Goal: Communication & Community: Answer question/provide support

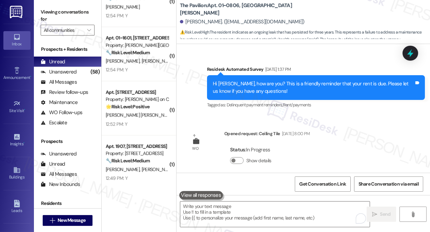
scroll to position [4892, 0]
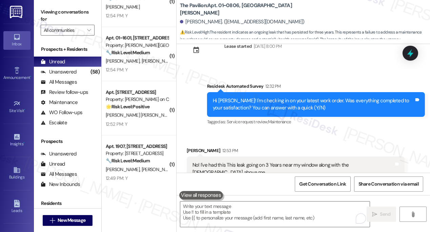
click at [238, 162] on div "No! I've had this This leak going on 3 Years near my window along with the [DEM…" at bounding box center [293, 169] width 201 height 15
click at [238, 162] on div "No! I've had this This leak going on 3 Years near my window along with the lady…" at bounding box center [293, 169] width 201 height 15
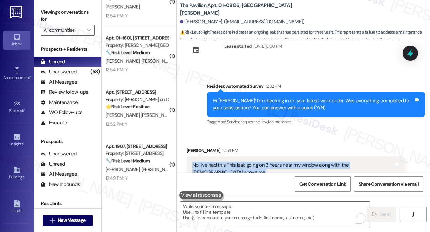
click at [238, 162] on div "No! I've had this This leak going on 3 Years near my window along with the lady…" at bounding box center [293, 169] width 201 height 15
click at [54, 12] on label "Viewing conversations for" at bounding box center [68, 16] width 54 height 18
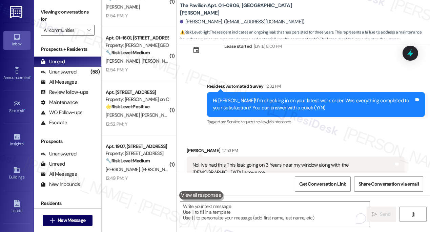
click at [257, 162] on div "No! I've had this This leak going on 3 Years near my window along with the lady…" at bounding box center [293, 169] width 201 height 15
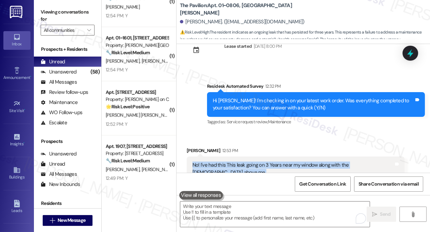
click at [257, 162] on div "No! I've had this This leak going on 3 Years near my window along with the lady…" at bounding box center [293, 169] width 201 height 15
copy div "No! I've had this This leak going on 3 Years near my window along with the lady…"
click at [53, 13] on label "Viewing conversations for" at bounding box center [68, 16] width 54 height 18
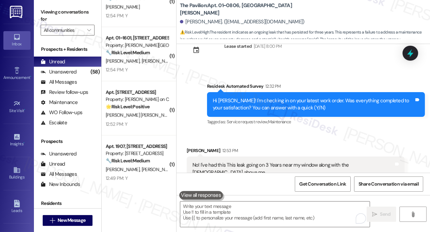
click at [61, 9] on label "Viewing conversations for" at bounding box center [68, 16] width 54 height 18
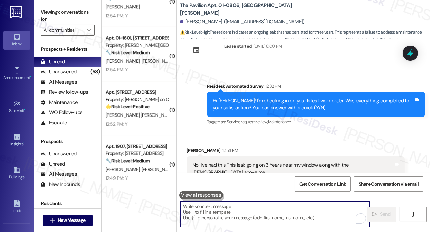
click at [211, 209] on textarea "To enrich screen reader interactions, please activate Accessibility in Grammarl…" at bounding box center [275, 214] width 190 height 25
click at [264, 98] on div "Hi Jeffery! I'm checking in on your latest work order. Was everything completed…" at bounding box center [316, 104] width 218 height 25
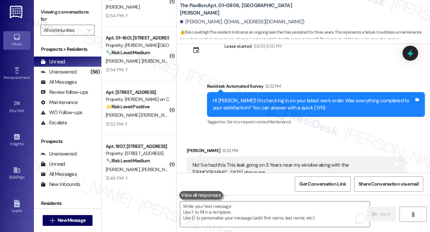
click at [266, 98] on div "Hi Jeffery! I'm checking in on your latest work order. Was everything completed…" at bounding box center [316, 104] width 218 height 25
click at [239, 162] on div "No! I've had this This leak going on 3 Years near my window along with the lady…" at bounding box center [293, 169] width 201 height 15
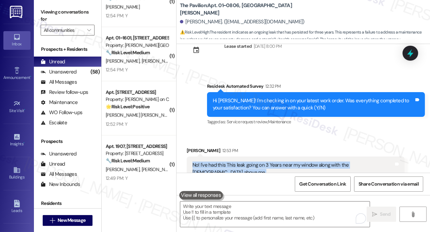
click at [239, 162] on div "No! I've had this This leak going on 3 Years near my window along with the lady…" at bounding box center [293, 169] width 201 height 15
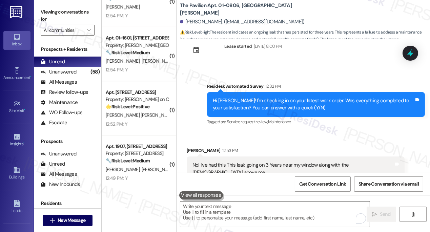
click at [313, 97] on div "Hi Jeffery! I'm checking in on your latest work order. Was everything completed…" at bounding box center [313, 104] width 201 height 15
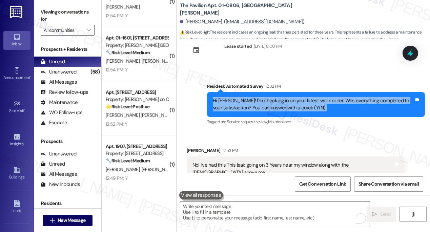
click at [313, 97] on div "Hi Jeffery! I'm checking in on your latest work order. Was everything completed…" at bounding box center [313, 104] width 201 height 15
copy div "Hi Jeffery! I'm checking in on your latest work order. Was everything completed…"
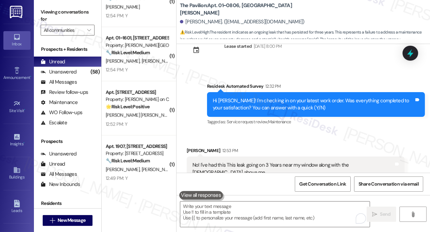
click at [56, 12] on label "Viewing conversations for" at bounding box center [68, 16] width 54 height 18
click at [227, 208] on textarea "To enrich screen reader interactions, please activate Accessibility in Grammarl…" at bounding box center [275, 214] width 190 height 25
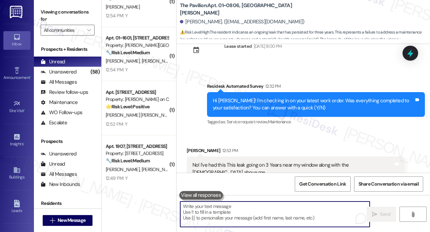
click at [246, 96] on div "Hi Jeffery! I'm checking in on your latest work order. Was everything completed…" at bounding box center [316, 104] width 218 height 25
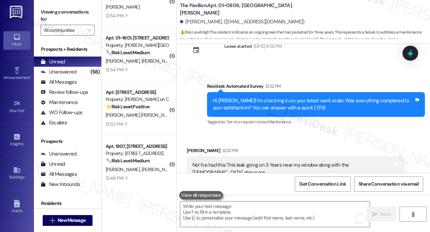
click at [247, 96] on div "Hi Jeffery! I'm checking in on your latest work order. Was everything completed…" at bounding box center [316, 104] width 218 height 25
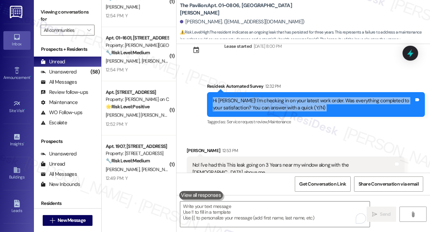
click at [247, 96] on div "Hi Jeffery! I'm checking in on your latest work order. Was everything completed…" at bounding box center [316, 104] width 218 height 25
copy div "Hi Jeffery! I'm checking in on your latest work order. Was everything completed…"
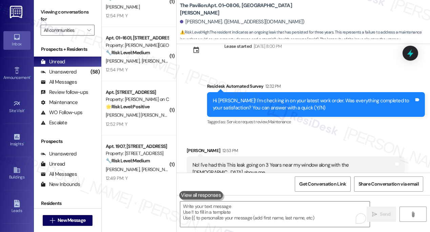
click at [62, 17] on label "Viewing conversations for" at bounding box center [68, 16] width 54 height 18
drag, startPoint x: 55, startPoint y: 9, endPoint x: 66, endPoint y: 15, distance: 12.7
click at [55, 9] on label "Viewing conversations for" at bounding box center [68, 16] width 54 height 18
click at [65, 19] on label "Viewing conversations for" at bounding box center [68, 16] width 54 height 18
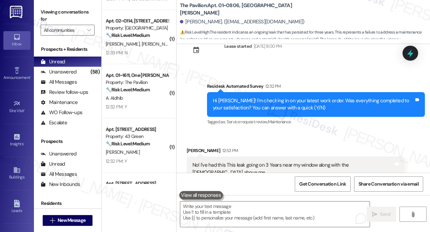
scroll to position [2529, 0]
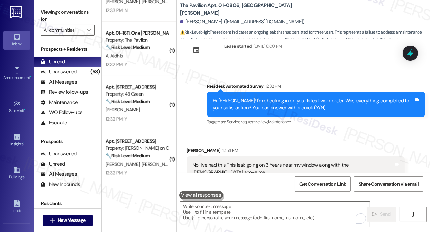
click at [62, 16] on label "Viewing conversations for" at bounding box center [68, 16] width 54 height 18
click at [253, 211] on textarea "To enrich screen reader interactions, please activate Accessibility in Grammarl…" at bounding box center [275, 214] width 190 height 25
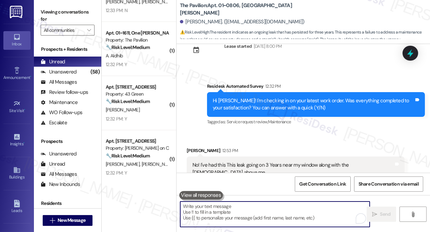
paste textarea "Hi Jeffery, thank you for letting me know. I’m really sorry to hear you’ve been…"
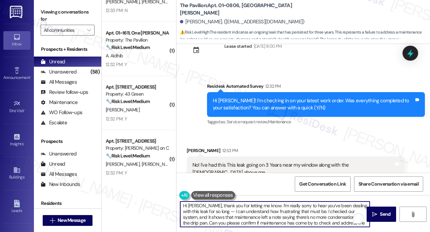
scroll to position [0, 0]
click at [273, 204] on textarea "Hi Jeffery, thank you for letting me know. I’m really sorry to hear you’ve been…" at bounding box center [275, 214] width 190 height 25
click at [273, 205] on textarea "Hi Jeffery, thank you for letting me know. I’m really sorry to hear you’ve been…" at bounding box center [275, 214] width 190 height 25
drag, startPoint x: 212, startPoint y: 213, endPoint x: 218, endPoint y: 211, distance: 6.3
click at [218, 211] on textarea "Hi Jeffery, thank you for letting me know. I’m really sorry to hear you’ve been…" at bounding box center [275, 214] width 190 height 25
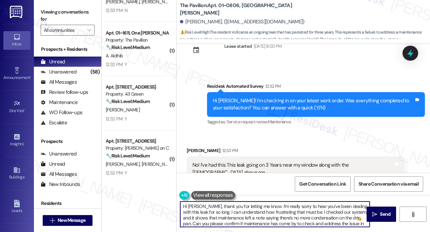
click at [218, 211] on textarea "Hi Jeffery, thank you for letting me know. I’m really sorry to hear you’ve been…" at bounding box center [275, 214] width 190 height 25
click at [254, 209] on textarea "Hi Jeffery, thank you for letting me know. I’m really sorry to hear you’ve been…" at bounding box center [275, 214] width 190 height 25
click at [255, 211] on textarea "Hi Jeffery, thank you for letting me know. I’m really sorry to hear you’ve been…" at bounding box center [275, 214] width 190 height 25
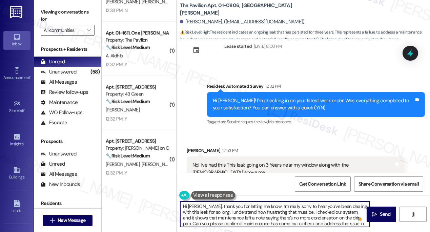
click at [255, 211] on textarea "Hi Jeffery, thank you for letting me know. I’m really sorry to hear you’ve been…" at bounding box center [275, 214] width 190 height 25
drag, startPoint x: 282, startPoint y: 211, endPoint x: 298, endPoint y: 212, distance: 15.9
click at [298, 212] on textarea "Hi Jeffery, thank you for letting me know. I’m really sorry to hear you’ve been…" at bounding box center [275, 214] width 190 height 25
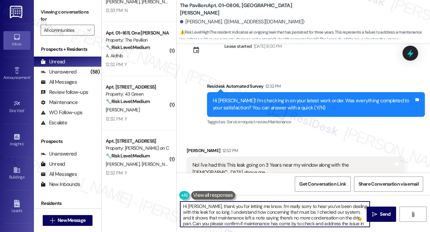
click at [298, 212] on textarea "Hi Jeffery, thank you for letting me know. I’m really sorry to hear you’ve been…" at bounding box center [275, 214] width 190 height 25
click at [245, 215] on textarea "Hi Jeffery, thank you for letting me know. I’m really sorry to hear you’ve been…" at bounding box center [275, 214] width 190 height 25
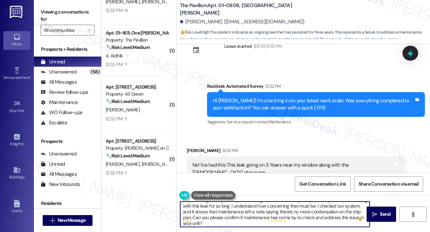
scroll to position [7, 0]
click at [199, 223] on textarea "Hi Jeffery, thank you for letting me know. I’m really sorry to hear you’ve been…" at bounding box center [275, 214] width 190 height 25
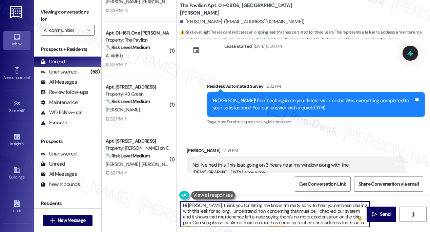
scroll to position [0, 0]
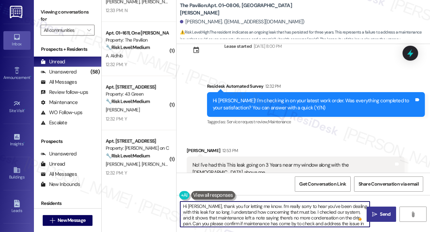
type textarea "Hi Jeffery, thank you for letting me know. I’m really sorry to hear you’ve been…"
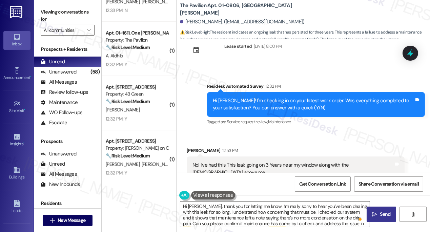
click at [371, 215] on span " Send" at bounding box center [381, 214] width 21 height 7
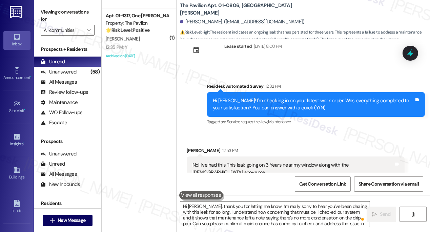
scroll to position [1511, 0]
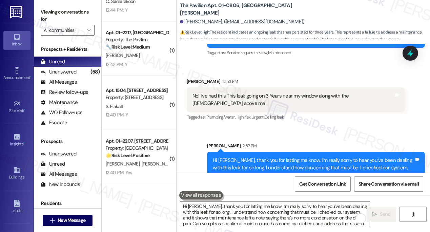
click at [263, 157] on div "Hi Jeffery, thank you for letting me know. I’m really sorry to hear you’ve been…" at bounding box center [313, 175] width 201 height 36
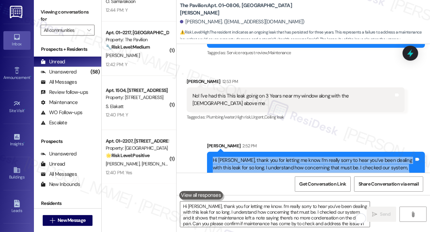
click at [263, 157] on div "Hi Jeffery, thank you for letting me know. I’m really sorry to hear you’ve been…" at bounding box center [313, 175] width 201 height 36
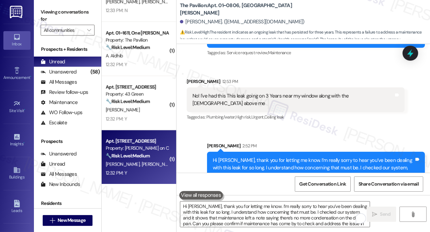
click at [138, 169] on div "12:32 PM: Y 12:32 PM: Y" at bounding box center [137, 173] width 64 height 8
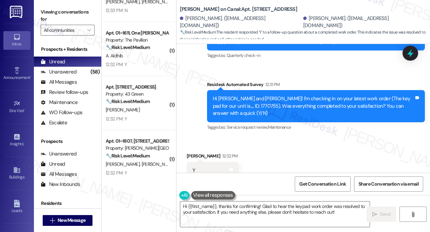
click at [51, 14] on label "Viewing conversations for" at bounding box center [68, 16] width 54 height 18
click at [229, 210] on textarea "Hi {{first_name}}, thanks for confirming! Glad to hear the keypad work order wa…" at bounding box center [275, 214] width 190 height 25
drag, startPoint x: 54, startPoint y: 6, endPoint x: 68, endPoint y: 20, distance: 19.7
click at [54, 6] on div "Viewing conversations for All communities " at bounding box center [67, 21] width 67 height 42
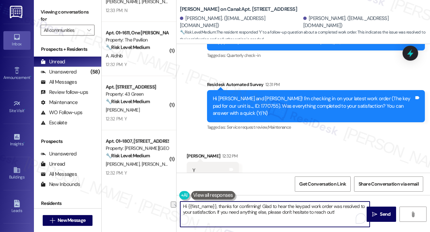
drag, startPoint x: 340, startPoint y: 213, endPoint x: 217, endPoint y: 214, distance: 122.8
click at [217, 214] on textarea "Hi {{first_name}}, thanks for confirming! Glad to hear the keypad work order wa…" at bounding box center [275, 214] width 190 height 25
paste textarea ""Could I also take this chance to ask about your living experience? Has {{prope…"
drag, startPoint x: 218, startPoint y: 213, endPoint x: 224, endPoint y: 210, distance: 7.0
click at [218, 213] on textarea "Hi {{first_name}}, thanks for confirming! Glad to hear the keypad work order wa…" at bounding box center [275, 214] width 190 height 25
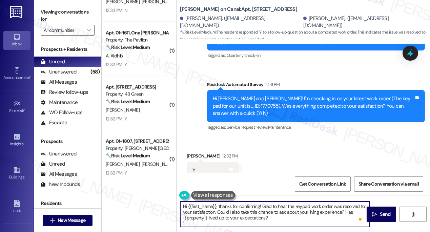
click at [277, 218] on textarea "Hi {{first_name}}, thanks for confirming! Glad to hear the keypad work order wa…" at bounding box center [275, 214] width 190 height 25
click at [189, 223] on textarea "Hi {{first_name}}, thanks for confirming! Glad to hear the keypad work order wa…" at bounding box center [275, 214] width 190 height 25
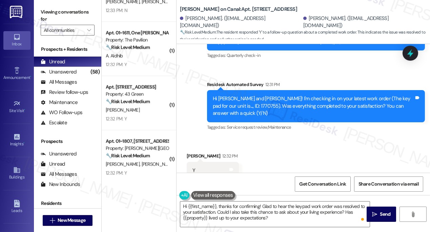
click at [60, 18] on label "Viewing conversations for" at bounding box center [68, 16] width 54 height 18
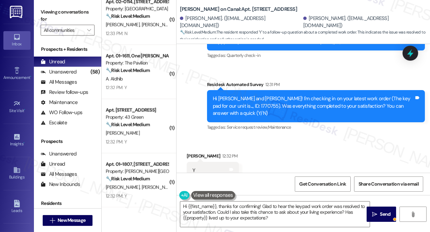
scroll to position [947, 0]
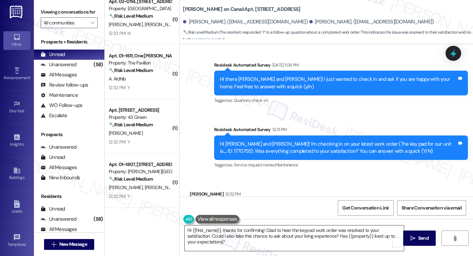
click at [193, 232] on textarea "Hi {{first_name}}, thanks for confirming! Glad to hear the keypad work order wa…" at bounding box center [294, 237] width 219 height 25
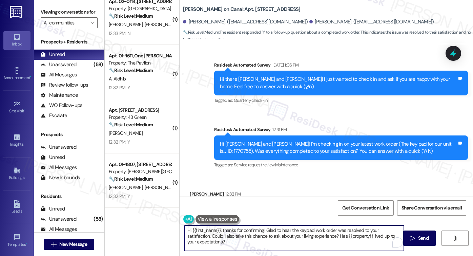
click at [193, 232] on textarea "Hi {{first_name}}, thanks for confirming! Glad to hear the keypad work order wa…" at bounding box center [294, 237] width 219 height 25
click at [193, 190] on div "Carley Mikkelson 12:32 PM" at bounding box center [216, 194] width 52 height 9
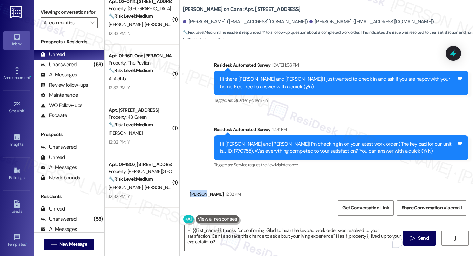
click at [193, 190] on div "Carley Mikkelson 12:32 PM" at bounding box center [216, 194] width 52 height 9
copy div "Carley"
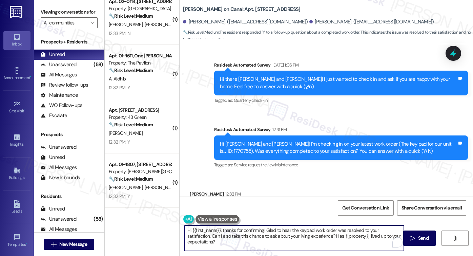
drag, startPoint x: 188, startPoint y: 230, endPoint x: 218, endPoint y: 227, distance: 30.0
click at [218, 227] on textarea "Hi {{first_name}}, thanks for confirming! Glad to hear the keypad work order wa…" at bounding box center [294, 237] width 219 height 25
paste textarea "Carley"
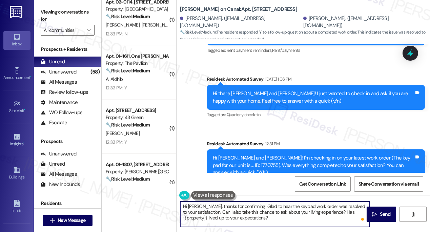
click at [317, 227] on textarea "Hi Carley, thanks for confirming! Glad to hear the keypad work order was resolv…" at bounding box center [275, 214] width 190 height 25
type textarea "Hi Carley, thanks for confirming! Glad to hear the keypad work order was resolv…"
click at [375, 211] on span " Send" at bounding box center [381, 214] width 21 height 7
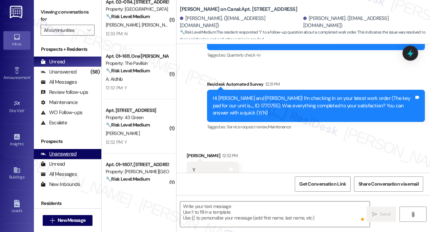
type textarea "Fetching suggested responses. Please feel free to read through the conversation…"
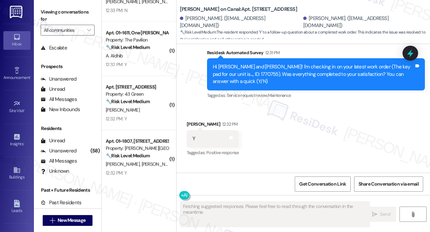
scroll to position [1068, 0]
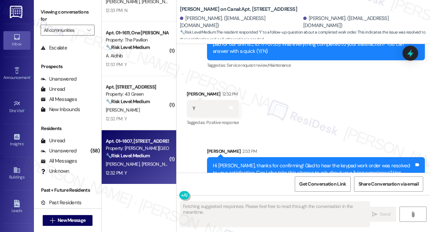
click at [149, 165] on span "J. Zimmerman" at bounding box center [159, 164] width 34 height 6
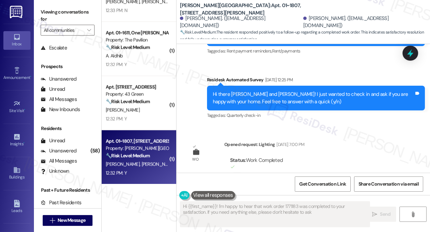
type textarea "Hi {{first_name}}! I'm happy to hear that work order 1771183 was completed to y…"
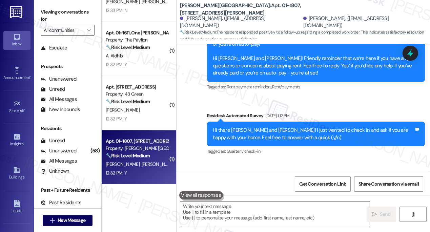
scroll to position [2054, 0]
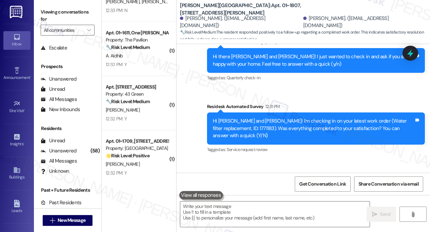
click at [63, 20] on label "Viewing conversations for" at bounding box center [68, 16] width 54 height 18
click at [252, 211] on textarea at bounding box center [275, 214] width 190 height 25
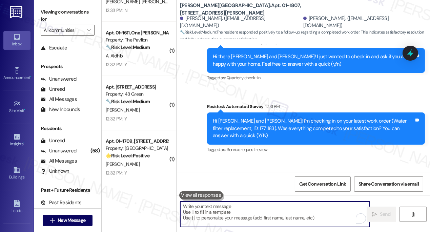
paste textarea "Hi {{first_name}}! I'm glad to hear that the latest work order was completed to…"
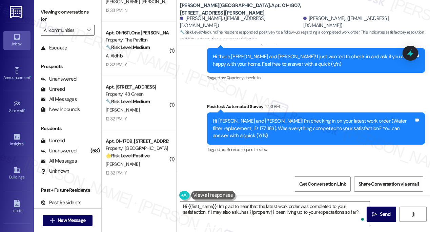
click at [196, 170] on div "Received via SMS Jeremiah Zimmerman 12:32 PM Y Tags and notes Tagged as: Positi…" at bounding box center [213, 193] width 62 height 47
copy div "Jeremiah"
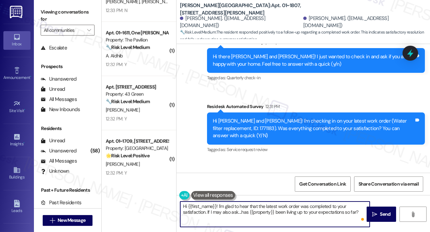
click at [187, 205] on textarea "Hi {{first_name}}! I'm glad to hear that the latest work order was completed to…" at bounding box center [275, 214] width 190 height 25
click at [189, 205] on textarea "Hi {{first_name}}! I'm glad to hear that the latest work order was completed to…" at bounding box center [275, 214] width 190 height 25
drag, startPoint x: 188, startPoint y: 206, endPoint x: 217, endPoint y: 204, distance: 29.2
click at [217, 204] on textarea "Hi {{first_name}}! I'm glad to hear that the latest work order was completed to…" at bounding box center [275, 214] width 190 height 25
paste textarea "Jeremiah"
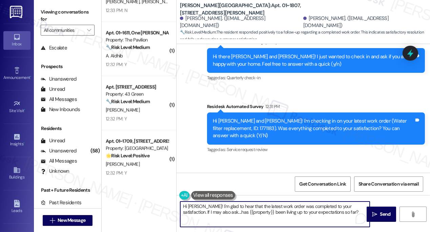
type textarea "Hi Jeremiah! I'm glad to hear that the latest work order was completed to your …"
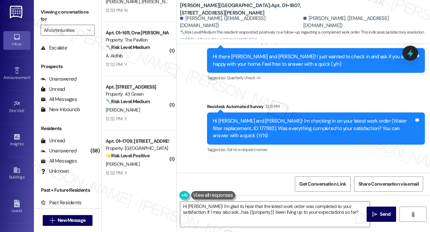
click at [313, 160] on div "Received via SMS Jeremiah Zimmerman 12:32 PM Y Tags and notes Tagged as: Positi…" at bounding box center [304, 188] width 254 height 57
click at [343, 212] on textarea "Hi Jeremiah! I'm glad to hear that the latest work order was completed to your …" at bounding box center [275, 214] width 190 height 25
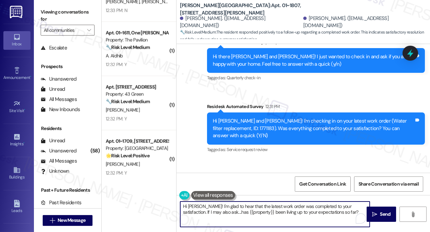
click at [385, 206] on div "Hi Jeremiah! I'm glad to hear that the latest work order was completed to your …" at bounding box center [304, 220] width 254 height 51
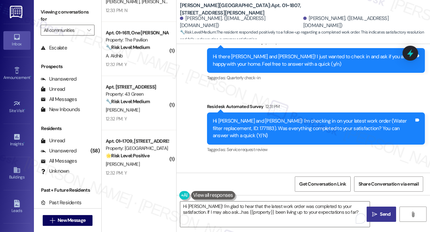
click at [384, 211] on span "Send" at bounding box center [385, 214] width 11 height 7
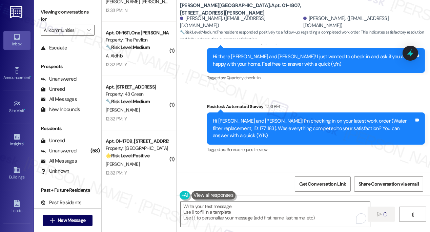
type textarea "Fetching suggested responses. Please feel free to read through the conversation…"
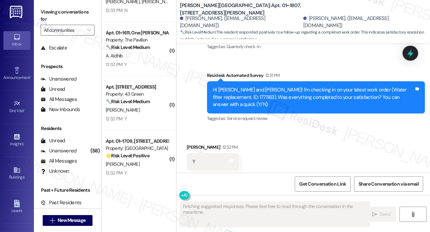
scroll to position [2109, 0]
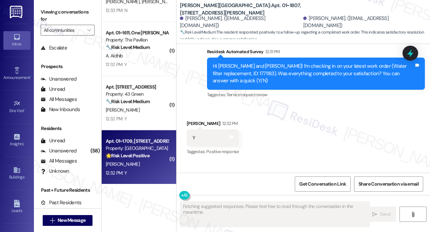
click at [140, 159] on div "🌟 Risk Level: Positive The resident responded positively to a check-in regardin…" at bounding box center [137, 155] width 63 height 7
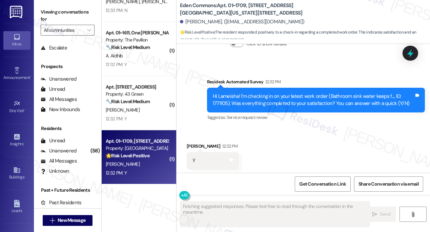
scroll to position [3893, 0]
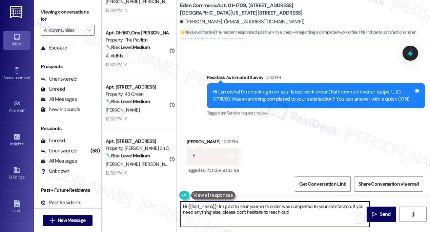
click at [217, 214] on textarea "Hi {{first_name}}! I'm glad to hear your work order was completed to your satis…" at bounding box center [275, 214] width 190 height 25
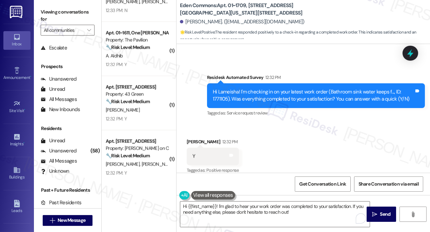
drag, startPoint x: 50, startPoint y: 6, endPoint x: 67, endPoint y: 20, distance: 22.1
click at [50, 6] on div "Viewing conversations for All communities " at bounding box center [67, 21] width 67 height 42
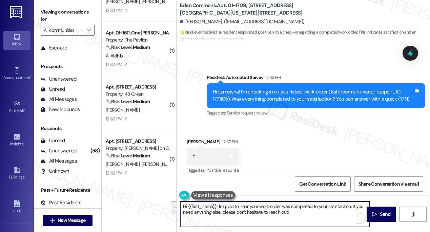
drag, startPoint x: 316, startPoint y: 215, endPoint x: 352, endPoint y: 202, distance: 37.8
click at [352, 202] on textarea "Hi {{first_name}}! I'm glad to hear your work order was completed to your satis…" at bounding box center [275, 214] width 190 height 25
paste textarea "I may also ask....has {{property}} been living up to your expectations so far?"
type textarea "Hi {{first_name}}! I'm glad to hear your work order was completed to your satis…"
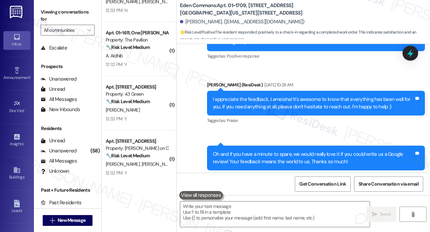
scroll to position [646, 0]
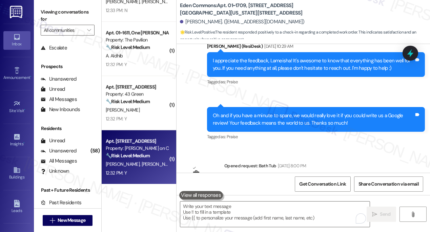
click at [142, 163] on span "M. Kennedy Jr" at bounding box center [160, 164] width 36 height 6
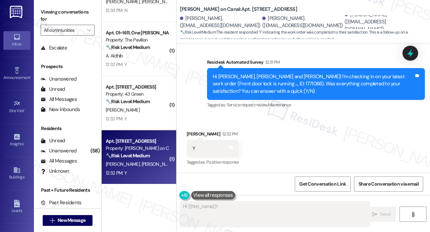
scroll to position [375, 0]
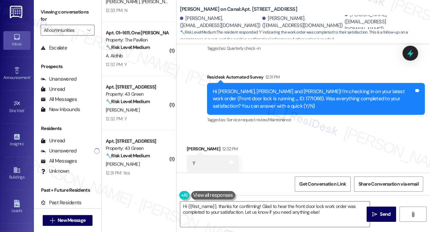
click at [310, 161] on div "Received via SMS Michael Kennedy 12:32 PM Y Tags and notes Tagged as: Positive …" at bounding box center [304, 158] width 254 height 57
drag, startPoint x: 58, startPoint y: 14, endPoint x: 70, endPoint y: 25, distance: 16.6
click at [58, 14] on label "Viewing conversations for" at bounding box center [68, 16] width 54 height 18
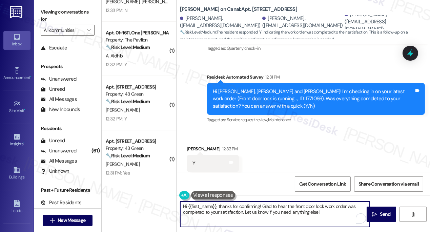
drag, startPoint x: 325, startPoint y: 213, endPoint x: 245, endPoint y: 213, distance: 80.4
click at [245, 213] on textarea "Hi {{first_name}}, thanks for confirming! Glad to hear the front door lock work…" at bounding box center [275, 214] width 190 height 25
paste textarea "If I may also ask....has {{property}} been living up to your expectations so fa…"
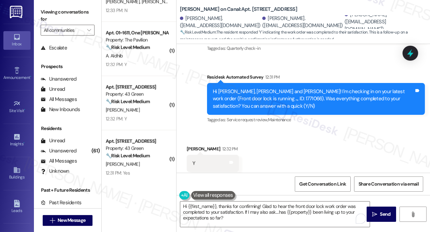
click at [194, 145] on div "Michael Kennedy 12:32 PM" at bounding box center [213, 149] width 52 height 9
copy div "Michael"
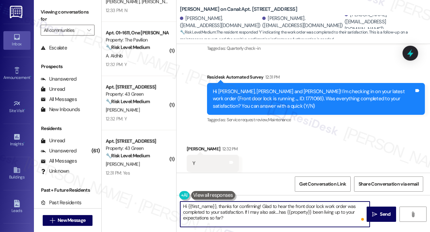
drag, startPoint x: 188, startPoint y: 206, endPoint x: 217, endPoint y: 205, distance: 28.8
click at [217, 206] on textarea "Hi {{first_name}}, thanks for confirming! Glad to hear the front door lock work…" at bounding box center [275, 214] width 190 height 25
paste textarea "Michael"
click at [241, 218] on textarea "Hi Michael, thanks for confirming! Glad to hear the front door lock work order …" at bounding box center [275, 214] width 190 height 25
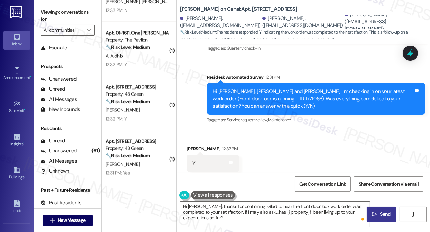
click at [379, 211] on span "Send" at bounding box center [385, 214] width 13 height 7
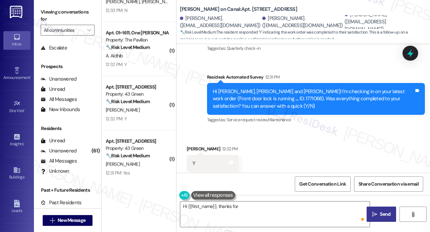
scroll to position [437, 0]
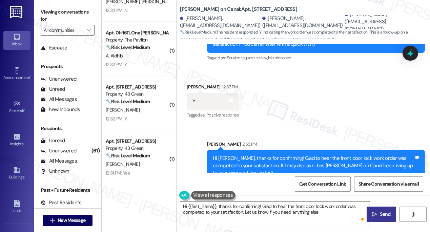
type textarea "Hi {{first_name}}, thanks for confirming! Glad to hear the front door lock work…"
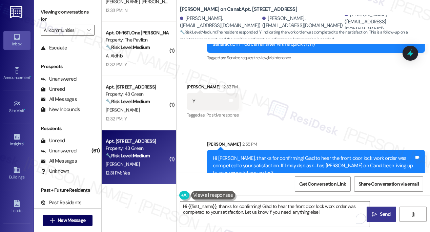
click at [156, 151] on div "Property: 43 Green" at bounding box center [137, 148] width 63 height 7
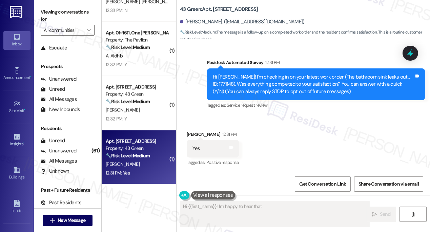
scroll to position [46, 0]
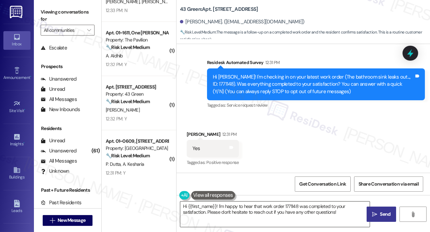
click at [257, 207] on textarea "Hi {{first_name}}! I'm happy to hear that work order 1771148 was completed to y…" at bounding box center [275, 214] width 190 height 25
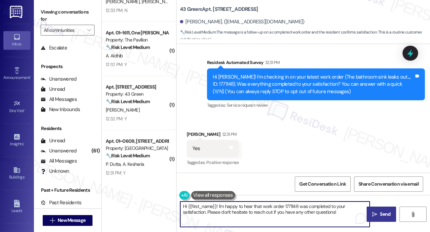
click at [257, 207] on textarea "Hi {{first_name}}! I'm happy to hear that work order 1771148 was completed to y…" at bounding box center [275, 214] width 190 height 25
click at [199, 134] on div "Chynah Foster 12:31 PM" at bounding box center [213, 135] width 52 height 9
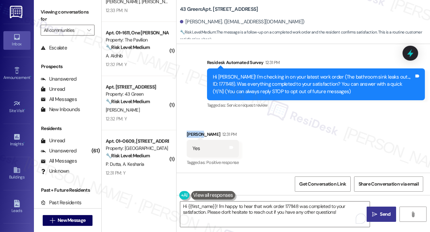
click at [199, 134] on div "Chynah Foster 12:31 PM" at bounding box center [213, 135] width 52 height 9
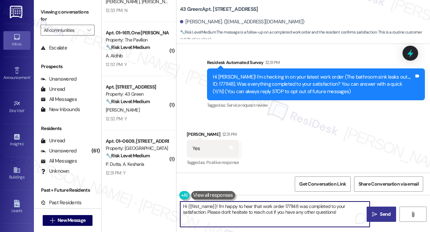
click at [365, 211] on textarea "Hi {{first_name}}! I'm happy to hear that work order 1771148 was completed to y…" at bounding box center [275, 214] width 190 height 25
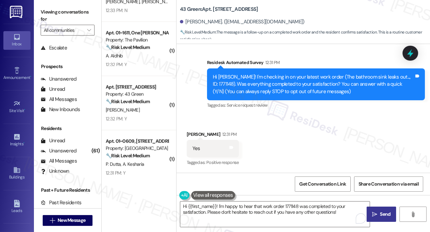
click at [59, 9] on label "Viewing conversations for" at bounding box center [68, 16] width 54 height 18
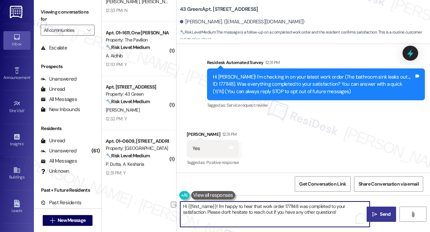
drag, startPoint x: 324, startPoint y: 216, endPoint x: 207, endPoint y: 216, distance: 116.7
click at [207, 216] on textarea "Hi {{first_name}}! I'm happy to hear that work order 1771148 was completed to y…" at bounding box center [275, 214] width 190 height 25
paste textarea "If I may also ask....has {{property}} been living up to your expectations so fa…"
type textarea "Hi {{first_name}}! I'm happy to hear that work order 1771148 was completed to y…"
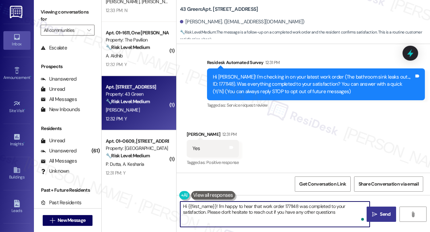
type textarea "Hi {{first_name}}! I'm happy to hear that work order 1771148 was completed to y…"
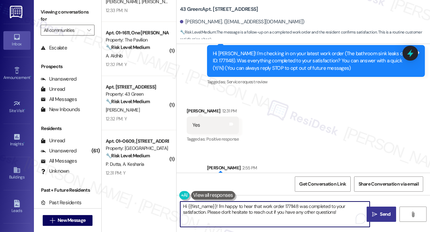
scroll to position [100, 0]
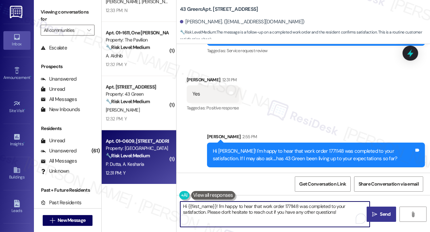
click at [144, 167] on div "P. Dutta A. Kesharia" at bounding box center [137, 164] width 64 height 8
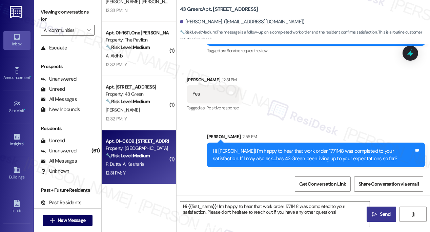
type textarea "Fetching suggested responses. Please feel free to read through the conversation…"
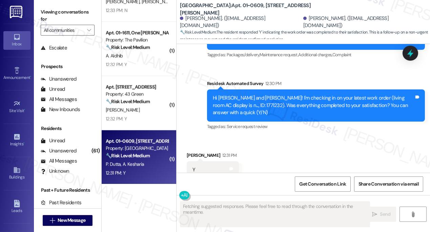
scroll to position [315, 0]
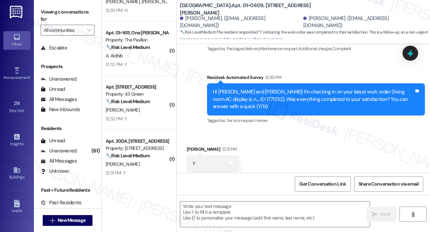
click at [45, 8] on label "Viewing conversations for" at bounding box center [68, 16] width 54 height 18
click at [252, 210] on textarea at bounding box center [275, 214] width 190 height 25
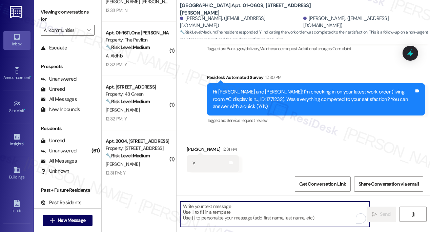
paste textarea "Hi {{first_name}}! I'm glad to hear that the latest work order was completed to…"
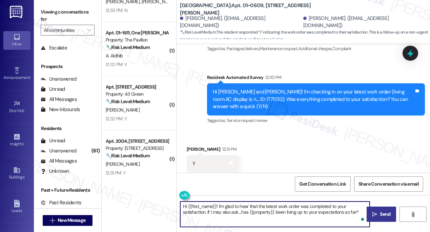
click at [194, 141] on div "Received via SMS Ayesha Kesharia 12:31 PM Y Tags and notes Tagged as: Positive …" at bounding box center [213, 164] width 62 height 47
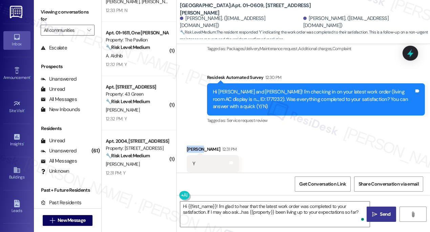
click at [194, 141] on div "Received via SMS Ayesha Kesharia 12:31 PM Y Tags and notes Tagged as: Positive …" at bounding box center [213, 164] width 62 height 47
copy div "Ayesha"
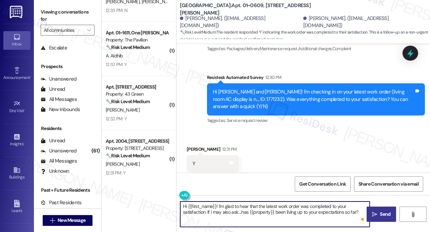
drag, startPoint x: 188, startPoint y: 205, endPoint x: 216, endPoint y: 205, distance: 27.8
click at [216, 205] on textarea "Hi {{first_name}}! I'm glad to hear that the latest work order was completed to…" at bounding box center [275, 214] width 190 height 25
paste textarea "Ayesha"
type textarea "Hi Ayesha! I'm glad to hear that the latest work order was completed to your sa…"
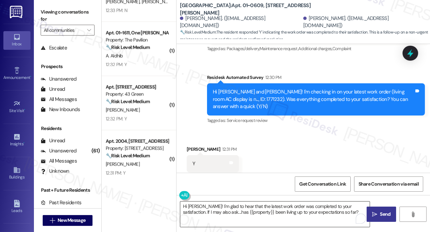
click at [275, 215] on textarea "Hi Ayesha! I'm glad to hear that the latest work order was completed to your sa…" at bounding box center [275, 214] width 190 height 25
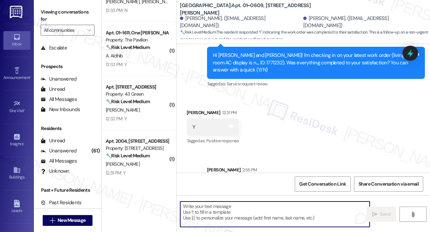
scroll to position [370, 0]
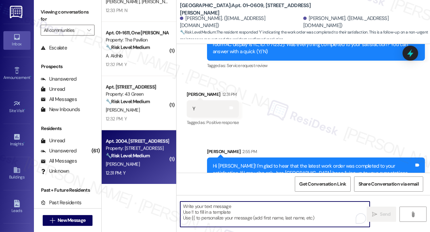
click at [144, 151] on div "Property: [STREET_ADDRESS]" at bounding box center [137, 148] width 63 height 7
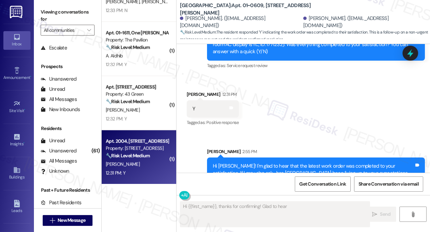
scroll to position [46, 0]
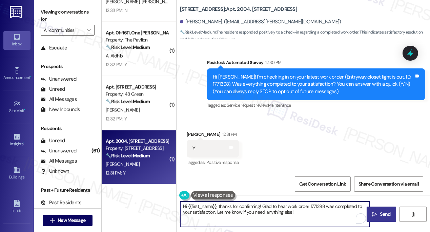
click at [256, 204] on textarea "Hi {{first_name}}, thanks for confirming! Glad to hear work order 1771398 was c…" at bounding box center [275, 214] width 190 height 25
click at [315, 208] on textarea "Hi {{first_name}}, thanks for confirming! Glad to hear work order 1771398 was c…" at bounding box center [275, 214] width 190 height 25
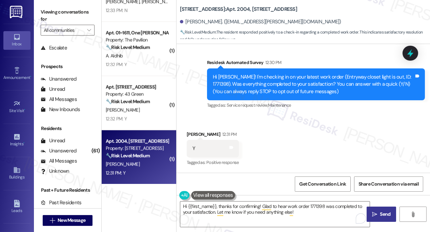
click at [64, 17] on label "Viewing conversations for" at bounding box center [68, 16] width 54 height 18
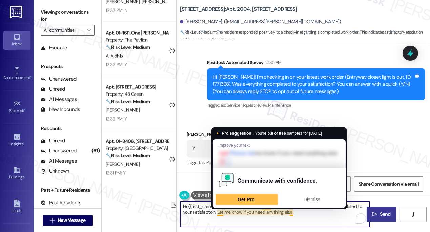
drag, startPoint x: 246, startPoint y: 209, endPoint x: 218, endPoint y: 214, distance: 28.6
click at [218, 214] on textarea "Hi {{first_name}}, thanks for confirming! Glad to hear work order 1771398 was c…" at bounding box center [275, 214] width 190 height 25
paste textarea "If I may also ask....has {{property}} been living up to your expectations so fa…"
type textarea "Hi {{first_name}}, thanks for confirming! Glad to hear work order 1771398 was c…"
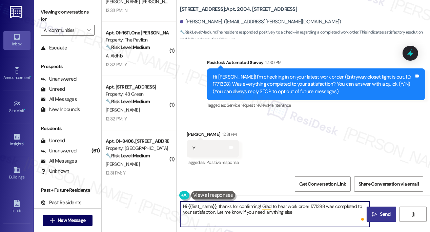
type textarea "Hi {{first_name}}, thanks for confirming! Glad to hear work order 1771398 was c…"
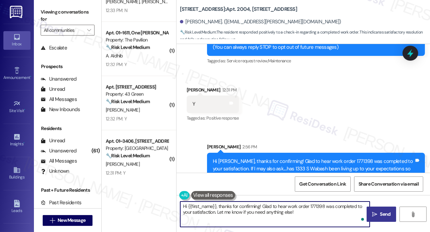
scroll to position [100, 0]
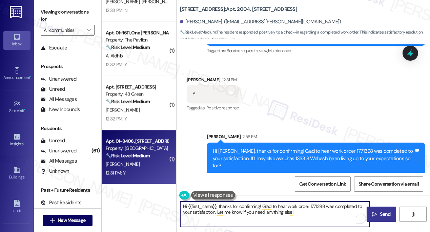
click at [146, 160] on div "R. Kheria" at bounding box center [137, 164] width 64 height 8
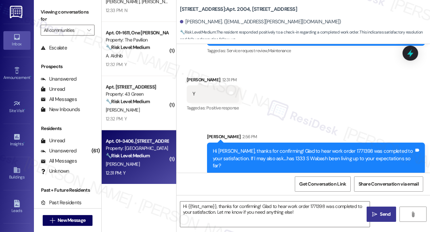
type textarea "Fetching suggested responses. Please feel free to read through the conversation…"
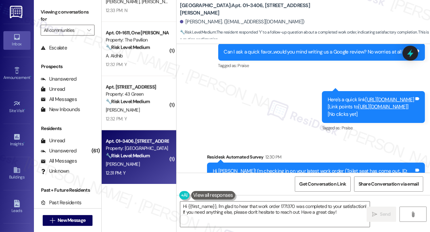
scroll to position [1172, 0]
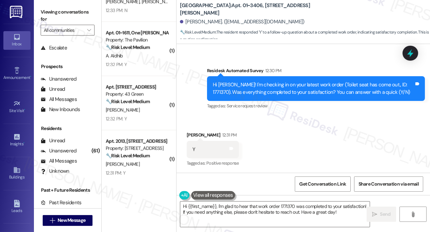
click at [56, 2] on div "Viewing conversations for All communities " at bounding box center [67, 21] width 67 height 42
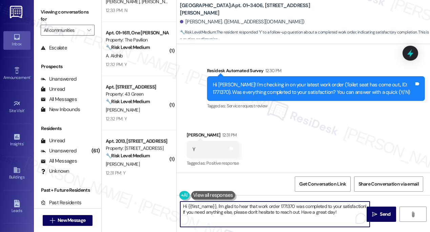
click at [226, 211] on textarea "Hi {{first_name}}, I'm glad to hear that work order 1771370 was completed to yo…" at bounding box center [275, 214] width 190 height 25
paste textarea "! I'm glad to hear that the latest work order was completed to your satisfactio…"
type textarea "Hi {{first_name}}! I'm glad to hear that the latest work order was completed to…"
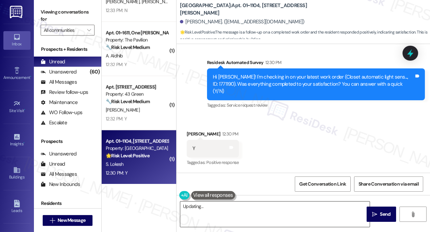
scroll to position [2474, 0]
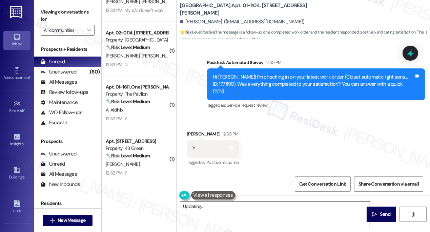
click at [233, 210] on textarea "Hi {{first_name}}! I'm so glad to hear that your work order was completed to yo…" at bounding box center [275, 214] width 190 height 25
click at [383, 211] on span "Send" at bounding box center [385, 214] width 11 height 7
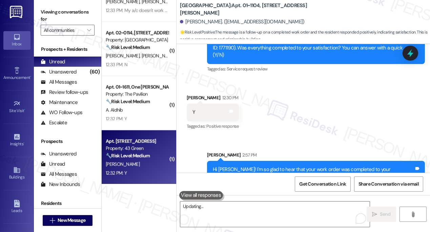
scroll to position [917, 0]
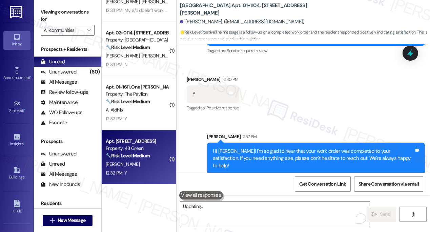
click at [145, 153] on strong "🔧 Risk Level: Medium" at bounding box center [128, 156] width 44 height 6
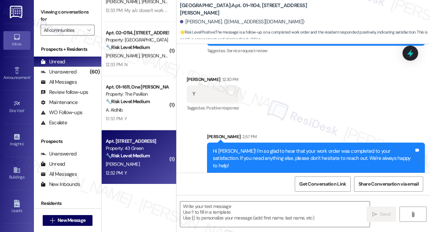
type textarea "Fetching suggested responses. Please feel free to read through the conversation…"
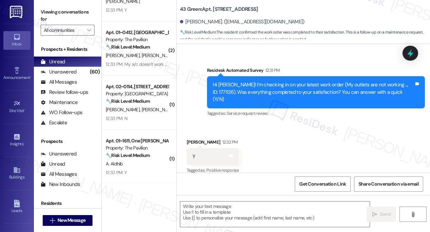
scroll to position [2420, 0]
click at [62, 10] on label "Viewing conversations for" at bounding box center [68, 16] width 54 height 18
click at [218, 210] on textarea at bounding box center [275, 214] width 190 height 25
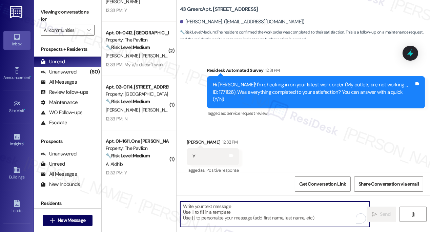
paste textarea "Hi {{first_name}}! I'm glad to hear that the latest work order was completed to…"
type textarea "Hi {{first_name}}! I'm glad to hear that the latest work order was completed to…"
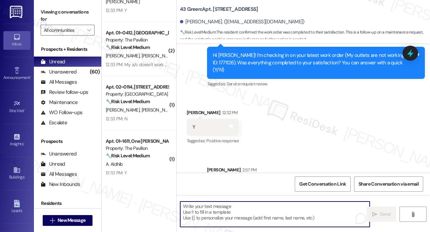
scroll to position [2263, 0]
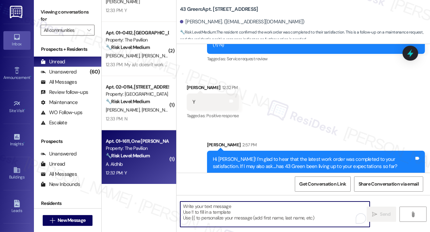
click at [142, 160] on div "A. Aldhib" at bounding box center [137, 164] width 64 height 8
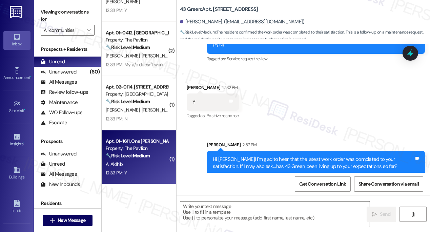
type textarea "Fetching suggested responses. Please feel free to read through the conversation…"
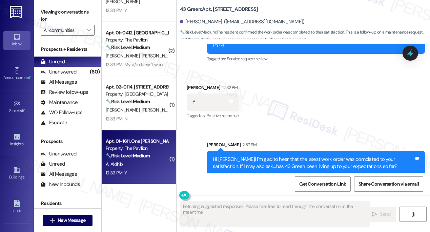
scroll to position [110, 0]
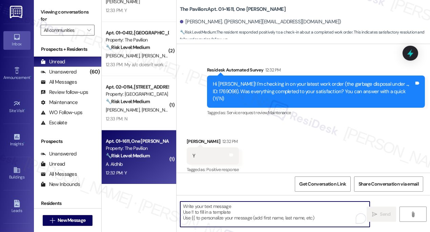
click at [228, 211] on textarea "To enrich screen reader interactions, please activate Accessibility in Grammarl…" at bounding box center [275, 214] width 190 height 25
paste textarea "Hi {{first_name}}! I'm glad to hear that the latest work order was completed to…"
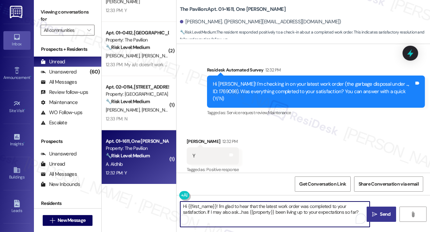
scroll to position [2366, 0]
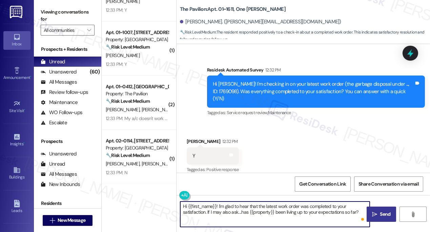
type textarea "Hi {{first_name}}! I'm glad to hear that the latest work order was completed to…"
click at [383, 212] on span "Send" at bounding box center [385, 214] width 11 height 7
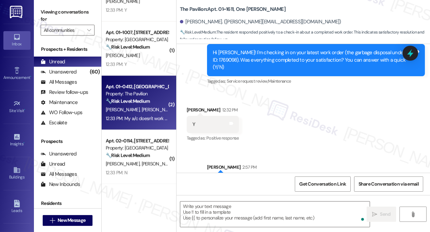
scroll to position [164, 0]
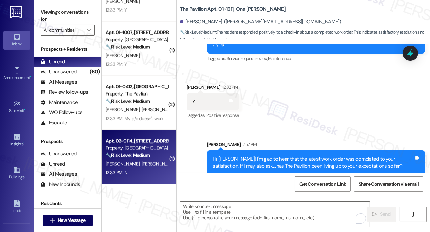
click at [148, 153] on strong "🔧 Risk Level: Medium" at bounding box center [128, 156] width 44 height 6
type textarea "Fetching suggested responses. Please feel free to read through the conversation…"
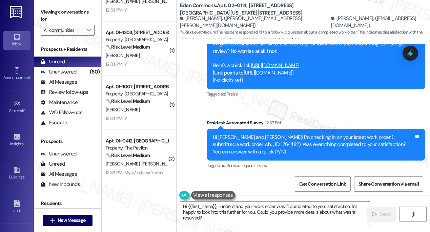
scroll to position [532, 0]
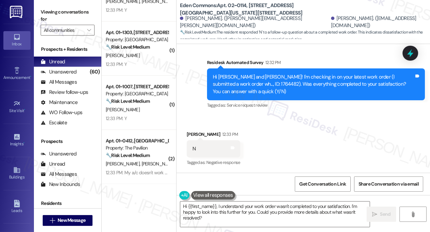
click at [196, 134] on div "Khadijah Mumin 12:33 PM" at bounding box center [214, 135] width 54 height 9
copy div "Khadijah"
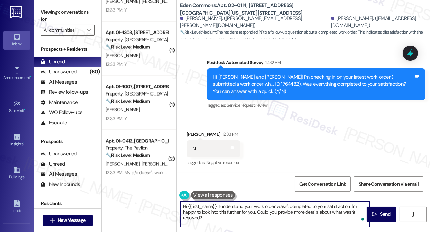
drag, startPoint x: 188, startPoint y: 202, endPoint x: 216, endPoint y: 201, distance: 28.2
click at [216, 201] on div "Hi {{first_name}}, I understand your work order wasn't completed to your satisf…" at bounding box center [304, 220] width 254 height 51
paste textarea "Khadijah"
drag, startPoint x: 358, startPoint y: 212, endPoint x: 346, endPoint y: 211, distance: 11.6
click at [346, 212] on textarea "Hi Khadijah, I understand your work order wasn't completed to your satisfaction…" at bounding box center [275, 214] width 190 height 25
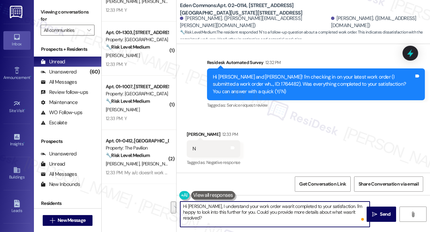
drag, startPoint x: 338, startPoint y: 205, endPoint x: 239, endPoint y: 221, distance: 100.6
click at [239, 221] on textarea "Hi Khadijah, I understand your work order wasn't completed to your satisfaction…" at bounding box center [275, 214] width 190 height 25
type textarea "Hi Khadijah, I understand your work order wasn't completed to your satisfaction…"
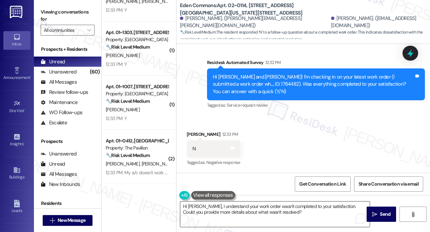
drag, startPoint x: 377, startPoint y: 213, endPoint x: 367, endPoint y: 213, distance: 10.2
click at [377, 213] on icon "" at bounding box center [374, 214] width 5 height 5
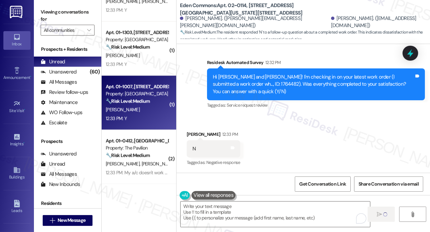
type textarea "Fetching suggested responses. Please feel free to read through the conversation…"
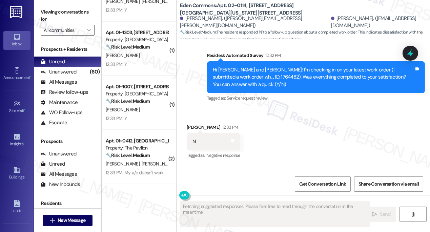
scroll to position [587, 0]
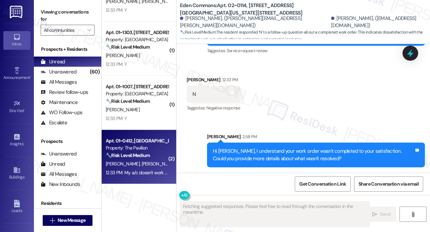
click at [136, 157] on strong "🔧 Risk Level: Medium" at bounding box center [128, 156] width 44 height 6
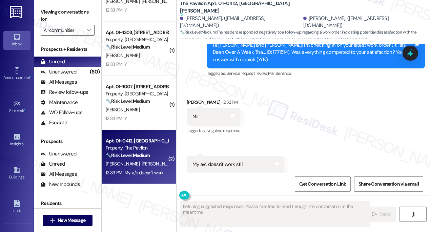
scroll to position [499, 0]
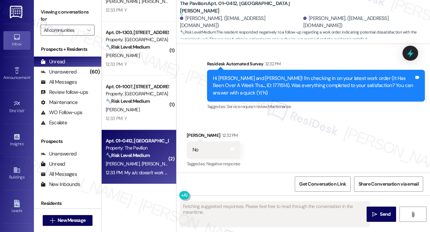
click at [242, 76] on div "Hi Nicholas and Michael! I'm checking in on your latest work order (It Has Been…" at bounding box center [313, 86] width 201 height 22
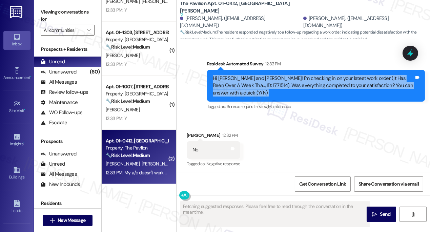
click at [242, 76] on div "Hi Nicholas and Michael! I'm checking in on your latest work order (It Has Been…" at bounding box center [313, 86] width 201 height 22
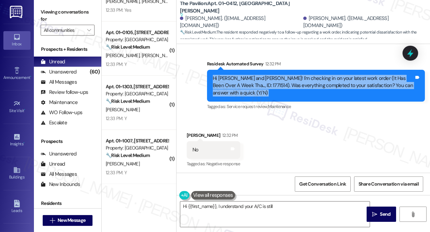
scroll to position [561, 0]
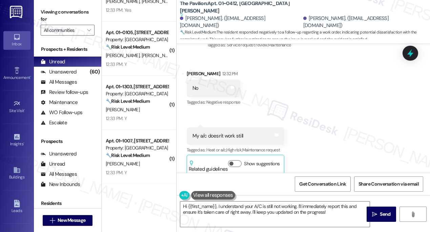
click at [232, 133] on div "My a/c doesn't work still" at bounding box center [218, 136] width 51 height 7
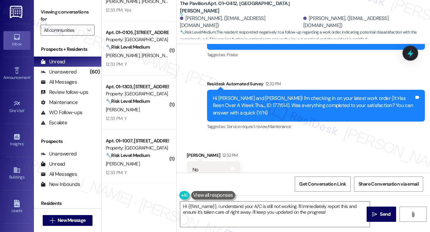
scroll to position [468, 0]
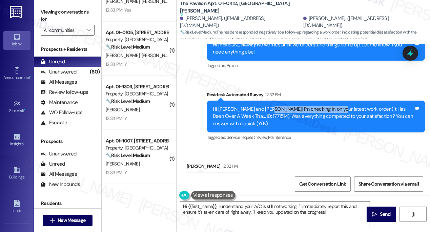
drag, startPoint x: 265, startPoint y: 94, endPoint x: 330, endPoint y: 104, distance: 66.6
click at [330, 104] on div "Hi Nicholas and Michael! I'm checking in on your latest work order (It Has Been…" at bounding box center [316, 117] width 218 height 32
click at [330, 106] on div "Hi Nicholas and Michael! I'm checking in on your latest work order (It Has Been…" at bounding box center [313, 117] width 201 height 22
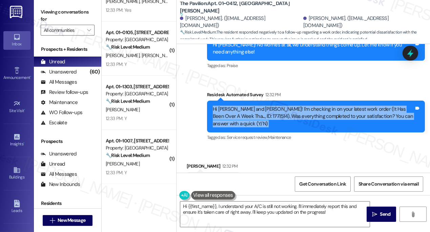
click at [330, 106] on div "Hi Nicholas and Michael! I'm checking in on your latest work order (It Has Been…" at bounding box center [313, 117] width 201 height 22
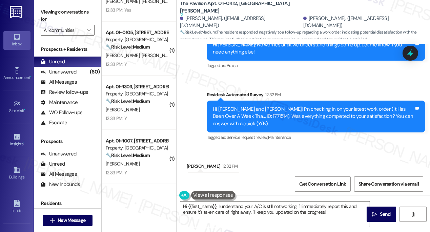
click at [63, 14] on label "Viewing conversations for" at bounding box center [68, 16] width 54 height 18
drag, startPoint x: 219, startPoint y: 7, endPoint x: 236, endPoint y: 6, distance: 17.3
click at [236, 6] on b "The Pavilion: Apt. 01~0412, One Lafayette Plaisance Suggested actions and notes…" at bounding box center [248, 9] width 136 height 18
copy b "01~0412"
click at [56, 16] on label "Viewing conversations for" at bounding box center [68, 16] width 54 height 18
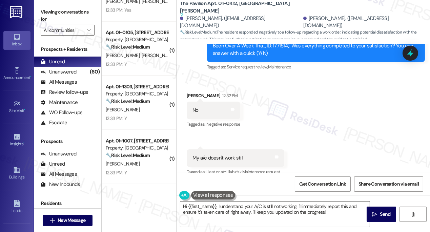
scroll to position [561, 0]
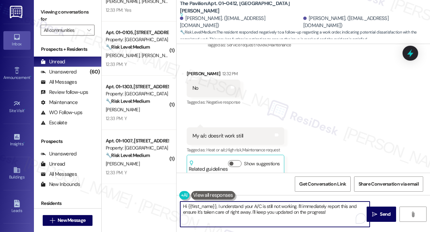
click at [247, 217] on textarea "Hi {{first_name}}, I understand your A/C is still not working. I'll immediately…" at bounding box center [275, 214] width 190 height 25
click at [318, 215] on textarea "Hi {{first_name}}, I understand your A/C is still not working. I'll immediately…" at bounding box center [275, 214] width 190 height 25
drag, startPoint x: 334, startPoint y: 214, endPoint x: 266, endPoint y: 182, distance: 74.7
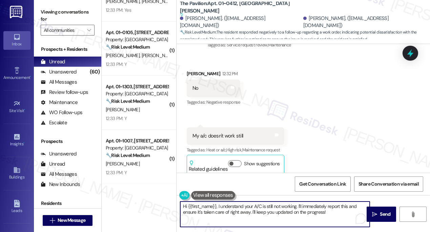
click at [299, 206] on textarea "Hi {{first_name}}, I understand your A/C is still not working. I'll immediately…" at bounding box center [275, 214] width 190 height 25
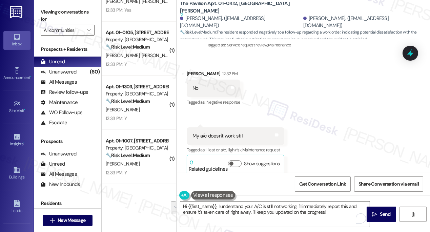
click at [235, 133] on div "My a/c doesn't work still" at bounding box center [218, 136] width 51 height 7
copy div "My a/c doesn't work still Tags and notes"
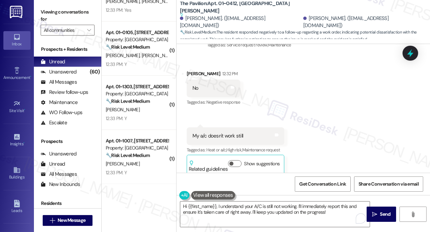
click at [64, 7] on label "Viewing conversations for" at bounding box center [68, 16] width 54 height 18
click at [65, 4] on div "Viewing conversations for All communities " at bounding box center [67, 21] width 67 height 42
click at [242, 207] on textarea "Hi {{first_name}}, I understand your A/C is still not working. I'll immediately…" at bounding box center [275, 214] width 190 height 25
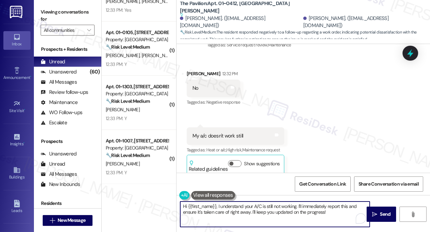
click at [242, 207] on textarea "Hi {{first_name}}, I understand your A/C is still not working. I'll immediately…" at bounding box center [275, 214] width 190 height 25
click at [238, 211] on textarea "Hi {{first_name}}, I understand your A/C is still not working. I'll immediately…" at bounding box center [275, 214] width 190 height 25
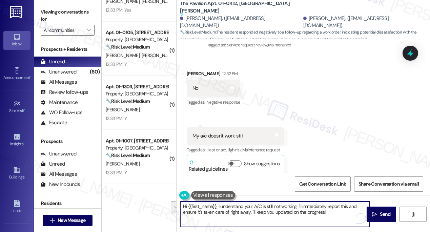
paste textarea "just wanted to check back with you — has maintenance already come by to look at…"
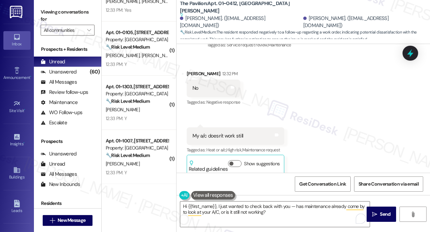
click at [194, 70] on div "Michael Hirsch 12:32 PM" at bounding box center [214, 74] width 54 height 9
copy div "Michael"
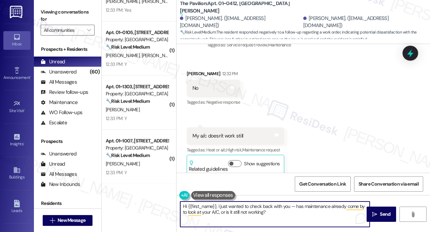
drag, startPoint x: 189, startPoint y: 206, endPoint x: 216, endPoint y: 205, distance: 27.5
click at [216, 205] on textarea "Hi {{first_name}}, I just wanted to check back with you — has maintenance alrea…" at bounding box center [275, 214] width 190 height 25
paste textarea "Michael"
click at [276, 207] on textarea "Hi Michael, I just wanted to check back with you — has maintenance already come…" at bounding box center [275, 214] width 190 height 25
click at [267, 213] on textarea "Hi Michael, I just wanted to check back with you. Has maintenance already come …" at bounding box center [275, 214] width 190 height 25
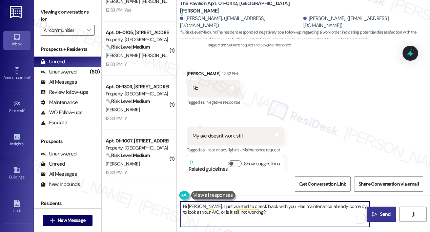
type textarea "Hi Michael, I just wanted to check back with you. Has maintenance already come …"
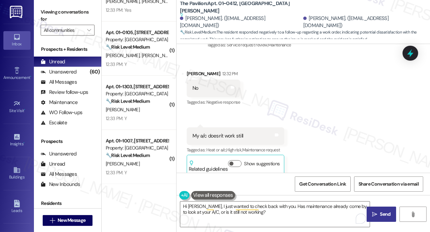
click at [374, 210] on button " Send" at bounding box center [382, 214] width 30 height 15
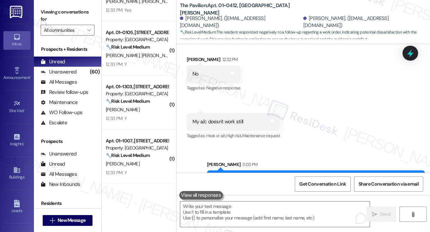
scroll to position [596, 0]
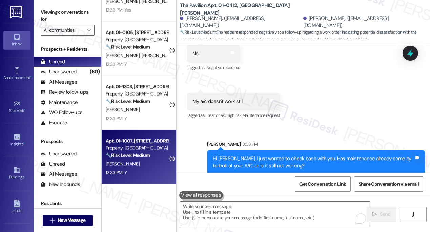
click at [147, 162] on div "V. Jackson" at bounding box center [137, 164] width 64 height 8
type textarea "Fetching suggested responses. Please feel free to read through the conversation…"
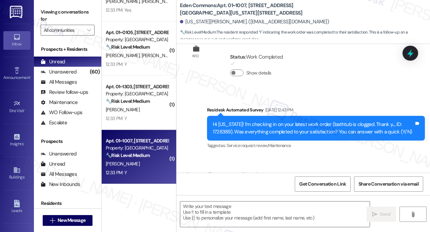
type textarea "Fetching suggested responses. Please feel free to read through the conversation…"
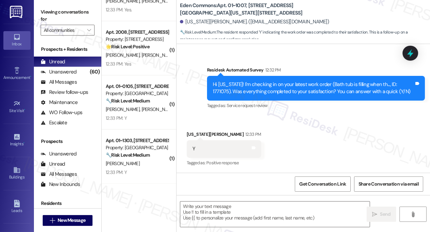
scroll to position [2203, 0]
click at [57, 13] on label "Viewing conversations for" at bounding box center [68, 16] width 54 height 18
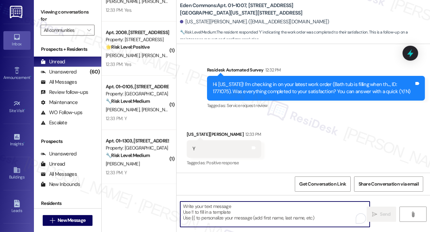
click at [246, 207] on textarea "To enrich screen reader interactions, please activate Accessibility in Grammarl…" at bounding box center [275, 214] width 190 height 25
paste textarea "Hi {{first_name}}! I'm glad to hear that the latest work order was completed to…"
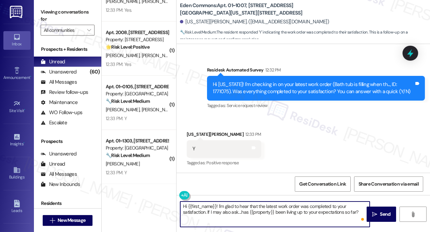
click at [271, 205] on textarea "Hi {{first_name}}! I'm glad to hear that the latest work order was completed to…" at bounding box center [275, 214] width 190 height 25
type textarea "Hi {{first_name}}! I'm glad to hear that the bath tub work order was completed …"
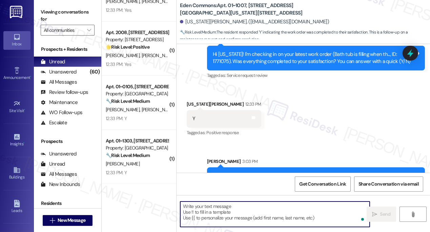
scroll to position [1640, 0]
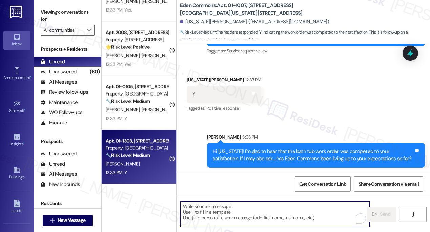
click at [138, 157] on strong "🔧 Risk Level: Medium" at bounding box center [128, 156] width 44 height 6
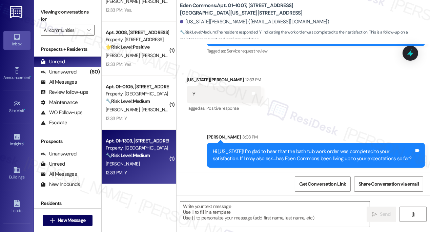
type textarea "Fetching suggested responses. Please feel free to read through the conversation…"
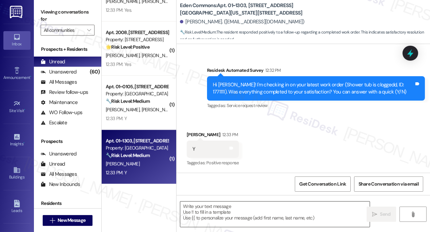
scroll to position [180, 0]
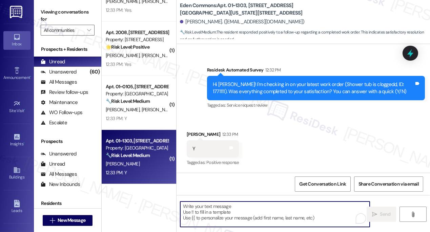
click at [221, 210] on textarea "To enrich screen reader interactions, please activate Accessibility in Grammarl…" at bounding box center [275, 214] width 190 height 25
paste textarea "Hi {{first_name}}! I'm glad to hear that the latest work order was completed to…"
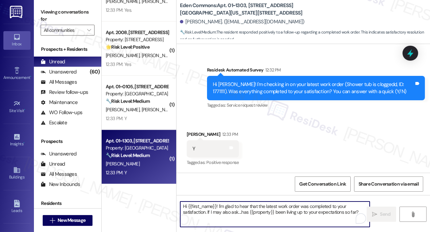
scroll to position [2149, 0]
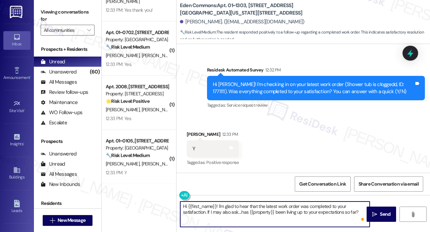
type textarea "Hi {{first_name}}! I'm glad to hear that the latest work order was completed to…"
click at [195, 132] on div "Steven Mousheh 12:33 PM" at bounding box center [213, 135] width 52 height 9
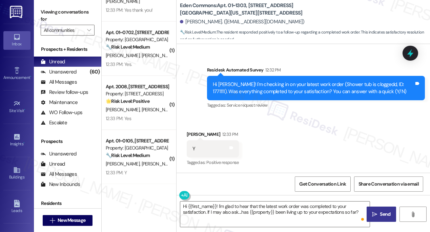
click at [385, 216] on span "Send" at bounding box center [385, 214] width 11 height 7
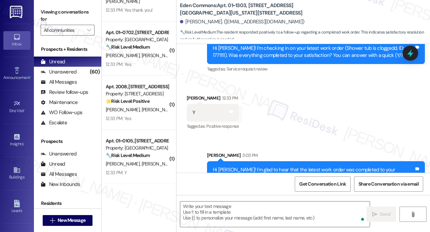
scroll to position [234, 0]
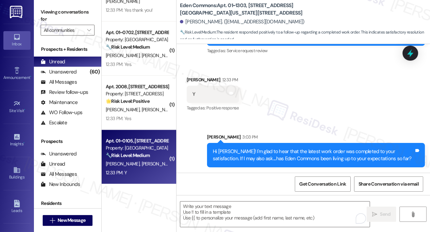
click at [136, 148] on div "Property: [GEOGRAPHIC_DATA]" at bounding box center [137, 148] width 63 height 7
type textarea "Fetching suggested responses. Please feel free to read through the conversation…"
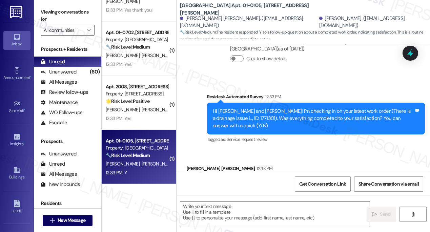
scroll to position [3488, 0]
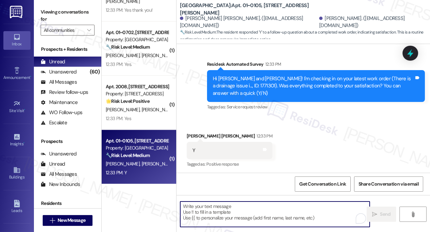
click at [267, 210] on textarea "To enrich screen reader interactions, please activate Accessibility in Grammarl…" at bounding box center [275, 214] width 190 height 25
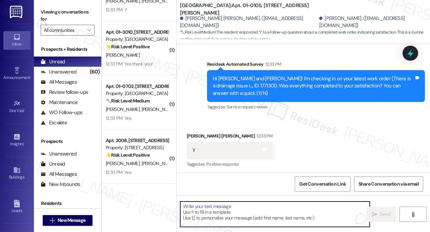
scroll to position [2094, 0]
paste textarea "Hi {{first_name}}! I'm glad to hear that the latest work order was completed to…"
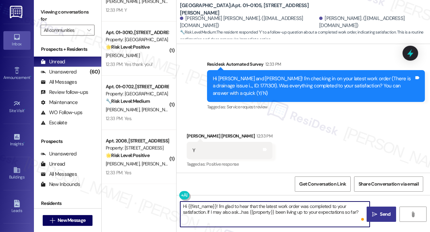
click at [189, 133] on div "Connor Hanekamp 12:33 PM" at bounding box center [230, 137] width 86 height 9
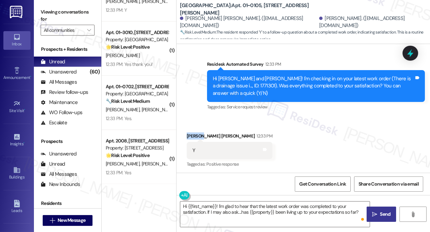
click at [189, 133] on div "Connor Hanekamp 12:33 PM" at bounding box center [230, 137] width 86 height 9
copy div "Connor"
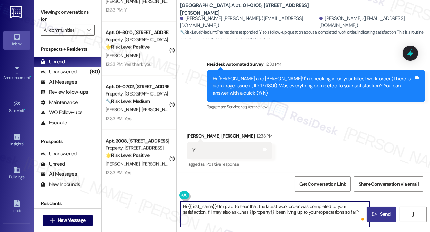
click at [187, 206] on textarea "Hi {{first_name}}! I'm glad to hear that the latest work order was completed to…" at bounding box center [275, 214] width 190 height 25
drag, startPoint x: 189, startPoint y: 206, endPoint x: 216, endPoint y: 205, distance: 27.5
click at [216, 204] on textarea "Hi {{first_name}}! I'm glad to hear that the latest work order was completed to…" at bounding box center [275, 214] width 190 height 25
paste textarea "Connor"
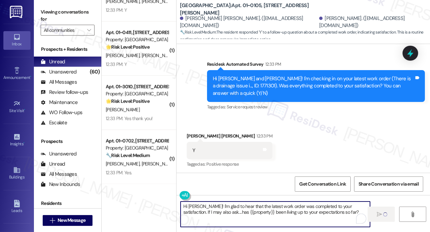
type textarea "Hi Connor! I'm glad to hear that the latest work order was completed to your sa…"
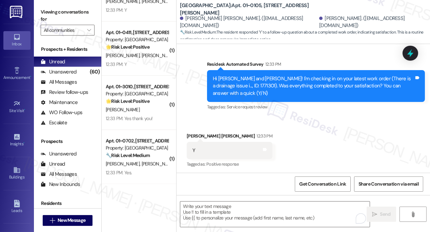
click at [50, 14] on label "Viewing conversations for" at bounding box center [68, 16] width 54 height 18
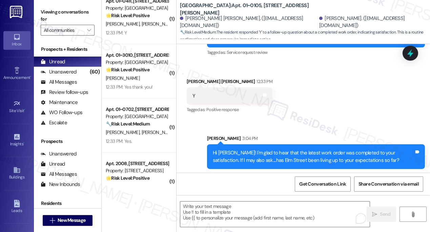
scroll to position [2149, 0]
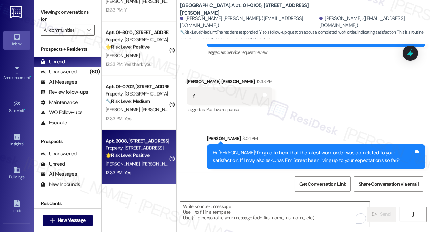
click at [149, 170] on div "12:33 PM: Yes 12:33 PM: Yes" at bounding box center [137, 173] width 64 height 8
type textarea "Fetching suggested responses. Please feel free to read through the conversation…"
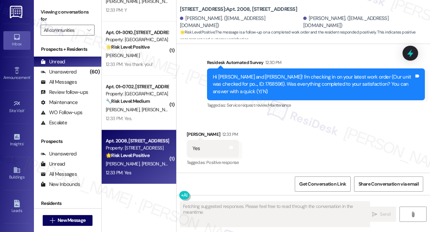
scroll to position [2834, 0]
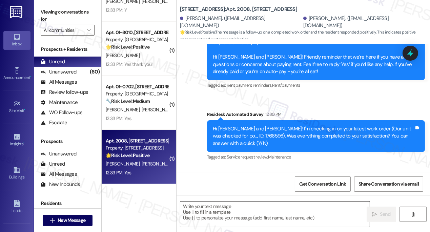
click at [236, 211] on textarea at bounding box center [275, 214] width 190 height 25
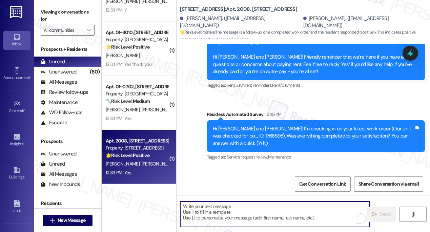
paste textarea "Hi {{first_name}}! I'm glad to hear that the latest work order was completed to…"
type textarea "Hi {{first_name}}! I'm glad to hear that the latest work order was completed to…"
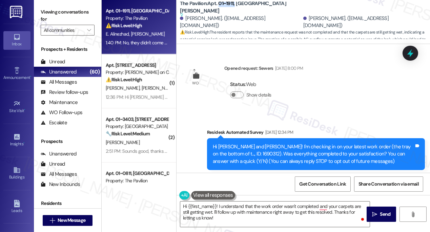
scroll to position [3911, 0]
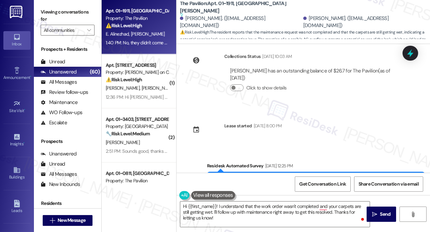
click at [61, 16] on label "Viewing conversations for" at bounding box center [68, 16] width 54 height 18
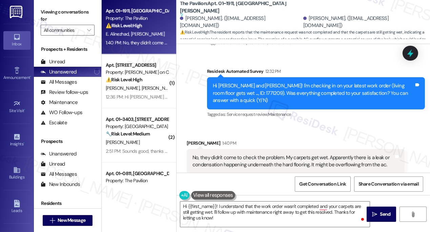
scroll to position [4035, 0]
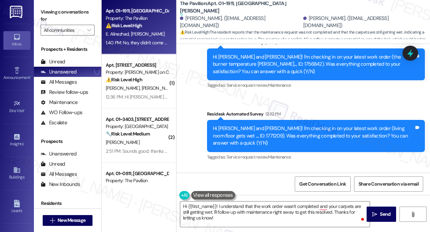
click at [246, 197] on div "No, they didn't come to check the problem. My carpets get wet. Apparently there…" at bounding box center [293, 204] width 201 height 15
click at [318, 197] on div "No, they didn't come to check the problem. My carpets get wet. Apparently there…" at bounding box center [293, 204] width 201 height 15
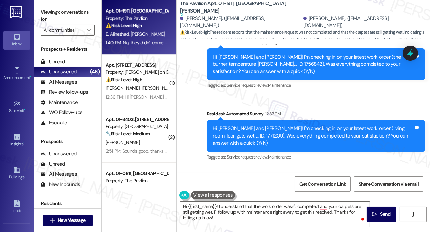
click at [318, 197] on div "No, they didn't come to check the problem. My carpets get wet. Apparently there…" at bounding box center [293, 204] width 201 height 15
click at [50, 11] on label "Viewing conversations for" at bounding box center [68, 16] width 54 height 18
click at [71, 20] on label "Viewing conversations for" at bounding box center [68, 16] width 54 height 18
click at [51, 11] on label "Viewing conversations for" at bounding box center [68, 16] width 54 height 18
click at [238, 197] on div "No, they didn't come to check the problem. My carpets get wet. Apparently there…" at bounding box center [293, 204] width 201 height 15
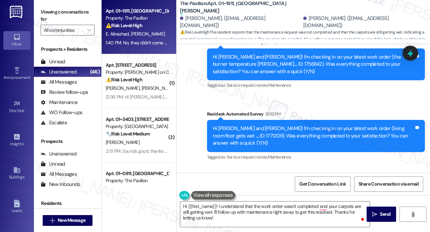
click at [238, 197] on div "No, they didn't come to check the problem. My carpets get wet. Apparently there…" at bounding box center [293, 204] width 201 height 15
drag, startPoint x: 47, startPoint y: 12, endPoint x: 72, endPoint y: 23, distance: 27.2
click at [47, 12] on label "Viewing conversations for" at bounding box center [68, 16] width 54 height 18
click at [283, 215] on textarea "Hi {{first_name}}! I understand that the work order wasn't completed and your c…" at bounding box center [275, 214] width 190 height 25
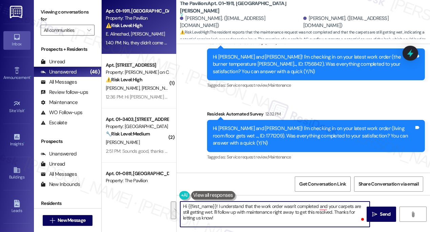
click at [248, 215] on textarea "Hi {{first_name}}! I understand that the work order wasn't completed and your c…" at bounding box center [275, 214] width 190 height 25
drag, startPoint x: 264, startPoint y: 224, endPoint x: 214, endPoint y: 210, distance: 51.5
click at [214, 210] on textarea "Hi {{first_name}}! I understand that the work order wasn't completed and your c…" at bounding box center [275, 214] width 190 height 25
click at [233, 211] on textarea "Hi {{first_name}}! I understand that the work order wasn't completed and your c…" at bounding box center [275, 214] width 190 height 25
drag, startPoint x: 218, startPoint y: 213, endPoint x: 331, endPoint y: 213, distance: 112.3
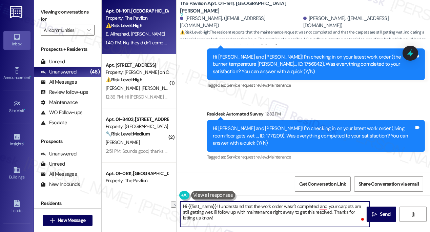
click at [331, 213] on textarea "Hi {{first_name}}! I understand that the work order wasn't completed and your c…" at bounding box center [275, 214] width 190 height 25
drag, startPoint x: 270, startPoint y: 213, endPoint x: 308, endPoint y: 213, distance: 38.0
click at [308, 213] on textarea "Hi {{first_name}}! I understand that the work order wasn't completed and your c…" at bounding box center [275, 214] width 190 height 25
drag, startPoint x: 307, startPoint y: 212, endPoint x: 360, endPoint y: 211, distance: 52.6
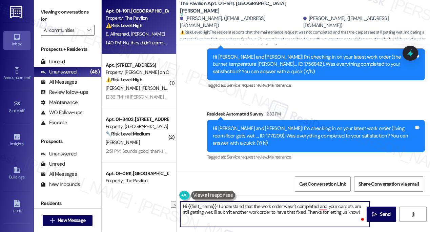
click at [360, 211] on textarea "Hi {{first_name}}! I understand that the work order wasn't completed and your c…" at bounding box center [275, 214] width 190 height 25
paste textarea "Hi {{first_name}}, thank you for clarifying. I’m really sorry you’re dealing wi…"
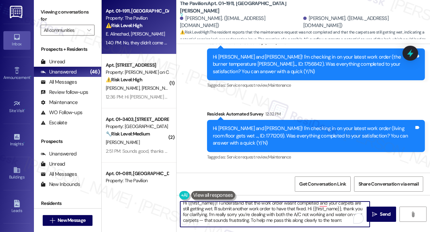
scroll to position [0, 0]
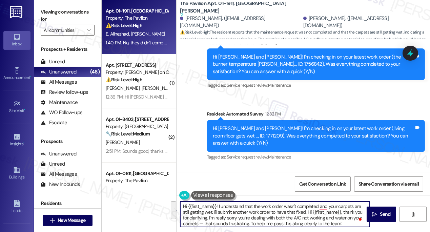
drag, startPoint x: 250, startPoint y: 210, endPoint x: 307, endPoint y: 212, distance: 57.0
click at [307, 212] on textarea "Hi {{first_name}}! I understand that the work order wasn't completed and your c…" at bounding box center [275, 214] width 190 height 25
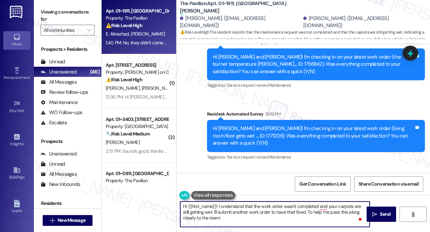
click at [277, 222] on textarea "Hi {{first_name}}! I understand that the work order wasn't completed and your c…" at bounding box center [275, 214] width 190 height 25
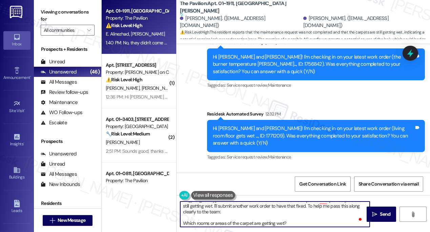
scroll to position [7, 0]
click at [242, 204] on textarea "Hi {{first_name}}! I understand that the work order wasn't completed and your c…" at bounding box center [275, 214] width 190 height 25
click at [240, 210] on textarea "Hi {{first_name}}! I understand that the work order wasn't completed and your c…" at bounding box center [275, 214] width 190 height 25
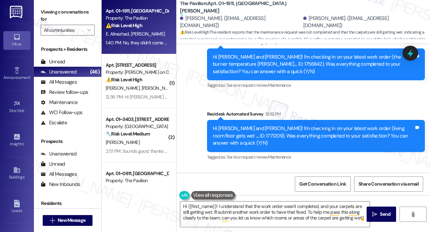
drag, startPoint x: 52, startPoint y: 8, endPoint x: 108, endPoint y: 45, distance: 66.4
click at [52, 8] on label "Viewing conversations for" at bounding box center [68, 16] width 54 height 18
click at [363, 219] on div "Open Grammarly." at bounding box center [362, 219] width 3 height 3
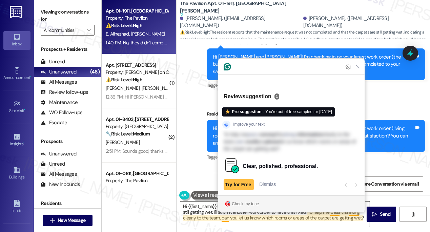
click at [363, 216] on textarea "Hi {{first_name}}! I understand that the work order wasn't completed, and your …" at bounding box center [275, 214] width 190 height 25
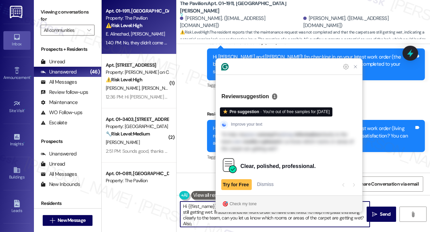
paste textarea "Is the water constant, or does it seem to happen when the A/C runs?"
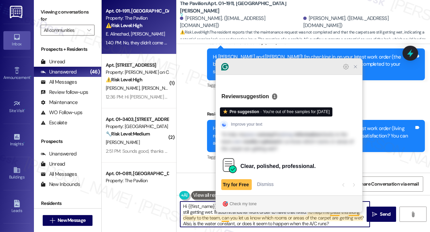
click at [358, 71] on icon "Close Grammarly Assistant" at bounding box center [356, 67] width 8 height 8
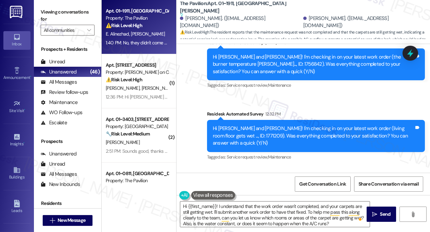
click at [50, 11] on label "Viewing conversations for" at bounding box center [68, 16] width 54 height 18
click at [57, 8] on label "Viewing conversations for" at bounding box center [68, 16] width 54 height 18
click at [330, 226] on textarea "Hi {{first_name}}! I understand that the work order wasn't completed, and your …" at bounding box center [275, 214] width 190 height 25
click at [61, 8] on label "Viewing conversations for" at bounding box center [68, 16] width 54 height 18
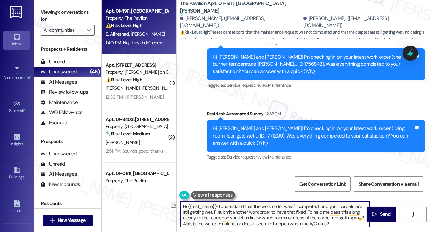
drag, startPoint x: 222, startPoint y: 218, endPoint x: 365, endPoint y: 216, distance: 143.1
click at [365, 216] on textarea "Hi {{first_name}}! I understand that the work order wasn't completed, and your …" at bounding box center [275, 214] width 190 height 25
paste textarea "About how long have you noticed the water/condensation issue?"
click at [328, 221] on textarea "Hi {{first_name}}! I understand that the work order wasn't completed, and your …" at bounding box center [275, 214] width 190 height 25
click at [321, 224] on textarea "Hi {{first_name}}! I understand that the work order wasn't completed, and your …" at bounding box center [275, 214] width 190 height 25
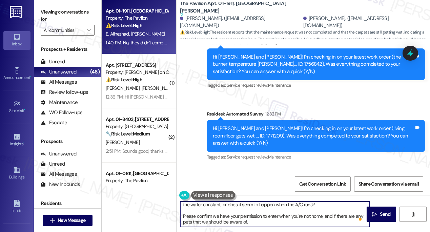
scroll to position [0, 0]
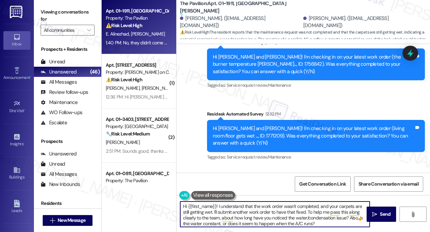
click at [189, 182] on div "Seyedali Seyedi 1:40 PM" at bounding box center [296, 186] width 218 height 9
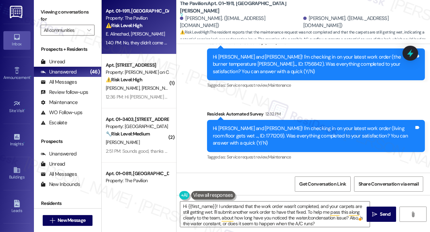
copy div "Seyedali"
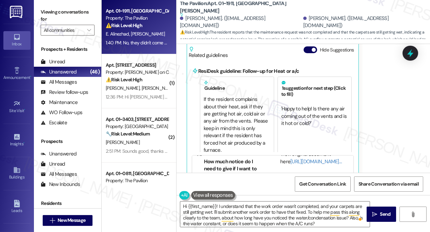
scroll to position [4240, 0]
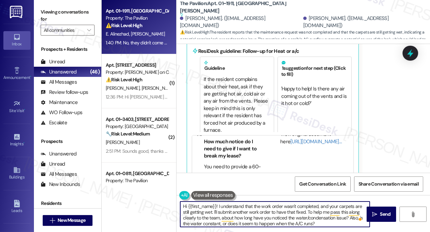
drag, startPoint x: 216, startPoint y: 206, endPoint x: 189, endPoint y: 206, distance: 27.5
click at [188, 206] on textarea "Hi {{first_name}}! I understand that the work order wasn't completed, and your …" at bounding box center [275, 214] width 190 height 25
paste textarea "Seyedali"
click at [319, 222] on textarea "Hi Seyedali! I understand that the work order wasn't completed, and your carpet…" at bounding box center [275, 214] width 190 height 25
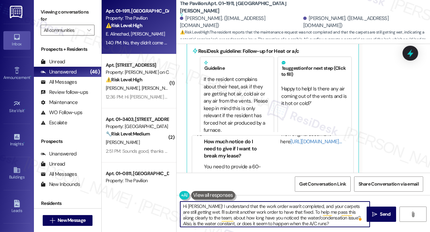
drag, startPoint x: 299, startPoint y: 224, endPoint x: 304, endPoint y: 223, distance: 5.4
click at [299, 224] on textarea "Hi Seyedali! I understand that the work order wasn't completed, and your carpet…" at bounding box center [275, 214] width 190 height 25
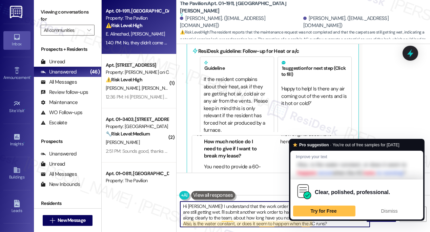
click at [319, 224] on textarea "Hi Seyedali! I understand that the work order wasn't completed, and your carpet…" at bounding box center [275, 214] width 190 height 25
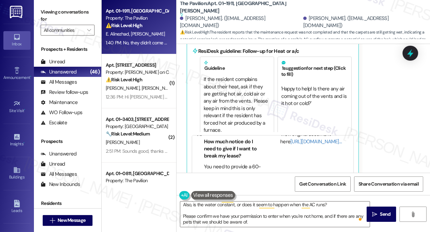
click at [41, 16] on label "Viewing conversations for" at bounding box center [68, 16] width 54 height 18
click at [328, 205] on textarea "Hi Seyedali! I understand that the work order wasn't completed, and your carpet…" at bounding box center [275, 214] width 190 height 25
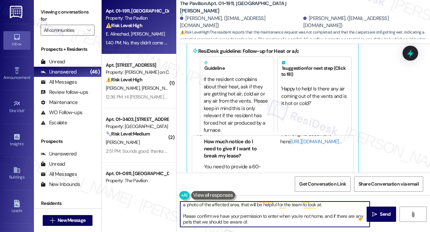
drag, startPoint x: 196, startPoint y: 217, endPoint x: 203, endPoint y: 215, distance: 7.7
click at [196, 217] on textarea "Hi Seyedali! I understand that the work order wasn't completed, and your carpet…" at bounding box center [275, 214] width 190 height 25
type textarea "Hi Seyedali! I understand that the work order wasn't completed, and your carpet…"
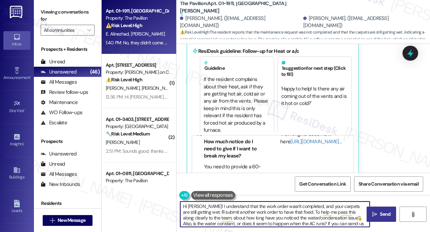
click at [387, 213] on span "Send" at bounding box center [385, 214] width 11 height 7
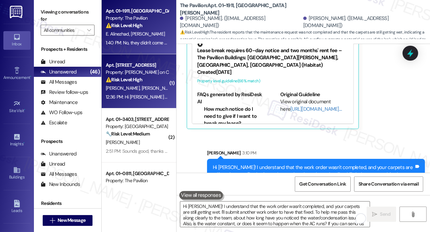
click at [163, 78] on div "⚠️ Risk Level: High The resident is reporting that their washer and dryer need …" at bounding box center [137, 79] width 63 height 7
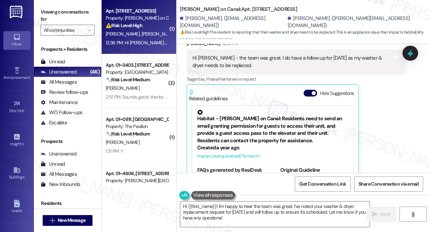
scroll to position [1543, 0]
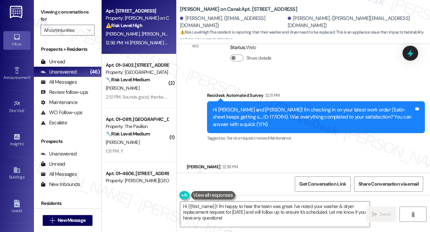
click at [241, 178] on div "Hi Sarah - the team was great. I do have a follow up for Friday as my washer & …" at bounding box center [293, 185] width 201 height 15
click at [255, 106] on div "Hi Segundo and Christina! I'm checking in on your latest work order (Satin shee…" at bounding box center [313, 117] width 201 height 22
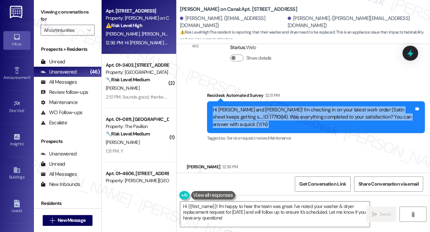
click at [255, 106] on div "Hi Segundo and Christina! I'm checking in on your latest work order (Satin shee…" at bounding box center [313, 117] width 201 height 22
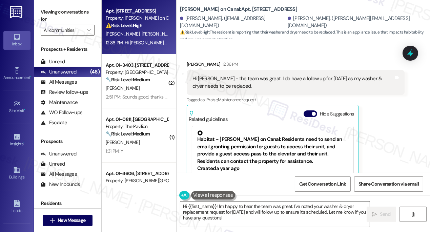
scroll to position [1605, 0]
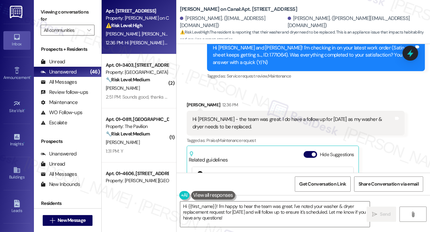
click at [281, 116] on div "Hi Sarah - the team was great. I do have a follow up for Friday as my washer & …" at bounding box center [293, 123] width 201 height 15
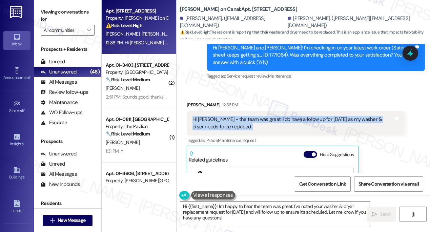
click at [281, 116] on div "Hi Sarah - the team was great. I do have a follow up for Friday as my washer & …" at bounding box center [293, 123] width 201 height 15
drag, startPoint x: 56, startPoint y: 14, endPoint x: 67, endPoint y: 15, distance: 10.9
click at [56, 14] on label "Viewing conversations for" at bounding box center [68, 16] width 54 height 18
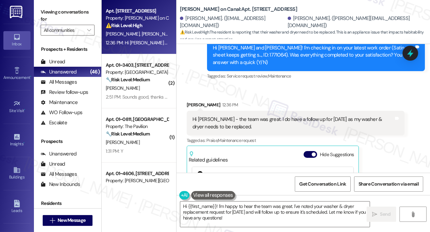
click at [290, 15] on div "Segundo Dador. (cdador11@gmail.com) Christina Dador. (christina@christinadador.…" at bounding box center [305, 22] width 250 height 14
drag, startPoint x: 291, startPoint y: 13, endPoint x: 244, endPoint y: 12, distance: 46.8
click at [244, 12] on div "Cassidy on Canal: Apt. 2607, 350 N Canal St" at bounding box center [248, 9] width 136 height 8
copy b "350 N Canal St"
drag, startPoint x: 60, startPoint y: 16, endPoint x: 97, endPoint y: 18, distance: 37.0
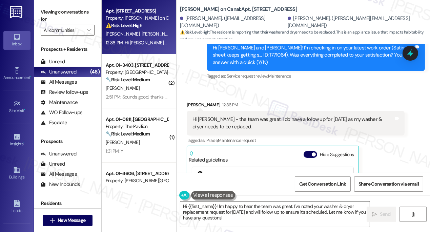
click at [60, 16] on label "Viewing conversations for" at bounding box center [68, 16] width 54 height 18
click at [234, 10] on b "Cassidy on Canal: Apt. 2607, 350 N Canal St" at bounding box center [238, 9] width 117 height 7
copy b "2607"
click at [50, 14] on label "Viewing conversations for" at bounding box center [68, 16] width 54 height 18
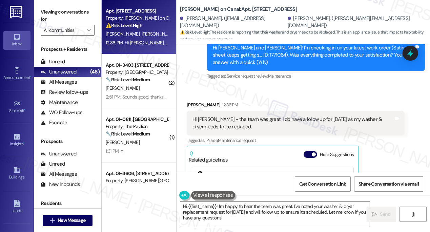
click at [293, 116] on div "Hi Sarah - the team was great. I do have a follow up for Friday as my washer & …" at bounding box center [293, 123] width 201 height 15
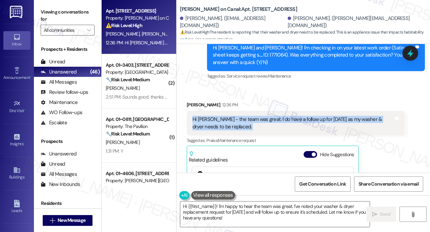
click at [292, 116] on div "Hi Sarah - the team was great. I do have a follow up for Friday as my washer & …" at bounding box center [293, 123] width 201 height 15
copy div "Hi Sarah - the team was great. I do have a follow up for Friday as my washer & …"
click at [238, 216] on textarea "Hi {{first_name}}! I'm happy to hear the team was great. I've noted your washer…" at bounding box center [275, 214] width 190 height 25
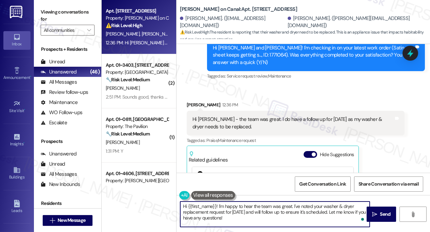
click at [196, 101] on div "Christina Dador 12:36 PM" at bounding box center [296, 105] width 218 height 9
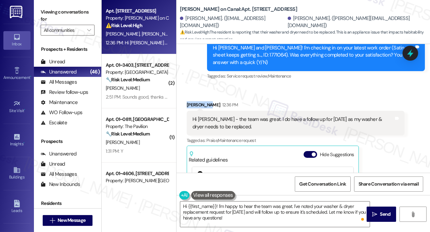
click at [196, 101] on div "Christina Dador 12:36 PM" at bounding box center [296, 105] width 218 height 9
copy div "Christina"
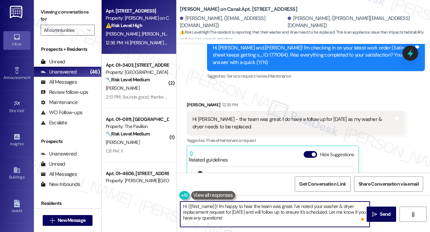
drag, startPoint x: 188, startPoint y: 206, endPoint x: 216, endPoint y: 204, distance: 27.9
click at [216, 204] on textarea "Hi {{first_name}}! I'm happy to hear the team was great. I've noted your washer…" at bounding box center [275, 214] width 190 height 25
paste textarea "Christina"
click at [310, 116] on div "Hi Sarah - the team was great. I do have a follow up for Friday as my washer & …" at bounding box center [293, 123] width 201 height 15
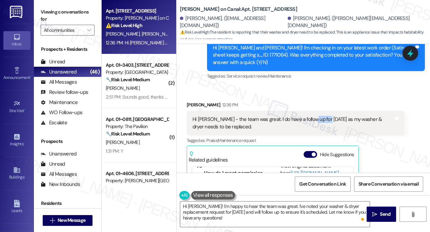
click at [310, 116] on div "Hi Sarah - the team was great. I do have a follow up for Friday as my washer & …" at bounding box center [293, 123] width 201 height 15
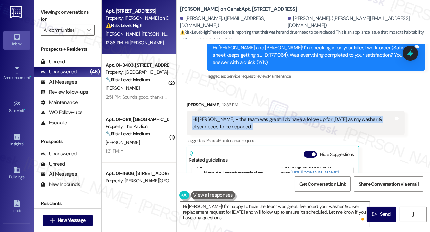
click at [310, 116] on div "Hi Sarah - the team was great. I do have a follow up for Friday as my washer & …" at bounding box center [293, 123] width 201 height 15
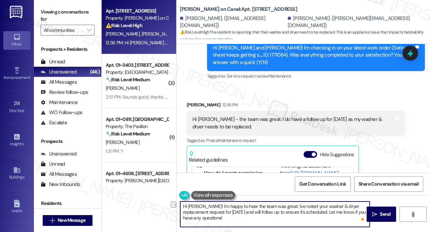
drag, startPoint x: 279, startPoint y: 211, endPoint x: 327, endPoint y: 212, distance: 47.8
click at [327, 212] on textarea "Hi Christina! I'm happy to hear the team was great. I've noted your washer & dr…" at bounding box center [275, 214] width 190 height 25
drag, startPoint x: 309, startPoint y: 211, endPoint x: 316, endPoint y: 216, distance: 8.7
click at [316, 216] on textarea "Hi Christina! I'm happy to hear the team was great. I've noted your washer & dr…" at bounding box center [275, 214] width 190 height 25
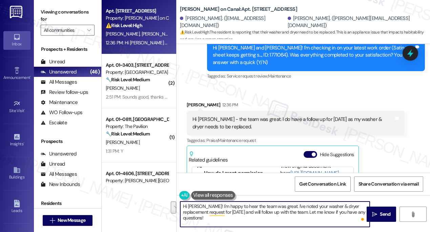
click at [316, 216] on textarea "Hi Christina! I'm happy to hear the team was great. I've noted your washer & dr…" at bounding box center [275, 214] width 190 height 25
click at [364, 212] on textarea "Hi Christina! I'm happy to hear the team was great. I've noted your washer & dr…" at bounding box center [275, 214] width 190 height 25
click at [214, 217] on textarea "Hi Christina! I'm happy to hear the team was great. I've noted your washer & dr…" at bounding box center [275, 214] width 190 height 25
click at [243, 208] on textarea "Hi Christina! I'm happy to hear the team was great. I've noted your washer & dr…" at bounding box center [275, 214] width 190 height 25
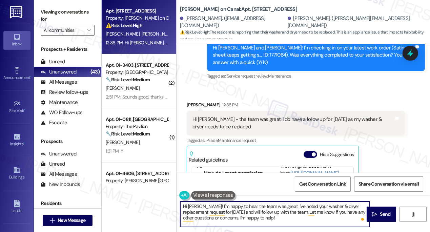
click at [243, 208] on textarea "Hi Christina! I'm happy to hear the team was great. I've noted your washer & dr…" at bounding box center [275, 214] width 190 height 25
type textarea "Hi Christina! I'm happy to hear the team was great. I've noted your washer & dr…"
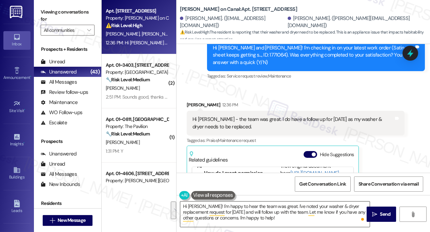
click at [326, 210] on textarea "Hi Christina! I'm happy to hear the team was great. I've noted your washer & dr…" at bounding box center [275, 214] width 190 height 25
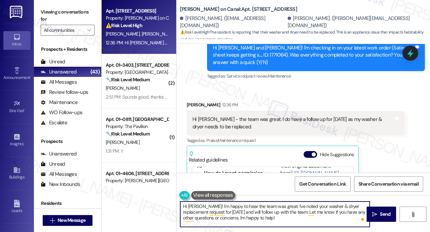
click at [248, 211] on textarea "Hi Christina! I'm happy to hear the team was great. I've noted your washer & dr…" at bounding box center [275, 214] width 190 height 25
click at [314, 221] on textarea "Hi Christina! I'm happy to hear the team was great. I've noted your washer & dr…" at bounding box center [275, 214] width 190 height 25
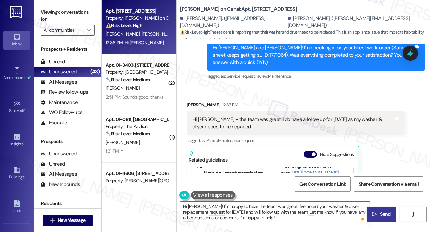
click at [375, 212] on icon "" at bounding box center [374, 214] width 5 height 5
drag, startPoint x: 264, startPoint y: 87, endPoint x: 328, endPoint y: 94, distance: 64.4
click at [327, 116] on div "Hi Sarah - the team was great. I do have a follow up for Friday as my washer & …" at bounding box center [293, 123] width 201 height 15
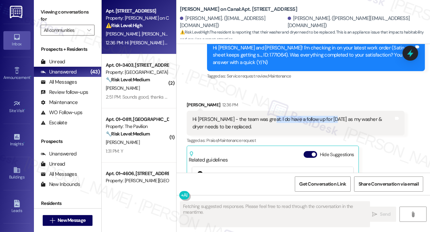
scroll to position [1666, 0]
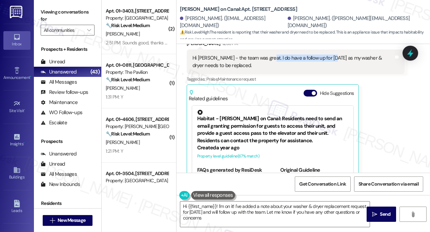
type textarea "Hi {{first_name}}! I'm on it! I've added a note about your washer & dryer repla…"
click at [51, 6] on div "Viewing conversations for All communities " at bounding box center [67, 21] width 67 height 42
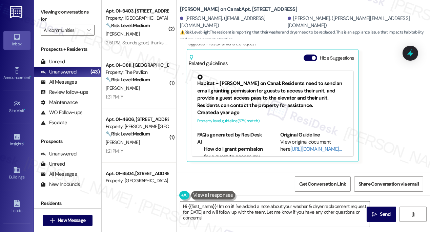
scroll to position [1728, 0]
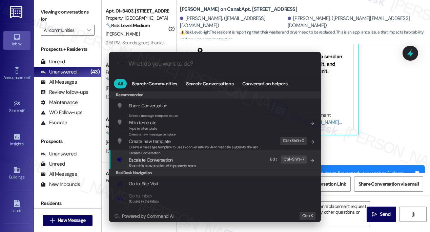
click at [214, 158] on div "Escalate Conversation Escalate Conversation Share this conversation with proper…" at bounding box center [216, 160] width 198 height 18
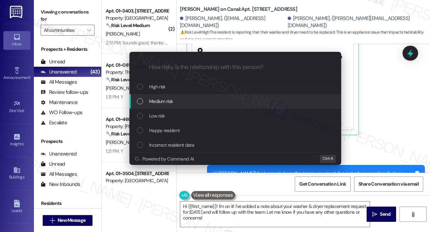
click at [172, 103] on span "Medium risk" at bounding box center [161, 101] width 24 height 7
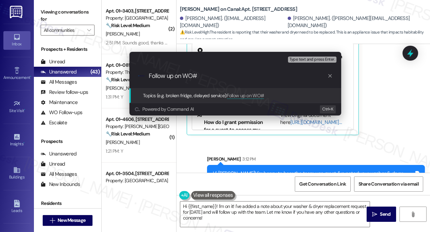
paste input "1771649"
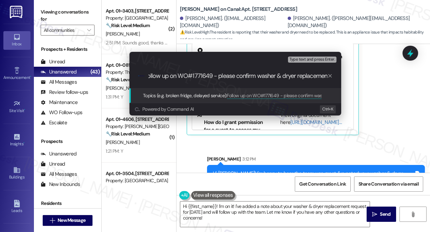
type input "Follow up on WO#1771649 - please confirm washer & dryer replacement"
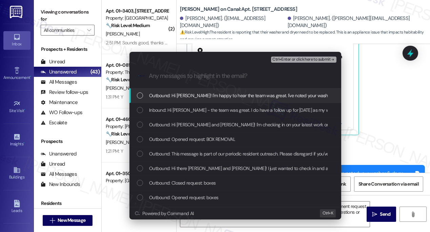
scroll to position [0, 0]
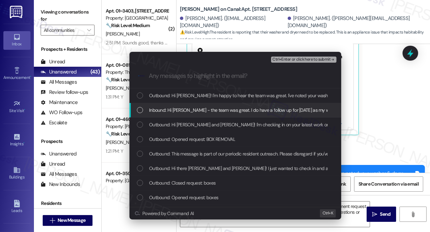
click at [204, 111] on span "Inbound: Hi Sarah - the team was great. I do have a follow up for Friday as my …" at bounding box center [275, 109] width 252 height 7
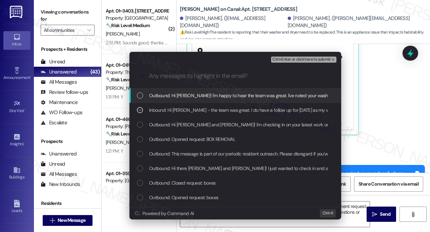
drag, startPoint x: 304, startPoint y: 58, endPoint x: 221, endPoint y: 72, distance: 83.5
click at [221, 72] on div "Escalate Conversation Medium risk Follow up on WO#1771649 - please confirm wash…" at bounding box center [236, 70] width 212 height 36
click at [282, 57] on span "Ctrl+Enter or click here to submit" at bounding box center [302, 59] width 58 height 5
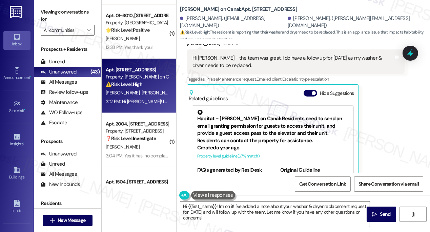
scroll to position [2149, 0]
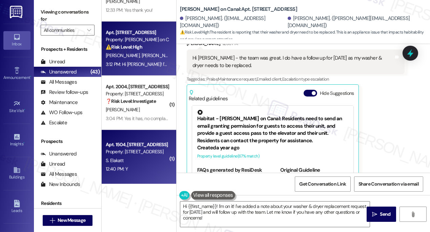
click at [134, 146] on div "Apt. 1504, 1333 South Wabash" at bounding box center [137, 144] width 63 height 7
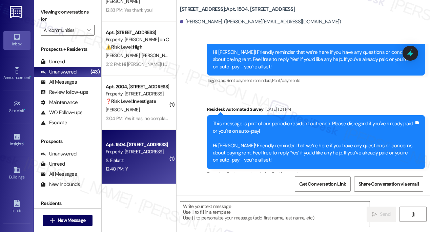
type textarea "Fetching suggested responses. Please feel free to read through the conversation…"
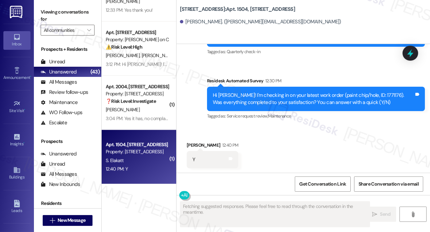
scroll to position [831, 0]
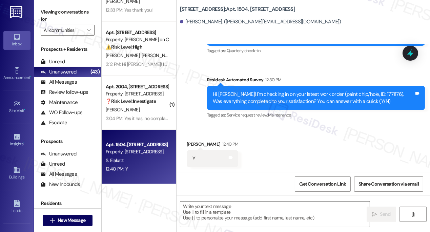
click at [62, 22] on label "Viewing conversations for" at bounding box center [68, 16] width 54 height 18
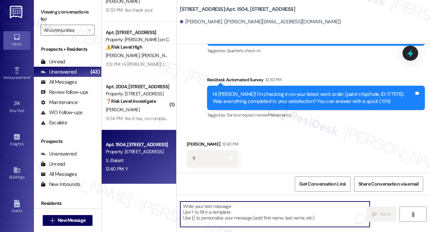
click at [208, 210] on textarea "To enrich screen reader interactions, please activate Accessibility in Grammarl…" at bounding box center [275, 214] width 190 height 25
paste textarea "Hi {{first_name}}! I'm glad to hear that the latest work order was completed to…"
type textarea "Hi {{first_name}}! I'm glad to hear that the latest work order was completed to…"
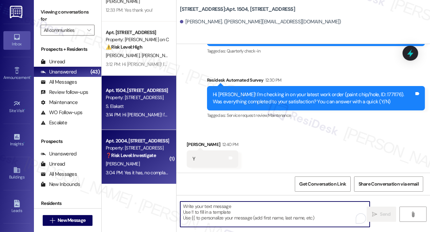
click at [135, 148] on div "Property: [STREET_ADDRESS]" at bounding box center [137, 148] width 63 height 7
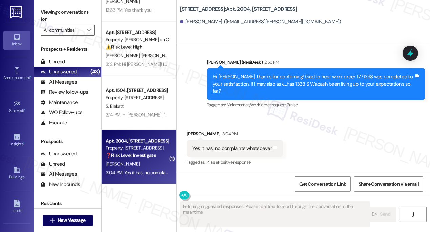
scroll to position [167, 0]
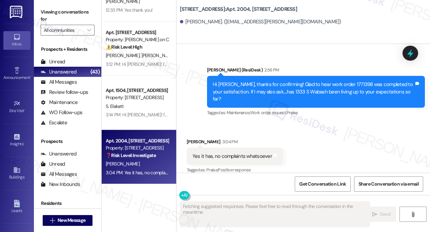
click at [237, 153] on div "Yes it has, no complaints whatsoever" at bounding box center [233, 156] width 80 height 7
click at [308, 87] on div "Hi Eric, thanks for confirming! Glad to hear work order 1771398 was completed t…" at bounding box center [313, 92] width 201 height 22
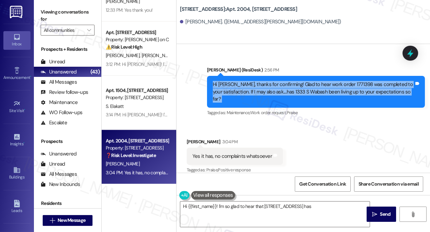
click at [307, 87] on div "Hi Eric, thanks for confirming! Glad to hear work order 1771398 was completed t…" at bounding box center [313, 92] width 201 height 22
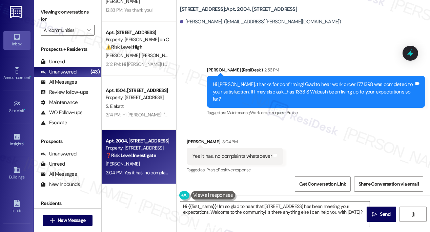
drag, startPoint x: 59, startPoint y: 8, endPoint x: 63, endPoint y: 9, distance: 4.2
click at [59, 8] on label "Viewing conversations for" at bounding box center [68, 16] width 54 height 18
click at [247, 207] on textarea "Hi {{first_name}}! I'm so glad to hear that 1333 S Wabash has been meeting your…" at bounding box center [275, 214] width 190 height 25
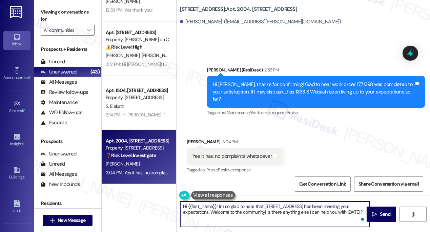
paste textarea "That’s awesome to hear, [PERSON_NAME]! Thank you! If you don’t mind, would you …"
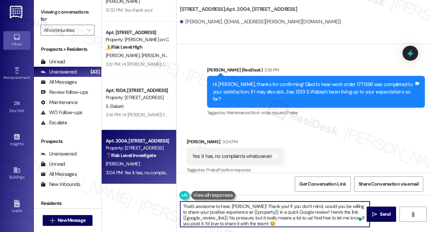
click at [192, 138] on div "Eric Mcpherson 3:04 PM" at bounding box center [235, 142] width 96 height 9
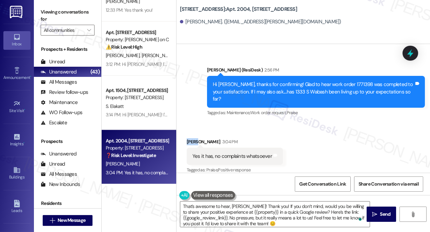
click at [192, 138] on div "Eric Mcpherson 3:04 PM" at bounding box center [235, 142] width 96 height 9
copy div "Eric"
click at [237, 204] on textarea "That’s awesome to hear, [PERSON_NAME]! Thank you! If you don’t mind, would you …" at bounding box center [275, 214] width 190 height 25
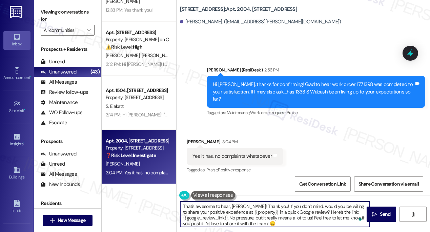
click at [237, 204] on textarea "That’s awesome to hear, [PERSON_NAME]! Thank you! If you don’t mind, would you …" at bounding box center [275, 214] width 190 height 25
paste textarea "ric"
drag, startPoint x: 222, startPoint y: 212, endPoint x: 252, endPoint y: 212, distance: 29.5
click at [252, 212] on textarea "That’s awesome to hear, Eric! Thank you! If you don’t mind, would you be willin…" at bounding box center [275, 214] width 190 height 25
type textarea "That’s awesome to hear, Eric! Thank you! If you don’t mind, would you be willin…"
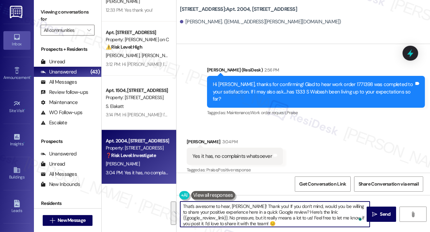
click at [352, 153] on div "Received via SMS Eric Mcpherson 3:04 PM Yes it has, no complaints whatsoever Ta…" at bounding box center [304, 151] width 254 height 57
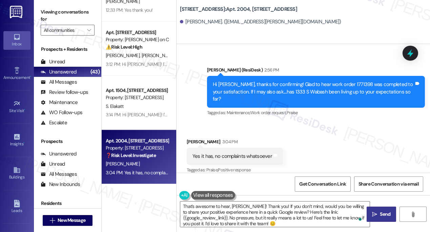
click at [372, 213] on span " Send" at bounding box center [381, 214] width 21 height 7
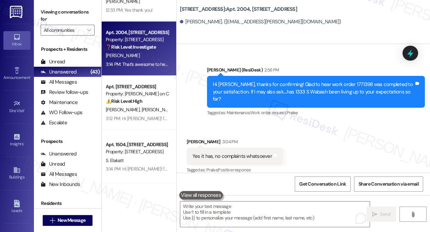
scroll to position [236, 0]
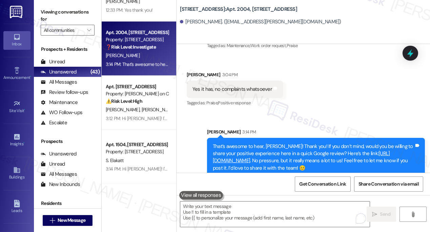
scroll to position [236, 0]
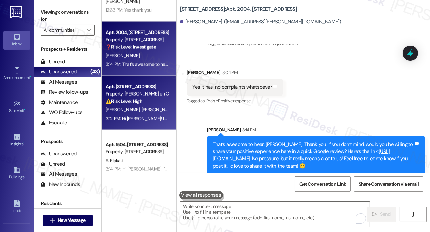
click at [172, 118] on div "Apt. 2607, 350 N Canal St Property: Cassidy on Canal ⚠️ Risk Level: High The re…" at bounding box center [139, 103] width 75 height 54
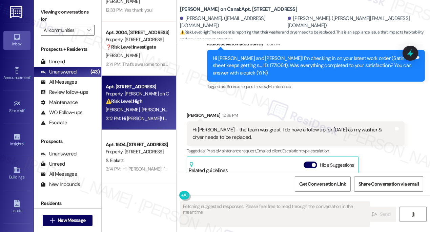
scroll to position [1512, 0]
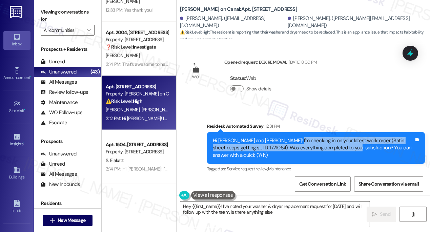
drag, startPoint x: 309, startPoint y: 114, endPoint x: 335, endPoint y: 119, distance: 26.9
click at [335, 137] on div "Hi Segundo and Christina! I'm checking in on your latest work order (Satin shee…" at bounding box center [313, 148] width 201 height 22
type textarea "Hey {{first_name}}! I've noted your washer & dryer replacement request for Frid…"
click at [335, 137] on div "Hi Segundo and Christina! I'm checking in on your latest work order (Satin shee…" at bounding box center [313, 148] width 201 height 22
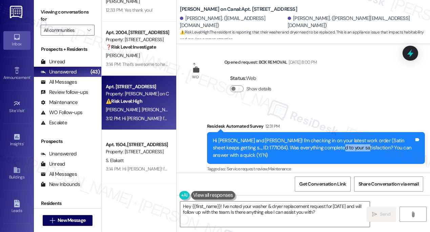
click at [335, 137] on div "Hi Segundo and Christina! I'm checking in on your latest work order (Satin shee…" at bounding box center [313, 148] width 201 height 22
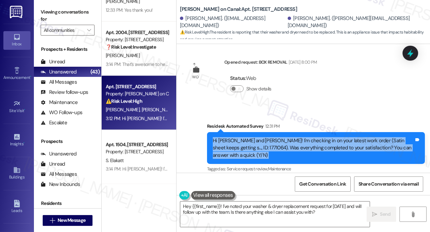
click at [335, 137] on div "Hi Segundo and Christina! I'm checking in on your latest work order (Satin shee…" at bounding box center [313, 148] width 201 height 22
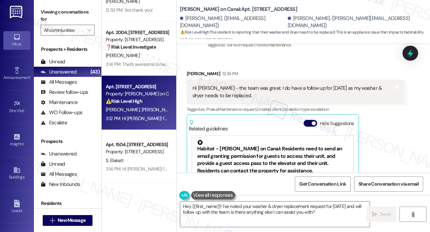
scroll to position [1604, 0]
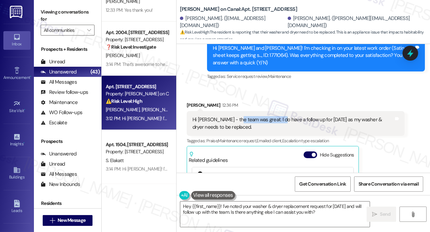
drag, startPoint x: 265, startPoint y: 91, endPoint x: 279, endPoint y: 91, distance: 14.9
click at [279, 116] on div "Hi Sarah - the team was great. I do have a follow up for Friday as my washer & …" at bounding box center [293, 123] width 201 height 15
click at [279, 116] on div "Hi [PERSON_NAME] - the team was great. I do have a follow up for [DATE] as my w…" at bounding box center [293, 123] width 201 height 15
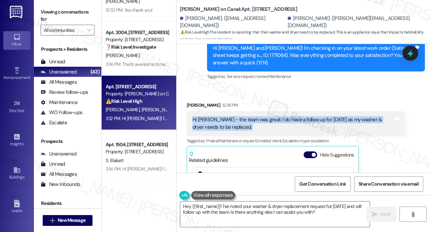
click at [279, 116] on div "Hi [PERSON_NAME] - the team was great. I do have a follow up for [DATE] as my w…" at bounding box center [293, 123] width 201 height 15
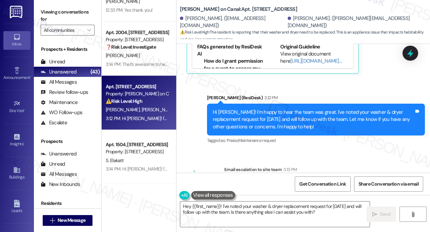
scroll to position [1836, 0]
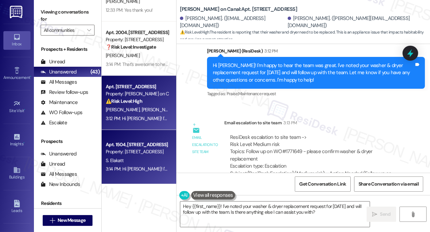
click at [141, 144] on div "Apt. 1504, [STREET_ADDRESS]" at bounding box center [137, 144] width 63 height 7
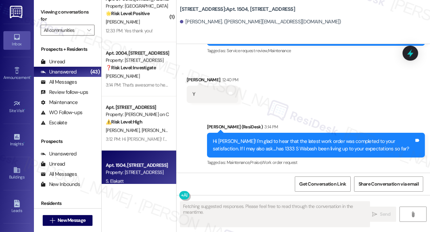
scroll to position [2087, 0]
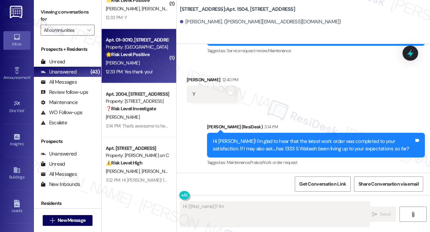
type textarea "Hi {{first_name}}! I'm"
click at [143, 70] on div "12:33 PM: Yes thank you! 12:33 PM: Yes thank you!" at bounding box center [129, 72] width 47 height 6
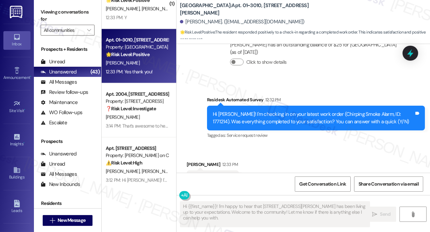
scroll to position [1387, 0]
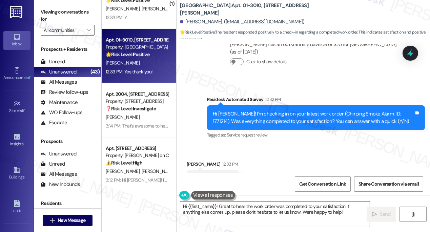
click at [70, 11] on label "Viewing conversations for" at bounding box center [68, 16] width 54 height 18
click at [240, 215] on textarea "Hi {{first_name}}! Great to hear the work order was completed to your satisfact…" at bounding box center [275, 214] width 190 height 25
drag, startPoint x: 52, startPoint y: 12, endPoint x: 63, endPoint y: 20, distance: 13.8
click at [52, 12] on label "Viewing conversations for" at bounding box center [68, 16] width 54 height 18
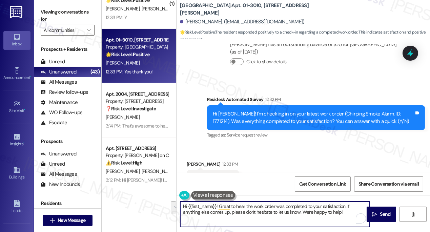
drag, startPoint x: 334, startPoint y: 216, endPoint x: 347, endPoint y: 199, distance: 20.6
click at [347, 199] on div "Hi {{first_name}}! Great to hear the work order was completed to your satisfact…" at bounding box center [304, 220] width 254 height 51
paste textarea "I may also ask....has {{property}} been living up to your expectations so far?"
type textarea "Hi {{first_name}}! Great to hear the work order was completed to your satisfact…"
click at [377, 217] on icon "" at bounding box center [374, 214] width 5 height 5
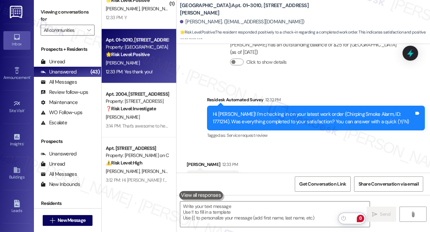
scroll to position [1442, 0]
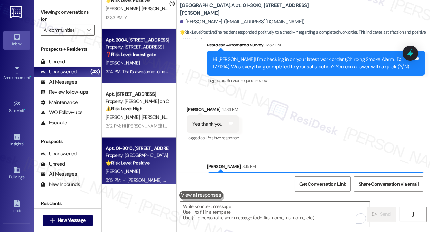
click at [142, 65] on div "[PERSON_NAME]" at bounding box center [137, 63] width 64 height 8
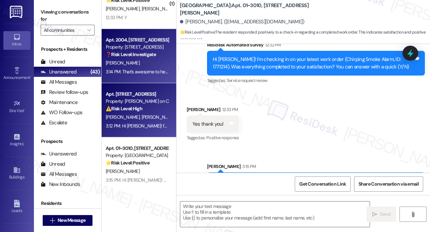
type textarea "Fetching suggested responses. Please feel free to read through the conversation…"
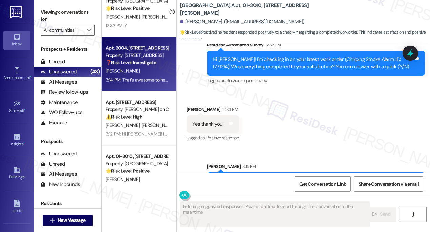
scroll to position [2026, 0]
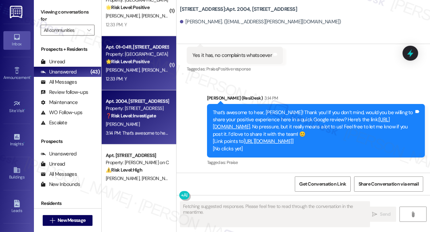
click at [140, 71] on div "V. Miller N. Hiott" at bounding box center [137, 70] width 64 height 8
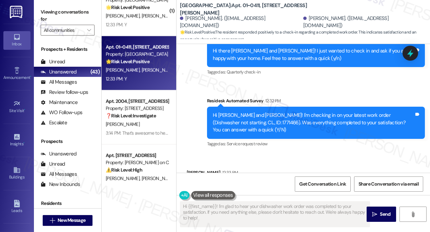
scroll to position [996, 0]
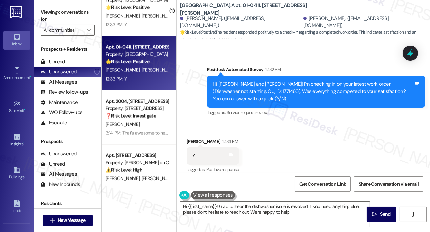
click at [198, 138] on div "Nicholas Hiott 12:33 PM" at bounding box center [213, 142] width 52 height 9
copy div "Nicholas"
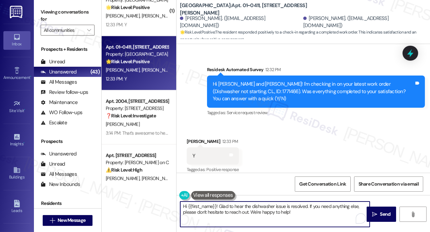
drag, startPoint x: 188, startPoint y: 206, endPoint x: 216, endPoint y: 199, distance: 28.7
click at [216, 201] on div "Hi {{first_name}}! Glad to hear the dishwasher issue is resolved. If you need a…" at bounding box center [272, 214] width 190 height 26
paste textarea "Nicholas"
click at [329, 216] on textarea "Hi Nicholas! Glad to hear the dishwasher issue is resolved. If you need anythin…" at bounding box center [275, 214] width 190 height 25
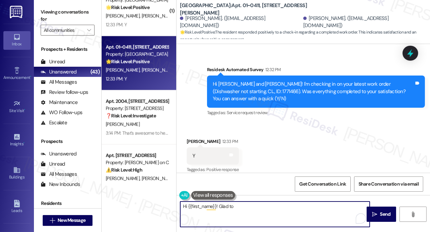
scroll to position [996, 0]
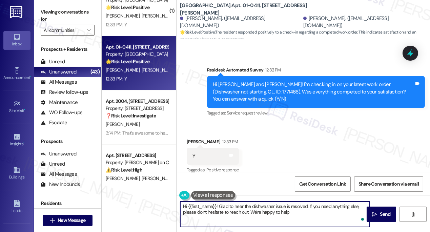
type textarea "Hi {{first_name}}! Glad to hear the dishwasher issue is resolved. If you need a…"
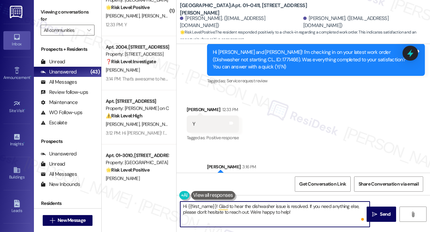
scroll to position [1051, 0]
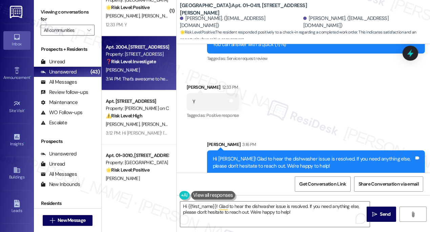
click at [154, 63] on strong "❓ Risk Level: Investigate" at bounding box center [131, 62] width 50 height 6
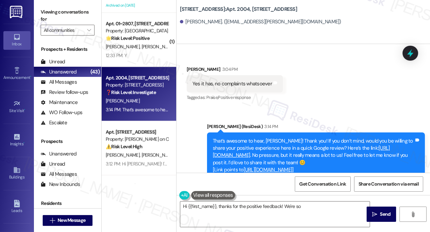
scroll to position [207, 0]
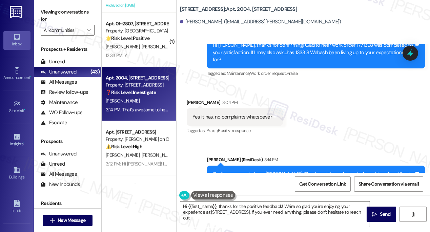
type textarea "Hi {{first_name}}, thanks for the positive feedback! We're so glad you're enjoy…"
click at [270, 114] on div "Yes it has, no complaints whatsoever" at bounding box center [232, 117] width 81 height 7
click at [274, 115] on icon at bounding box center [276, 116] width 4 height 3
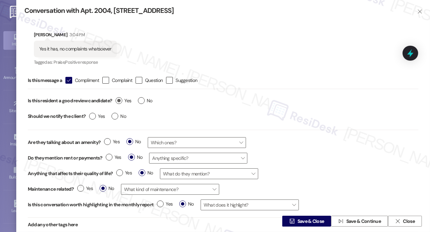
click at [122, 102] on label "Yes" at bounding box center [124, 100] width 16 height 7
click at [122, 102] on input "Yes" at bounding box center [124, 101] width 16 height 9
radio input "true"
click at [114, 117] on label "No" at bounding box center [119, 116] width 15 height 7
click at [114, 117] on input "No" at bounding box center [119, 117] width 15 height 9
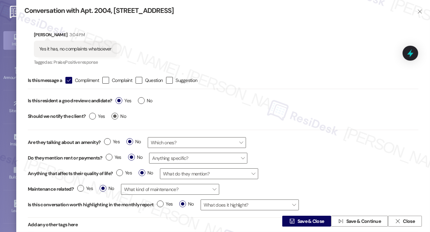
radio input "true"
click at [298, 221] on span "Save & Close" at bounding box center [311, 221] width 27 height 7
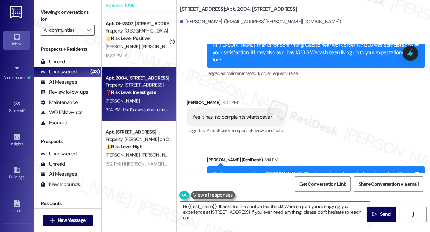
scroll to position [167, 0]
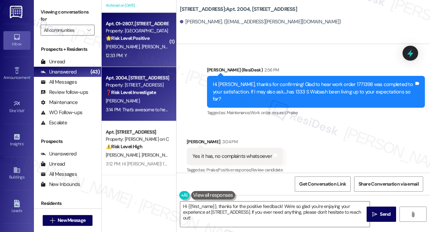
click at [147, 60] on div "12:33 PM: Y 12:33 PM: Y" at bounding box center [137, 56] width 64 height 8
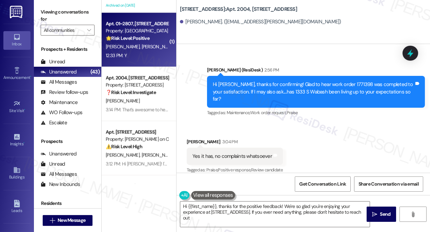
type textarea "Hi {{first_name}}, thanks for the positive feedback! We're so glad you're enjoy…"
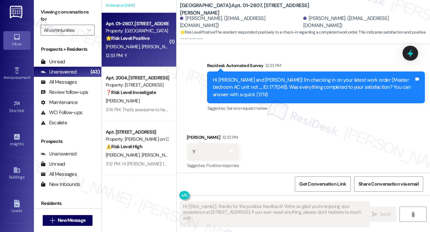
scroll to position [717, 0]
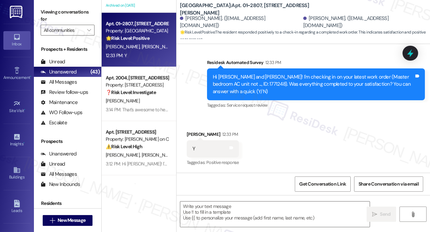
click at [53, 10] on label "Viewing conversations for" at bounding box center [68, 16] width 54 height 18
click at [226, 215] on textarea at bounding box center [275, 214] width 190 height 25
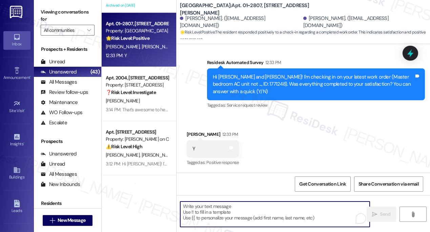
paste textarea "Hi {{first_name}}! I'm glad to hear that the latest work order was completed to…"
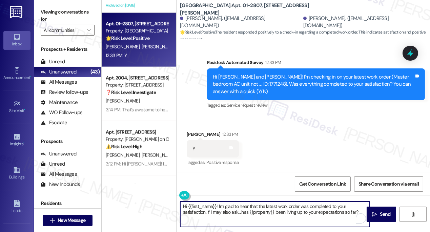
click at [192, 133] on div "Michelle Marcus 12:33 PM" at bounding box center [213, 135] width 52 height 9
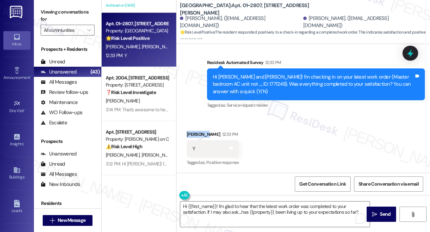
click at [192, 133] on div "Michelle Marcus 12:33 PM" at bounding box center [213, 135] width 52 height 9
copy div "Michelle"
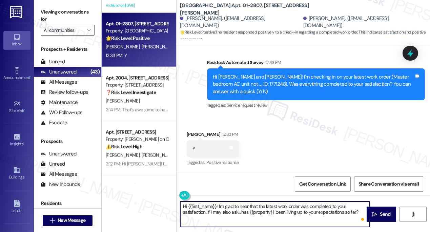
drag, startPoint x: 188, startPoint y: 206, endPoint x: 216, endPoint y: 202, distance: 28.4
click at [216, 202] on textarea "Hi {{first_name}}! I'm glad to hear that the latest work order was completed to…" at bounding box center [275, 214] width 190 height 25
paste textarea "Michelle"
type textarea "Hi Michelle! I'm glad to hear that the latest work order was completed to your …"
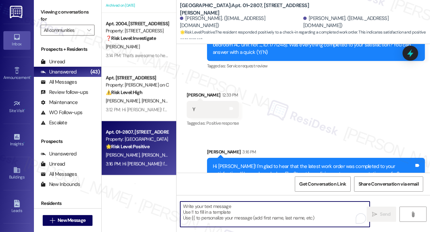
scroll to position [772, 0]
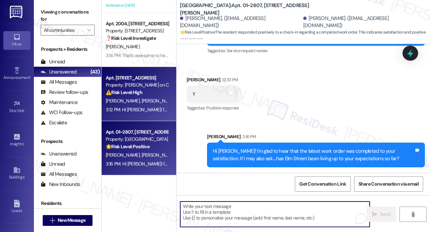
click at [156, 104] on div "C. Dador S. Dador" at bounding box center [137, 101] width 64 height 8
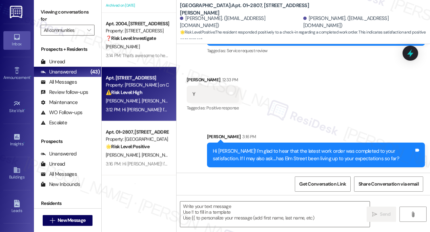
type textarea "Fetching suggested responses. Please feel free to read through the conversation…"
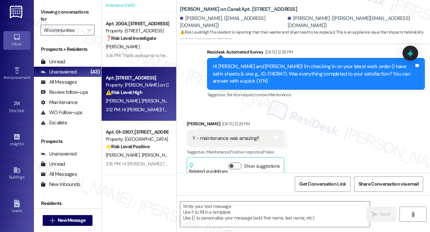
type textarea "Fetching suggested responses. Please feel free to read through the conversation…"
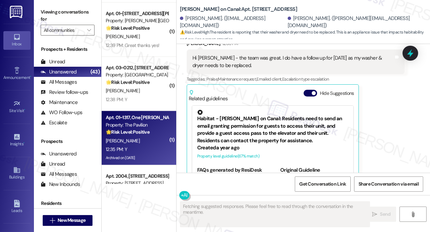
scroll to position [1840, 0]
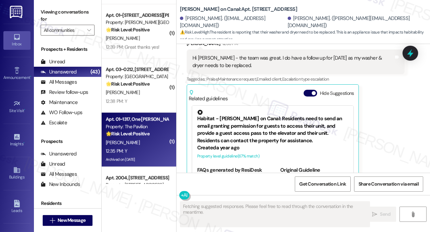
click at [141, 124] on div "Property: The Pavilion" at bounding box center [137, 126] width 63 height 7
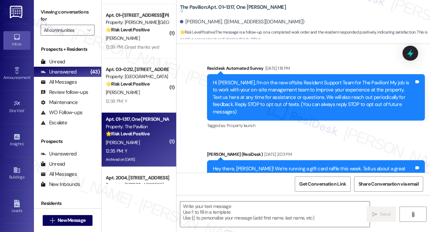
type textarea "Fetching suggested responses. Please feel free to read through the conversation…"
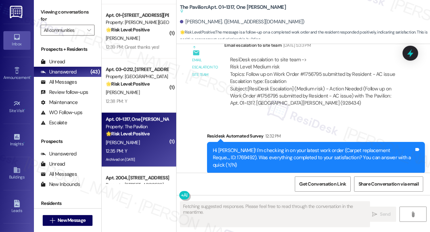
scroll to position [7311, 0]
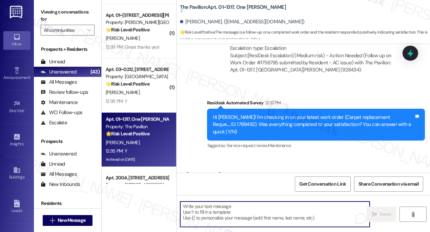
click at [224, 206] on textarea "To enrich screen reader interactions, please activate Accessibility in Grammarl…" at bounding box center [275, 214] width 190 height 25
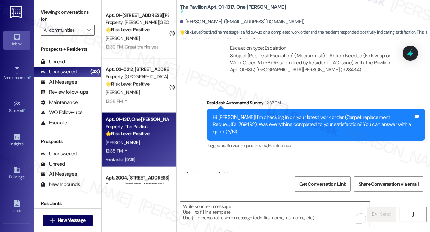
drag, startPoint x: 55, startPoint y: 8, endPoint x: 77, endPoint y: 38, distance: 37.2
click at [55, 8] on label "Viewing conversations for" at bounding box center [68, 16] width 54 height 18
click at [218, 207] on textarea "To enrich screen reader interactions, please activate Accessibility in Grammarl…" at bounding box center [275, 214] width 190 height 25
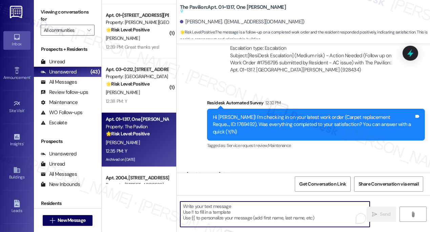
paste textarea "Hi {{first_name}}! I'm glad to hear that the maintenance work order was complet…"
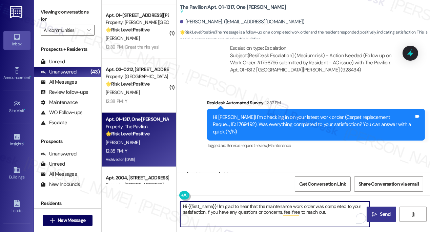
type textarea "Hi {{first_name}}! I'm glad to hear that the maintenance work order was complet…"
click at [373, 208] on button " Send" at bounding box center [382, 214] width 30 height 15
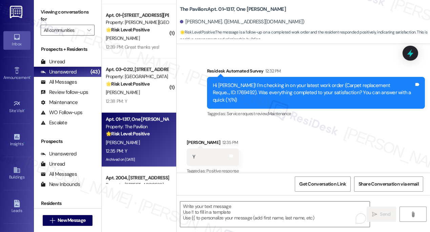
scroll to position [7365, 0]
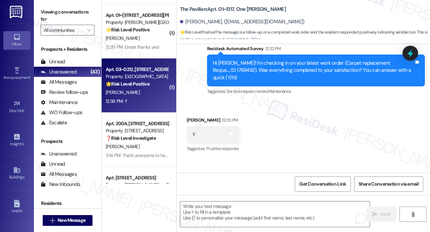
click at [143, 94] on div "[PERSON_NAME]" at bounding box center [137, 93] width 64 height 8
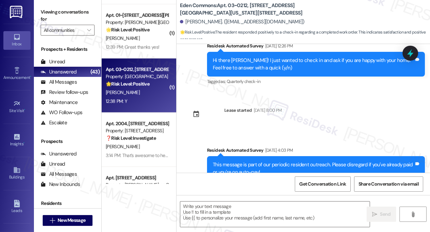
type textarea "Fetching suggested responses. Please feel free to read through the conversation…"
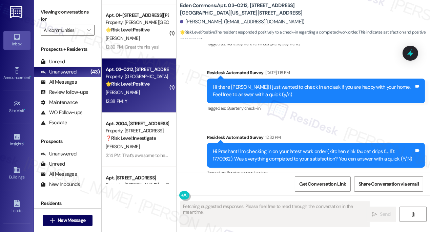
scroll to position [2902, 0]
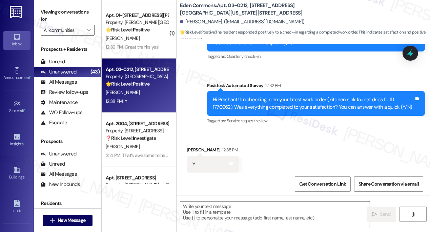
click at [65, 15] on label "Viewing conversations for" at bounding box center [68, 16] width 54 height 18
click at [223, 215] on textarea at bounding box center [275, 214] width 190 height 25
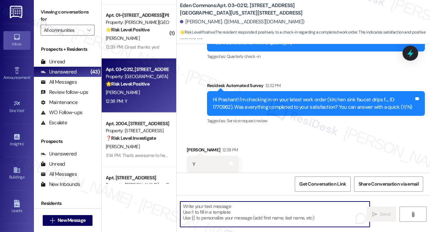
paste textarea "Hi {{first_name}}! I'm glad to hear that the latest work order was completed to…"
type textarea "Hi {{first_name}}! I'm glad to hear that the latest work order was completed to…"
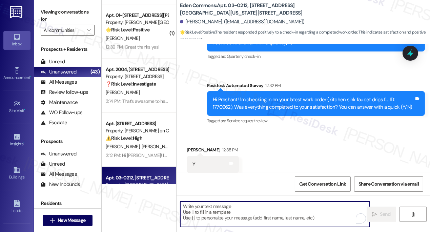
click at [246, 205] on textarea "To enrich screen reader interactions, please activate Accessibility in Grammarl…" at bounding box center [275, 214] width 190 height 25
paste textarea "Hi {{first_name}}! I'm glad to hear that the latest work order was completed to…"
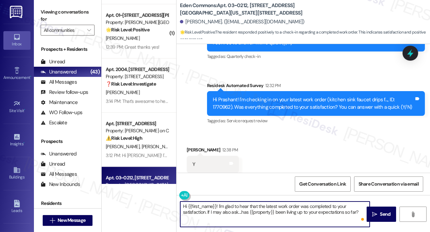
type textarea "Hi {{first_name}}! I'm glad to hear that the latest work order was completed to…"
click at [317, 208] on textarea "Hi {{first_name}}! I'm glad to hear that the latest work order was completed to…" at bounding box center [275, 214] width 190 height 25
click at [239, 209] on textarea "Hi {{first_name}}! I'm glad to hear that the latest work order was completed to…" at bounding box center [275, 214] width 190 height 25
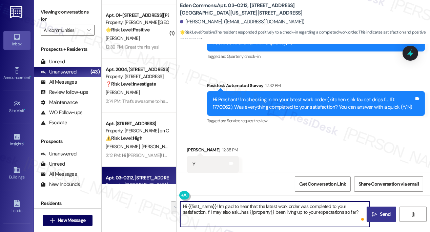
click at [384, 210] on button " Send" at bounding box center [382, 214] width 30 height 15
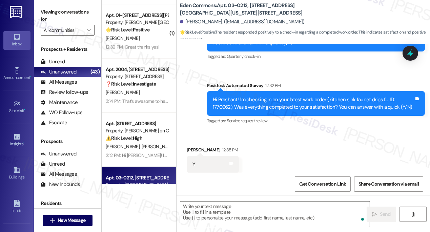
scroll to position [3011, 0]
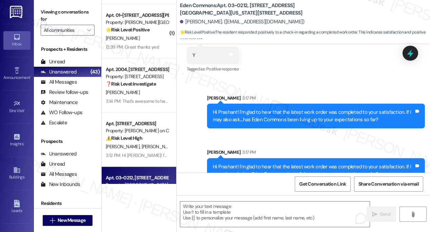
click at [279, 109] on div "Hi Prashant! I'm glad to hear that the latest work order was completed to your …" at bounding box center [313, 116] width 201 height 15
click at [278, 109] on div "Hi Prashant! I'm glad to hear that the latest work order was completed to your …" at bounding box center [313, 116] width 201 height 15
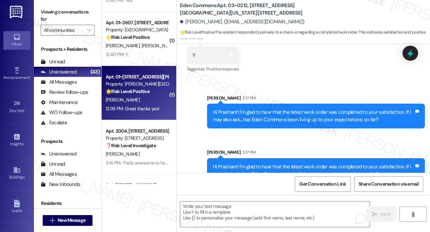
click at [141, 96] on div "[PERSON_NAME]" at bounding box center [137, 100] width 64 height 8
type textarea "Fetching suggested responses. Please feel free to read through the conversation…"
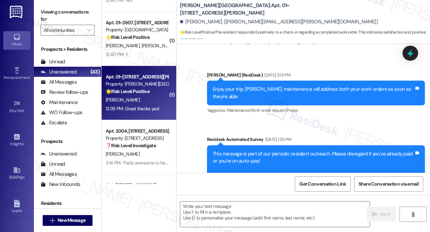
type textarea "Fetching suggested responses. Please feel free to read through the conversation…"
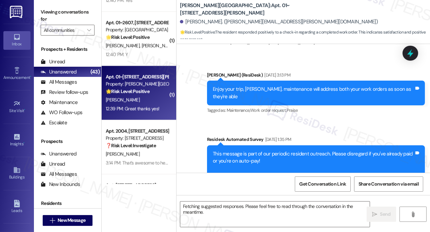
scroll to position [2739, 0]
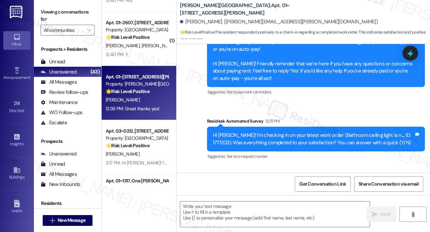
click at [50, 9] on label "Viewing conversations for" at bounding box center [68, 16] width 54 height 18
click at [212, 209] on textarea at bounding box center [275, 214] width 190 height 25
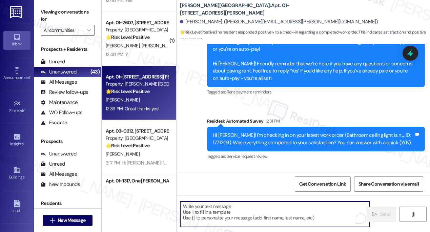
paste textarea "Hi {{first_name}}! I'm glad to hear that the latest work order was completed to…"
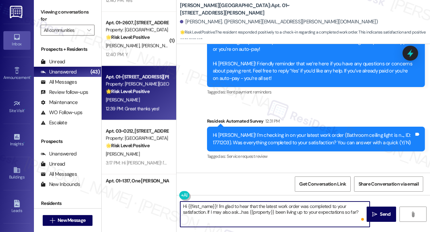
click at [268, 205] on textarea "Hi {{first_name}}! I'm glad to hear that the latest work order was completed to…" at bounding box center [275, 214] width 190 height 25
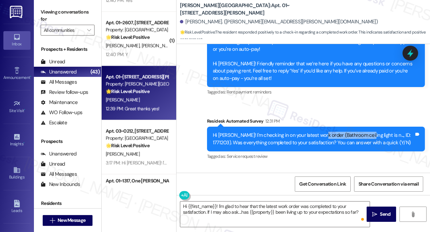
drag, startPoint x: 319, startPoint y: 83, endPoint x: 364, endPoint y: 80, distance: 44.5
click at [364, 127] on div "Hi Todd! I'm checking in on your latest work order (Bathroom ceiling light is n…" at bounding box center [316, 139] width 218 height 25
copy div "Bathroom ceiling light"
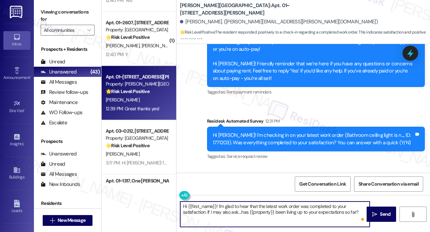
click at [273, 206] on textarea "Hi {{first_name}}! I'm glad to hear that the latest work order was completed to…" at bounding box center [275, 214] width 190 height 25
paste textarea "Bathroom ceiling light"
type textarea "Hi {{first_name}}! I'm glad to hear that the Bathroom ceiling light work order …"
click at [265, 214] on textarea "Hi {{first_name}}! I'm glad to hear that the Bathroom ceiling light work order …" at bounding box center [275, 214] width 190 height 25
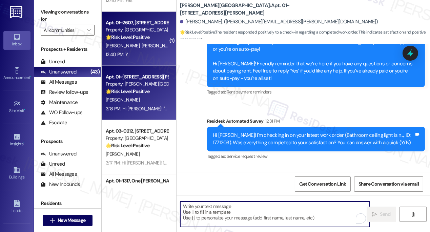
click at [141, 55] on div "12:40 PM: Y 12:40 PM: Y" at bounding box center [137, 55] width 64 height 8
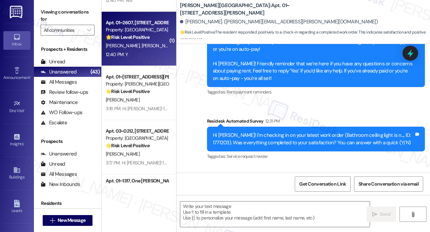
type textarea "Fetching suggested responses. Please feel free to read through the conversation…"
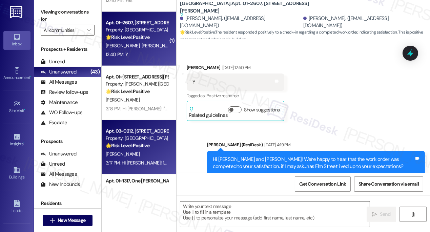
type textarea "Fetching suggested responses. Please feel free to read through the conversation…"
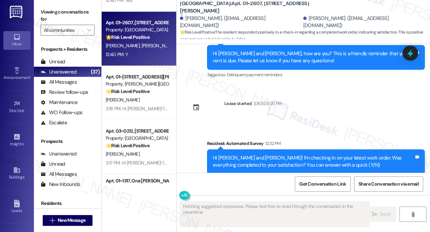
scroll to position [2908, 0]
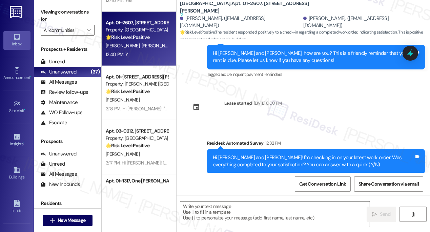
click at [61, 12] on label "Viewing conversations for" at bounding box center [68, 16] width 54 height 18
click at [236, 209] on textarea at bounding box center [275, 214] width 190 height 25
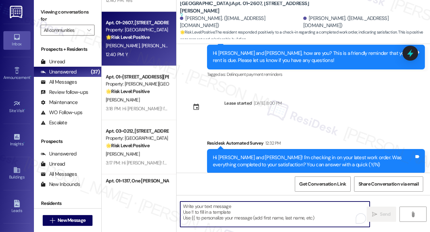
paste textarea "Hi {{first_name}}! I'm glad to hear that the latest work order was completed to…"
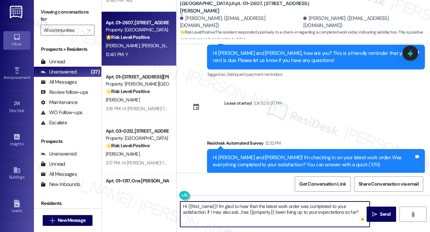
click at [196, 204] on div "Kristin Davis 12:40 PM" at bounding box center [213, 208] width 52 height 9
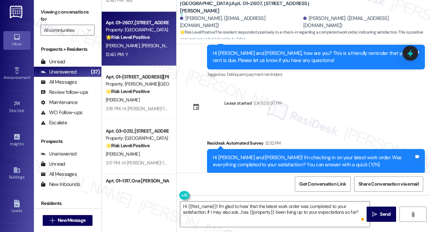
click at [196, 204] on div "Kristin Davis 12:40 PM" at bounding box center [213, 208] width 52 height 9
copy div "Kristin"
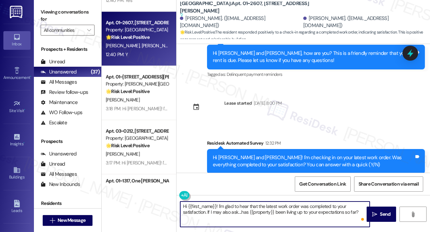
drag, startPoint x: 188, startPoint y: 204, endPoint x: 216, endPoint y: 202, distance: 28.6
click at [216, 202] on textarea "Hi {{first_name}}! I'm glad to hear that the latest work order was completed to…" at bounding box center [275, 214] width 190 height 25
paste textarea "Kristin"
type textarea "Hi Kristin! I'm glad to hear that the latest work order was completed to your s…"
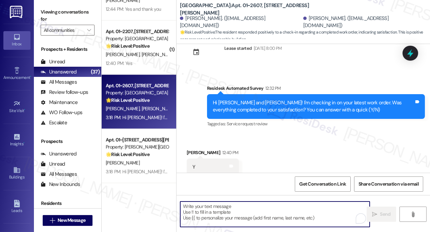
scroll to position [1686, 0]
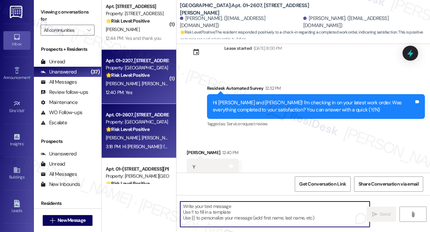
click at [142, 81] on span "[PERSON_NAME]" at bounding box center [159, 84] width 34 height 6
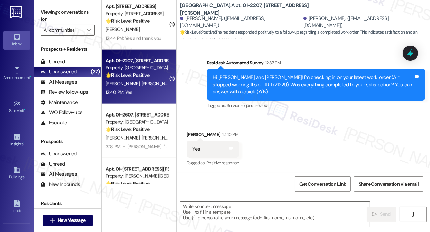
scroll to position [471, 0]
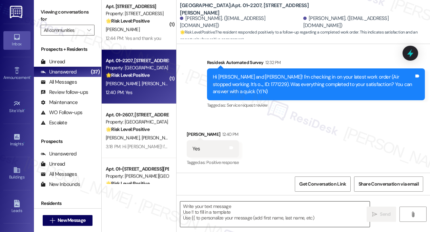
click at [246, 215] on textarea at bounding box center [275, 214] width 190 height 25
drag, startPoint x: 67, startPoint y: 8, endPoint x: 73, endPoint y: 13, distance: 7.9
click at [67, 8] on label "Viewing conversations for" at bounding box center [68, 16] width 54 height 18
click at [227, 208] on textarea "To enrich screen reader interactions, please activate Accessibility in Grammarl…" at bounding box center [275, 214] width 190 height 25
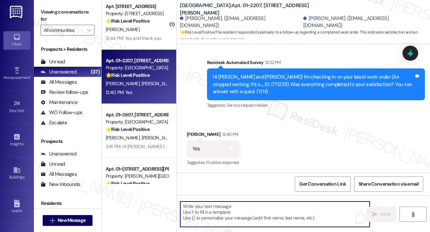
paste textarea "Hi {{first_name}}! I'm glad to hear that the latest work order was completed to…"
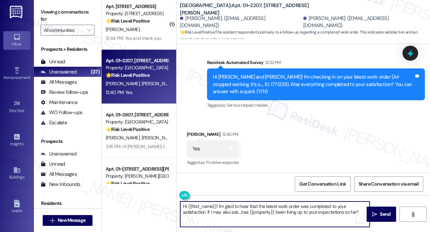
click at [193, 135] on div "[PERSON_NAME] 12:40 PM" at bounding box center [213, 135] width 52 height 9
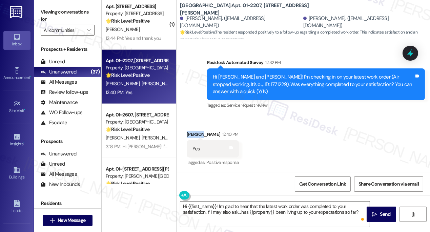
click at [193, 135] on div "[PERSON_NAME] 12:40 PM" at bounding box center [213, 135] width 52 height 9
copy div "Olivia"
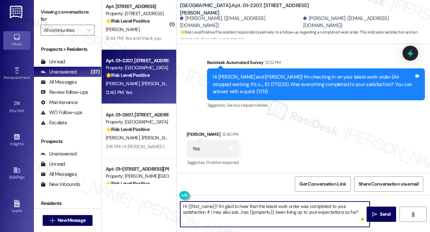
drag, startPoint x: 188, startPoint y: 205, endPoint x: 216, endPoint y: 205, distance: 28.1
click at [216, 205] on textarea "Hi {{first_name}}! I'm glad to hear that the latest work order was completed to…" at bounding box center [275, 214] width 190 height 25
paste textarea "Olivia"
type textarea "Hi Olivia! I'm glad to hear that the latest work order was completed to your sa…"
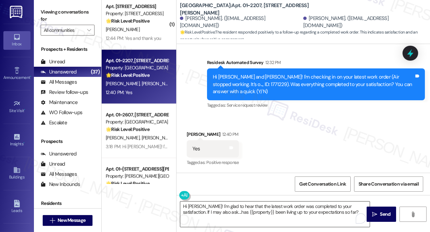
click at [245, 215] on textarea "Hi Olivia! I'm glad to hear that the latest work order was completed to your sa…" at bounding box center [275, 214] width 190 height 25
click at [384, 214] on span "Send" at bounding box center [385, 214] width 11 height 7
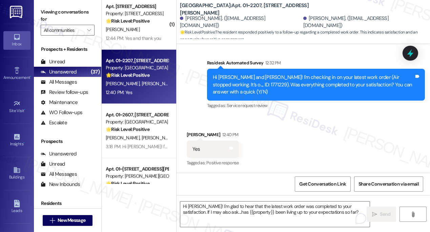
click at [298, 142] on div "Received via SMS Olivia Cunningham 12:40 PM Yes Tags and notes Tagged as: Posit…" at bounding box center [304, 144] width 254 height 57
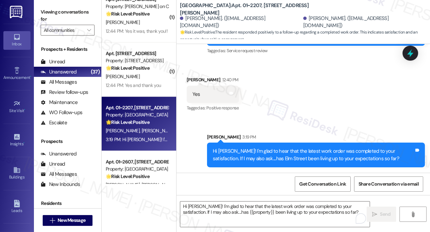
scroll to position [1594, 0]
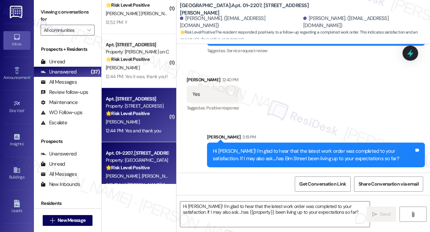
click at [148, 111] on strong "🌟 Risk Level: Positive" at bounding box center [128, 114] width 44 height 6
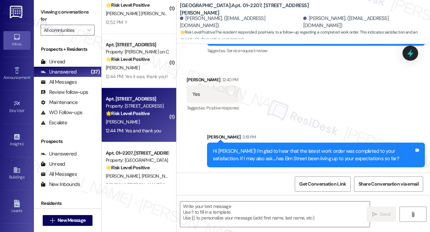
type textarea "Fetching suggested responses. Please feel free to read through the conversation…"
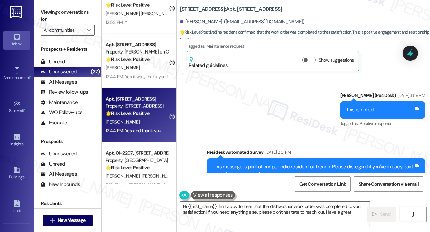
scroll to position [4170, 0]
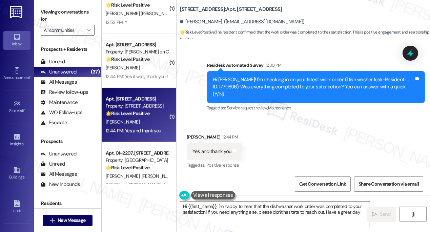
type textarea "Hi {{first_name}}, I'm happy to hear that the dishwasher work order was complet…"
click at [192, 134] on div "Reginald Manney 12:44 PM" at bounding box center [215, 138] width 56 height 9
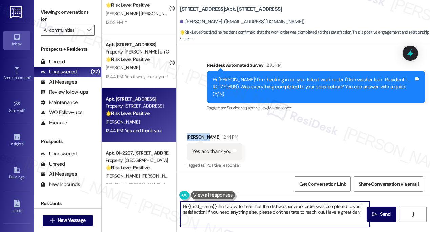
click at [336, 212] on textarea "Hi {{first_name}}, I'm happy to hear that the dishwasher work order was complet…" at bounding box center [275, 214] width 190 height 25
click at [378, 215] on span " Send" at bounding box center [381, 214] width 21 height 7
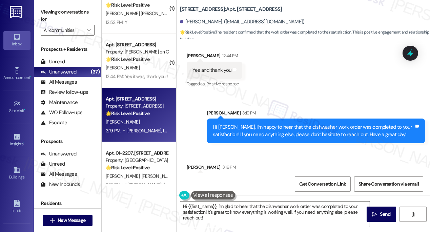
scroll to position [4272, 0]
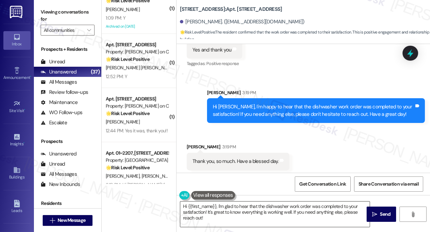
click at [245, 203] on textarea "Hi {{first_name}}, I'm glad to hear that the dishwasher work order was complete…" at bounding box center [275, 214] width 190 height 25
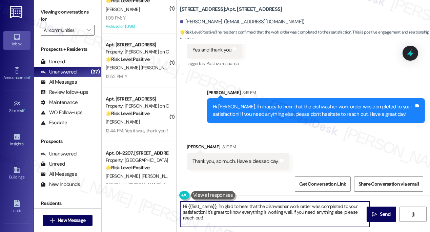
click at [245, 203] on textarea "Hi {{first_name}}, I'm glad to hear that the dishwasher work order was complete…" at bounding box center [275, 214] width 190 height 25
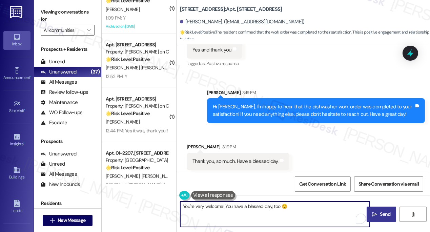
type textarea "You're very welcome! You have a blessed day, too 😊"
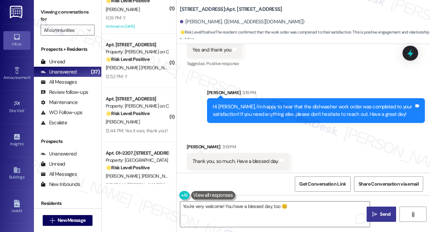
click at [378, 209] on button " Send" at bounding box center [382, 214] width 30 height 15
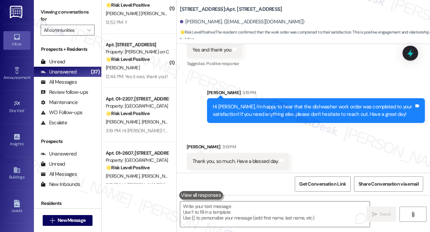
scroll to position [4319, 0]
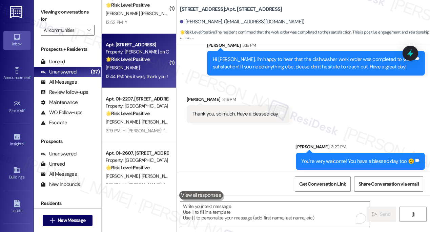
click at [142, 74] on div "12:44 PM: Yes it was, thank you!! 12:44 PM: Yes it was, thank you!!" at bounding box center [137, 77] width 62 height 6
type textarea "Fetching suggested responses. Please feel free to read through the conversation…"
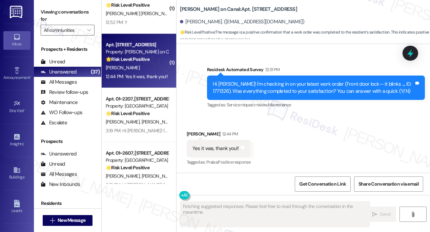
scroll to position [179, 0]
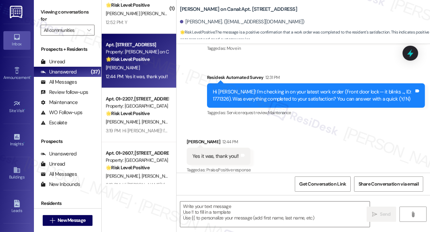
click at [70, 15] on label "Viewing conversations for" at bounding box center [68, 16] width 54 height 18
click at [225, 213] on textarea at bounding box center [275, 214] width 190 height 25
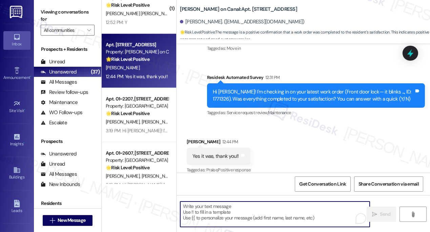
paste textarea "Hi {{first_name}}! I'm glad to hear that the latest work order was completed to…"
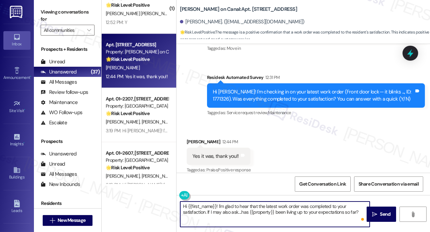
click at [269, 204] on textarea "Hi {{first_name}}! I'm glad to hear that the latest work order was completed to…" at bounding box center [275, 214] width 190 height 25
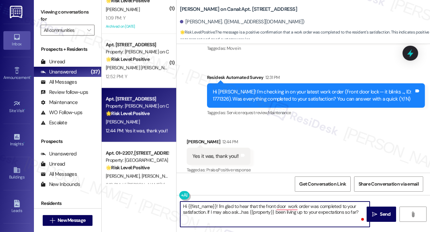
type textarea "Hi {{first_name}}! I'm glad to hear that the front door work order was complete…"
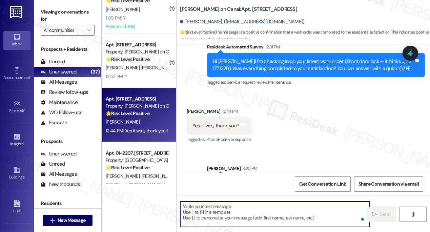
scroll to position [234, 0]
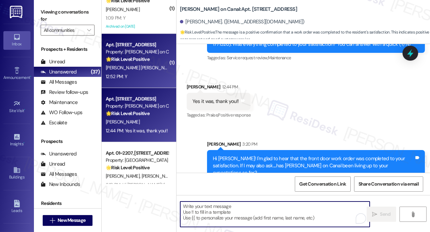
click at [140, 71] on div "I. Chavez Vazquez" at bounding box center [137, 68] width 64 height 8
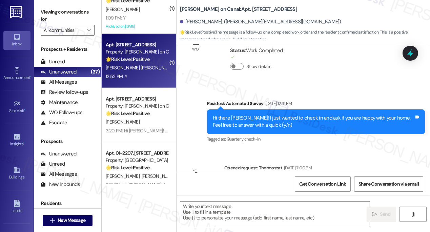
type textarea "Fetching suggested responses. Please feel free to read through the conversation…"
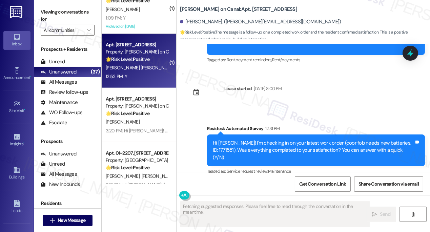
scroll to position [1815, 0]
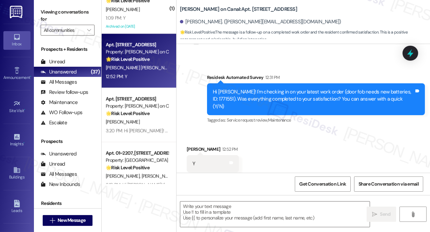
click at [62, 12] on label "Viewing conversations for" at bounding box center [68, 16] width 54 height 18
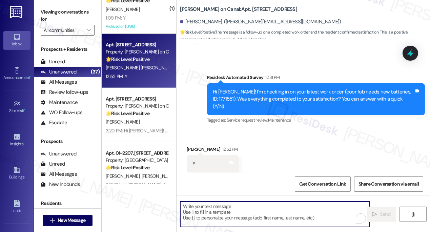
click at [228, 207] on textarea "To enrich screen reader interactions, please activate Accessibility in Grammarl…" at bounding box center [275, 214] width 190 height 25
paste textarea "Hi {{first_name}}! I'm glad to hear that the latest work order was completed to…"
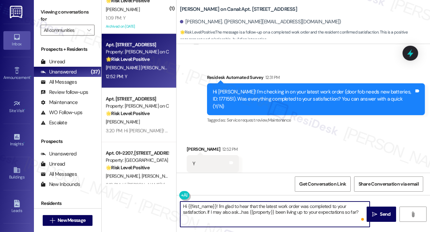
click at [270, 206] on textarea "Hi {{first_name}}! I'm glad to hear that the latest work order was completed to…" at bounding box center [275, 214] width 190 height 25
type textarea "Hi {{first_name}}! I'm glad to hear that the door fob work order was completed …"
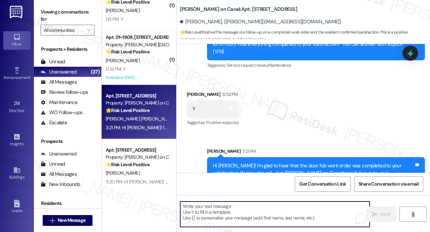
scroll to position [1532, 0]
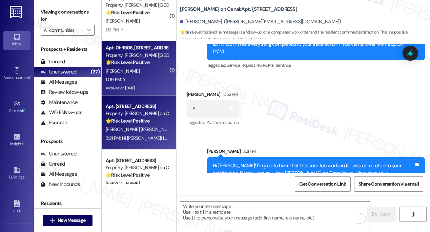
click at [139, 76] on div "1:09 PM: Y 1:09 PM: Y" at bounding box center [137, 80] width 64 height 8
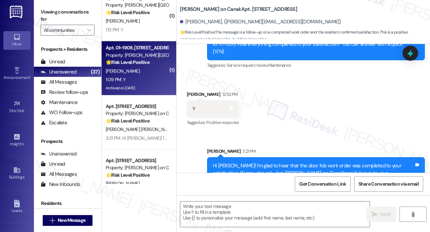
type textarea "Fetching suggested responses. Please feel free to read through the conversation…"
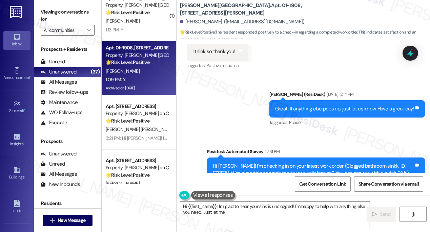
scroll to position [1062, 0]
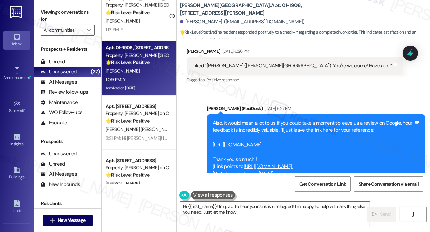
type textarea "Hi {{first_name}}! I'm glad to hear your sink is unclogged! I'm happy to help w…"
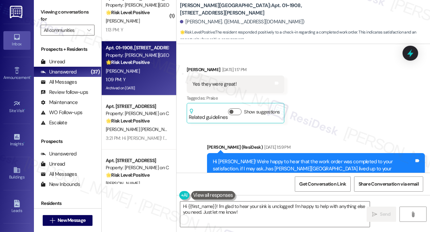
scroll to position [1802, 0]
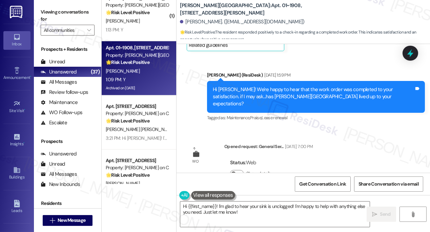
click at [64, 12] on label "Viewing conversations for" at bounding box center [68, 16] width 54 height 18
click at [266, 207] on textarea "Hi {{first_name}}! I'm glad to hear your sink is unclogged! I'm happy to help w…" at bounding box center [275, 214] width 190 height 25
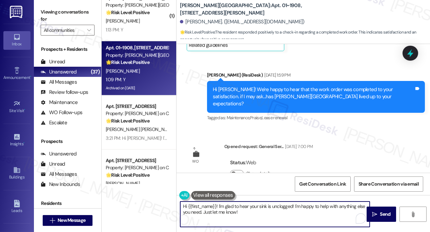
click at [266, 207] on textarea "Hi {{first_name}}! I'm glad to hear your sink is unclogged! I'm happy to help w…" at bounding box center [275, 214] width 190 height 25
click at [263, 212] on textarea "Hi {{first_name}}! I'm glad to hear your sink is unclogged! I'm happy to help w…" at bounding box center [275, 214] width 190 height 25
click at [385, 215] on span "Send" at bounding box center [385, 214] width 11 height 7
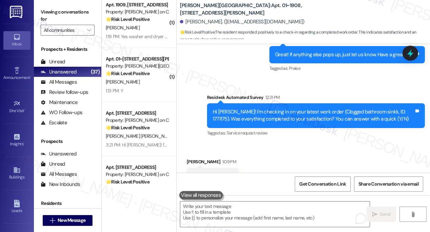
scroll to position [1470, 0]
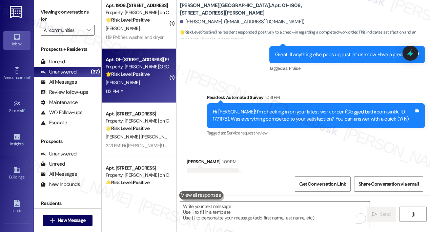
click at [136, 74] on strong "🌟 Risk Level: Positive" at bounding box center [128, 74] width 44 height 6
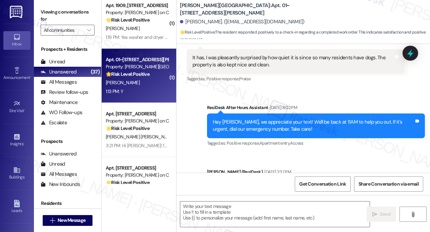
type textarea "Fetching suggested responses. Please feel free to read through the conversation…"
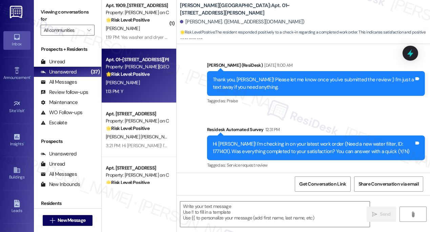
scroll to position [4648, 0]
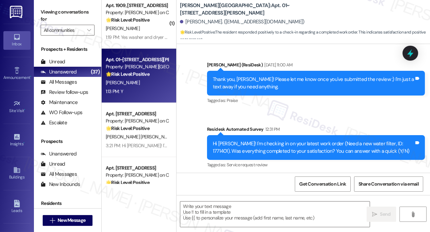
click at [52, 9] on label "Viewing conversations for" at bounding box center [68, 16] width 54 height 18
click at [254, 212] on textarea at bounding box center [275, 214] width 190 height 25
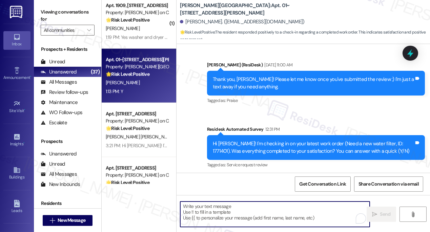
paste textarea "Hi {{first_name}}! I'm glad to hear that the latest work order was completed to…"
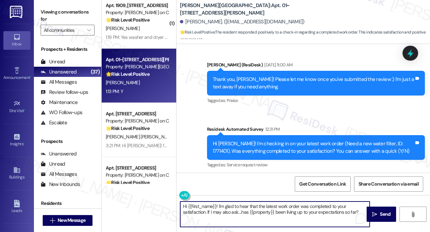
type textarea "Hi {{first_name}}! I'm glad to hear that the latest work order was completed to…"
click at [188, 191] on div "Lisa Greer 1:13 PM" at bounding box center [213, 195] width 52 height 9
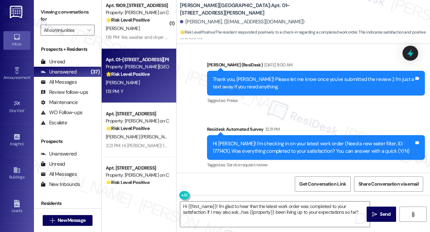
click at [188, 191] on div "Lisa Greer 1:13 PM" at bounding box center [213, 195] width 52 height 9
click at [299, 207] on textarea "Hi {{first_name}}! I'm glad to hear that the latest work order was completed to…" at bounding box center [275, 214] width 190 height 25
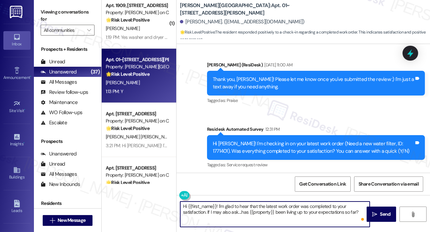
click at [299, 207] on textarea "Hi {{first_name}}! I'm glad to hear that the latest work order was completed to…" at bounding box center [275, 214] width 190 height 25
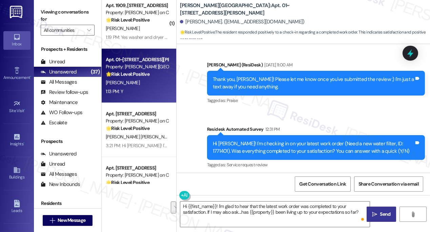
click at [376, 210] on button " Send" at bounding box center [382, 214] width 30 height 15
click at [243, 175] on div "Received via SMS Lisa Greer 1:13 PM Y Tags and notes Tagged as: Positive respon…" at bounding box center [304, 203] width 254 height 57
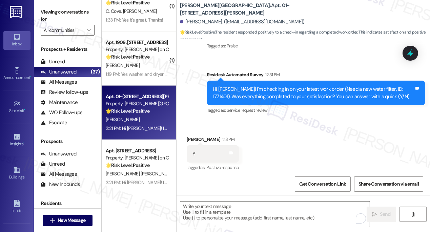
scroll to position [1409, 0]
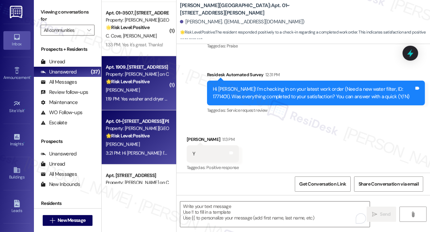
click at [141, 102] on div "1:19 PM: Yes washer and dryer are working 1:19 PM: Yes washer and dryer are wor…" at bounding box center [137, 99] width 64 height 8
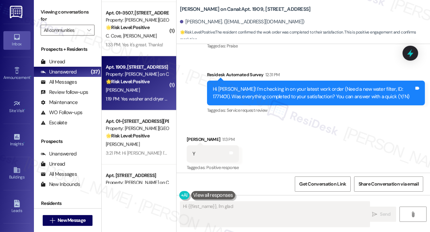
scroll to position [46, 0]
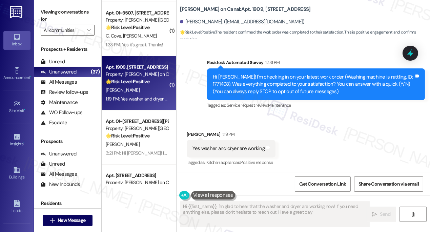
type textarea "Hi {{first_name}}, I'm glad to hear that the washer and dryer are working now! …"
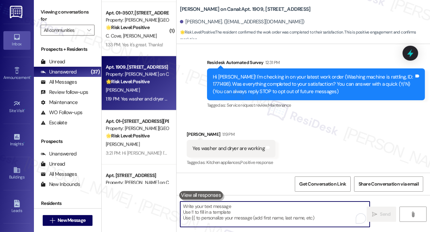
click at [268, 210] on textarea "To enrich screen reader interactions, please activate Accessibility in Grammarl…" at bounding box center [275, 214] width 190 height 25
paste textarea "Hi {{first_name}}! I'm glad to hear that the latest work order was completed to…"
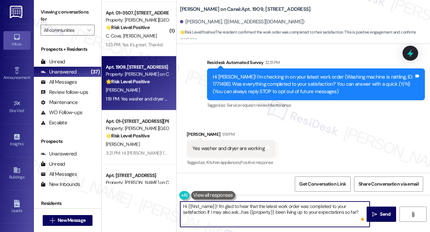
click at [269, 206] on textarea "Hi {{first_name}}! I'm glad to hear that the latest work order was completed to…" at bounding box center [275, 214] width 190 height 25
type textarea "Hi {{first_name}}! I'm glad to hear that the washer and dryer work order was co…"
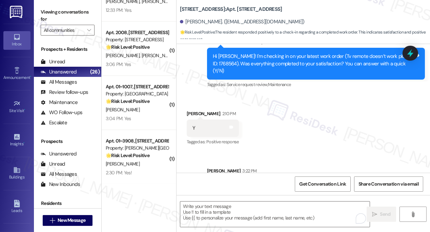
scroll to position [2016, 0]
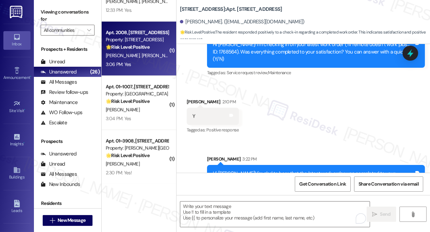
click at [140, 60] on div "3:06 PM: Yes 3:06 PM: Yes" at bounding box center [137, 64] width 64 height 8
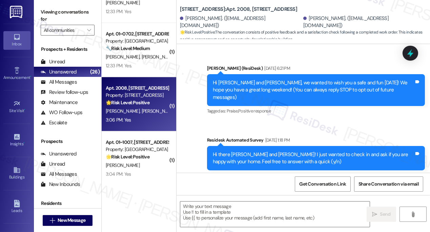
scroll to position [1165, 0]
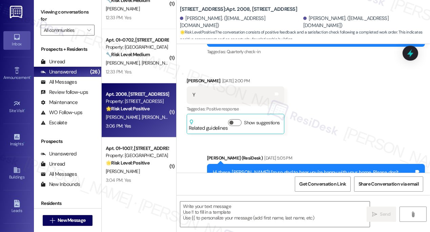
type textarea "Fetching suggested responses. Please feel free to read through the conversation…"
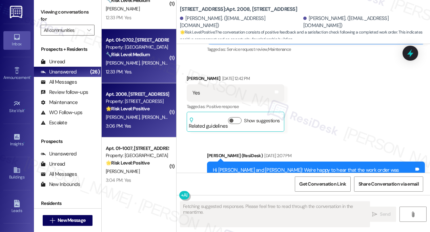
click at [143, 68] on div "12:33 PM: Yes. 12:33 PM: Yes." at bounding box center [137, 72] width 64 height 8
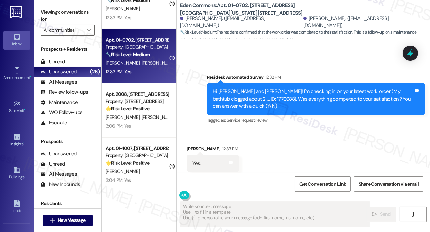
scroll to position [444, 0]
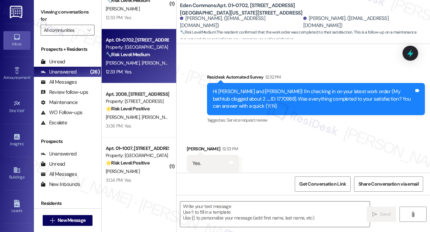
drag, startPoint x: 50, startPoint y: 13, endPoint x: 87, endPoint y: 39, distance: 45.1
click at [50, 13] on label "Viewing conversations for" at bounding box center [68, 16] width 54 height 18
click at [209, 207] on textarea at bounding box center [275, 214] width 190 height 25
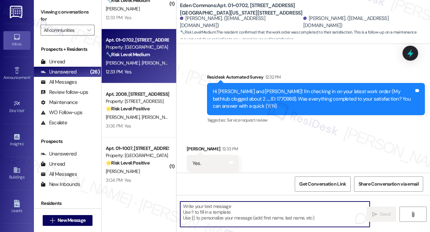
paste textarea "Hi {{first_name}}! I'm glad to hear that the latest work order was completed to…"
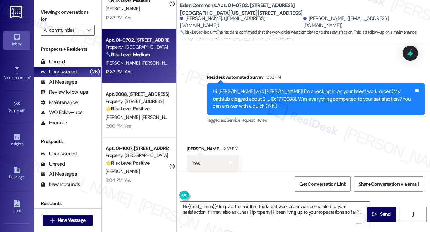
click at [190, 145] on div "[PERSON_NAME] 12:33 PM" at bounding box center [213, 149] width 52 height 9
copy div "Zoya"
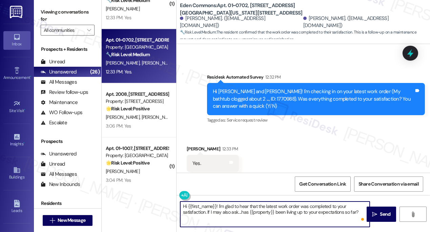
drag, startPoint x: 188, startPoint y: 203, endPoint x: 216, endPoint y: 202, distance: 28.2
click at [216, 202] on textarea "Hi {{first_name}}! I'm glad to hear that the latest work order was completed to…" at bounding box center [275, 214] width 190 height 25
paste textarea "Zoya"
click at [350, 88] on div "Hi [PERSON_NAME] and [PERSON_NAME]! I'm checking in on your latest work order (…" at bounding box center [313, 99] width 201 height 22
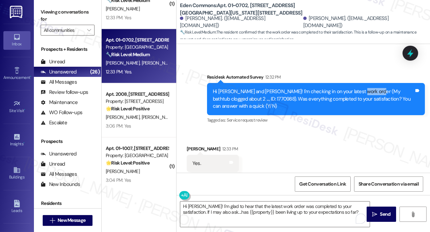
click at [350, 88] on div "Hi [PERSON_NAME] and [PERSON_NAME]! I'm checking in on your latest work order (…" at bounding box center [313, 99] width 201 height 22
copy div "bathtub"
click at [264, 206] on textarea "Hi [PERSON_NAME]! I'm glad to hear that the latest work order was completed to …" at bounding box center [275, 214] width 190 height 25
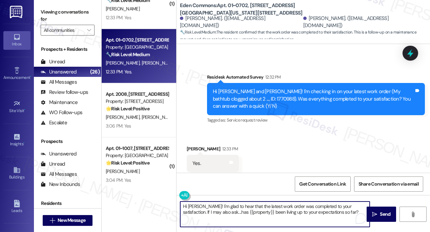
click at [253, 206] on textarea "Hi [PERSON_NAME]! I'm glad to hear that the latest work order was completed to …" at bounding box center [275, 214] width 190 height 25
paste textarea "bathtub"
type textarea "Hi [PERSON_NAME]! I'm glad to hear that the bathtub work order was completed to…"
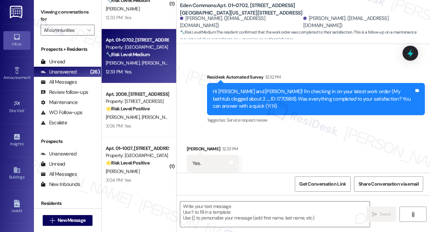
drag, startPoint x: 46, startPoint y: 1, endPoint x: 75, endPoint y: 20, distance: 34.4
click at [46, 1] on div "Viewing conversations for All communities " at bounding box center [67, 21] width 67 height 42
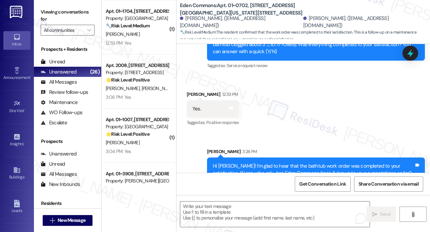
scroll to position [1103, 0]
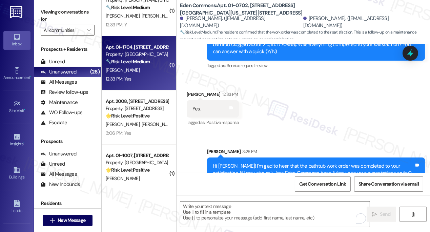
click at [139, 78] on div "12:33 PM: Yes 12:33 PM: Yes" at bounding box center [137, 79] width 64 height 8
type textarea "Fetching suggested responses. Please feel free to read through the conversation…"
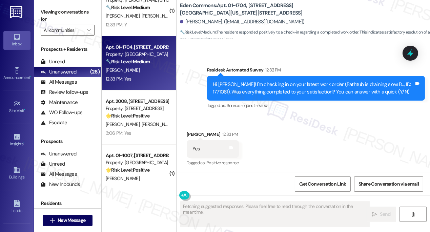
scroll to position [2830, 0]
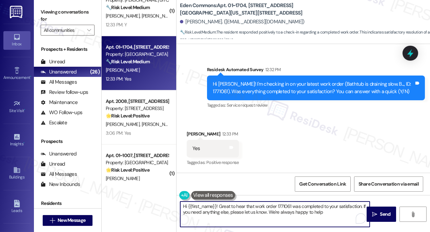
type textarea "Hi {{first_name}}! Great to hear that work order 1771061 was completed to your …"
click at [377, 208] on button " Send" at bounding box center [382, 214] width 30 height 15
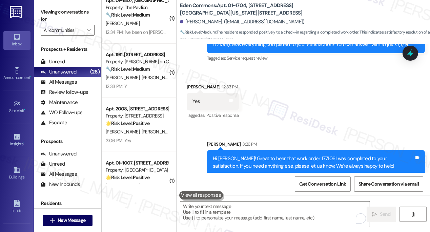
scroll to position [2885, 0]
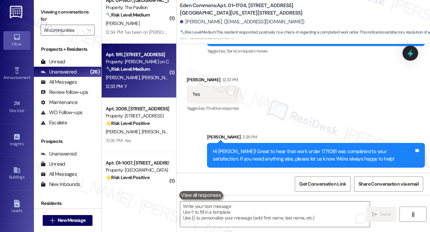
click at [151, 81] on div "E. Husic D. Sendi" at bounding box center [137, 78] width 64 height 8
type textarea "Fetching suggested responses. Please feel free to read through the conversation…"
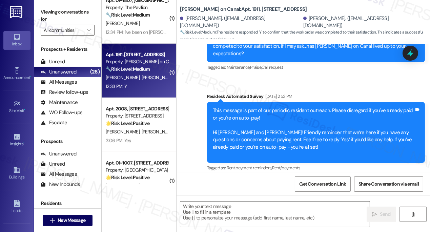
type textarea "Fetching suggested responses. Please feel free to read through the conversation…"
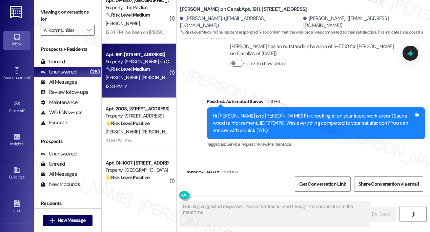
scroll to position [1641, 0]
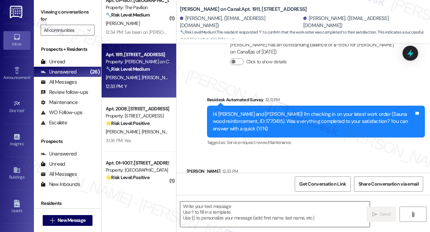
click at [207, 210] on textarea at bounding box center [275, 214] width 190 height 25
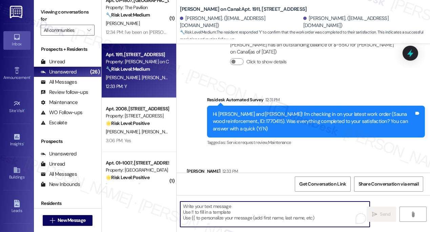
paste textarea "Hi {{first_name}}! I'm glad to hear that the latest work order was completed to…"
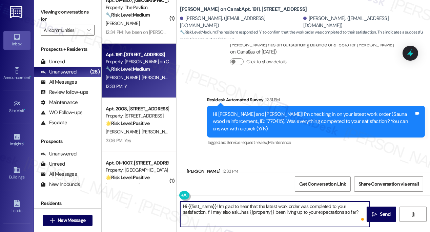
click at [194, 168] on div "Ermin Husic 12:33 PM" at bounding box center [213, 172] width 52 height 9
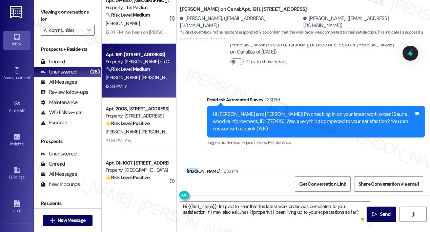
copy div "Ermin"
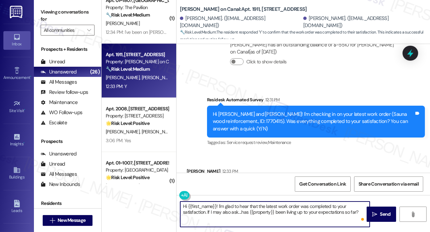
drag, startPoint x: 188, startPoint y: 202, endPoint x: 215, endPoint y: 202, distance: 27.5
click at [216, 202] on textarea "Hi {{first_name}}! I'm glad to hear that the latest work order was completed to…" at bounding box center [275, 214] width 190 height 25
paste textarea "Ermin"
type textarea "Hi Ermin! I'm glad to hear that the latest work order was completed to your sat…"
click at [350, 111] on div "Hi Ermin and Deema! I'm checking in on your latest work order (Sauna wood reinf…" at bounding box center [313, 122] width 201 height 22
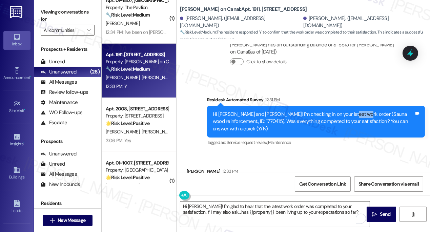
click at [350, 111] on div "Hi Ermin and Deema! I'm checking in on your latest work order (Sauna wood reinf…" at bounding box center [313, 122] width 201 height 22
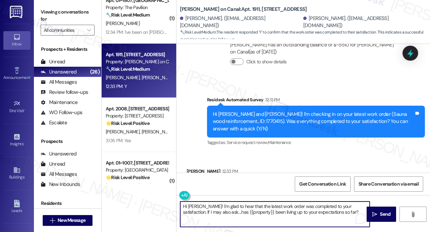
click at [248, 207] on textarea "Hi Ermin! I'm glad to hear that the latest work order was completed to your sat…" at bounding box center [275, 214] width 190 height 25
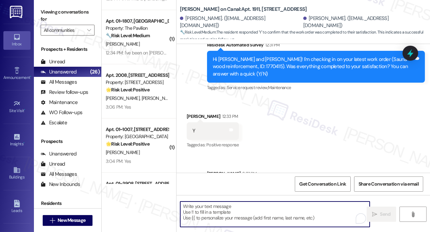
scroll to position [1011, 0]
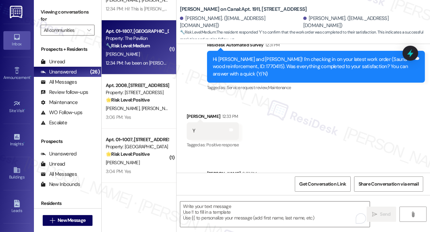
click at [145, 60] on div "12:34 PM: I've been on vaca. Coming home today & will let you know. 12:34 PM: I…" at bounding box center [185, 63] width 158 height 6
type textarea "Fetching suggested responses. Please feel free to read through the conversation…"
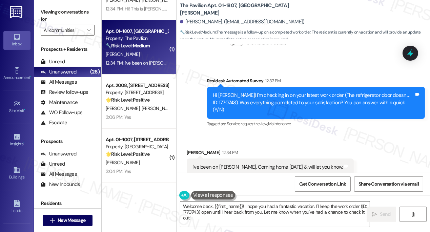
scroll to position [271, 0]
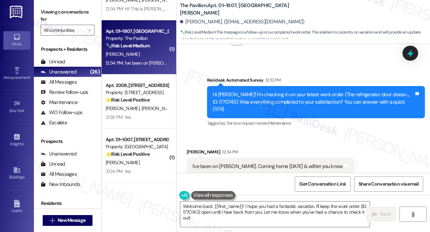
click at [251, 163] on div "I've been on vaca. Coming home today & will let you know." at bounding box center [268, 166] width 151 height 7
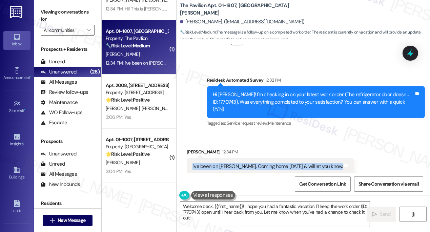
click at [251, 163] on div "I've been on vaca. Coming home today & will let you know." at bounding box center [268, 166] width 151 height 7
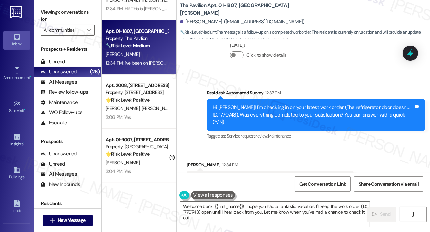
scroll to position [272, 0]
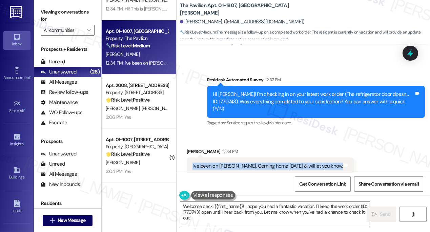
click at [194, 148] on div "Sharman Spieser 12:34 PM" at bounding box center [270, 152] width 167 height 9
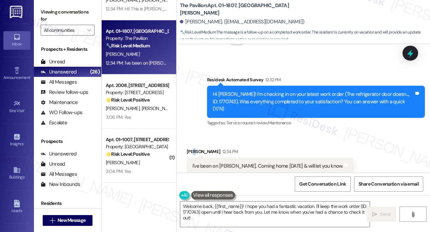
click at [194, 148] on div "Sharman Spieser 12:34 PM" at bounding box center [270, 152] width 167 height 9
drag, startPoint x: 244, startPoint y: 161, endPoint x: 275, endPoint y: 163, distance: 31.3
click at [275, 163] on div "I've been on vaca. Coming home today & will let you know. Tags and notes" at bounding box center [270, 166] width 167 height 17
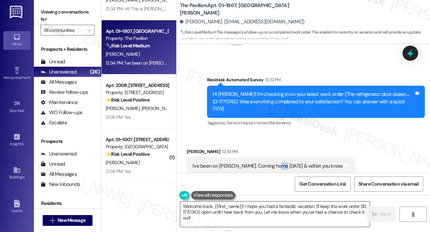
click at [277, 204] on textarea "Welcome back, {{first_name}}! I hope you had a fantastic vacation. I'll keep th…" at bounding box center [275, 214] width 190 height 25
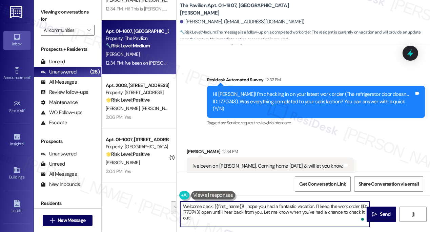
drag, startPoint x: 263, startPoint y: 213, endPoint x: 315, endPoint y: 203, distance: 52.7
click at [315, 203] on textarea "Welcome back, {{first_name}}! I hope you had a fantastic vacation. I'll keep th…" at bounding box center [275, 214] width 190 height 25
click at [260, 210] on textarea "Welcome back, {{first_name}}! I hope you had a fantastic vacation. :) Let me kn…" at bounding box center [275, 214] width 190 height 25
type textarea "Welcome back, {{first_name}}! I hope you had a fantastic vacation. :) Let me kn…"
click at [196, 143] on div "Received via SMS Sharman Spieser 12:34 PM I've been on vaca. Coming home today …" at bounding box center [270, 161] width 177 height 37
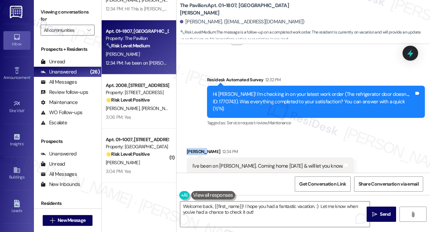
click at [196, 143] on div "Received via SMS Sharman Spieser 12:34 PM I've been on vaca. Coming home today …" at bounding box center [270, 161] width 177 height 37
click at [264, 207] on textarea "Welcome back, {{first_name}}! I hope you had a fantastic vacation. :) Let me kn…" at bounding box center [275, 214] width 190 height 25
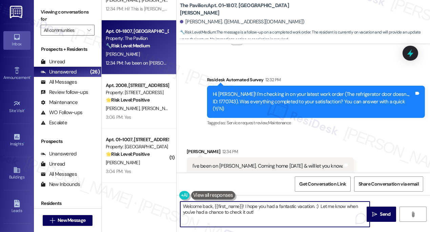
click at [264, 207] on textarea "Welcome back, {{first_name}}! I hope you had a fantastic vacation. :) Let me kn…" at bounding box center [275, 214] width 190 height 25
click at [291, 212] on textarea "Welcome back, {{first_name}}! I hope you had a fantastic vacation. :) Let me kn…" at bounding box center [275, 214] width 190 height 25
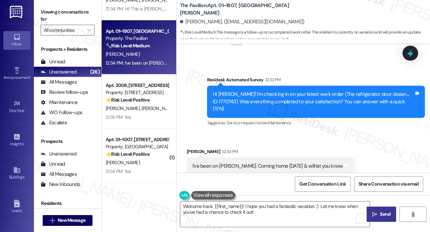
drag, startPoint x: 384, startPoint y: 211, endPoint x: 380, endPoint y: 208, distance: 5.8
click at [380, 208] on button " Send" at bounding box center [382, 214] width 30 height 15
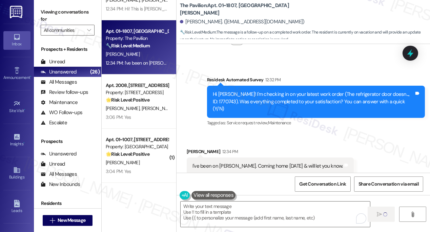
type textarea "Fetching suggested responses. Please feel free to read through the conversation…"
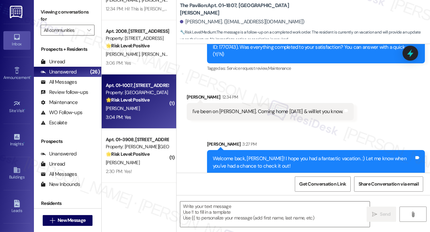
scroll to position [980, 0]
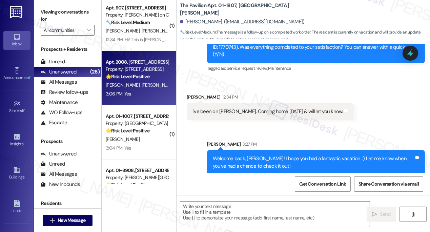
click at [137, 82] on div "A. Drake A. Roberson" at bounding box center [137, 85] width 64 height 8
type textarea "Fetching suggested responses. Please feel free to read through the conversation…"
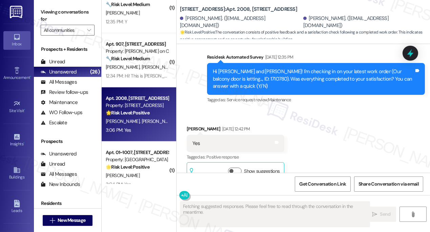
scroll to position [918, 0]
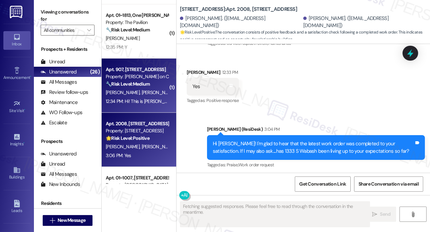
click at [150, 108] on div "Apt. 907, 350 N Canal St Property: Cassidy on Canal 🔧 Risk Level: Medium The re…" at bounding box center [139, 86] width 75 height 54
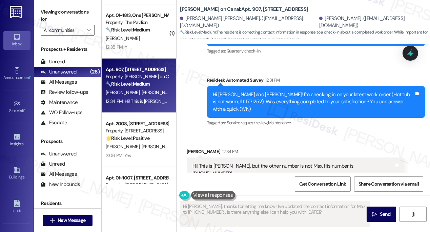
scroll to position [201, 0]
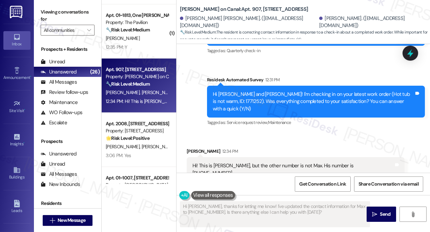
click at [288, 162] on div "Hi! This is Kennedy, but the other number is not Max. His number is (509) 939-4…" at bounding box center [293, 169] width 201 height 15
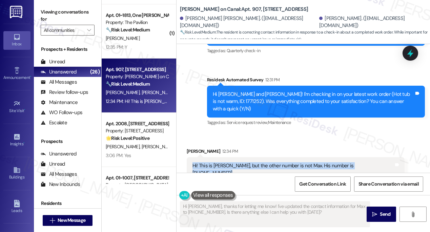
click at [288, 162] on div "Hi! This is Kennedy, but the other number is not Max. His number is (509) 939-4…" at bounding box center [293, 169] width 201 height 15
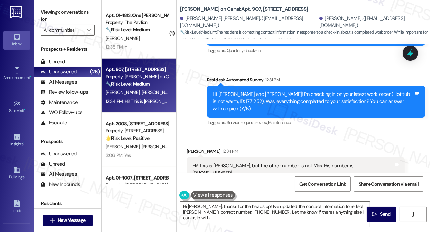
click at [357, 23] on div "Maxwell Skidmore. (maxskid41@gmail.com)" at bounding box center [372, 22] width 106 height 15
click at [283, 93] on div "Hi Kennedy and Maxwell! I'm checking in on your latest work order (Hot tub is n…" at bounding box center [313, 102] width 201 height 22
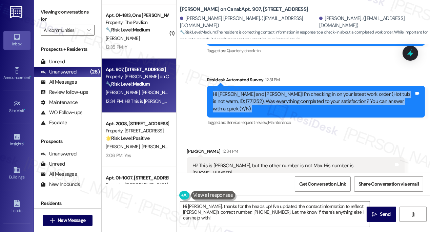
click at [283, 93] on div "Hi Kennedy and Maxwell! I'm checking in on your latest work order (Hot tub is n…" at bounding box center [313, 102] width 201 height 22
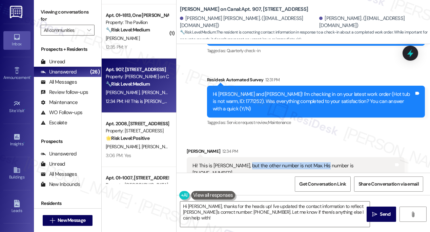
drag, startPoint x: 246, startPoint y: 158, endPoint x: 326, endPoint y: 161, distance: 79.4
click at [326, 162] on div "Hi! This is Kennedy, but the other number is not Max. His number is (509) 939-4…" at bounding box center [293, 169] width 201 height 15
click at [315, 162] on div "Hi! This is Kennedy, but the other number is not Max. His number is (509) 939-4…" at bounding box center [293, 169] width 201 height 15
click at [196, 148] on div "Maxwell Skidmore 12:34 PM" at bounding box center [296, 152] width 218 height 9
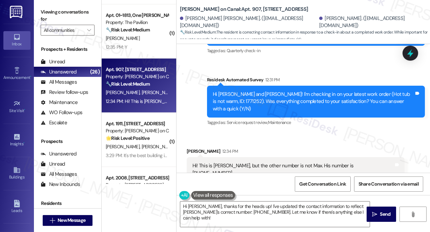
click at [247, 157] on div "Hi! This is Kennedy, but the other number is not Max. His number is (509) 939-4…" at bounding box center [296, 169] width 218 height 25
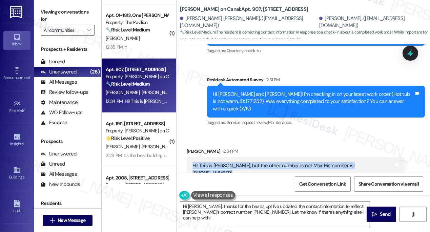
click at [247, 157] on div "Hi! This is Kennedy, but the other number is not Max. His number is (509) 939-4…" at bounding box center [296, 169] width 218 height 25
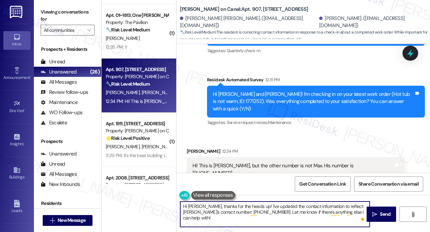
drag, startPoint x: 256, startPoint y: 206, endPoint x: 261, endPoint y: 207, distance: 5.2
click at [261, 207] on textarea "Hi Kennedy, thanks for the heads up! I've updated the contact information to re…" at bounding box center [275, 214] width 190 height 25
click at [207, 213] on textarea "Hi Kennedy, thanks for the heads up! I'll be sure to inform the team to update …" at bounding box center [275, 214] width 190 height 25
click at [221, 211] on textarea "Hi Kennedy, thanks for the heads up! I'll be sure to inform the team to update …" at bounding box center [275, 214] width 190 height 25
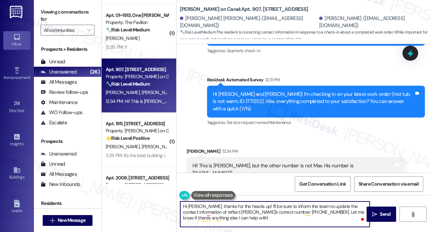
click at [221, 211] on textarea "Hi Kennedy, thanks for the heads up! I'll be sure to inform the team to update …" at bounding box center [275, 214] width 190 height 25
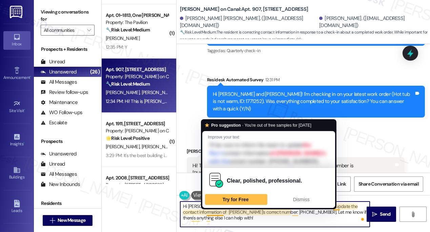
click at [230, 212] on textarea "Hi Kennedy, thanks for the heads up! I'll be sure to inform the team to update …" at bounding box center [275, 214] width 190 height 25
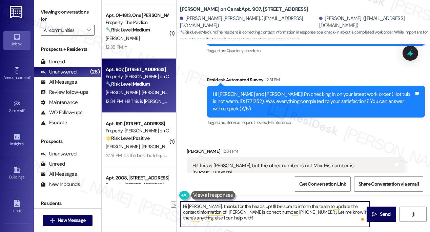
drag, startPoint x: 224, startPoint y: 212, endPoint x: 290, endPoint y: 211, distance: 66.1
click at [290, 211] on textarea "Hi Kennedy, thanks for the heads up! I'll be sure to inform the team to update …" at bounding box center [275, 214] width 190 height 25
click at [318, 208] on textarea "Hi Kennedy, thanks for the heads up! I'll be sure to inform the team to update …" at bounding box center [275, 214] width 190 height 25
click at [330, 211] on textarea "Hi Kennedy, thanks for the heads up! I'll be sure to inform the team to update …" at bounding box center [275, 214] width 190 height 25
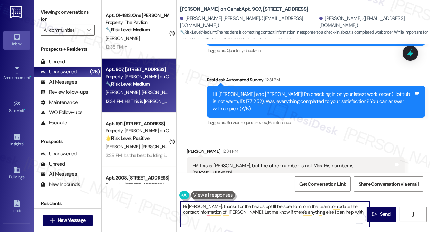
click at [330, 213] on textarea "Hi Kennedy, thanks for the heads up! I'll be sure to inform the team to update …" at bounding box center [275, 214] width 190 height 25
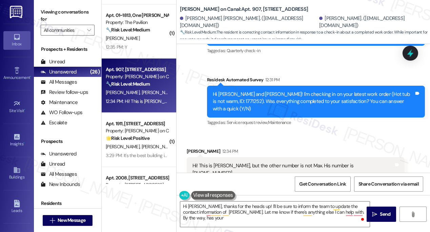
drag, startPoint x: 52, startPoint y: 15, endPoint x: 65, endPoint y: 18, distance: 13.0
click at [52, 15] on label "Viewing conversations for" at bounding box center [68, 16] width 54 height 18
click at [339, 211] on textarea "Hi Kennedy, thanks for the heads up! I'll be sure to inform the team to update …" at bounding box center [275, 214] width 190 height 25
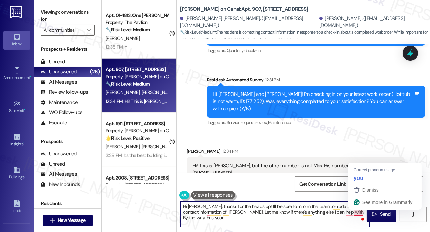
click at [363, 212] on textarea "Hi Kennedy, thanks for the heads up! I'll be sure to inform the team to update …" at bounding box center [275, 214] width 190 height 25
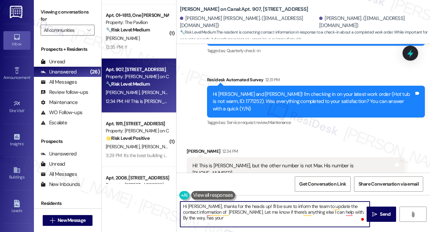
paste textarea "Hi {{first_name}}! I'm glad to hear that the latest work order was completed to…"
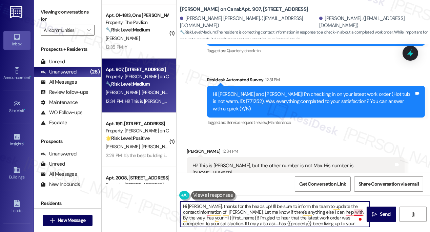
click at [355, 213] on textarea "Hi Kennedy, thanks for the heads up! I'll be sure to inform the team to update …" at bounding box center [275, 214] width 190 height 25
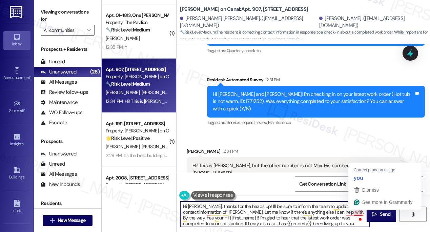
click at [355, 213] on textarea "Hi Kennedy, thanks for the heads up! I'll be sure to inform the team to update …" at bounding box center [275, 214] width 190 height 25
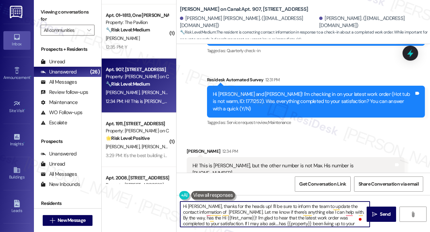
type textarea "Hi Kennedy, thanks for the heads up! I'll be sure to inform the team to update …"
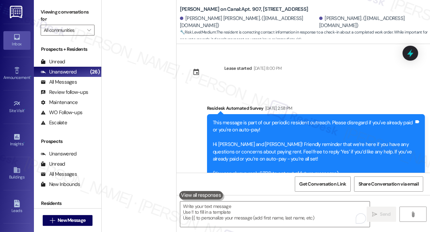
scroll to position [201, 0]
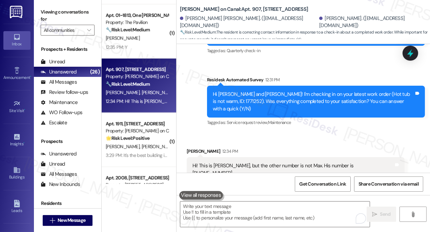
click at [55, 13] on label "Viewing conversations for" at bounding box center [68, 16] width 54 height 18
click at [52, 15] on label "Viewing conversations for" at bounding box center [68, 16] width 54 height 18
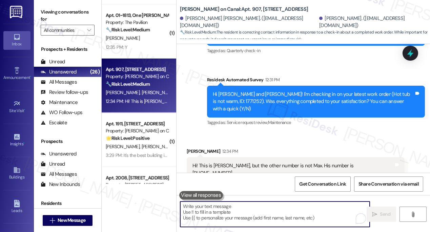
click at [229, 207] on textarea "To enrich screen reader interactions, please activate Accessibility in Grammarl…" at bounding box center [275, 214] width 190 height 25
paste textarea "Hi [PERSON_NAME], thanks for the heads-up! I’ll make sure the team updates [PER…"
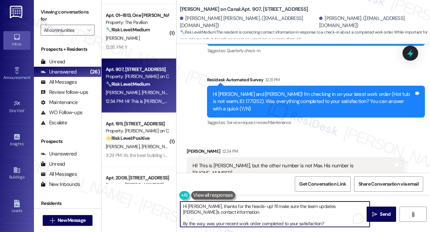
click at [288, 205] on textarea "Hi [PERSON_NAME], thanks for the heads-up! I’ll make sure the team updates [PER…" at bounding box center [275, 214] width 190 height 25
click at [213, 210] on textarea "Hi [PERSON_NAME], thanks for the heads-up! I’ll make sure the management team u…" at bounding box center [275, 214] width 190 height 25
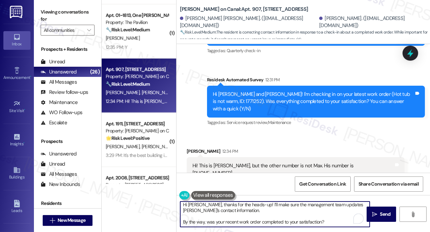
click at [182, 221] on textarea "Hi [PERSON_NAME], thanks for the heads-up! I’ll make sure the management team u…" at bounding box center [275, 214] width 190 height 25
click at [261, 221] on textarea "Hi [PERSON_NAME], thanks for the heads-up! I’ll make sure the management team u…" at bounding box center [275, 214] width 190 height 25
type textarea "Hi [PERSON_NAME], thanks for the heads-up! I’ll make sure the management team u…"
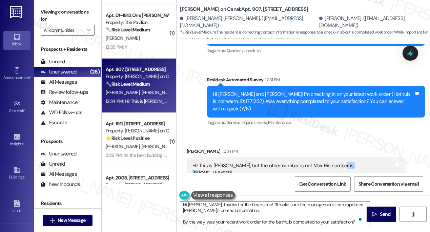
drag, startPoint x: 334, startPoint y: 159, endPoint x: 355, endPoint y: 159, distance: 21.0
click at [355, 162] on div "Hi! This is [PERSON_NAME], but the other number is not Max. His number is [PHON…" at bounding box center [293, 169] width 201 height 15
drag, startPoint x: 372, startPoint y: 213, endPoint x: 303, endPoint y: 209, distance: 69.3
click at [303, 209] on div "Hi [PERSON_NAME], thanks for the heads-up! I’ll make sure the management team u…" at bounding box center [304, 220] width 254 height 51
click at [378, 212] on span " Send" at bounding box center [381, 214] width 21 height 7
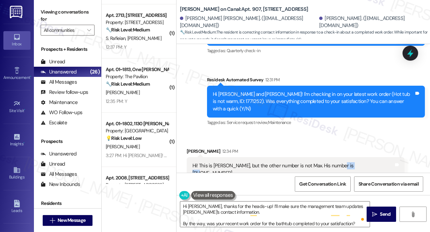
scroll to position [270, 0]
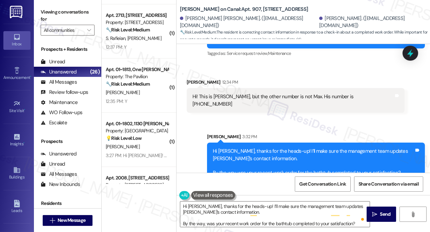
click at [324, 148] on div "Hi [PERSON_NAME], thanks for the heads-up! I’ll make sure the management team u…" at bounding box center [313, 162] width 201 height 29
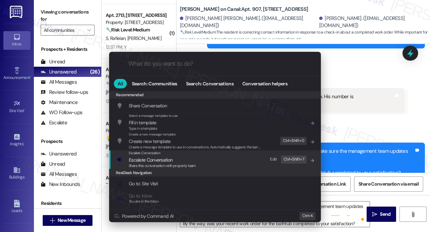
click at [167, 156] on div "Escalate Conversation Escalate Conversation Share this conversation with proper…" at bounding box center [162, 160] width 67 height 18
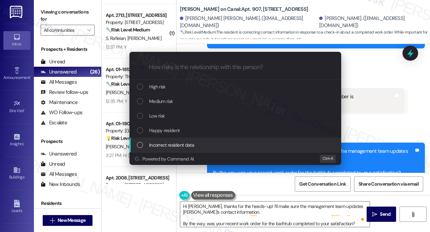
click at [170, 148] on span "Incorrect resident data" at bounding box center [171, 144] width 45 height 7
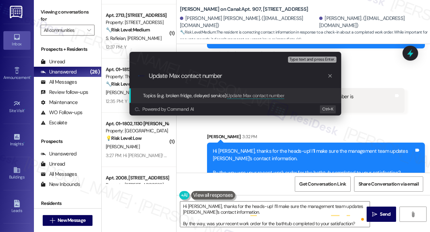
drag, startPoint x: 150, startPoint y: 74, endPoint x: 143, endPoint y: 74, distance: 6.8
click at [143, 74] on div ".cls-1{fill:#0a055f;}.cls-2{fill:#0cc4c4;} resideskLogoBlueOrange Update Max co…" at bounding box center [236, 76] width 212 height 24
type input "Please update Max contact number"
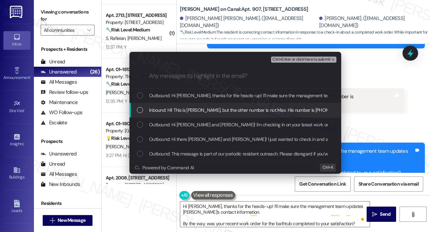
drag, startPoint x: 194, startPoint y: 109, endPoint x: 190, endPoint y: 112, distance: 5.1
click at [190, 112] on span "Inbound: Hi! This is [PERSON_NAME], but the other number is not Max. His number…" at bounding box center [250, 109] width 203 height 7
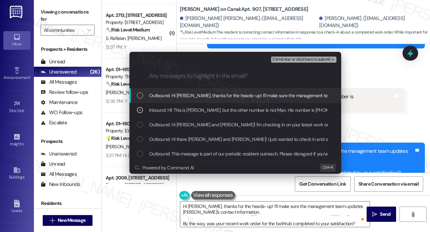
click at [291, 59] on span "Ctrl+Enter or click here to submit" at bounding box center [302, 59] width 58 height 5
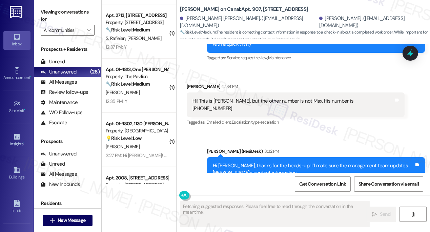
scroll to position [290, 0]
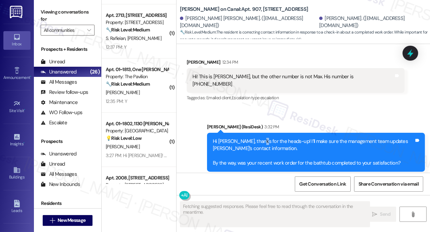
click at [259, 138] on div "Hi [PERSON_NAME], thanks for the heads-up! I’ll make sure the management team u…" at bounding box center [313, 152] width 201 height 29
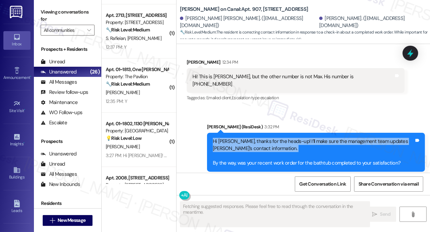
click at [259, 138] on div "Hi [PERSON_NAME], thanks for the heads-up! I’ll make sure the management team u…" at bounding box center [313, 152] width 201 height 29
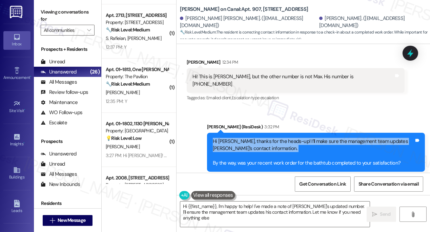
type textarea "Hi {{first_name}}, I'm happy to help! I've made a note of [PERSON_NAME]'s updat…"
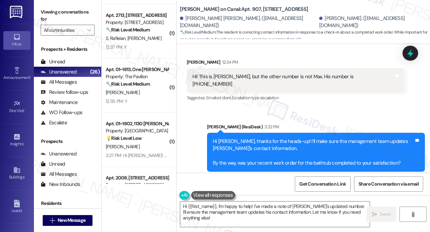
click at [48, 16] on label "Viewing conversations for" at bounding box center [68, 16] width 54 height 18
drag, startPoint x: 308, startPoint y: 21, endPoint x: 399, endPoint y: 21, distance: 91.2
click at [399, 21] on div "[PERSON_NAME] [PERSON_NAME]. ([EMAIL_ADDRESS][DOMAIN_NAME]) [PERSON_NAME]. ([EM…" at bounding box center [305, 22] width 250 height 14
copy div "[PERSON_NAME]. ([EMAIL_ADDRESS][DOMAIN_NAME])"
click at [49, 18] on label "Viewing conversations for" at bounding box center [68, 16] width 54 height 18
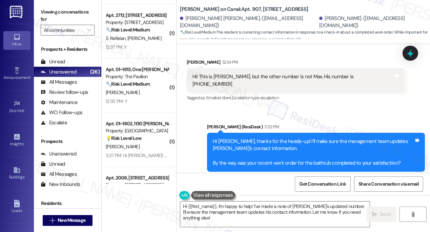
click at [180, 9] on b "[PERSON_NAME] on Canal: Apt. 907, [STREET_ADDRESS]" at bounding box center [244, 9] width 128 height 7
copy div "[PERSON_NAME] on Canal: Apt. 907, [STREET_ADDRESS]"
click at [47, 9] on label "Viewing conversations for" at bounding box center [68, 16] width 54 height 18
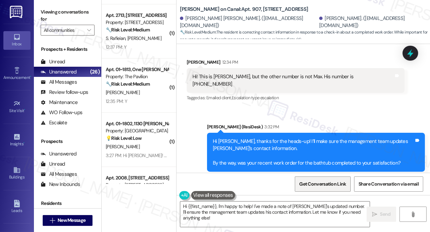
click at [320, 185] on span "Get Conversation Link" at bounding box center [322, 184] width 47 height 7
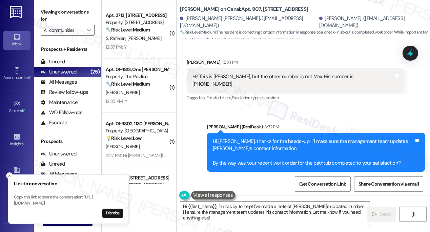
click at [40, 13] on div "Viewing conversations for All communities " at bounding box center [67, 21] width 67 height 42
click at [42, 10] on label "Viewing conversations for" at bounding box center [68, 16] width 54 height 18
click at [321, 188] on span "Get Conversation Link" at bounding box center [323, 184] width 50 height 15
click at [116, 213] on button "Dismiss" at bounding box center [112, 213] width 21 height 9
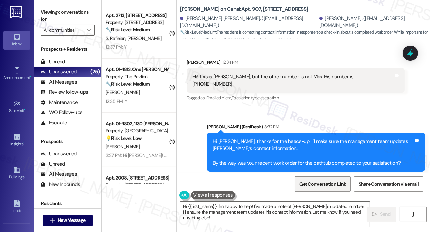
click at [314, 185] on span "Get Conversation Link" at bounding box center [322, 184] width 47 height 7
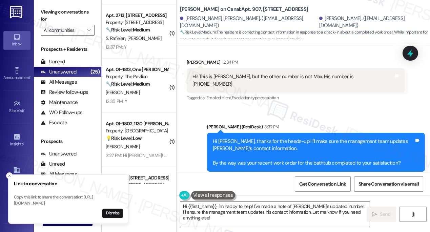
click at [46, 14] on label "Viewing conversations for" at bounding box center [68, 16] width 54 height 18
click at [117, 214] on button "Dismiss" at bounding box center [112, 213] width 21 height 9
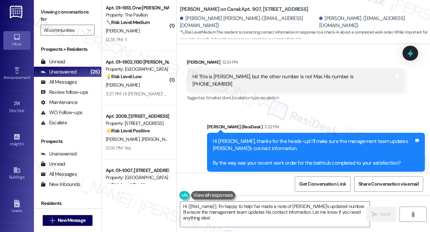
scroll to position [949, 0]
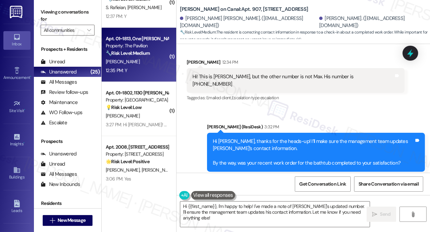
click at [131, 55] on strong "🔧 Risk Level: Medium" at bounding box center [128, 53] width 44 height 6
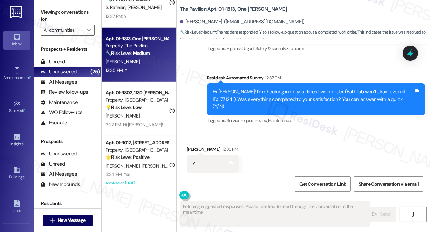
scroll to position [1332, 0]
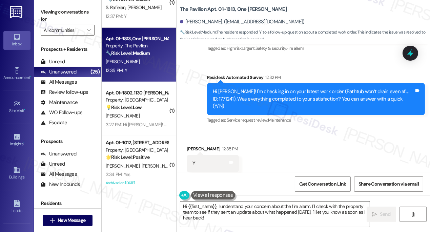
drag, startPoint x: 53, startPoint y: 15, endPoint x: 58, endPoint y: 18, distance: 5.4
click at [53, 15] on label "Viewing conversations for" at bounding box center [68, 16] width 54 height 18
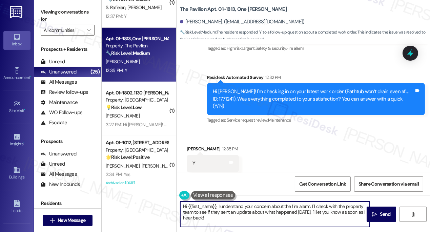
click at [228, 207] on textarea "Hi {{first_name}}, I understand your concern about the fire alarm. I'll check w…" at bounding box center [275, 214] width 190 height 25
click at [239, 208] on textarea "Hi {{first_name}}, I understand your concern about the fire alarm. I'll check w…" at bounding box center [275, 214] width 190 height 25
paste textarea "! I'm glad to hear that the latest work order was completed to your satisfactio…"
click at [270, 204] on textarea "Hi {{first_name}}! I'm glad to hear that the latest work order was completed to…" at bounding box center [275, 214] width 190 height 25
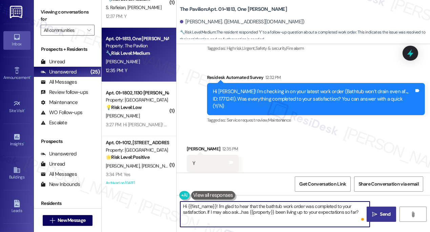
type textarea "Hi {{first_name}}! I'm glad to hear that the bathtub work order was completed t…"
click at [377, 212] on icon "" at bounding box center [374, 214] width 5 height 5
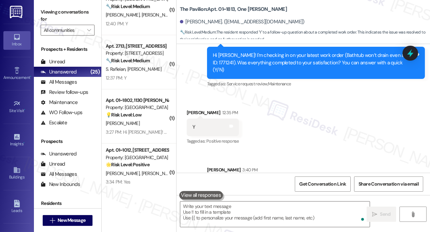
scroll to position [1386, 0]
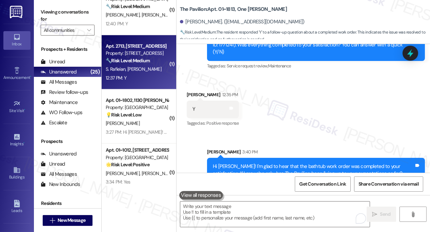
click at [156, 82] on div "Apt. 2713, [STREET_ADDRESS] Property: [STREET_ADDRESS] 🔧 Risk Level: Medium The…" at bounding box center [139, 62] width 75 height 54
type textarea "Fetching suggested responses. Please feel free to read through the conversation…"
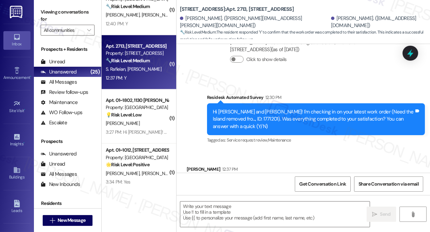
type textarea "Fetching suggested responses. Please feel free to read through the conversation…"
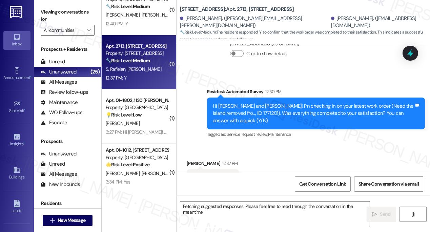
scroll to position [187, 0]
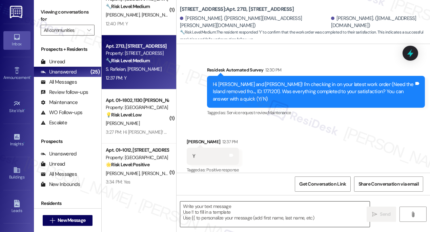
click at [226, 213] on textarea at bounding box center [275, 214] width 190 height 25
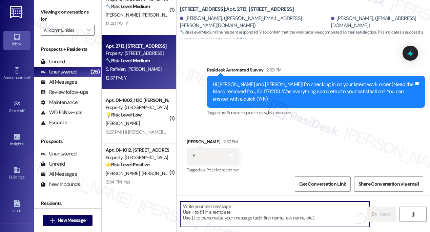
paste textarea "Hi {{first_name}}! I'm glad to hear that the latest work order was completed to…"
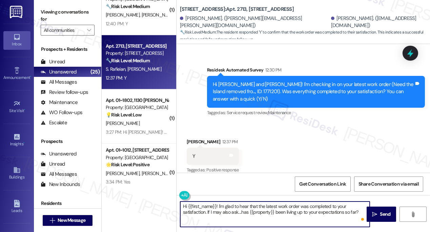
click at [194, 138] on div "[PERSON_NAME] 12:37 PM" at bounding box center [213, 142] width 52 height 9
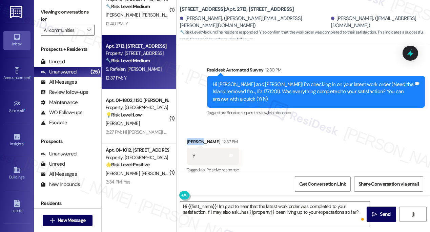
click at [194, 138] on div "[PERSON_NAME] 12:37 PM" at bounding box center [213, 142] width 52 height 9
copy div "[PERSON_NAME]"
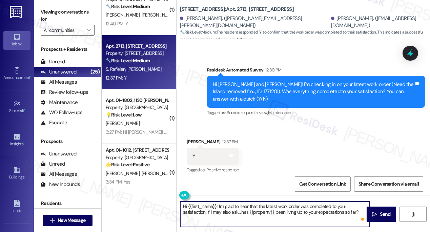
drag, startPoint x: 188, startPoint y: 204, endPoint x: 216, endPoint y: 202, distance: 27.9
click at [216, 202] on textarea "Hi {{first_name}}! I'm glad to hear that the latest work order was completed to…" at bounding box center [275, 214] width 190 height 25
paste textarea "[PERSON_NAME]"
type textarea "Hi [PERSON_NAME]! I'm glad to hear that the latest work order was completed to …"
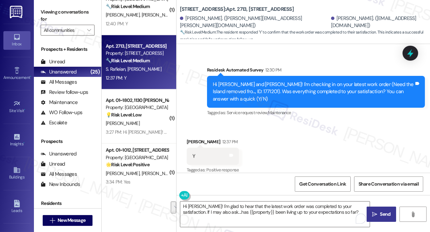
click at [382, 217] on span "Send" at bounding box center [385, 214] width 11 height 7
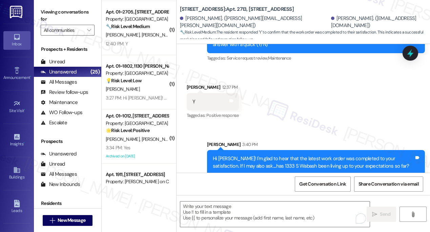
scroll to position [856, 0]
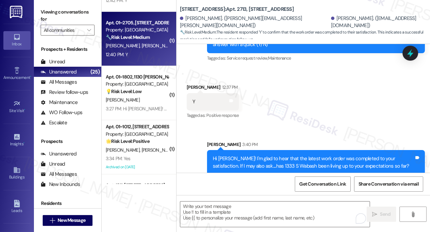
click at [142, 44] on span "[PERSON_NAME]" at bounding box center [159, 46] width 34 height 6
type textarea "Fetching suggested responses. Please feel free to read through the conversation…"
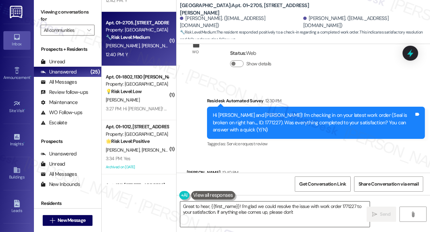
scroll to position [2003, 0]
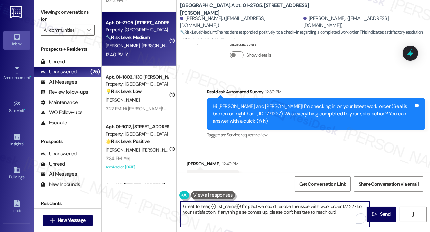
click at [233, 210] on textarea "Great to hear, {{first_name}}! I'm glad we could resolve the issue with work or…" at bounding box center [275, 214] width 190 height 25
click at [300, 213] on textarea "Great to hear, {{first_name}}! I'm glad we could resolve the issue with work or…" at bounding box center [275, 214] width 190 height 25
click at [342, 212] on textarea "Great to hear, {{first_name}}! I'm glad we could resolve the issue with work or…" at bounding box center [275, 214] width 190 height 25
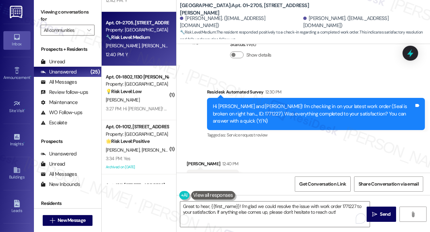
click at [192, 160] on div "[PERSON_NAME] 12:40 PM" at bounding box center [213, 164] width 52 height 9
copy div "[PERSON_NAME]"
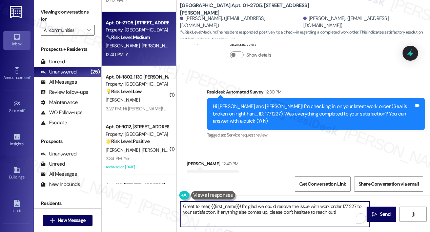
drag, startPoint x: 211, startPoint y: 207, endPoint x: 239, endPoint y: 204, distance: 27.9
click at [239, 204] on textarea "Great to hear, {{first_name}}! I'm glad we could resolve the issue with work or…" at bounding box center [275, 214] width 190 height 25
paste textarea "[PERSON_NAME]"
type textarea "Fetching suggested responses. Please feel free to read through the conversation…"
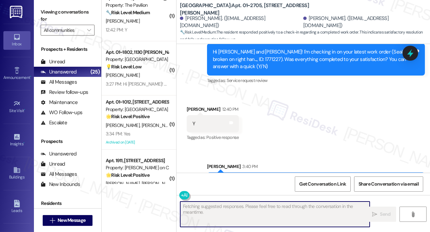
scroll to position [795, 0]
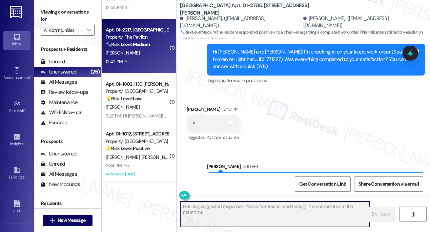
click at [152, 57] on div "[PERSON_NAME]" at bounding box center [137, 53] width 64 height 8
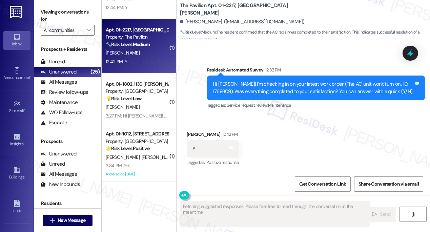
scroll to position [110, 0]
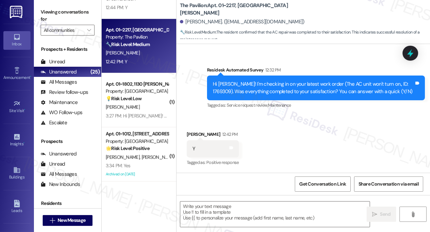
drag, startPoint x: 48, startPoint y: 8, endPoint x: 59, endPoint y: 19, distance: 14.6
click at [48, 8] on label "Viewing conversations for" at bounding box center [68, 16] width 54 height 18
click at [198, 217] on textarea at bounding box center [275, 214] width 190 height 25
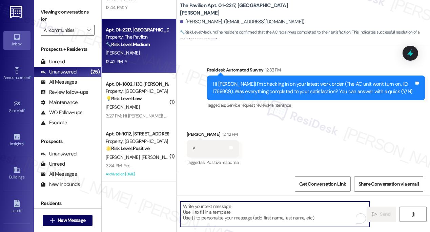
paste textarea "Hi {{first_name}}! I'm glad to hear that the latest work order was completed to…"
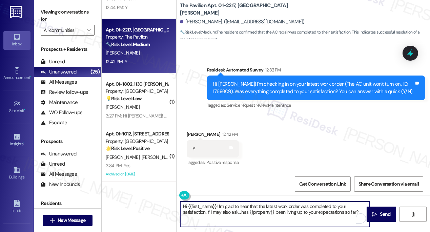
click at [195, 134] on div "[PERSON_NAME] 12:42 PM" at bounding box center [213, 135] width 52 height 9
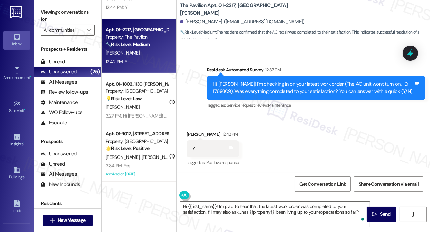
click at [195, 134] on div "[PERSON_NAME] 12:42 PM" at bounding box center [213, 135] width 52 height 9
click at [270, 208] on textarea "Hi {{first_name}}! I'm glad to hear that the latest work order was completed to…" at bounding box center [275, 214] width 190 height 25
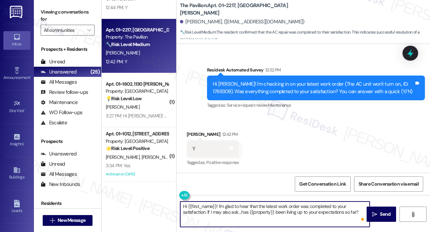
click at [270, 208] on textarea "Hi {{first_name}}! I'm glad to hear that the latest work order was completed to…" at bounding box center [275, 214] width 190 height 25
type textarea "Hi {{first_name}}! I'm glad to hear that the AC work order was completed to you…"
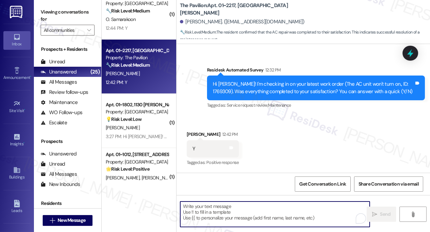
scroll to position [733, 0]
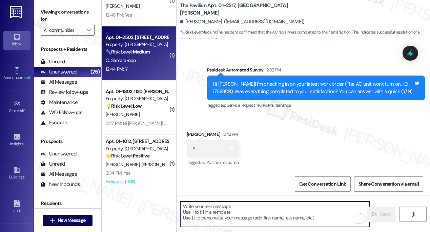
click at [144, 69] on div "12:44 PM: Y 12:44 PM: Y" at bounding box center [137, 69] width 64 height 8
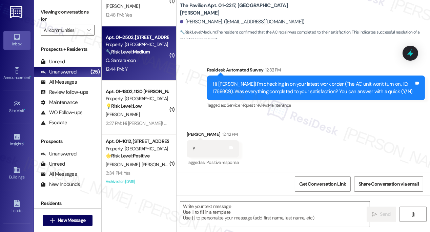
type textarea "Fetching suggested responses. Please feel free to read through the conversation…"
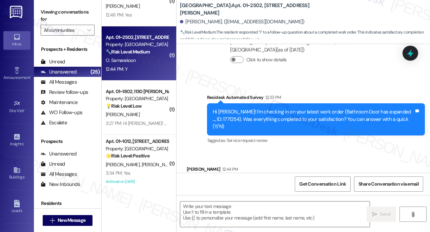
scroll to position [581, 0]
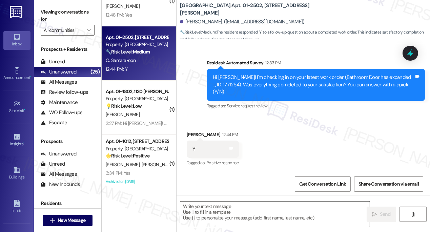
click at [245, 211] on textarea at bounding box center [275, 214] width 190 height 25
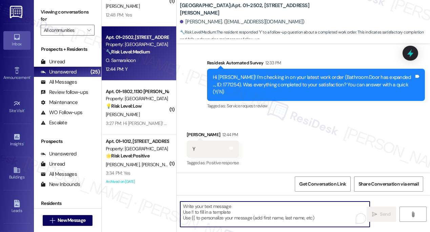
paste textarea "Hi {{first_name}}! I'm glad to hear that the latest work order was completed to…"
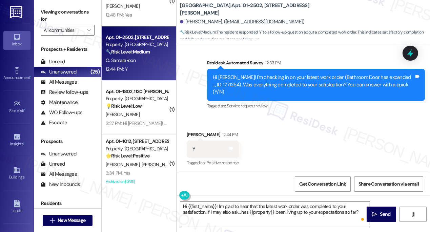
click at [191, 132] on div "[PERSON_NAME] 12:44 PM" at bounding box center [213, 135] width 52 height 9
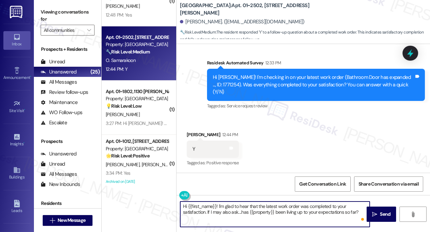
click at [269, 206] on textarea "Hi {{first_name}}! I'm glad to hear that the latest work order was completed to…" at bounding box center [275, 214] width 190 height 25
type textarea "Hi {{first_name}}! I'm glad to hear that the bathroom door work order was compl…"
click at [269, 206] on textarea "Hi {{first_name}}! I'm glad to hear that the bathroom door work order was compl…" at bounding box center [275, 214] width 190 height 25
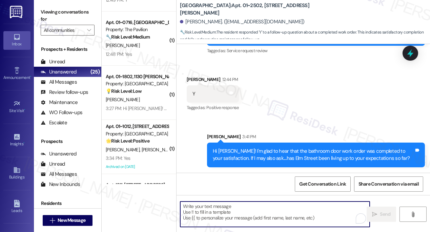
scroll to position [671, 0]
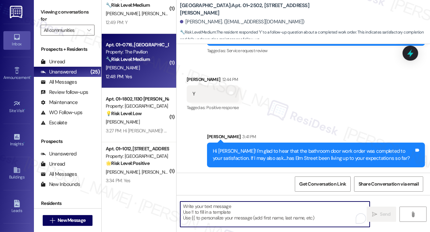
click at [138, 82] on div "Apt. 01~0716, One [PERSON_NAME] Property: The Pavilion 🔧 Risk Level: Medium The…" at bounding box center [139, 61] width 75 height 54
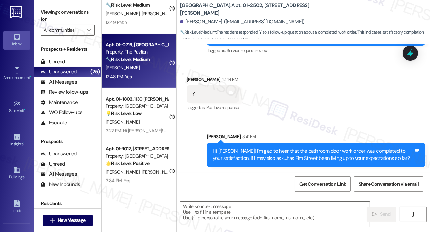
type textarea "Fetching suggested responses. Please feel free to read through the conversation…"
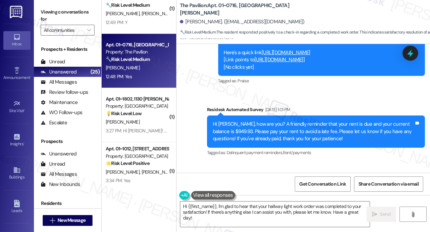
scroll to position [2496, 0]
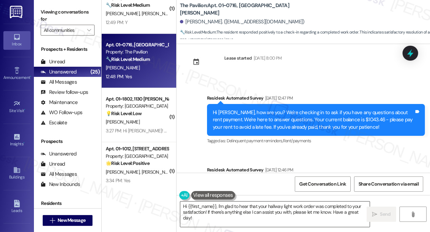
click at [282, 204] on textarea "Hi {{first_name}}, I'm glad to hear that your hallway light work order was comp…" at bounding box center [275, 214] width 190 height 25
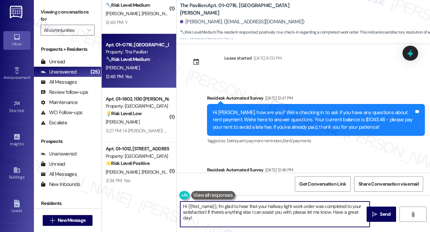
click at [282, 204] on textarea "Hi {{first_name}}, I'm glad to hear that your hallway light work order was comp…" at bounding box center [275, 214] width 190 height 25
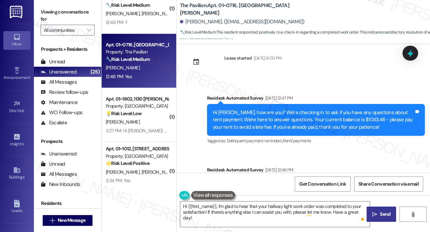
click at [386, 213] on span "Send" at bounding box center [385, 214] width 11 height 7
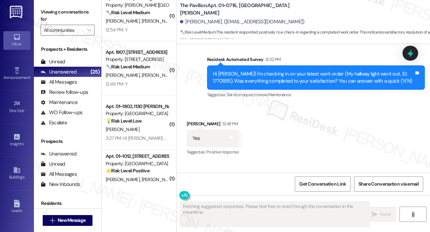
scroll to position [2921, 0]
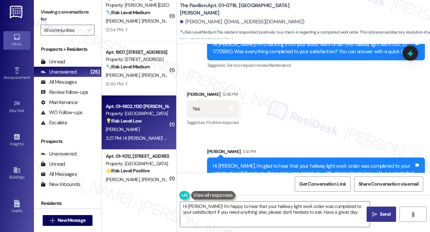
type textarea "Hi [PERSON_NAME]! I'm happy to hear that your hallway light work order was comp…"
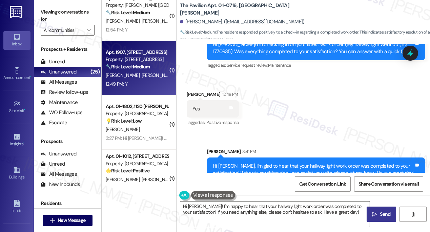
click at [141, 71] on div "Apt. 1907, [STREET_ADDRESS] Property: [STREET_ADDRESS] 🔧 Risk Level: Medium The…" at bounding box center [137, 59] width 64 height 23
type textarea "Fetching suggested responses. Please feel free to read through the conversation…"
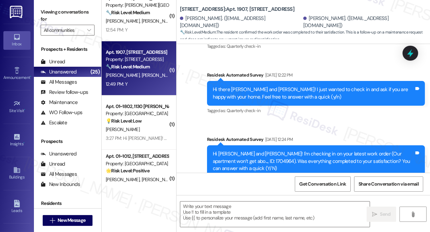
type textarea "Fetching suggested responses. Please feel free to read through the conversation…"
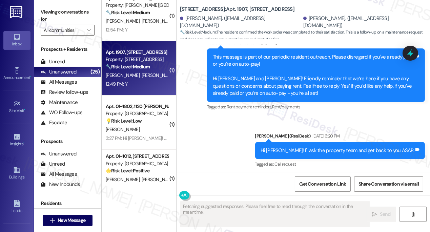
scroll to position [2254, 0]
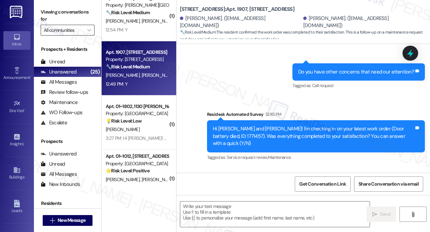
drag, startPoint x: 41, startPoint y: 12, endPoint x: 60, endPoint y: 31, distance: 27.3
click at [41, 12] on label "Viewing conversations for" at bounding box center [68, 16] width 54 height 18
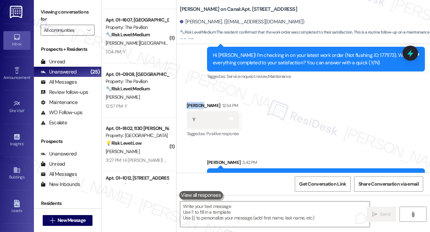
scroll to position [1236, 0]
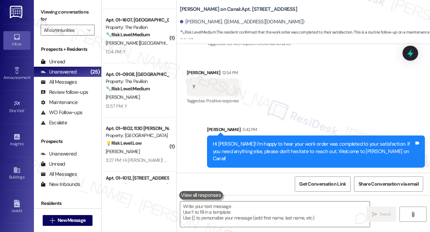
click at [224, 148] on div "Hi [PERSON_NAME]! I'm happy to hear your work order was completed to your satis…" at bounding box center [313, 152] width 201 height 22
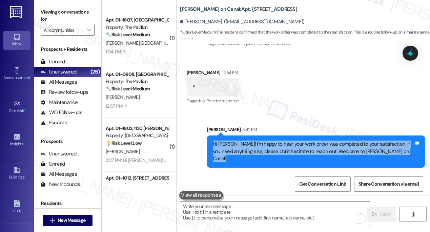
click at [224, 148] on div "Hi [PERSON_NAME]! I'm happy to hear your work order was completed to your satis…" at bounding box center [313, 152] width 201 height 22
click at [275, 152] on div "Hi [PERSON_NAME]! I'm happy to hear your work order was completed to your satis…" at bounding box center [313, 152] width 201 height 22
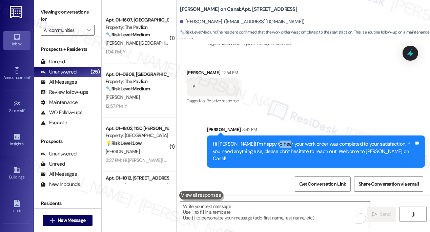
click at [275, 152] on div "Hi [PERSON_NAME]! I'm happy to hear your work order was completed to your satis…" at bounding box center [313, 152] width 201 height 22
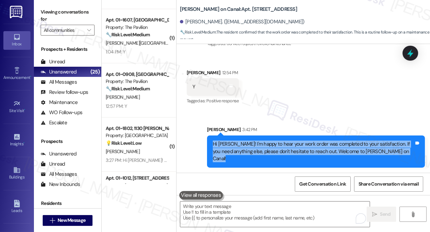
click at [275, 152] on div "Hi [PERSON_NAME]! I'm happy to hear your work order was completed to your satis…" at bounding box center [313, 152] width 201 height 22
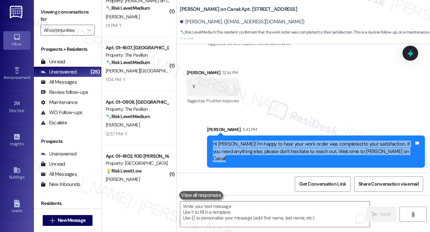
scroll to position [363, 0]
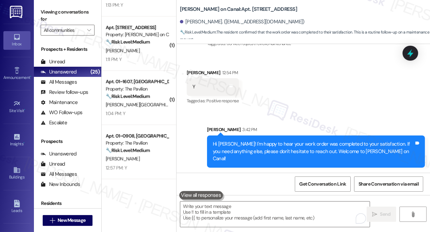
click at [141, 101] on div "[PERSON_NAME][GEOGRAPHIC_DATA]" at bounding box center [137, 105] width 64 height 8
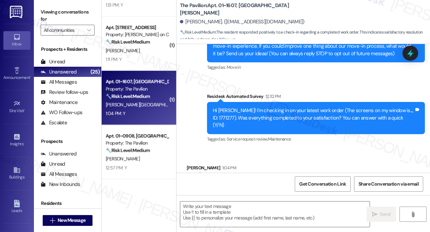
scroll to position [110, 0]
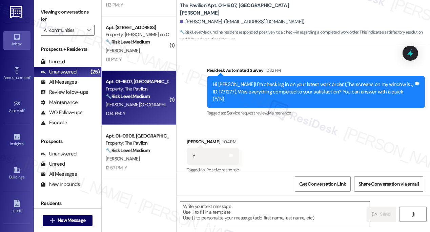
type textarea "Fetching suggested responses. Please feel free to read through the conversation…"
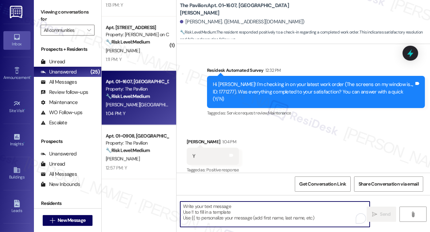
click at [231, 210] on textarea "To enrich screen reader interactions, please activate Accessibility in Grammarl…" at bounding box center [275, 214] width 190 height 25
paste textarea "Hi {{first_name}}! I'm glad to hear that the latest work order was completed to…"
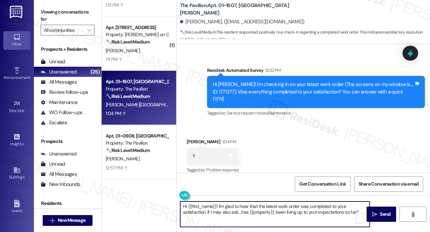
type textarea "Hi {{first_name}}! I'm glad to hear that the latest work order was completed to…"
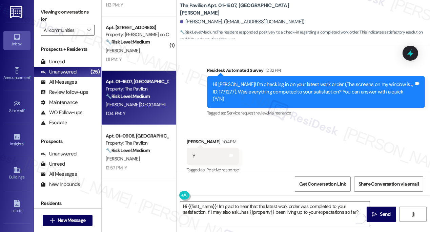
click at [192, 138] on div "[PERSON_NAME] 1:04 PM" at bounding box center [213, 142] width 52 height 9
click at [380, 215] on span "Send" at bounding box center [385, 214] width 11 height 7
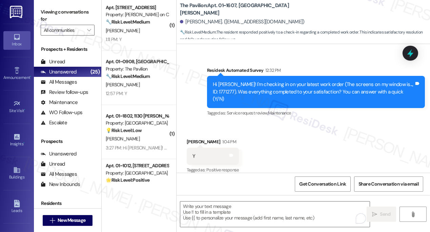
scroll to position [394, 0]
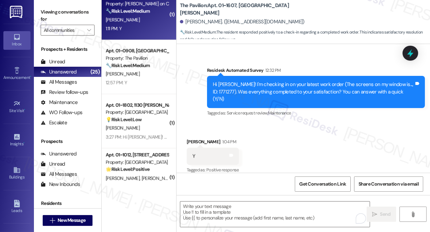
click at [138, 22] on div "[PERSON_NAME]" at bounding box center [137, 20] width 64 height 8
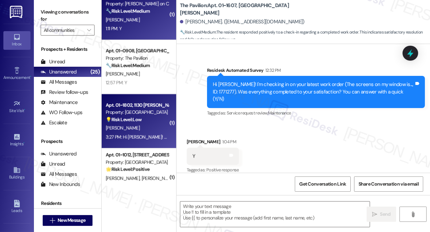
type textarea "Fetching suggested responses. Please feel free to read through the conversation…"
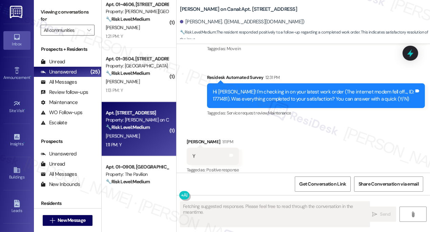
scroll to position [271, 0]
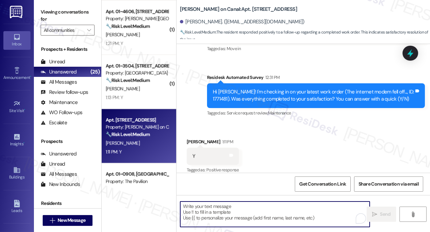
click at [221, 209] on textarea "To enrich screen reader interactions, please activate Accessibility in Grammarl…" at bounding box center [275, 214] width 190 height 25
paste textarea "Hi {{first_name}}! I'm glad to hear that the latest work order was completed to…"
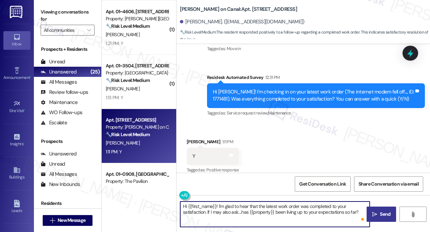
click at [270, 204] on textarea "Hi {{first_name}}! I'm glad to hear that the latest work order was completed to…" at bounding box center [275, 214] width 190 height 25
type textarea "Hi {{first_name}}! I'm glad to hear that the latest work order was completed to…"
click at [373, 212] on icon "" at bounding box center [374, 214] width 5 height 5
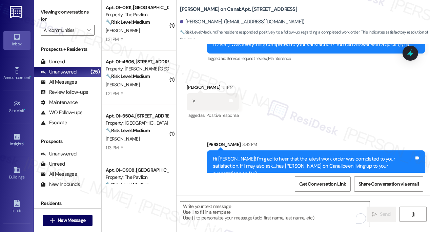
scroll to position [209, 0]
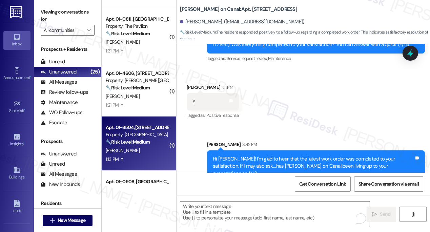
click at [130, 142] on strong "🔧 Risk Level: Medium" at bounding box center [128, 142] width 44 height 6
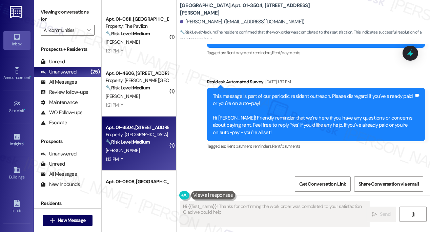
type textarea "Hi {{first_name}}! Thanks for confirming the work order was completed to your s…"
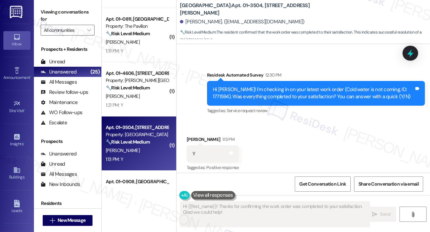
scroll to position [581, 0]
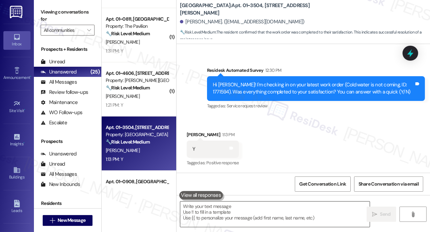
click at [230, 219] on textarea at bounding box center [275, 214] width 190 height 25
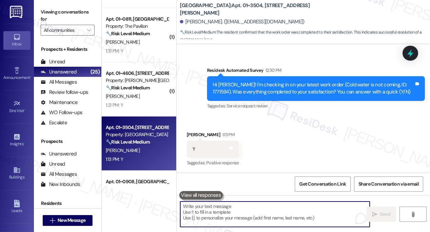
click at [219, 211] on textarea "To enrich screen reader interactions, please activate Accessibility in Grammarl…" at bounding box center [275, 214] width 190 height 25
paste textarea "Hi {{first_name}}! I'm glad to hear that the latest work order was completed to…"
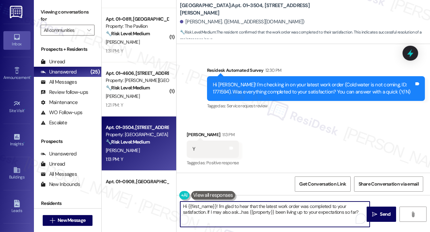
type textarea "Hi {{first_name}}! I'm glad to hear that the latest work order was completed to…"
click at [195, 133] on div "[PERSON_NAME] 1:13 PM" at bounding box center [213, 135] width 52 height 9
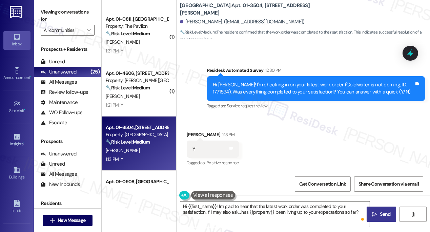
click at [371, 214] on span " Send" at bounding box center [381, 214] width 21 height 7
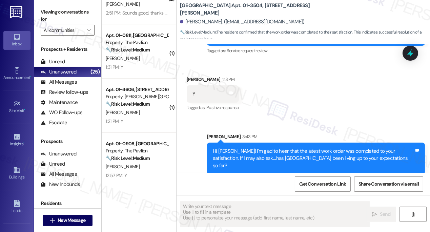
scroll to position [178, 0]
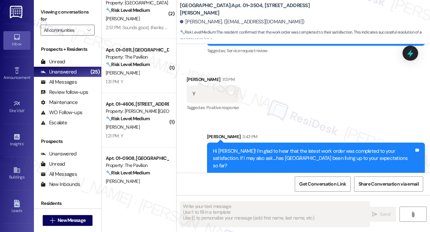
click at [137, 121] on strong "🔧 Risk Level: Medium" at bounding box center [128, 119] width 44 height 6
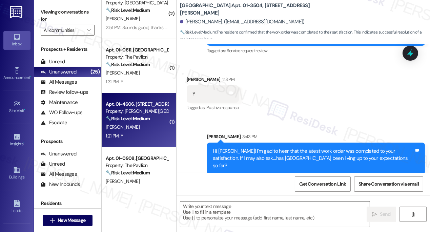
type textarea "Fetching suggested responses. Please feel free to read through the conversation…"
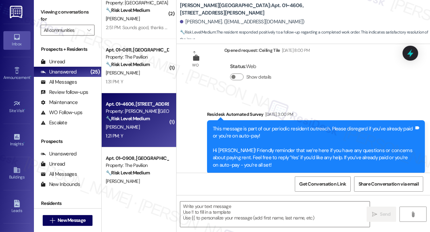
type textarea "Fetching suggested responses. Please feel free to read through the conversation…"
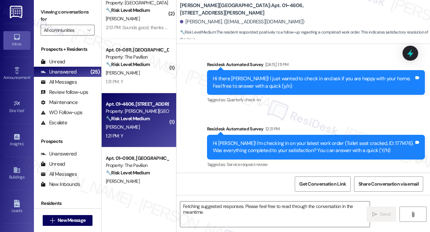
scroll to position [2241, 0]
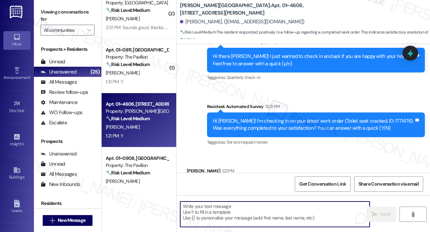
click at [236, 214] on textarea "To enrich screen reader interactions, please activate Accessibility in Grammarl…" at bounding box center [275, 214] width 190 height 25
paste textarea "Hi {{first_name}}! I'm glad to hear that the latest work order was completed to…"
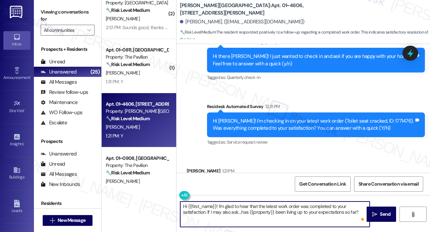
click at [269, 204] on textarea "Hi {{first_name}}! I'm glad to hear that the latest work order was completed to…" at bounding box center [275, 214] width 190 height 25
click at [268, 204] on textarea "Hi {{first_name}}! I'm glad to hear that the latest work order was completed to…" at bounding box center [275, 214] width 190 height 25
type textarea "Hi {{first_name}}! I'm glad to hear that the toilet seat work order was complet…"
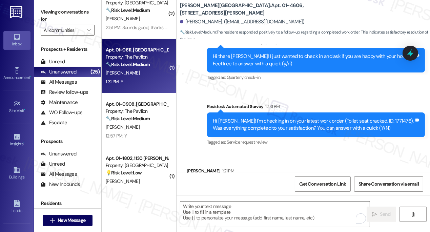
click at [135, 80] on div "1:31 PM: Y 1:31 PM: Y" at bounding box center [137, 82] width 64 height 8
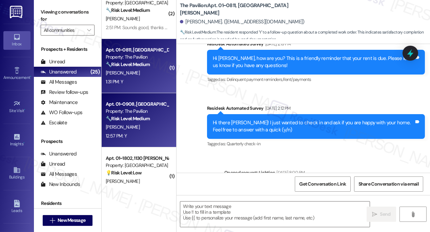
type textarea "Fetching suggested responses. Please feel free to read through the conversation…"
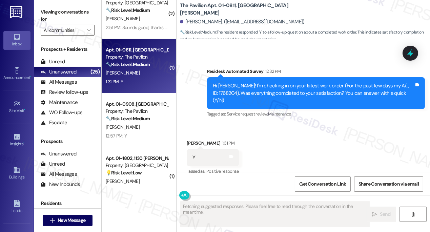
scroll to position [1266, 0]
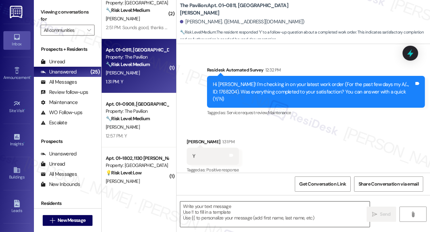
click at [245, 212] on textarea at bounding box center [275, 214] width 190 height 25
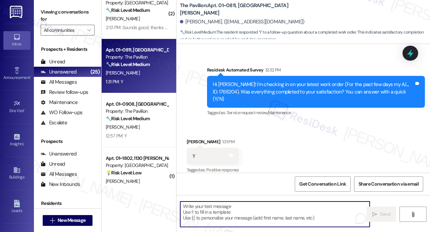
paste textarea "Hi {{first_name}}! I'm glad to hear that the latest work order was completed to…"
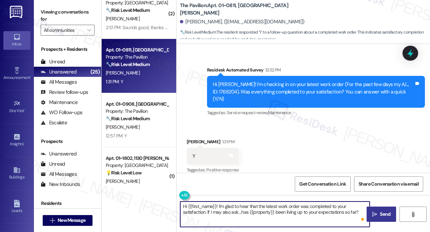
type textarea "Hi {{first_name}}! I'm glad to hear that the latest work order was completed to…"
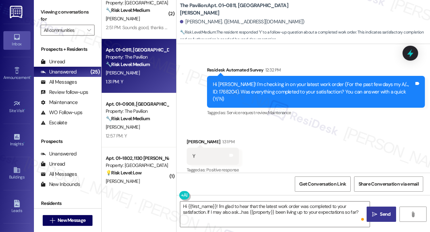
click at [379, 215] on span "Send" at bounding box center [385, 214] width 13 height 7
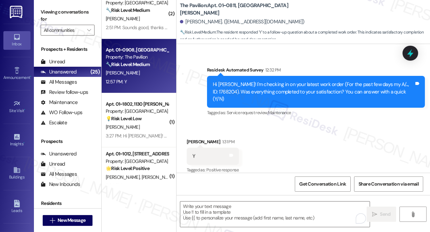
click at [147, 79] on div "12:57 PM: Y 12:57 PM: Y" at bounding box center [137, 82] width 64 height 8
type textarea "Fetching suggested responses. Please feel free to read through the conversation…"
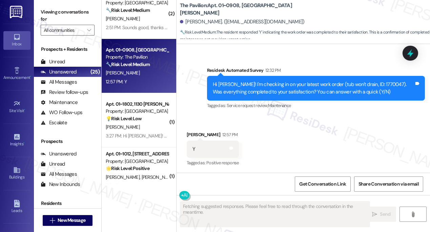
scroll to position [525, 0]
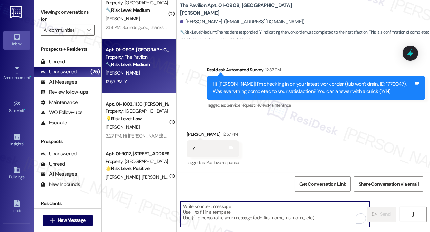
click at [222, 212] on textarea "To enrich screen reader interactions, please activate Accessibility in Grammarl…" at bounding box center [275, 214] width 190 height 25
paste textarea "Hi {{first_name}}! I'm glad to hear that the latest work order was completed to…"
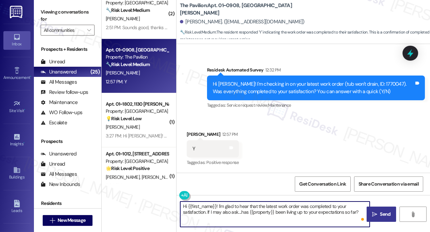
type textarea "Hi {{first_name}}! I'm glad to hear that the latest work order was completed to…"
click at [374, 212] on icon "" at bounding box center [374, 214] width 5 height 5
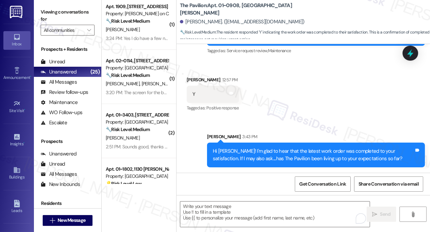
scroll to position [55, 0]
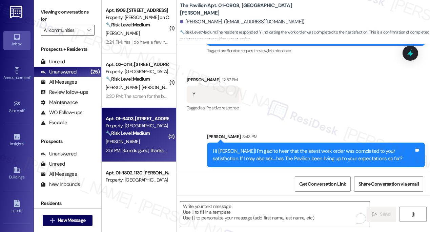
click at [144, 139] on div "[PERSON_NAME]" at bounding box center [137, 142] width 64 height 8
type textarea "Fetching suggested responses. Please feel free to read through the conversation…"
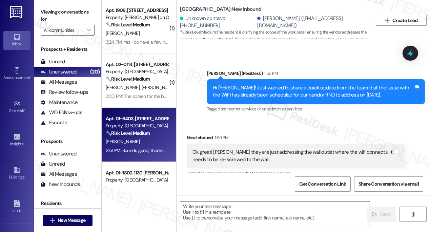
scroll to position [347, 0]
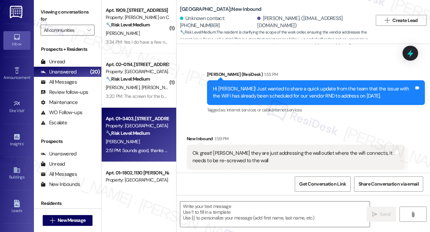
click at [249, 150] on div "Ok great! [PERSON_NAME] they are just addressing the wall outlet where the wifi…" at bounding box center [293, 157] width 201 height 15
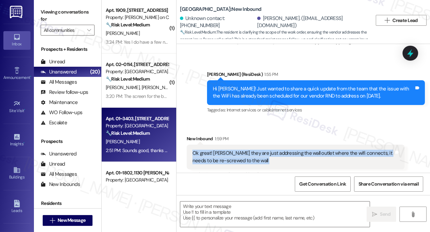
click at [249, 150] on div "Ok great! [PERSON_NAME] they are just addressing the wall outlet where the wifi…" at bounding box center [293, 157] width 201 height 15
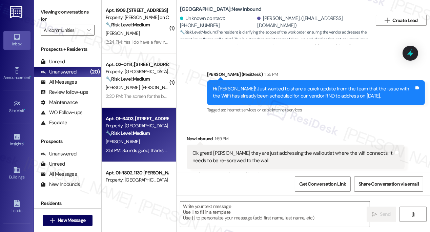
click at [261, 85] on div "Hi [PERSON_NAME]! Just wanted to share a quick update from the team that the is…" at bounding box center [313, 92] width 201 height 15
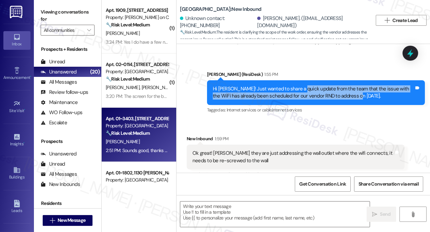
drag, startPoint x: 297, startPoint y: 81, endPoint x: 351, endPoint y: 87, distance: 54.6
click at [351, 87] on div "Hi [PERSON_NAME]! Just wanted to share a quick update from the team that the is…" at bounding box center [313, 92] width 201 height 15
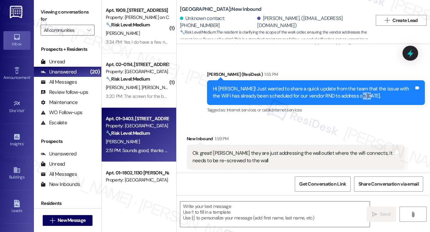
click at [351, 87] on div "Hi [PERSON_NAME]! Just wanted to share a quick update from the team that the is…" at bounding box center [313, 92] width 201 height 15
click at [232, 151] on div "Ok great! [PERSON_NAME] they are just addressing the wall outlet where the wifi…" at bounding box center [293, 157] width 201 height 15
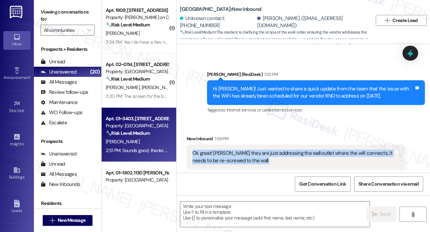
click at [232, 151] on div "Ok great! [PERSON_NAME] they are just addressing the wall outlet where the wifi…" at bounding box center [293, 157] width 201 height 15
click at [246, 150] on div "Ok great! [PERSON_NAME] they are just addressing the wall outlet where the wifi…" at bounding box center [293, 157] width 201 height 15
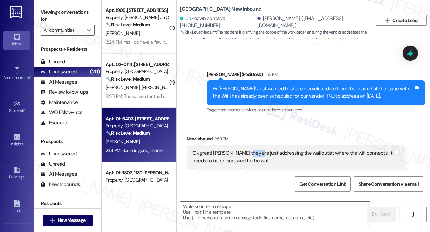
click at [246, 150] on div "Ok great! [PERSON_NAME] they are just addressing the wall outlet where the wifi…" at bounding box center [293, 157] width 201 height 15
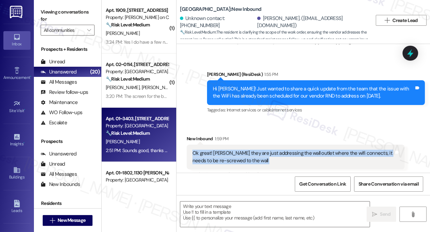
click at [246, 150] on div "Ok great! [PERSON_NAME] they are just addressing the wall outlet where the wifi…" at bounding box center [293, 157] width 201 height 15
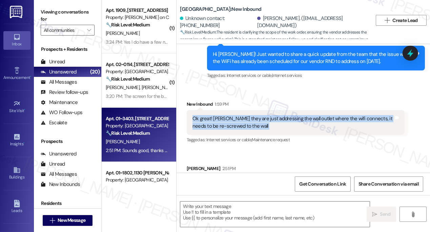
scroll to position [409, 0]
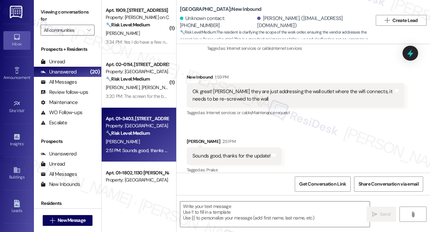
click at [216, 153] on div "Sounds good, thanks for the update!" at bounding box center [232, 156] width 78 height 7
click at [230, 207] on textarea at bounding box center [275, 214] width 190 height 25
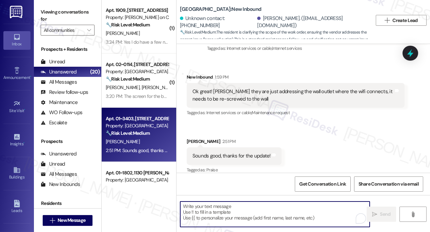
click at [239, 88] on div "Ok great! [PERSON_NAME] they are just addressing the wall outlet where the wifi…" at bounding box center [293, 95] width 201 height 15
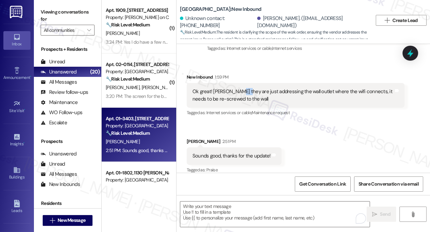
click at [239, 88] on div "Ok great! [PERSON_NAME] they are just addressing the wall outlet where the wifi…" at bounding box center [293, 95] width 201 height 15
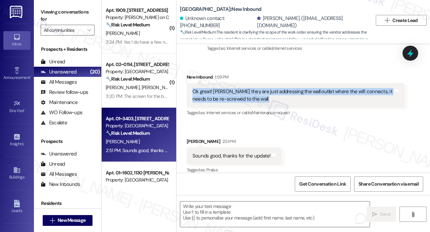
click at [239, 88] on div "Ok great! [PERSON_NAME] they are just addressing the wall outlet where the wifi…" at bounding box center [293, 95] width 201 height 15
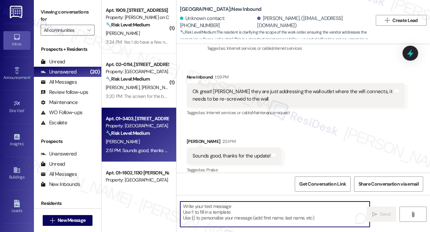
click at [215, 208] on textarea "To enrich screen reader interactions, please activate Accessibility in Grammarl…" at bounding box center [275, 214] width 190 height 25
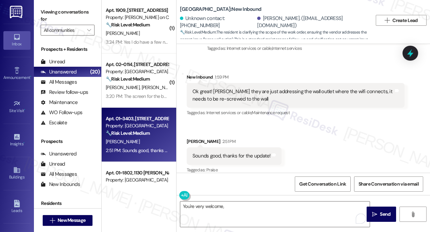
click at [188, 133] on div "Received via SMS [PERSON_NAME] 2:51 PM Sounds good, thanks for the update! Tags…" at bounding box center [234, 156] width 105 height 47
copy div "[PERSON_NAME]"
click at [246, 207] on textarea "You're very welcome," at bounding box center [275, 214] width 190 height 25
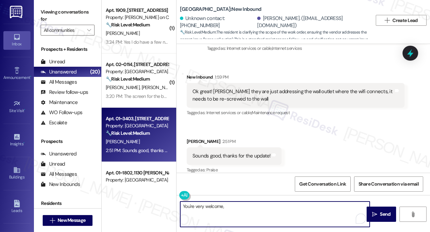
paste textarea "[PERSON_NAME]"
type textarea "You're very welcome, [PERSON_NAME]! If you need anything else, please don't hes…"
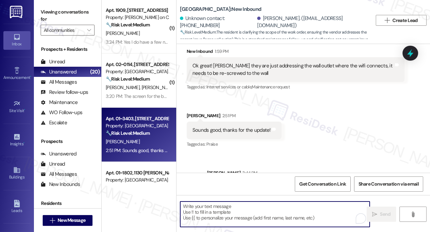
scroll to position [456, 0]
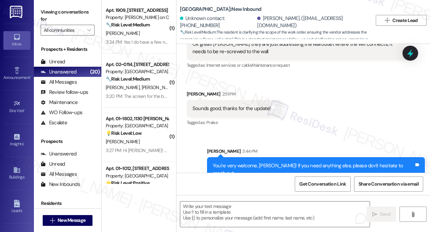
click at [121, 76] on div "🔧 Risk Level: Medium The resident indicates that the screen for the back slidin…" at bounding box center [137, 79] width 63 height 7
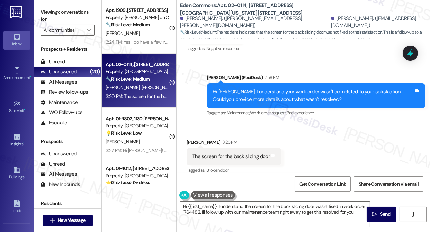
scroll to position [654, 0]
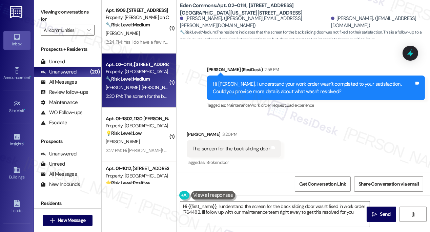
type textarea "Hi {{first_name}}, I understand the screen for the back sliding door wasn't fix…"
click at [238, 145] on div "The screen for the back sliding door" at bounding box center [232, 148] width 78 height 7
click at [285, 87] on div "Hi [PERSON_NAME], I understand your work order wasn't completed to your satisfa…" at bounding box center [313, 88] width 201 height 15
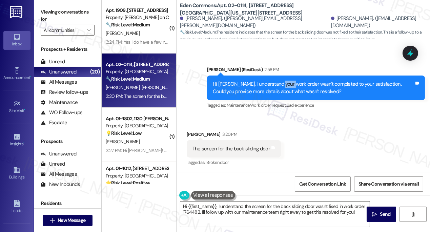
click at [285, 87] on div "Hi [PERSON_NAME], I understand your work order wasn't completed to your satisfa…" at bounding box center [313, 88] width 201 height 15
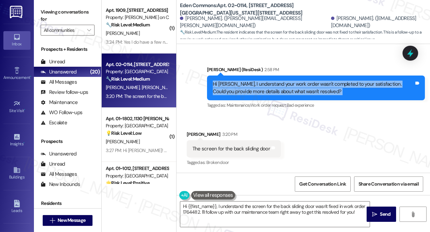
click at [285, 87] on div "Hi [PERSON_NAME], I understand your work order wasn't completed to your satisfa…" at bounding box center [313, 88] width 201 height 15
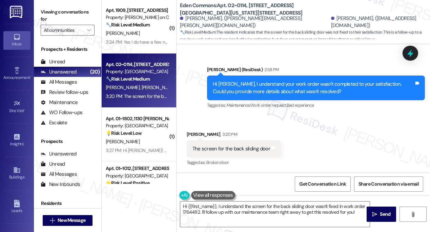
click at [255, 149] on div "The screen for the back sliding door" at bounding box center [232, 148] width 78 height 7
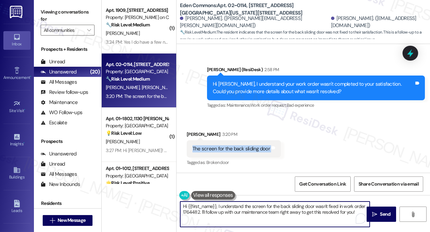
click at [236, 208] on textarea "Hi {{first_name}}, I understand the screen for the back sliding door wasn't fix…" at bounding box center [275, 214] width 190 height 25
click at [271, 94] on div "Hi [PERSON_NAME], I understand your work order wasn't completed to your satisfa…" at bounding box center [313, 88] width 201 height 15
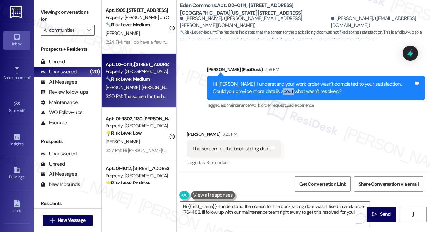
click at [271, 94] on div "Hi [PERSON_NAME], I understand your work order wasn't completed to your satisfa…" at bounding box center [313, 88] width 201 height 15
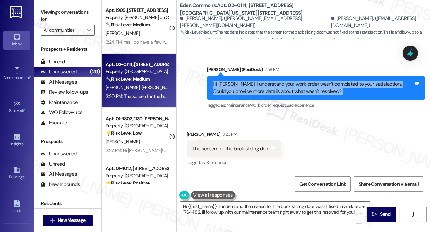
click at [271, 94] on div "Hi [PERSON_NAME], I understand your work order wasn't completed to your satisfa…" at bounding box center [313, 88] width 201 height 15
copy div "Hi [PERSON_NAME], I understand your work order wasn't completed to your satisfa…"
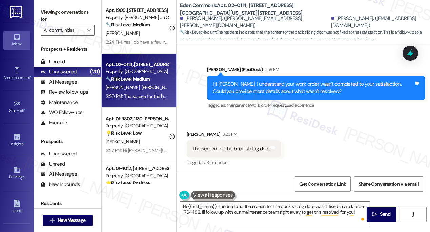
click at [50, 7] on label "Viewing conversations for" at bounding box center [68, 16] width 54 height 18
click at [240, 147] on div "The screen for the back sliding door" at bounding box center [232, 148] width 78 height 7
copy div "The screen for the back sliding door Tags and notes"
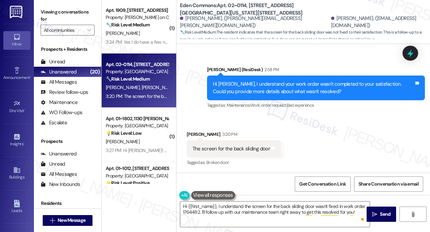
drag, startPoint x: 52, startPoint y: 14, endPoint x: 58, endPoint y: 21, distance: 9.6
click at [52, 14] on label "Viewing conversations for" at bounding box center [68, 16] width 54 height 18
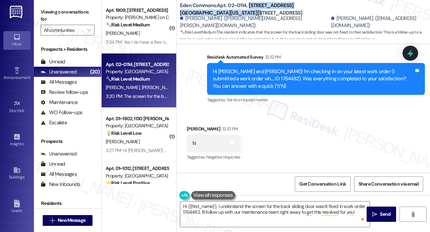
drag, startPoint x: 223, startPoint y: 15, endPoint x: 250, endPoint y: 3, distance: 28.7
click at [250, 3] on b "Eden Commons: Apt. 02~0114, [STREET_ADDRESS][GEOGRAPHIC_DATA][US_STATE][STREET_…" at bounding box center [248, 9] width 136 height 15
copy b "[STREET_ADDRESS][GEOGRAPHIC_DATA][US_STATE][STREET_ADDRESS]"
click at [42, 10] on label "Viewing conversations for" at bounding box center [68, 16] width 54 height 18
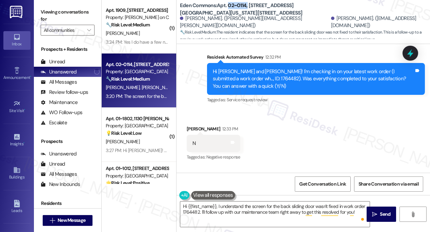
drag, startPoint x: 229, startPoint y: 5, endPoint x: 247, endPoint y: 5, distance: 18.7
click at [247, 5] on b "Eden Commons: Apt. 02~0114, [STREET_ADDRESS][GEOGRAPHIC_DATA][US_STATE][STREET_…" at bounding box center [248, 9] width 136 height 15
copy b "02~0114,"
click at [51, 7] on label "Viewing conversations for" at bounding box center [68, 16] width 54 height 18
click at [51, 6] on div "Viewing conversations for All communities " at bounding box center [67, 21] width 67 height 42
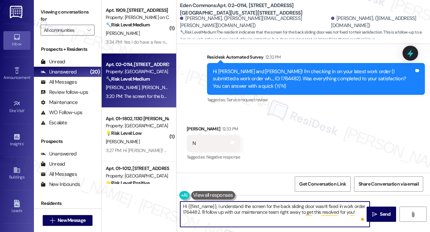
click at [241, 209] on textarea "Hi {{first_name}}, I understand the screen for the back sliding door wasn't fix…" at bounding box center [275, 214] width 190 height 25
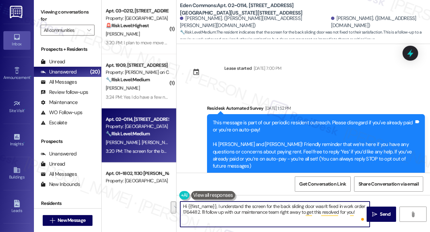
scroll to position [654, 0]
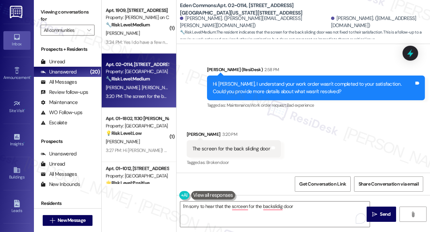
click at [55, 13] on label "Viewing conversations for" at bounding box center [68, 16] width 54 height 18
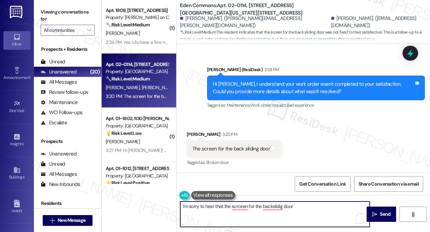
click at [302, 212] on textarea "I'm sorry to hear that the scrceen for the backslidig door" at bounding box center [275, 214] width 190 height 25
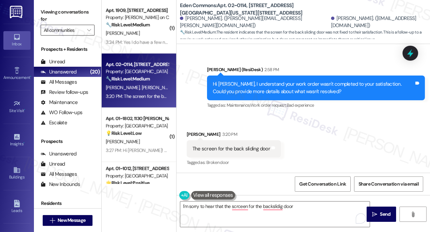
drag, startPoint x: 53, startPoint y: 13, endPoint x: 66, endPoint y: 24, distance: 17.1
click at [53, 13] on label "Viewing conversations for" at bounding box center [68, 16] width 54 height 18
click at [250, 206] on textarea "I'm sorry to hear that the scrceen for the backslidig door" at bounding box center [275, 214] width 190 height 25
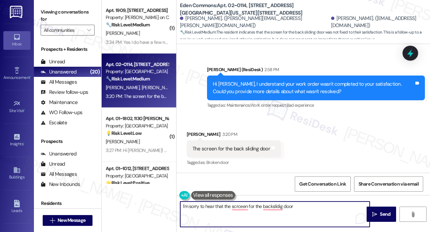
click at [312, 208] on textarea "I'm sorry to hear that the scrceen for the backslidig door" at bounding box center [275, 214] width 190 height 25
drag, startPoint x: 311, startPoint y: 204, endPoint x: 177, endPoint y: 206, distance: 133.6
click at [177, 206] on div "I'm sorry to hear that the scrceen for the backslidig door" at bounding box center [272, 214] width 190 height 26
click at [265, 210] on textarea "I'm sorry to hear that the scrceen for the backslidig door" at bounding box center [275, 214] width 190 height 25
drag, startPoint x: 307, startPoint y: 207, endPoint x: 203, endPoint y: 209, distance: 103.1
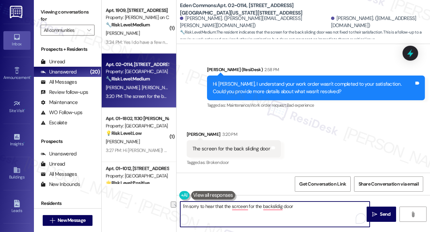
click at [203, 209] on textarea "I'm sorry to hear that the scrceen for the backslidig door" at bounding box center [275, 214] width 190 height 25
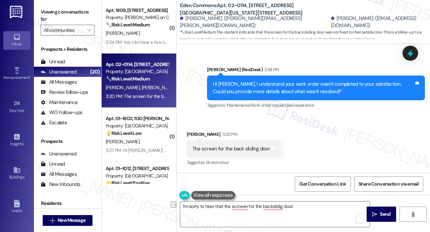
click at [50, 1] on div "Viewing conversations for All communities " at bounding box center [67, 21] width 67 height 42
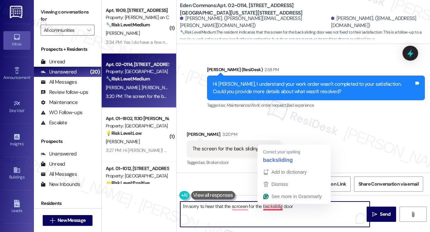
drag, startPoint x: 306, startPoint y: 210, endPoint x: 278, endPoint y: 205, distance: 27.9
click at [278, 204] on textarea "I'm sorry to hear that the scrceen for the backslidig door" at bounding box center [275, 214] width 190 height 25
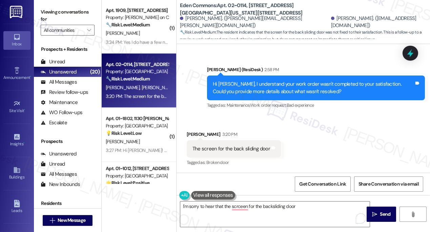
click at [50, 9] on label "Viewing conversations for" at bounding box center [68, 16] width 54 height 18
click at [235, 207] on textarea "I'm sorry to hear that the scrceen for the backsliding door" at bounding box center [275, 214] width 190 height 25
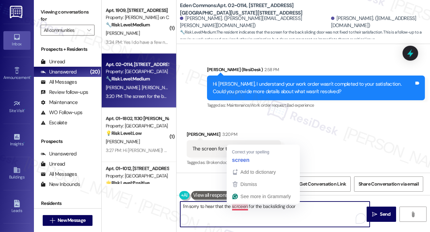
click at [235, 207] on textarea "I'm sorry to hear that the scrceen for the backsliding door" at bounding box center [275, 214] width 190 height 25
paste textarea "Hi {{first_name}}, thanks for sharing those details about the window and slidin…"
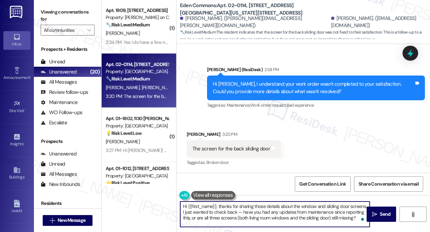
drag, startPoint x: 220, startPoint y: 206, endPoint x: 164, endPoint y: 200, distance: 56.3
click at [164, 200] on div "( 1 ) Apt. 03~0212, 2701&2727 S. Indiana Ave. 2740 S. Prairie Ave Property: Ede…" at bounding box center [266, 116] width 329 height 232
click at [306, 218] on textarea "Thanks for sharing those details about the window and sliding door screens. I j…" at bounding box center [275, 214] width 190 height 25
drag, startPoint x: 211, startPoint y: 212, endPoint x: 334, endPoint y: 207, distance: 122.9
click at [334, 207] on textarea "Thanks for sharing those details about the window and sliding door screens. I j…" at bounding box center [275, 214] width 190 height 25
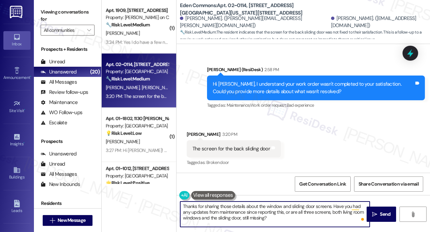
click at [300, 221] on textarea "Thanks for sharing those details about the window and sliding door screens. Hav…" at bounding box center [275, 214] width 190 height 25
type textarea "Thanks for sharing those details about the window and sliding door screens. Hav…"
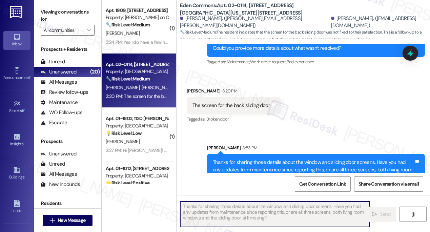
scroll to position [716, 0]
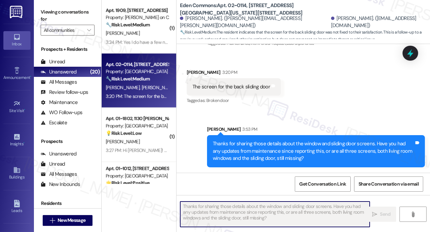
click at [307, 143] on div "Thanks for sharing those details about the window and sliding door screens. Hav…" at bounding box center [313, 151] width 201 height 22
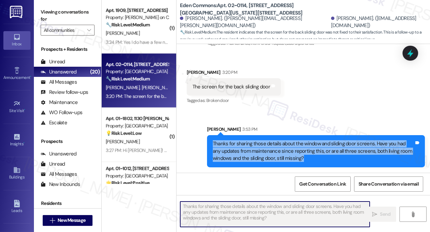
click at [307, 143] on div "Thanks for sharing those details about the window and sliding door screens. Hav…" at bounding box center [313, 151] width 201 height 22
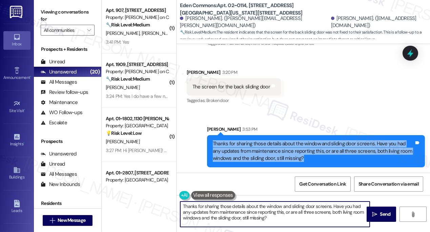
click at [303, 146] on div "Thanks for sharing those details about the window and sliding door screens. Hav…" at bounding box center [313, 151] width 201 height 22
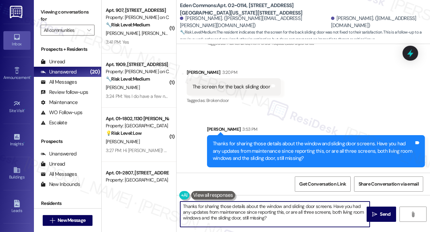
click at [303, 146] on div "Thanks for sharing those details about the window and sliding door screens. Hav…" at bounding box center [313, 151] width 201 height 22
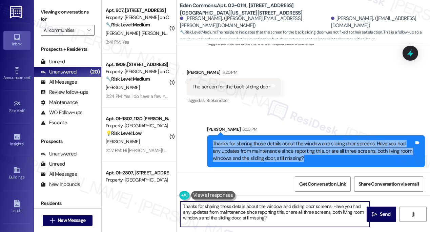
click at [303, 146] on div "Thanks for sharing those details about the window and sliding door screens. Hav…" at bounding box center [313, 151] width 201 height 22
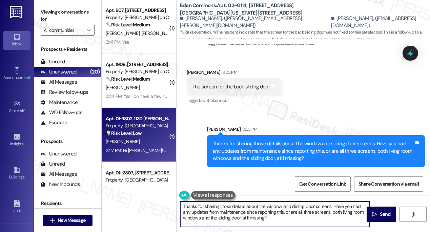
click at [151, 139] on div "S. Weiss" at bounding box center [137, 142] width 64 height 8
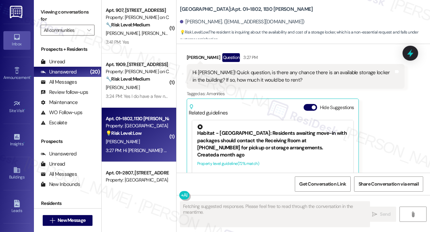
scroll to position [1898, 0]
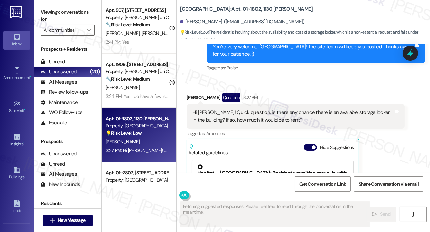
click at [254, 109] on div "Hi Sarah! Quick question, is there any chance there is an available storage loc…" at bounding box center [293, 116] width 201 height 15
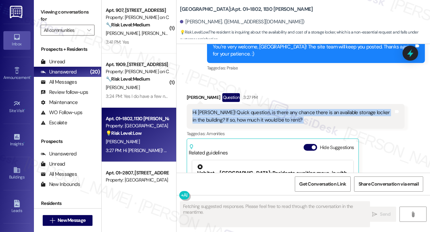
click at [254, 109] on div "Hi Sarah! Quick question, is there any chance there is an available storage loc…" at bounding box center [293, 116] width 201 height 15
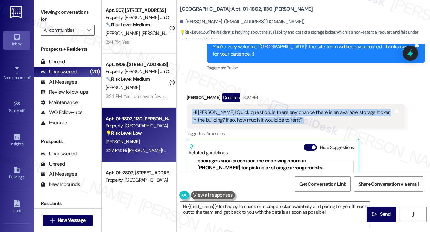
scroll to position [31, 0]
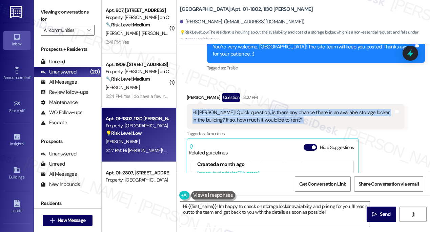
click at [312, 209] on textarea "Hi {{first_name}}! I'm happy to check on storage locker availability and pricin…" at bounding box center [275, 214] width 190 height 25
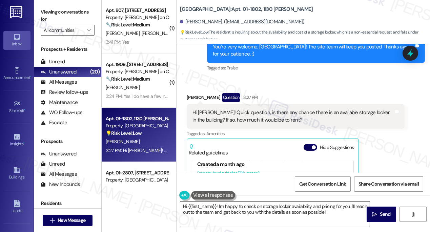
click at [312, 209] on textarea "Hi {{first_name}}! I'm happy to check on storage locker availability and pricin…" at bounding box center [275, 214] width 190 height 25
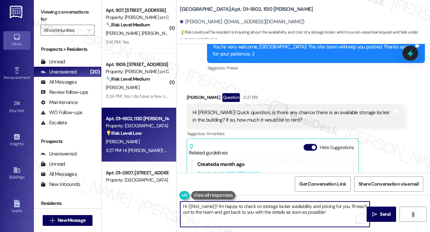
click at [311, 209] on textarea "Hi {{first_name}}! I'm happy to check on storage locker availability and pricin…" at bounding box center [275, 214] width 190 height 25
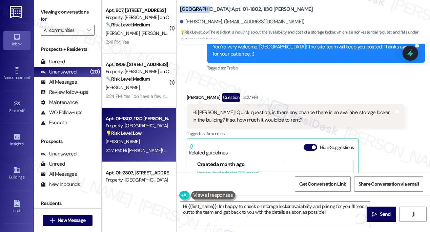
drag, startPoint x: 180, startPoint y: 9, endPoint x: 202, endPoint y: 6, distance: 22.8
click at [202, 6] on b "Elm Street: Apt. 01~1802, 1130 N. Dearborn" at bounding box center [246, 9] width 133 height 7
copy b "Elm Street"
click at [268, 109] on div "Hi Sarah! Quick question, is there any chance there is an available storage loc…" at bounding box center [293, 116] width 201 height 15
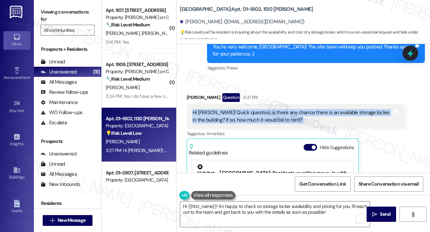
click at [268, 109] on div "Hi Sarah! Quick question, is there any chance there is an available storage loc…" at bounding box center [293, 116] width 201 height 15
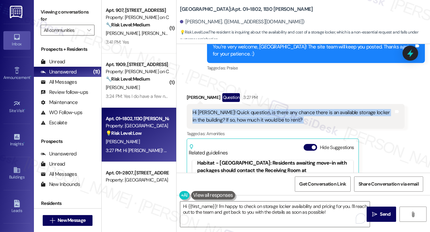
scroll to position [0, 0]
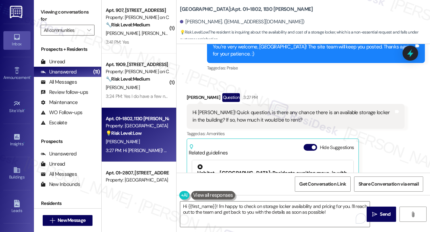
click at [246, 164] on div "Habitat - Elm Street: Residents awaiting move-in with packages should contact t…" at bounding box center [272, 177] width 151 height 27
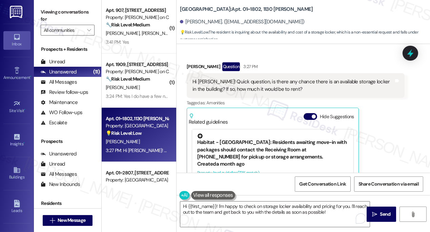
click at [230, 136] on div "Habitat - Elm Street: Residents awaiting move-in with packages should contact t…" at bounding box center [272, 147] width 151 height 27
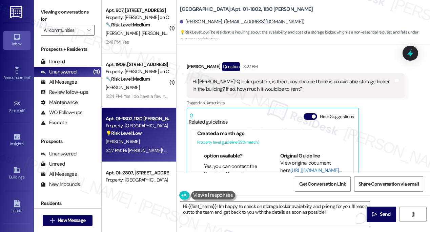
scroll to position [92, 0]
click at [291, 167] on link "[URL][DOMAIN_NAME]…" at bounding box center [316, 170] width 51 height 7
drag, startPoint x: 199, startPoint y: 152, endPoint x: 242, endPoint y: 143, distance: 43.6
click at [242, 143] on ul "Is there a package storage option available? Yes, you can contact the Receiving…" at bounding box center [231, 141] width 68 height 54
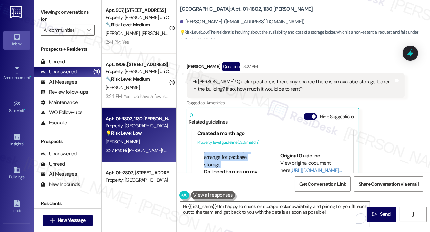
copy li "Yes, you can contact the Receiving Room at (312) 944-3594 to arrange for packag…"
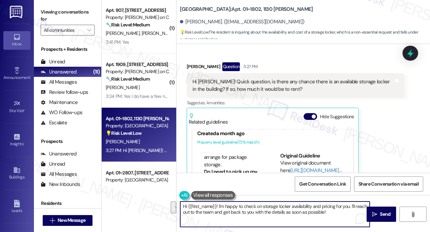
drag, startPoint x: 220, startPoint y: 205, endPoint x: 339, endPoint y: 210, distance: 119.5
click at [339, 210] on textarea "Hi {{first_name}}! I'm happy to check on storage locker availability and pricin…" at bounding box center [275, 214] width 190 height 25
paste textarea "Yes, you can contact the Receiving Room at (312) 944-3594 to arrange for packag…"
click at [222, 206] on textarea "Hi {{first_name}}! Yes, you can contact the Receiving Room at (312) 944-3594 to…" at bounding box center [275, 214] width 190 height 25
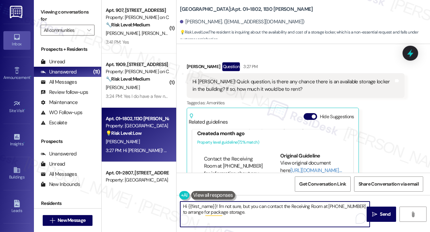
scroll to position [308, 0]
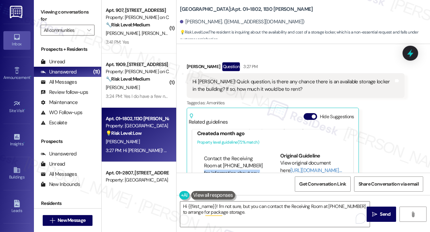
drag, startPoint x: 204, startPoint y: 142, endPoint x: 238, endPoint y: 157, distance: 36.8
click at [238, 157] on li "Contact the Receiving Room at (312) 944-3594 for information about any potentia…" at bounding box center [234, 173] width 61 height 36
copy li "for information about any potential fees for package storage."
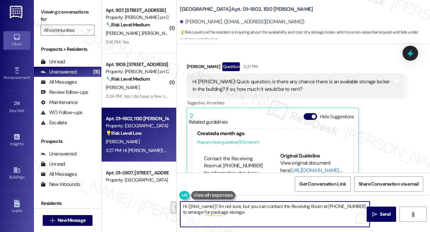
drag, startPoint x: 243, startPoint y: 212, endPoint x: 250, endPoint y: 208, distance: 7.6
click at [250, 208] on textarea "Hi {{first_name}}! I'm not sure, but you can contact the Receiving Room at (312…" at bounding box center [275, 214] width 190 height 25
click at [257, 211] on textarea "Hi {{first_name}}! I'm not sure, but you can contact the Receiving Room at (312…" at bounding box center [275, 214] width 190 height 25
drag, startPoint x: 260, startPoint y: 213, endPoint x: 256, endPoint y: 211, distance: 4.5
click at [256, 211] on textarea "Hi {{first_name}}! I'm not sure, but you can contact the Receiving Room at (312…" at bounding box center [275, 214] width 190 height 25
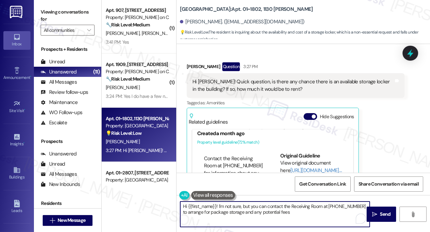
type textarea "Hi {{first_name}}! I'm not sure, but you can contact the Receiving Room at (312…"
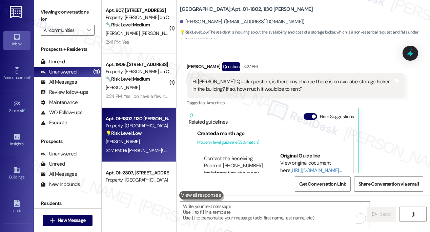
drag, startPoint x: 50, startPoint y: 18, endPoint x: 63, endPoint y: 15, distance: 13.3
click at [58, 16] on label "Viewing conversations for" at bounding box center [68, 16] width 54 height 18
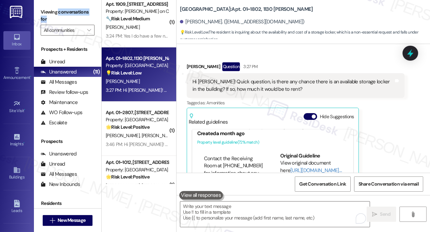
scroll to position [117, 0]
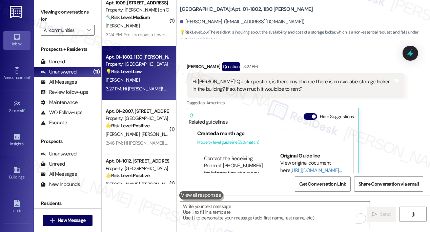
click at [50, 15] on label "Viewing conversations for" at bounding box center [68, 16] width 54 height 18
click at [253, 207] on textarea "To enrich screen reader interactions, please activate Accessibility in Grammarl…" at bounding box center [275, 214] width 190 height 25
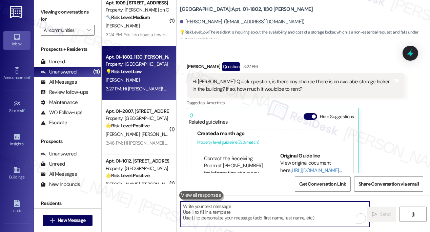
paste textarea "Hi {{first_name}}! I’m not completely sure, but you can reach out to the Receiv…"
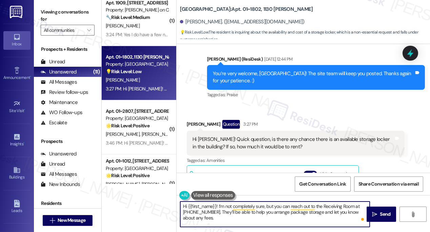
scroll to position [1867, 0]
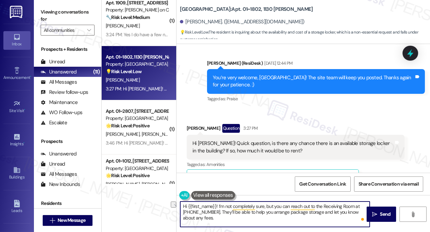
drag, startPoint x: 289, startPoint y: 206, endPoint x: 219, endPoint y: 205, distance: 70.2
click at [219, 205] on textarea "Hi {{first_name}}! I’m not completely sure, but you can reach out to the Receiv…" at bounding box center [275, 214] width 190 height 25
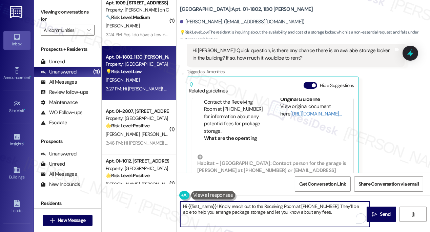
scroll to position [110, 0]
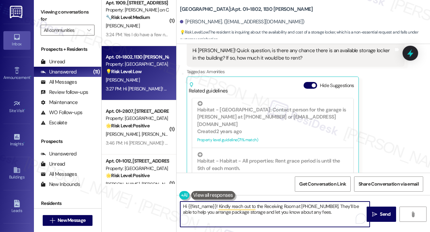
click at [316, 213] on textarea "Hi {{first_name}}! Kindly reach out to the Receiving Room at (312) 944-3594. Th…" at bounding box center [275, 214] width 190 height 25
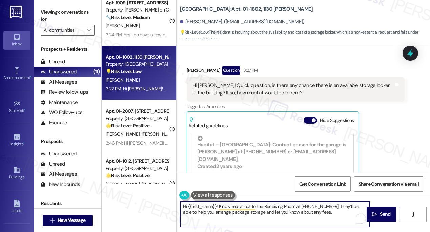
scroll to position [1898, 0]
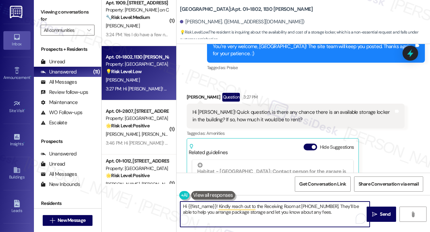
click at [330, 211] on textarea "Hi {{first_name}}! Kindly reach out to the Receiving Room at (312) 944-3594. Th…" at bounding box center [275, 214] width 190 height 25
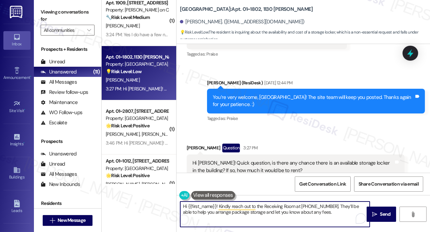
scroll to position [1837, 0]
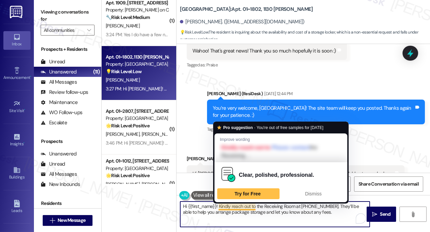
click at [217, 206] on textarea "Hi {{first_name}}! Kindly reach out to the Receiving Room at (312) 944-3594. Th…" at bounding box center [275, 214] width 190 height 25
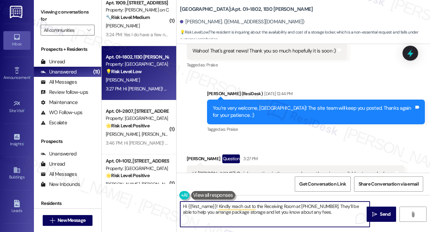
click at [333, 213] on textarea "Hi {{first_name}}! Kindly reach out to the Receiving Room at (312) 944-3594. Th…" at bounding box center [275, 214] width 190 height 25
type textarea "Hi {{first_name}}! Kindly reach out to the Receiving Room at (312) 944-3594. Th…"
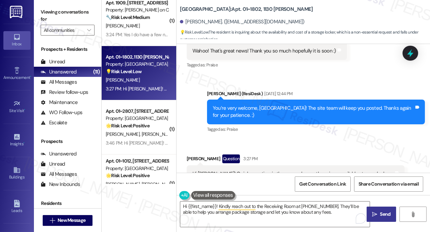
click at [377, 214] on icon "" at bounding box center [374, 214] width 5 height 5
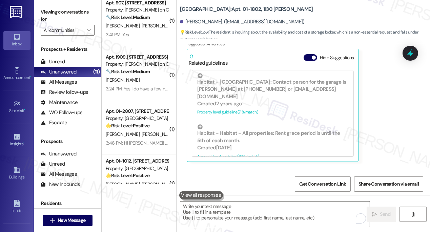
scroll to position [2015, 0]
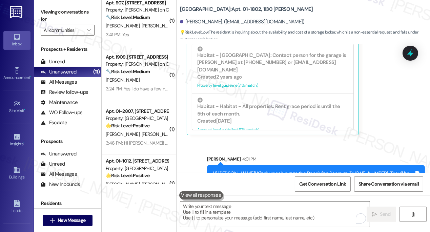
click at [283, 170] on div "Hi Sydney! Kindly reach out to the Receiving Room at (312) 944-3594. They’ll be…" at bounding box center [313, 177] width 201 height 15
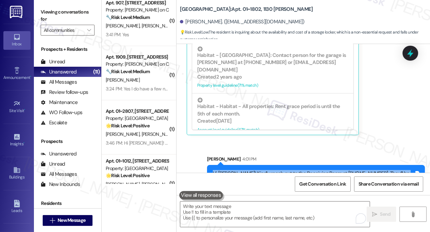
click at [283, 170] on div "Hi Sydney! Kindly reach out to the Receiving Room at (312) 944-3594. They’ll be…" at bounding box center [313, 177] width 201 height 15
click at [344, 170] on div "Hi Sydney! Kindly reach out to the Receiving Room at (312) 944-3594. They’ll be…" at bounding box center [313, 177] width 201 height 15
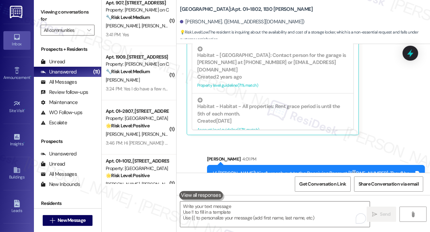
click at [344, 170] on div "Hi Sydney! Kindly reach out to the Receiving Room at (312) 944-3594. They’ll be…" at bounding box center [313, 177] width 201 height 15
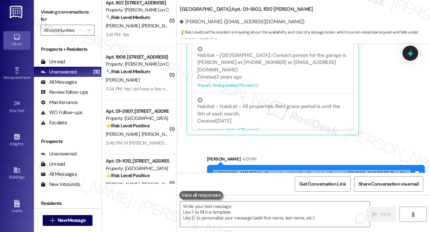
click at [344, 170] on div "Hi Sydney! Kindly reach out to the Receiving Room at (312) 944-3594. They’ll be…" at bounding box center [313, 177] width 201 height 15
click at [252, 170] on div "Hi Sydney! Kindly reach out to the Receiving Room at (312) 944-3594. They’ll be…" at bounding box center [313, 177] width 201 height 15
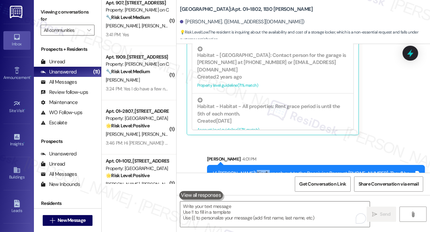
click at [252, 170] on div "Hi Sydney! Kindly reach out to the Receiving Room at (312) 944-3594. They’ll be…" at bounding box center [313, 177] width 201 height 15
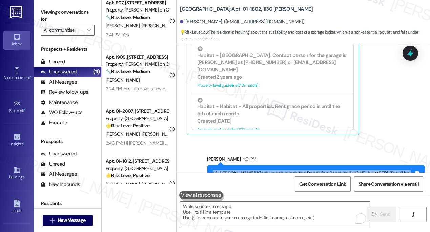
click at [252, 170] on div "Hi Sydney! Kindly reach out to the Receiving Room at (312) 944-3594. They’ll be…" at bounding box center [313, 177] width 201 height 15
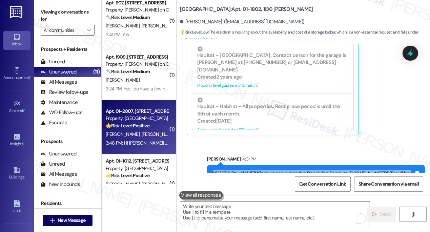
scroll to position [178, 0]
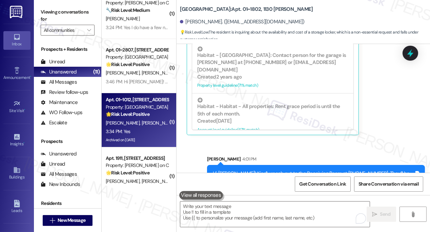
click at [148, 121] on div "B. Cusic P. Nelson" at bounding box center [137, 123] width 64 height 8
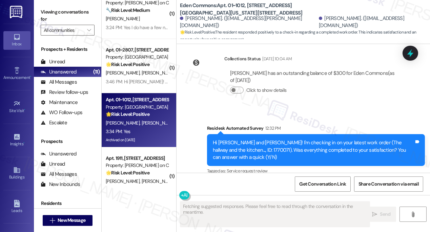
scroll to position [4001, 0]
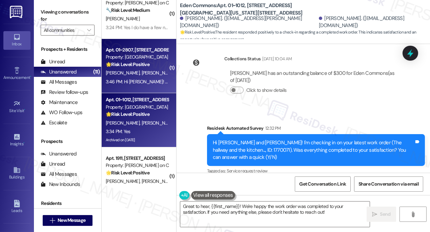
drag, startPoint x: 47, startPoint y: 13, endPoint x: 112, endPoint y: 61, distance: 80.4
click at [47, 13] on label "Viewing conversations for" at bounding box center [68, 16] width 54 height 18
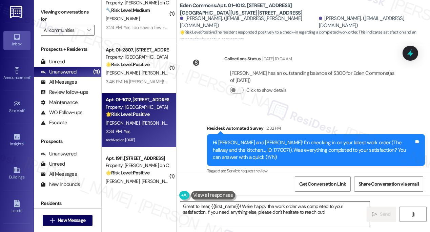
click at [246, 207] on textarea "Great to hear, {{first_name}}! We're happy the work order was completed to your…" at bounding box center [275, 214] width 190 height 25
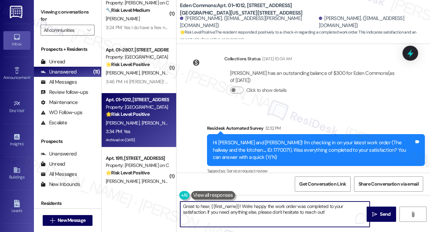
click at [246, 207] on textarea "Great to hear, {{first_name}}! We're happy the work order was completed to your…" at bounding box center [275, 214] width 190 height 25
click at [285, 207] on textarea "Great to hear, {{first_name}}! We're happy the work order was completed to your…" at bounding box center [275, 214] width 190 height 25
click at [193, 197] on div "Brianna Cusic 3:34 PM" at bounding box center [213, 201] width 52 height 9
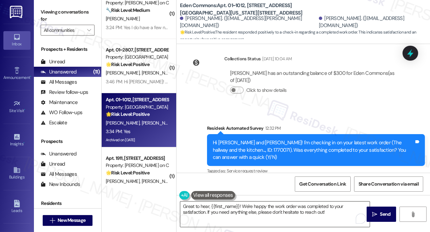
copy div "Brianna"
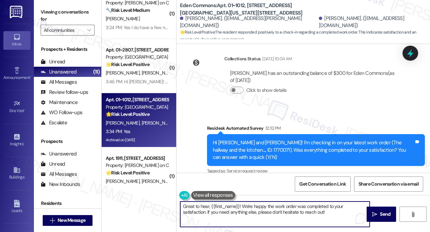
drag, startPoint x: 211, startPoint y: 206, endPoint x: 238, endPoint y: 207, distance: 27.8
click at [239, 207] on textarea "Great to hear, {{first_name}}! We're happy the work order was completed to your…" at bounding box center [275, 214] width 190 height 25
paste textarea "Brianna"
type textarea "Great to hear, Brianna! We're happy the work order was completed to your satisf…"
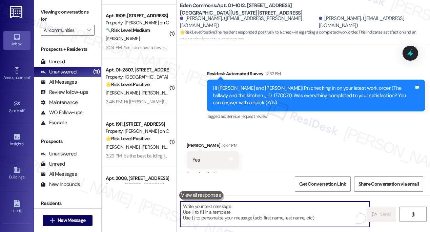
scroll to position [147, 0]
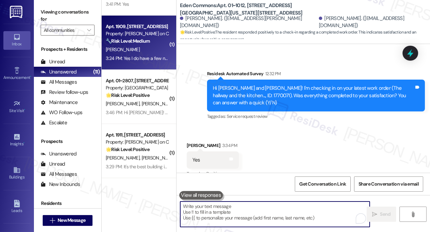
click at [148, 50] on div "[PERSON_NAME]" at bounding box center [137, 49] width 64 height 8
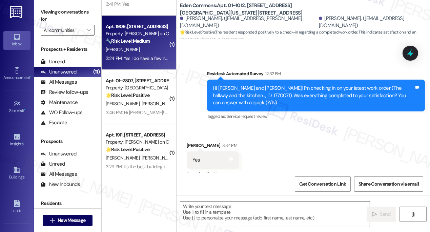
type textarea "Fetching suggested responses. Please feel free to read through the conversation…"
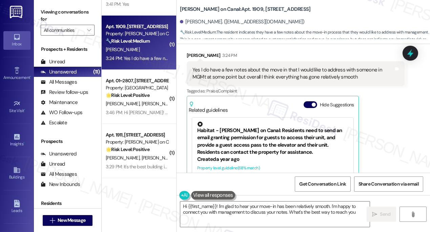
type textarea "Hi {{first_name}}! I'm glad to hear your move-in has been relatively smooth. I'…"
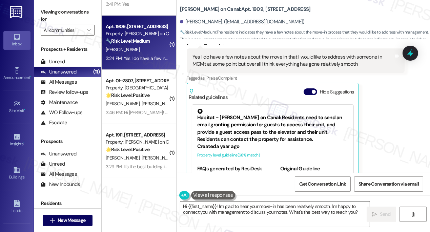
scroll to position [195, 0]
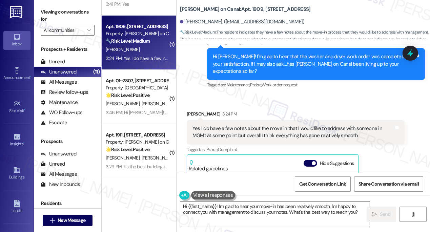
click at [247, 125] on div "Yes I do have a few notes about the move in that I would like to address with s…" at bounding box center [293, 132] width 201 height 15
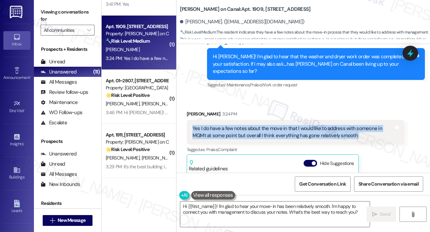
click at [247, 125] on div "Yes I do have a few notes about the move in that I would like to address with s…" at bounding box center [293, 132] width 201 height 15
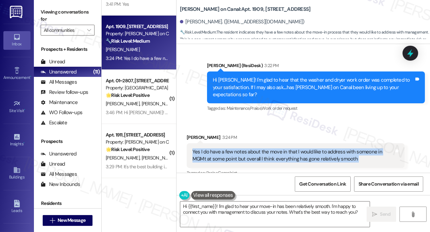
scroll to position [164, 0]
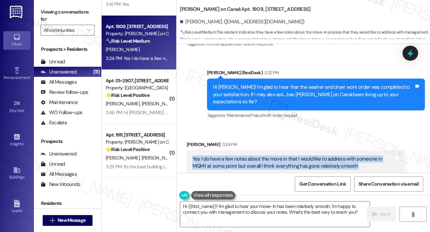
click at [238, 159] on div "Yes I do have a few notes about the move in that I would like to address with s…" at bounding box center [293, 163] width 201 height 15
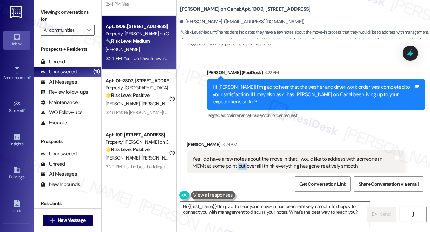
click at [238, 159] on div "Yes I do have a few notes about the move in that I would like to address with s…" at bounding box center [293, 163] width 201 height 15
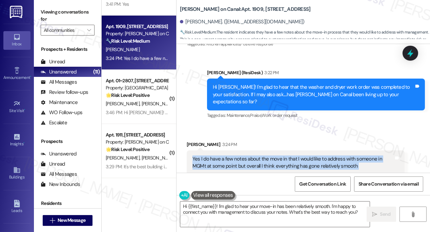
click at [238, 159] on div "Yes I do have a few notes about the move in that I would like to address with s…" at bounding box center [293, 163] width 201 height 15
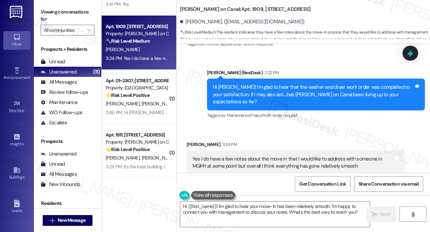
click at [314, 100] on div "Hi Samuel! I'm glad to hear that the washer and dryer work order was completed …" at bounding box center [316, 95] width 218 height 32
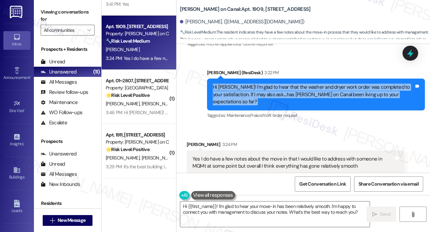
click at [314, 100] on div "Hi Samuel! I'm glad to hear that the washer and dryer work order was completed …" at bounding box center [316, 95] width 218 height 32
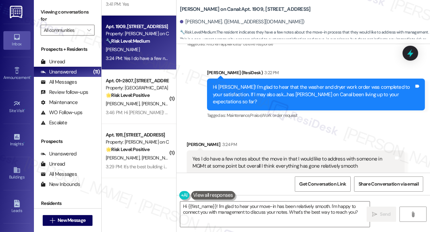
click at [258, 151] on div "Yes I do have a few notes about the move in that I would like to address with s…" at bounding box center [296, 163] width 218 height 25
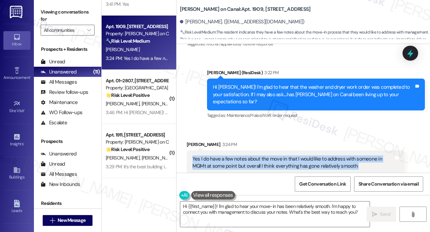
click at [258, 151] on div "Yes I do have a few notes about the move in that I would like to address with s…" at bounding box center [296, 163] width 218 height 25
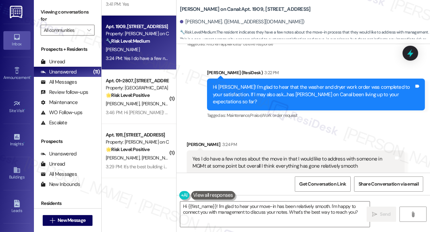
click at [277, 90] on div "Hi Samuel! I'm glad to hear that the washer and dryer work order was completed …" at bounding box center [313, 95] width 201 height 22
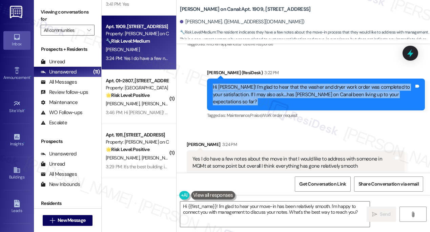
click at [277, 90] on div "Hi Samuel! I'm glad to hear that the washer and dryer work order was completed …" at bounding box center [313, 95] width 201 height 22
copy div "Hi Samuel! I'm glad to hear that the washer and dryer work order was completed …"
click at [288, 204] on textarea "Hi {{first_name}}! I'm glad to hear your move-in has been relatively smooth. I'…" at bounding box center [275, 214] width 190 height 25
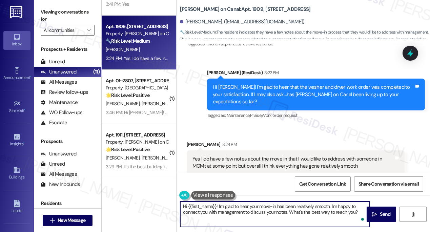
click at [299, 156] on div "Yes I do have a few notes about the move in that I would like to address with s…" at bounding box center [293, 163] width 201 height 15
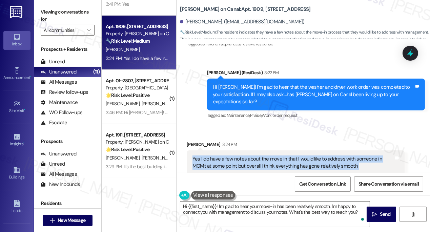
click at [298, 156] on div "Yes I do have a few notes about the move in that I would like to address with s…" at bounding box center [293, 163] width 201 height 15
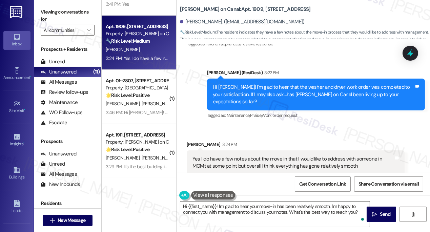
click at [327, 78] on div "Sarah (ResiDesk) 3:22 PM" at bounding box center [316, 73] width 218 height 9
drag, startPoint x: 327, startPoint y: 78, endPoint x: 328, endPoint y: 88, distance: 10.3
click at [327, 78] on div "Sarah (ResiDesk) 3:22 PM" at bounding box center [316, 73] width 218 height 9
click at [330, 92] on div "Hi Samuel! I'm glad to hear that the washer and dryer work order was completed …" at bounding box center [313, 95] width 201 height 22
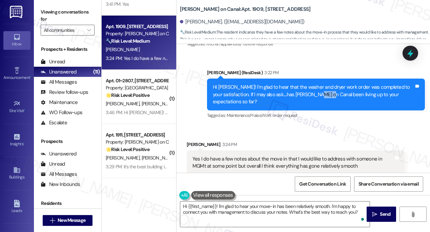
click at [330, 92] on div "Hi Samuel! I'm glad to hear that the washer and dryer work order was completed …" at bounding box center [313, 95] width 201 height 22
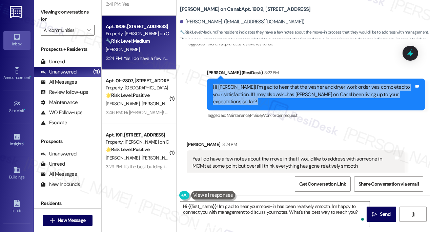
click at [330, 92] on div "Hi Samuel! I'm glad to hear that the washer and dryer work order was completed …" at bounding box center [313, 95] width 201 height 22
copy div "Hi Samuel! I'm glad to hear that the washer and dryer work order was completed …"
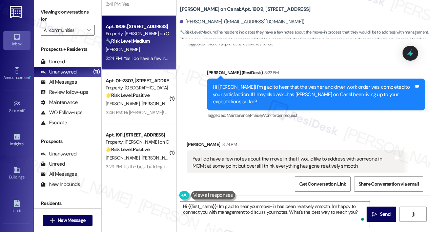
click at [48, 15] on label "Viewing conversations for" at bounding box center [68, 16] width 54 height 18
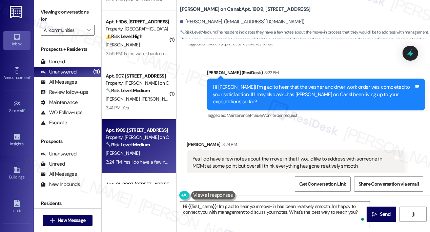
scroll to position [92, 0]
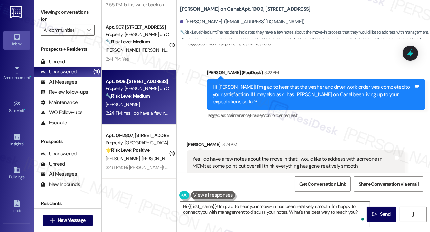
click at [260, 96] on div "Hi Samuel! I'm glad to hear that the washer and dryer work order was completed …" at bounding box center [313, 95] width 201 height 22
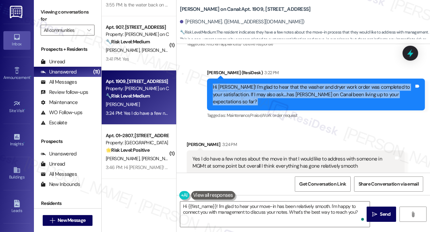
click at [260, 96] on div "Hi Samuel! I'm glad to hear that the washer and dryer work order was completed …" at bounding box center [313, 95] width 201 height 22
copy div "Hi Samuel! I'm glad to hear that the washer and dryer work order was completed …"
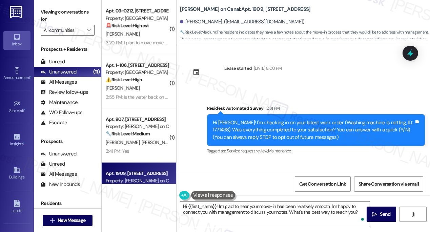
scroll to position [164, 0]
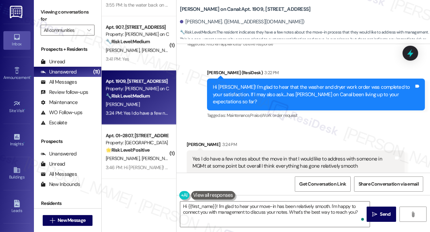
drag, startPoint x: 39, startPoint y: 13, endPoint x: 81, endPoint y: 39, distance: 49.4
click at [39, 13] on div "Viewing conversations for All communities " at bounding box center [67, 21] width 67 height 42
click at [231, 156] on div "Yes I do have a few notes about the move in that I would like to address with s…" at bounding box center [293, 163] width 201 height 15
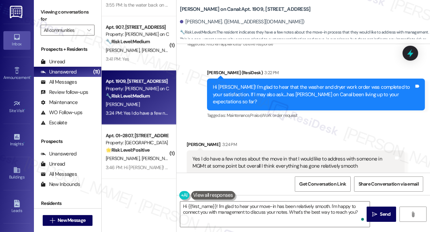
click at [307, 151] on div "Yes I do have a few notes about the move in that I would like to address with s…" at bounding box center [296, 163] width 218 height 25
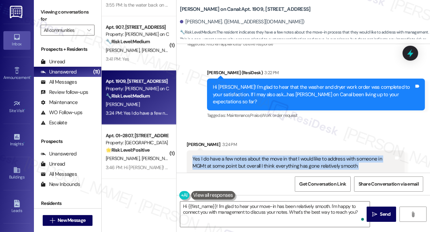
click at [307, 151] on div "Yes I do have a few notes about the move in that I would like to address with s…" at bounding box center [296, 163] width 218 height 25
copy div "Yes I do have a few notes about the move in that I would like to address with s…"
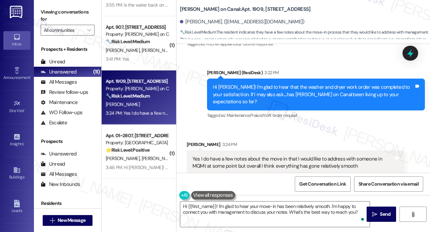
click at [46, 13] on label "Viewing conversations for" at bounding box center [68, 16] width 54 height 18
click at [47, 15] on label "Viewing conversations for" at bounding box center [68, 16] width 54 height 18
click at [245, 156] on div "Yes I do have a few notes about the move in that I would like to address with s…" at bounding box center [293, 163] width 201 height 15
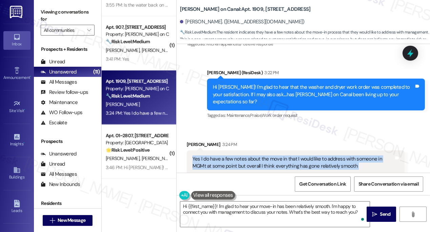
click at [245, 156] on div "Yes I do have a few notes about the move in that I would like to address with s…" at bounding box center [293, 163] width 201 height 15
click at [49, 14] on label "Viewing conversations for" at bounding box center [68, 16] width 54 height 18
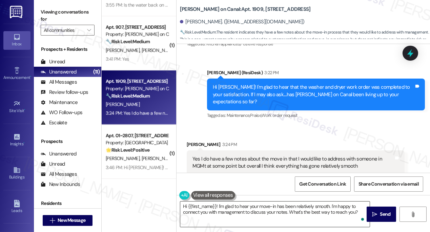
click at [245, 204] on textarea "Hi {{first_name}}! I'm glad to hear your move-in has been relatively smooth. I'…" at bounding box center [275, 214] width 190 height 25
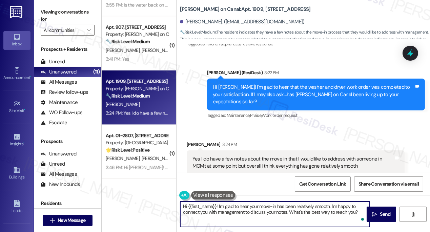
click at [245, 204] on textarea "Hi {{first_name}}! I'm glad to hear your move-in has been relatively smooth. I'…" at bounding box center [275, 214] width 190 height 25
paste textarea "I’m glad to hear things have gone relatively smoothly overall, [PERSON_NAME] — …"
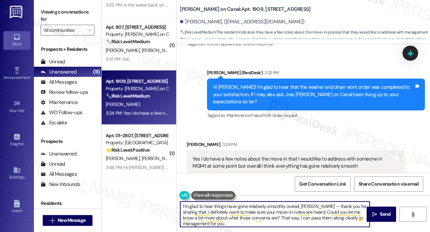
drag, startPoint x: 320, startPoint y: 206, endPoint x: 315, endPoint y: 205, distance: 4.8
click at [315, 205] on textarea "I’m glad to hear things have gone relatively smoothly overall, [PERSON_NAME] — …" at bounding box center [275, 214] width 190 height 25
drag, startPoint x: 241, startPoint y: 222, endPoint x: 245, endPoint y: 220, distance: 4.1
click at [241, 222] on textarea "I’m glad to hear things have gone relatively smoothly overall, [PERSON_NAME]. T…" at bounding box center [275, 214] width 190 height 25
type textarea "I’m glad to hear things have gone relatively smoothly overall, [PERSON_NAME]. T…"
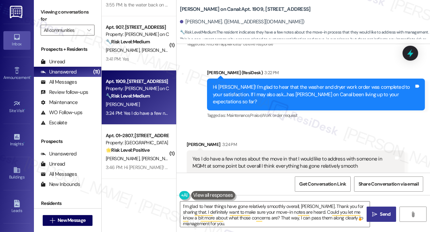
click at [375, 212] on icon "" at bounding box center [374, 214] width 5 height 5
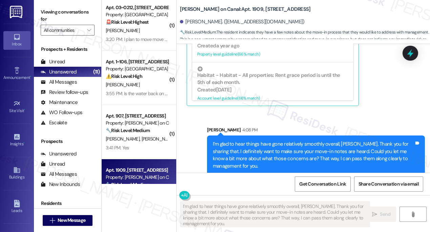
scroll to position [0, 0]
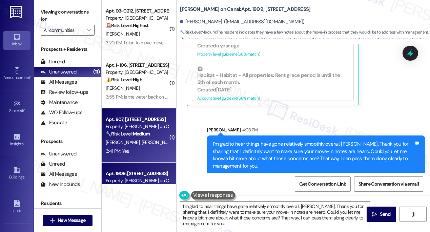
click at [137, 136] on strong "🔧 Risk Level: Medium" at bounding box center [128, 134] width 44 height 6
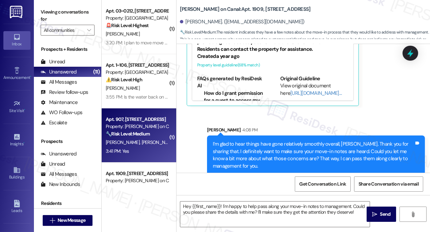
type textarea "Fetching suggested responses. Please feel free to read through the conversation…"
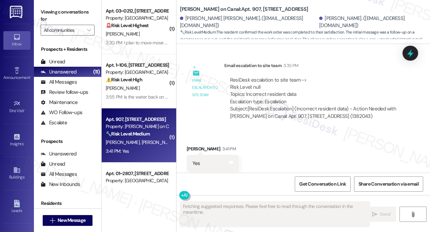
scroll to position [431, 0]
drag, startPoint x: 273, startPoint y: 84, endPoint x: 283, endPoint y: 84, distance: 10.2
click at [283, 84] on div "ResiDesk escalation to site team -> Risk Level: null Topics: Incorrect resident…" at bounding box center [314, 90] width 169 height 29
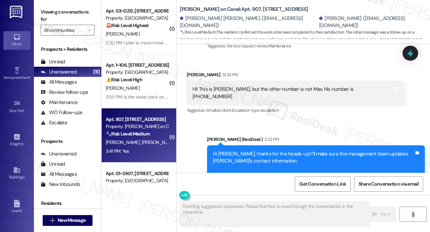
scroll to position [277, 0]
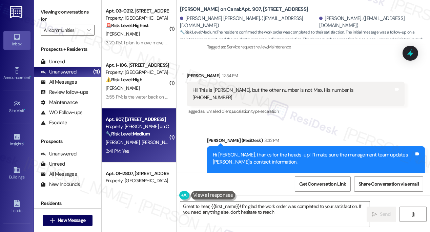
click at [225, 147] on div "Hi Kennedy, thanks for the heads-up! I’ll make sure the management team updates…" at bounding box center [316, 166] width 218 height 39
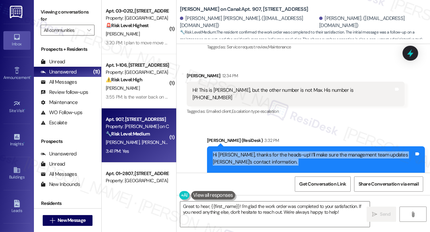
click at [225, 147] on div "Hi Kennedy, thanks for the heads-up! I’ll make sure the management team updates…" at bounding box center [316, 166] width 218 height 39
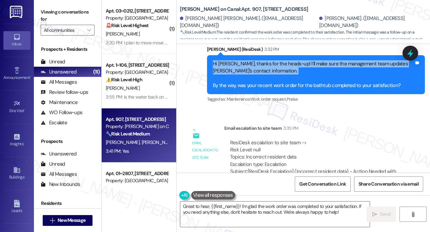
scroll to position [369, 0]
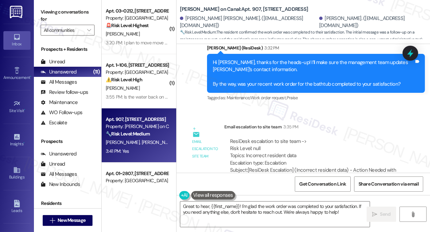
click at [294, 70] on div "Hi Kennedy, thanks for the heads-up! I’ll make sure the management team updates…" at bounding box center [313, 73] width 201 height 29
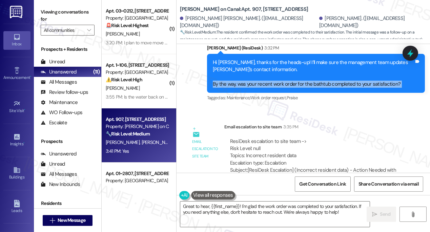
click at [294, 70] on div "Hi Kennedy, thanks for the heads-up! I’ll make sure the management team updates…" at bounding box center [313, 73] width 201 height 29
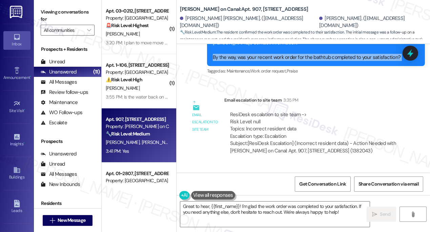
scroll to position [431, 0]
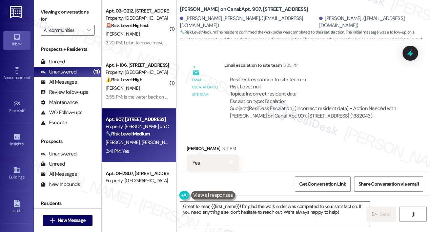
click at [226, 209] on textarea "Great to hear, {{first_name}}! I'm glad the work order was completed to your sa…" at bounding box center [275, 214] width 190 height 25
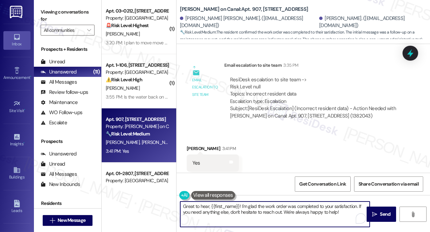
click at [226, 209] on textarea "Great to hear, {{first_name}}! I'm glad the work order was completed to your sa…" at bounding box center [275, 214] width 190 height 25
click at [285, 209] on textarea "Great to hear, {{first_name}}! I'm glad the work order was completed to your sa…" at bounding box center [275, 214] width 190 height 25
drag, startPoint x: 339, startPoint y: 211, endPoint x: 222, endPoint y: 194, distance: 118.3
click at [222, 201] on div "Great to hear, {{first_name}}! I'm glad the work order was completed to your sa…" at bounding box center [272, 214] width 190 height 26
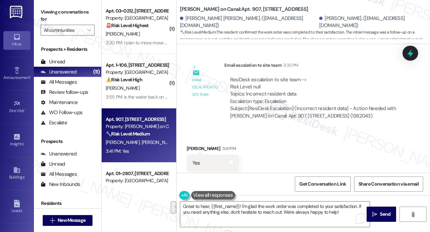
click at [50, 10] on label "Viewing conversations for" at bounding box center [68, 16] width 54 height 18
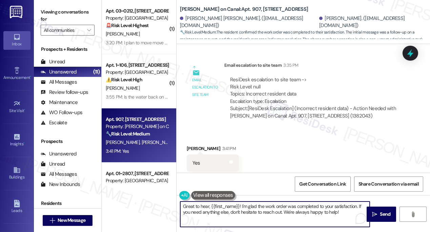
drag, startPoint x: 241, startPoint y: 206, endPoint x: 353, endPoint y: 222, distance: 112.8
click at [353, 222] on textarea "Great to hear, {{first_name}}! I'm glad the work order was completed to your sa…" at bounding box center [275, 214] width 190 height 25
click at [345, 215] on textarea "Great to hear, {{first_name}}! I'm glad the work order was completed to your sa…" at bounding box center [275, 214] width 190 height 25
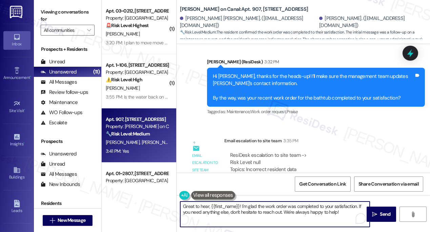
scroll to position [277, 0]
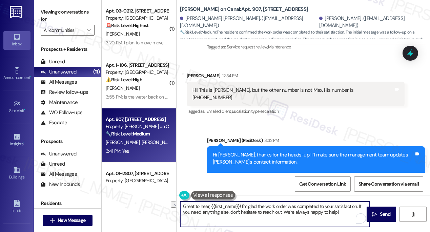
drag, startPoint x: 239, startPoint y: 206, endPoint x: 176, endPoint y: 205, distance: 63.1
click at [175, 205] on div "( 1 ) Apt. 03~0212, 2701&2727 S. Indiana Ave. 2740 S. Prairie Ave Property: Ede…" at bounding box center [266, 116] width 329 height 232
click at [349, 212] on textarea "Thanks for getting back! I'm glad the work order was completed to your satisfac…" at bounding box center [275, 214] width 190 height 25
type textarea "Thanks for getting back! I'm glad the work order was completed to your satisfac…"
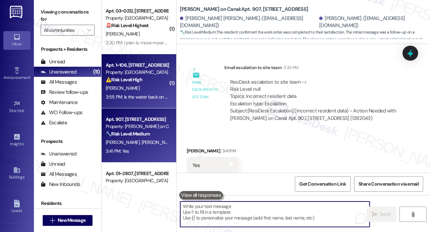
scroll to position [431, 0]
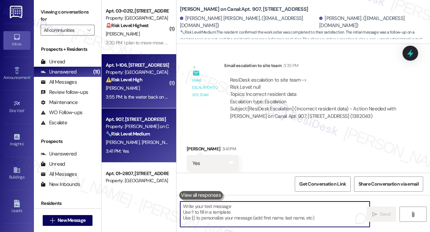
click at [145, 99] on div "3:55 PM: Is the water back on yet? 3:55 PM: Is the water back on yet?" at bounding box center [139, 97] width 67 height 6
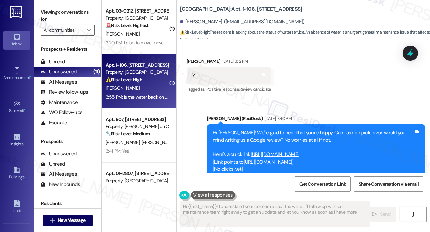
scroll to position [1371, 0]
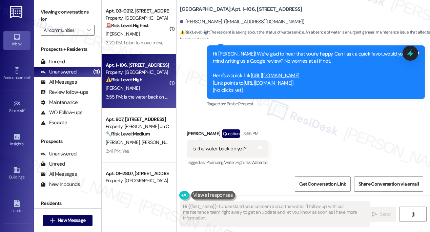
click at [227, 146] on div "Is the water back on yet?" at bounding box center [220, 148] width 54 height 7
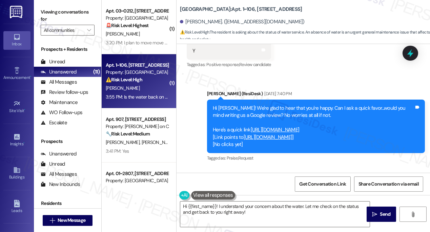
scroll to position [1309, 0]
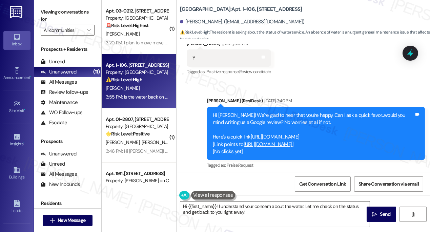
click at [242, 112] on div "Hi Michelle! We're glad to hear that you're happy. Can I ask a quick favor...wo…" at bounding box center [313, 134] width 201 height 44
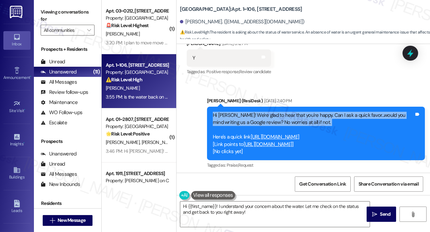
click at [242, 112] on div "Hi Michelle! We're glad to hear that you're happy. Can I ask a quick favor...wo…" at bounding box center [313, 134] width 201 height 44
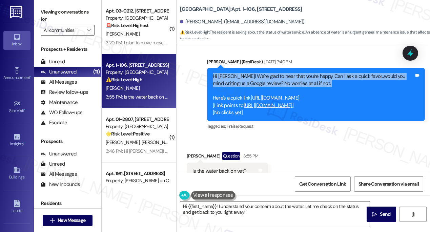
scroll to position [1371, 0]
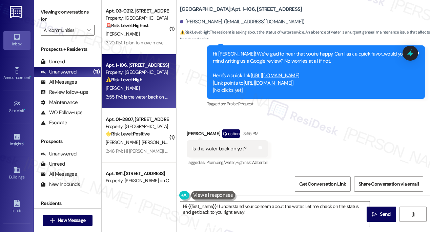
click at [229, 149] on div "Is the water back on yet?" at bounding box center [220, 148] width 54 height 7
click at [194, 11] on b "Cedarvale: Apt. 1~106, 3908 Cedar Grove Parkway" at bounding box center [241, 9] width 122 height 7
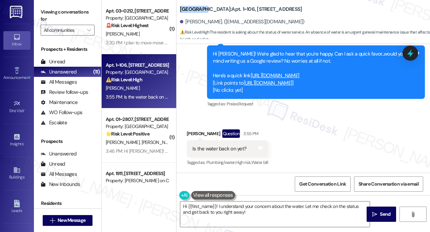
copy b "Cedarvale"
click at [41, 10] on label "Viewing conversations for" at bounding box center [68, 16] width 54 height 18
click at [214, 144] on div "Is the water back on yet? Tags and notes" at bounding box center [227, 148] width 81 height 17
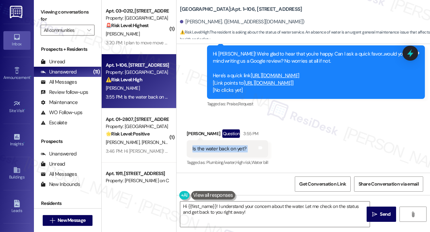
click at [214, 143] on div "Is the water back on yet? Tags and notes" at bounding box center [227, 148] width 81 height 17
copy div "Is the water back on yet? Tags and notes"
click at [56, 14] on label "Viewing conversations for" at bounding box center [68, 16] width 54 height 18
click at [227, 210] on textarea "Hi {{first_name}}! I understand your concern about the water. Let me check on t…" at bounding box center [275, 214] width 190 height 25
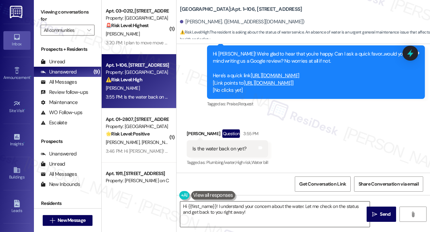
click at [227, 210] on textarea "Hi {{first_name}}! I understand your concern about the water. Let me check on t…" at bounding box center [275, 214] width 190 height 25
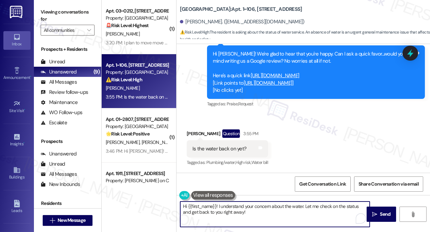
click at [227, 210] on textarea "Hi {{first_name}}! I understand your concern about the water. Let me check on t…" at bounding box center [275, 214] width 190 height 25
paste textarea "thanks for checking in. Just to clarify, are you experiencing a water outage in…"
click at [195, 133] on div "Michelle Citterman Question 3:55 PM" at bounding box center [227, 135] width 81 height 11
click at [227, 205] on textarea "Thanks for checking in. Just to clarify, are you experiencing a water outage in…" at bounding box center [275, 214] width 190 height 25
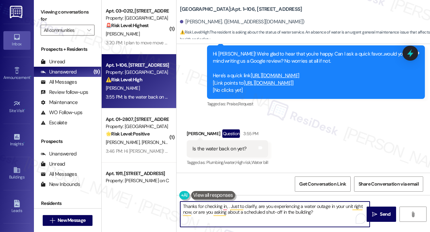
click at [200, 131] on div "Michelle Citterman Question 3:55 PM" at bounding box center [227, 135] width 81 height 11
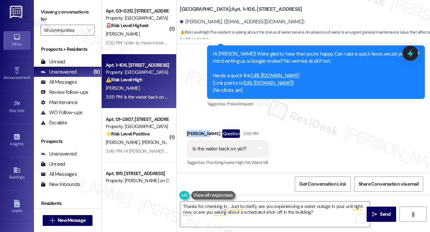
click at [200, 131] on div "Michelle Citterman Question 3:55 PM" at bounding box center [227, 135] width 81 height 11
copy div "Michelle"
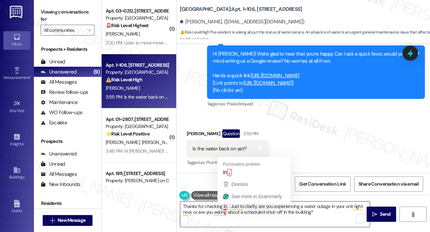
click at [227, 207] on textarea "Thanks for checking in, . Just to clarify, are you experiencing a water outage …" at bounding box center [275, 214] width 190 height 25
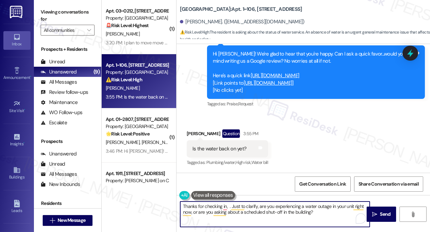
paste textarea "Michelle"
click at [292, 214] on textarea "Thanks for checking in, Michelle. Just to clarify, are you experiencing a water…" at bounding box center [275, 214] width 190 height 25
click at [230, 213] on textarea "Thanks for checking in, Michelle. Just to clarify, are you experiencing a water…" at bounding box center [275, 214] width 190 height 25
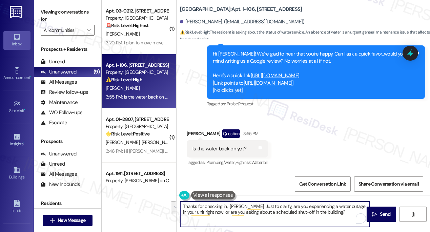
click at [230, 213] on textarea "Thanks for checking in, Michelle. Just to clarify, are you experiencing a water…" at bounding box center [275, 214] width 190 height 25
drag, startPoint x: 315, startPoint y: 158, endPoint x: 320, endPoint y: 157, distance: 4.5
click at [315, 157] on div "Received via SMS Michelle Citterman Question 3:55 PM Is the water back on yet? …" at bounding box center [304, 143] width 254 height 59
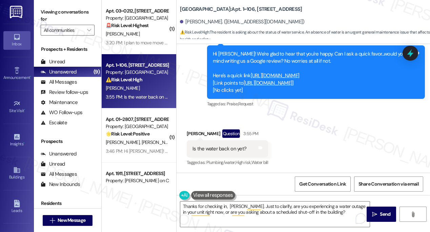
click at [390, 132] on div "Received via SMS Michelle Citterman Question 3:55 PM Is the water back on yet? …" at bounding box center [304, 143] width 254 height 59
click at [300, 208] on textarea "Thanks for checking in, Michelle. Just to clarify, are you experiencing a water…" at bounding box center [275, 214] width 190 height 25
drag, startPoint x: 385, startPoint y: 215, endPoint x: 239, endPoint y: 183, distance: 149.9
click at [239, 183] on div "Survey, sent via SMS Residesk Automated Survey May 24, 2024 at 12:20 PM Hi Mich…" at bounding box center [304, 160] width 254 height 232
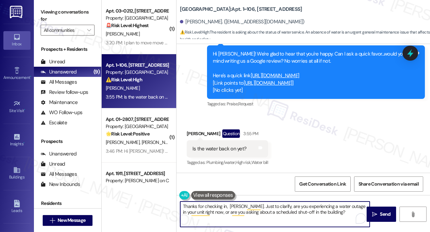
click at [229, 203] on textarea "Thanks for checking in, Michelle. Just to clarify, are you experiencing a water…" at bounding box center [275, 214] width 190 height 25
type textarea "Thanks for checking in, [PERSON_NAME]. Just to clarify, are you experiencing a …"
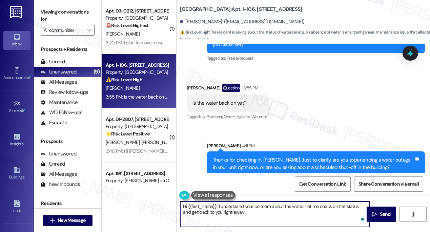
scroll to position [1425, 0]
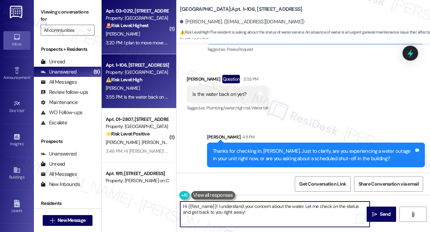
type textarea "Hi {{first_name}}! I understand your concern about the water. Let me check on t…"
click at [152, 31] on div "P. Hedaoo" at bounding box center [137, 34] width 64 height 8
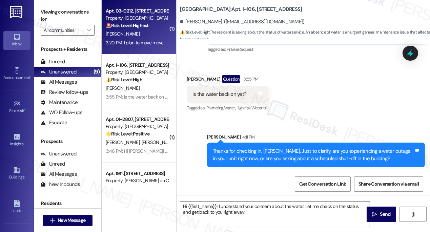
type textarea "Fetching suggested responses. Please feel free to read through the conversation…"
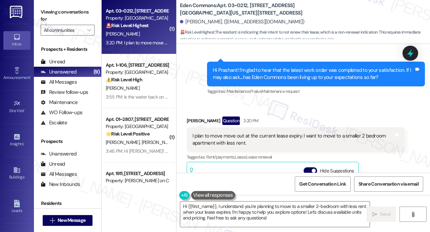
scroll to position [3108, 0]
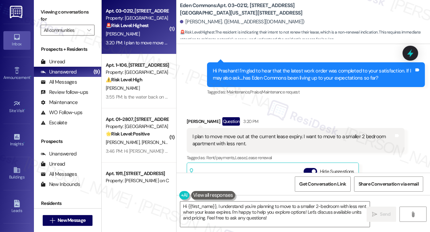
click at [269, 117] on div "Prashant Hedaoo Question 3:20 PM" at bounding box center [296, 122] width 218 height 11
click at [266, 133] on div "I plan to move move out at the current lease expiry. I want to move to a smalle…" at bounding box center [293, 140] width 201 height 15
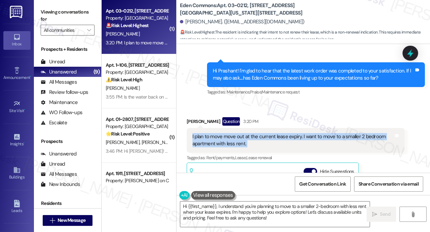
click at [266, 133] on div "I plan to move move out at the current lease expiry. I want to move to a smalle…" at bounding box center [293, 140] width 201 height 15
click at [332, 133] on div "I plan to move move out at the current lease expiry. I want to move to a smalle…" at bounding box center [293, 140] width 201 height 15
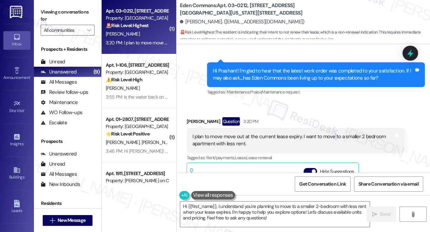
click at [332, 133] on div "I plan to move move out at the current lease expiry. I want to move to a smalle…" at bounding box center [293, 140] width 201 height 15
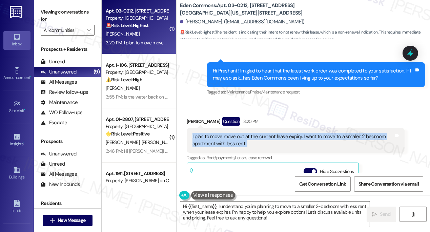
click at [332, 133] on div "I plan to move move out at the current lease expiry. I want to move to a smalle…" at bounding box center [293, 140] width 201 height 15
click at [231, 133] on div "I plan to move move out at the current lease expiry. I want to move to a smalle…" at bounding box center [293, 140] width 201 height 15
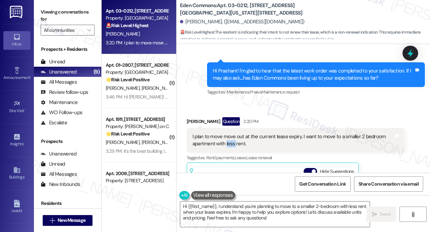
click at [231, 133] on div "I plan to move move out at the current lease expiry. I want to move to a smalle…" at bounding box center [293, 140] width 201 height 15
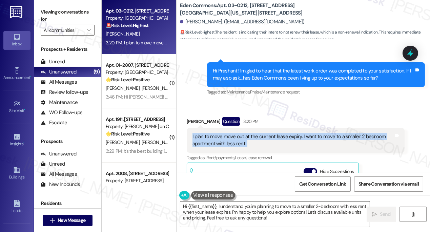
click at [231, 133] on div "I plan to move move out at the current lease expiry. I want to move to a smalle…" at bounding box center [293, 140] width 201 height 15
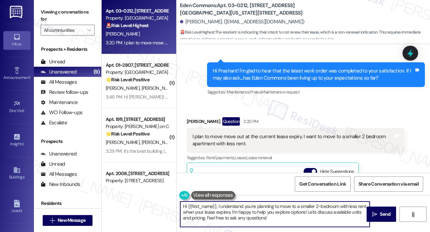
click at [231, 211] on textarea "Hi {{first_name}}, I understand you're planning to move to a smaller 2-bedroom …" at bounding box center [275, 214] width 190 height 25
click at [240, 213] on textarea "Hi {{first_name}}, I understand you're planning to move to a smaller 2-bedroom …" at bounding box center [275, 214] width 190 height 25
drag, startPoint x: 281, startPoint y: 221, endPoint x: 235, endPoint y: 196, distance: 53.3
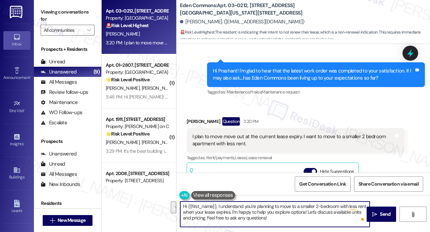
click at [234, 211] on textarea "Hi {{first_name}}, I understand you're planning to move to a smaller 2-bedroom …" at bounding box center [275, 214] width 190 height 25
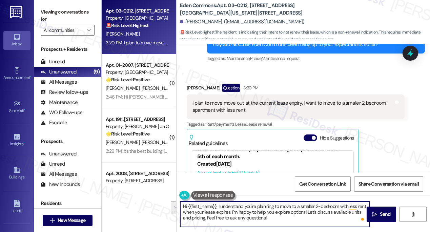
scroll to position [3139, 0]
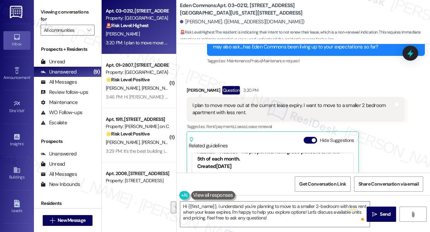
click at [239, 102] on div "I plan to move move out at the current lease expiry. I want to move to a smalle…" at bounding box center [293, 109] width 201 height 15
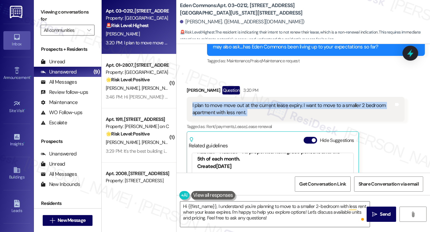
click at [239, 102] on div "I plan to move move out at the current lease expiry. I want to move to a smalle…" at bounding box center [293, 109] width 201 height 15
copy div "I plan to move move out at the current lease expiry. I want to move to a smalle…"
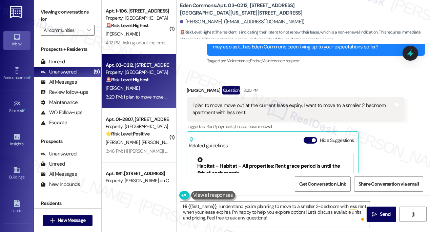
click at [53, 20] on label "Viewing conversations for" at bounding box center [68, 16] width 54 height 18
click at [221, 102] on div "I plan to move move out at the current lease expiry. I want to move to a smalle…" at bounding box center [293, 109] width 201 height 15
click at [186, 81] on div "Received via SMS Prashant Hedaoo Question 3:20 PM I plan to move move out at th…" at bounding box center [296, 165] width 228 height 169
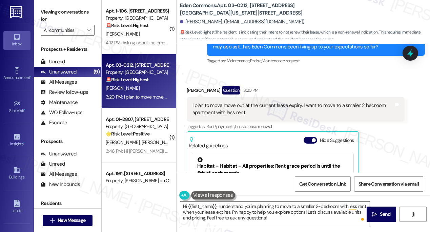
click at [269, 205] on textarea "Hi {{first_name}}, I understand you're planning to move to a smaller 2-bedroom …" at bounding box center [275, 214] width 190 height 25
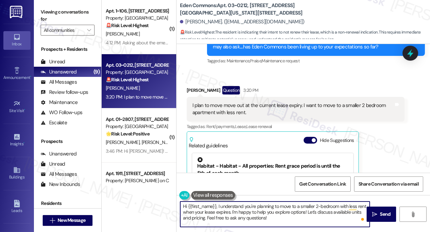
click at [269, 205] on textarea "Hi {{first_name}}, I understand you're planning to move to a smaller 2-bedroom …" at bounding box center [275, 214] width 190 height 25
click at [269, 204] on textarea "Hi {{first_name}}, I understand you're planning to move to a smaller 2-bedroom …" at bounding box center [275, 214] width 190 height 25
click at [292, 218] on textarea "Hi {{first_name}}, I understand you're planning to move to a smaller 2-bedroom …" at bounding box center [275, 214] width 190 height 25
drag, startPoint x: 234, startPoint y: 213, endPoint x: 285, endPoint y: 213, distance: 50.9
click at [285, 213] on textarea "Hi {{first_name}}, I understand you're planning to move to a smaller 2-bedroom …" at bounding box center [275, 214] width 190 height 25
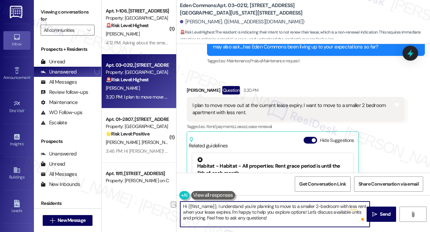
click at [285, 213] on textarea "Hi {{first_name}}, I understand you're planning to move to a smaller 2-bedroom …" at bounding box center [275, 214] width 190 height 25
drag, startPoint x: 307, startPoint y: 212, endPoint x: 232, endPoint y: 213, distance: 74.9
click at [232, 213] on textarea "Hi {{first_name}}, I understand you're planning to move to a smaller 2-bedroom …" at bounding box center [275, 214] width 190 height 25
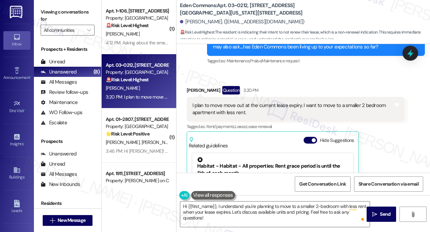
drag, startPoint x: 43, startPoint y: 3, endPoint x: 46, endPoint y: 5, distance: 3.6
click at [43, 3] on div "Viewing conversations for All communities " at bounding box center [67, 21] width 67 height 42
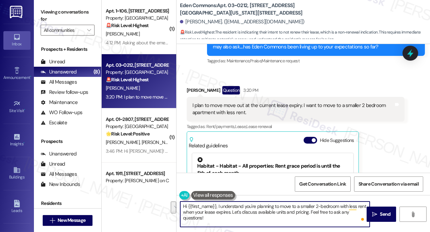
drag, startPoint x: 286, startPoint y: 219, endPoint x: 310, endPoint y: 212, distance: 24.7
click at [310, 212] on textarea "Hi {{first_name}}, I understand you're planning to move to a smaller 2-bedroom …" at bounding box center [275, 214] width 190 height 25
paste textarea "Just to help me share this clearly with the team:"
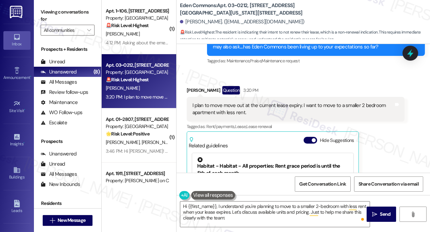
click at [50, 22] on label "Viewing conversations for" at bounding box center [68, 16] width 54 height 18
click at [267, 213] on textarea "Hi {{first_name}}, I understand you're planning to move to a smaller 2-bedroom …" at bounding box center [275, 214] width 190 height 25
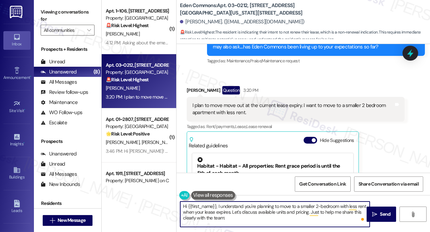
click at [195, 86] on div "Prashant Hedaoo Question 3:20 PM" at bounding box center [296, 91] width 218 height 11
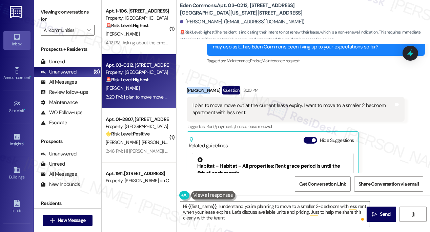
click at [195, 86] on div "Prashant Hedaoo Question 3:20 PM" at bounding box center [296, 91] width 218 height 11
click at [327, 102] on div "I plan to move move out at the current lease expiry. I want to move to a smalle…" at bounding box center [293, 109] width 201 height 15
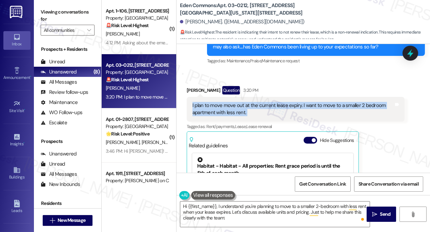
click at [327, 102] on div "I plan to move move out at the current lease expiry. I want to move to a smalle…" at bounding box center [293, 109] width 201 height 15
click at [241, 102] on div "I plan to move move out at the current lease expiry. I want to move to a smalle…" at bounding box center [293, 109] width 201 height 15
click at [266, 102] on div "I plan to move move out at the current lease expiry. I want to move to a smalle…" at bounding box center [293, 109] width 201 height 15
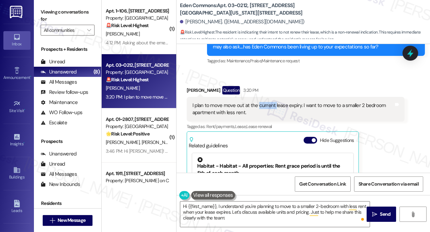
click at [266, 102] on div "I plan to move move out at the current lease expiry. I want to move to a smalle…" at bounding box center [293, 109] width 201 height 15
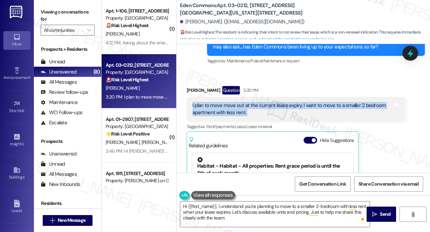
click at [266, 102] on div "I plan to move move out at the current lease expiry. I want to move to a smalle…" at bounding box center [293, 109] width 201 height 15
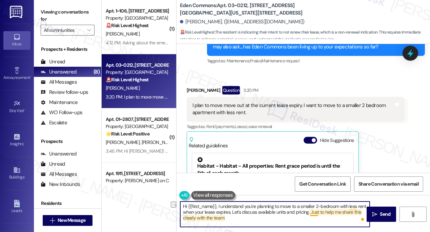
drag, startPoint x: 231, startPoint y: 212, endPoint x: 311, endPoint y: 220, distance: 80.1
click at [311, 220] on textarea "Hi {{first_name}}, I understand you're planning to move to a smaller 2-bedroom …" at bounding box center [275, 214] width 190 height 25
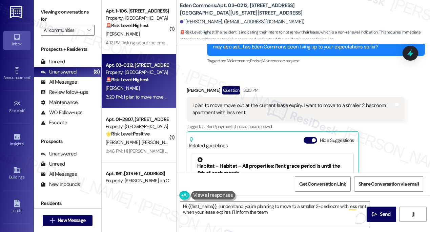
click at [41, 16] on label "Viewing conversations for" at bounding box center [68, 16] width 54 height 18
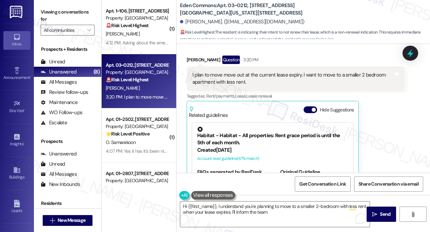
scroll to position [3108, 0]
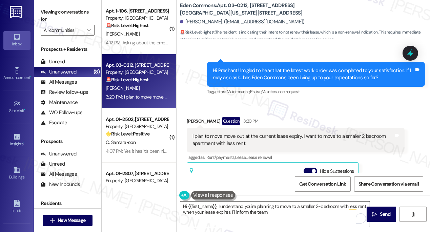
click at [262, 212] on textarea "Hi {{first_name}}, I understand you're planning to move to a smaller 2-bedroom …" at bounding box center [275, 214] width 190 height 25
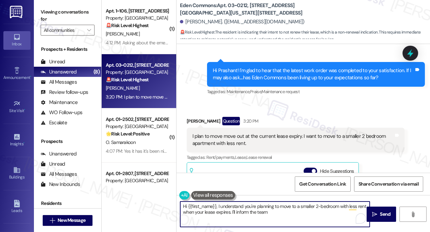
click at [262, 212] on textarea "Hi {{first_name}}, I understand you're planning to move to a smaller 2-bedroom …" at bounding box center [275, 214] width 190 height 25
click at [293, 212] on textarea "Hi {{first_name}}, I understand you're planning to move to a smaller 2-bedroom …" at bounding box center [275, 214] width 190 height 25
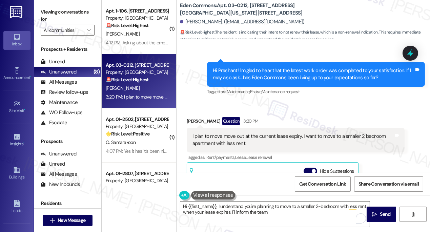
click at [46, 17] on label "Viewing conversations for" at bounding box center [68, 16] width 54 height 18
click at [295, 213] on textarea "Hi {{first_name}}, I understand you're planning to move to a smaller 2-bedroom …" at bounding box center [275, 214] width 190 height 25
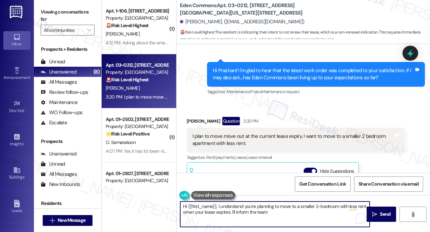
click at [295, 213] on textarea "Hi {{first_name}}, I understand you're planning to move to a smaller 2-bedroom …" at bounding box center [275, 214] width 190 height 25
paste textarea "thank you for sharing this with me. I completely understand wanting to downsize…"
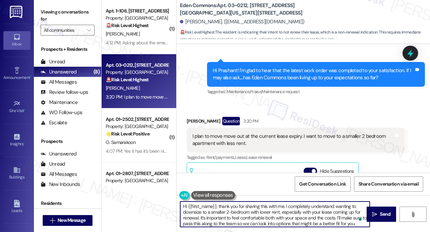
click at [194, 117] on div "Prashant Hedaoo Question 3:20 PM" at bounding box center [296, 122] width 218 height 11
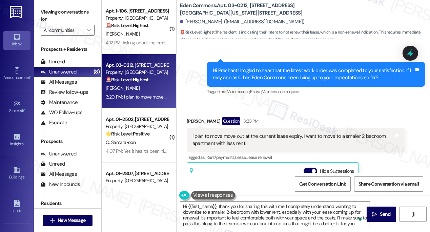
click at [194, 117] on div "Prashant Hedaoo Question 3:20 PM" at bounding box center [296, 122] width 218 height 11
click at [300, 207] on textarea "Hi {{first_name}}, thank you for sharing this with me. I completely understand …" at bounding box center [275, 214] width 190 height 25
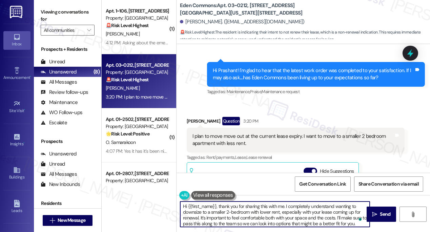
click at [300, 207] on textarea "Hi {{first_name}}, thank you for sharing this with me. I completely understand …" at bounding box center [275, 214] width 190 height 25
click at [319, 217] on textarea "Hi {{first_name}}, thank you for sharing this with me. I understand wanting to …" at bounding box center [275, 214] width 190 height 25
drag, startPoint x: 313, startPoint y: 218, endPoint x: 351, endPoint y: 211, distance: 38.6
click at [351, 211] on textarea "Hi {{first_name}}, thank you for sharing this with me. I understand wanting to …" at bounding box center [275, 214] width 190 height 25
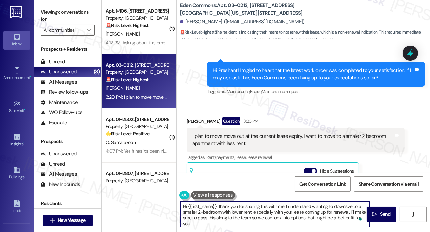
scroll to position [2, 0]
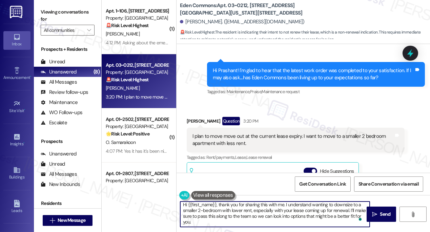
click at [260, 219] on textarea "Hi {{first_name}}, thank you for sharing this with me. I understand wanting to …" at bounding box center [275, 214] width 190 height 25
click at [273, 214] on textarea "Hi {{first_name}}, thank you for sharing this with me. I understand wanting to …" at bounding box center [275, 214] width 190 height 25
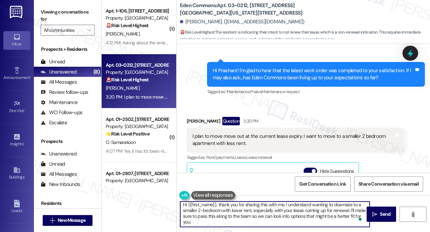
click at [292, 209] on textarea "Hi {{first_name}}, thank you for sharing this with me. I understand wanting to …" at bounding box center [275, 214] width 190 height 25
click at [262, 218] on textarea "Hi {{first_name}}, thank you for sharing this with me. I understand wanting to …" at bounding box center [275, 214] width 190 height 25
click at [274, 205] on textarea "Hi {{first_name}}, thank you for sharing this with me. I understand wanting to …" at bounding box center [275, 214] width 190 height 25
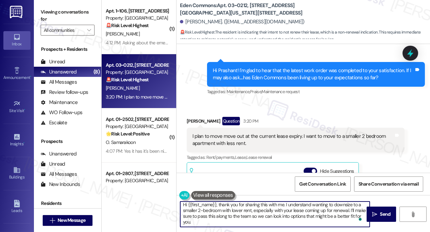
click at [274, 205] on textarea "Hi {{first_name}}, thank you for sharing this with me. I understand wanting to …" at bounding box center [275, 214] width 190 height 25
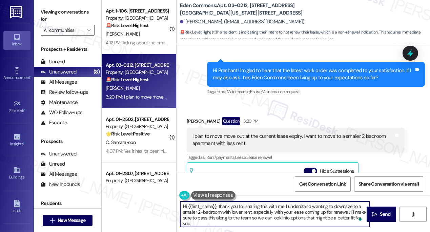
click at [274, 205] on textarea "Hi {{first_name}}, thank you for sharing this with me. I understand wanting to …" at bounding box center [275, 214] width 190 height 25
click at [288, 215] on textarea "Hi {{first_name}}, thank you for sharing this with me. I understand wanting to …" at bounding box center [275, 214] width 190 height 25
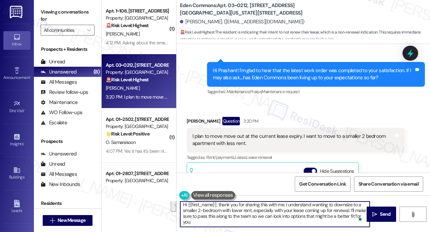
drag, startPoint x: 252, startPoint y: 217, endPoint x: 270, endPoint y: 223, distance: 18.8
click at [270, 223] on textarea "Hi {{first_name}}, thank you for sharing this with me. I understand wanting to …" at bounding box center [275, 214] width 190 height 25
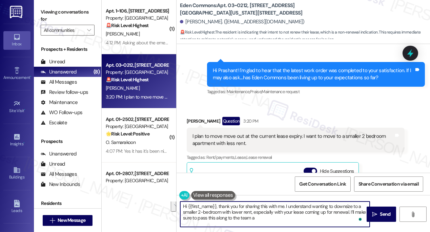
scroll to position [0, 0]
type textarea "Hi {{first_name}}, thank you for sharing this with me. I understand wanting to …"
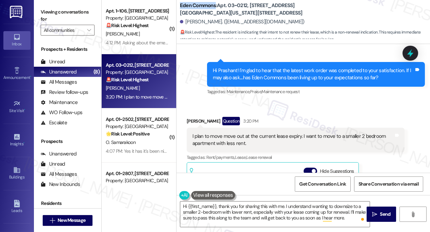
drag, startPoint x: 177, startPoint y: 4, endPoint x: 215, endPoint y: 4, distance: 37.6
click at [215, 4] on div "Eden Commons: Apt. 03~0212, 2701&2727 S. Indiana Ave. 2740 S. Prairie Ave Prash…" at bounding box center [304, 20] width 254 height 37
copy b "Eden Commons"
click at [53, 8] on label "Viewing conversations for" at bounding box center [68, 16] width 54 height 18
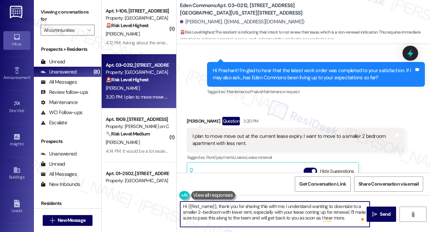
click at [347, 216] on textarea "Hi {{first_name}}, thank you for sharing this with me. I understand wanting to …" at bounding box center [275, 214] width 190 height 25
click at [218, 215] on textarea "Hi {{first_name}}, thank you for sharing this with me. I understand wanting to …" at bounding box center [275, 214] width 190 height 25
click at [384, 214] on span "Send" at bounding box center [385, 214] width 11 height 7
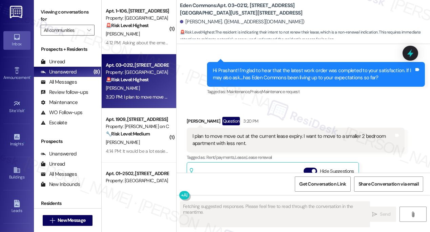
scroll to position [3200, 0]
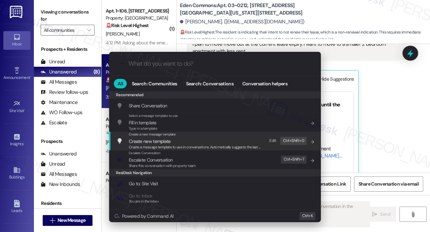
click at [396, 126] on div ".cls-1{fill:#0a055f;}.cls-2{fill:#0cc4c4;} resideskLogoBlueOrange All Search: C…" at bounding box center [215, 116] width 430 height 232
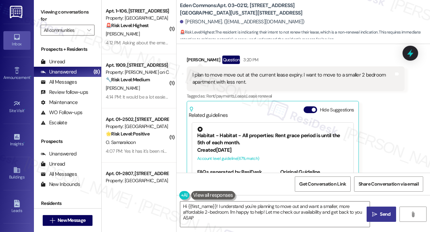
type textarea "Hi {{first_name}}! I understand you're planning to move out and want a smaller,…"
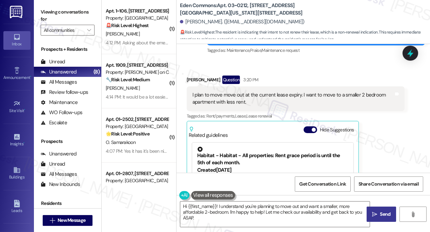
scroll to position [3139, 0]
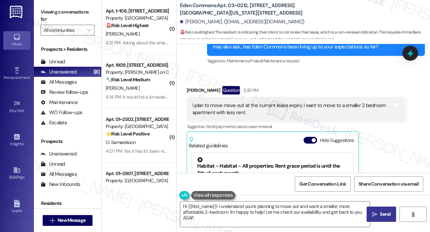
click at [306, 134] on div "Related guidelines Hide Suggestions" at bounding box center [273, 142] width 168 height 16
click at [313, 138] on span "button" at bounding box center [314, 140] width 4 height 4
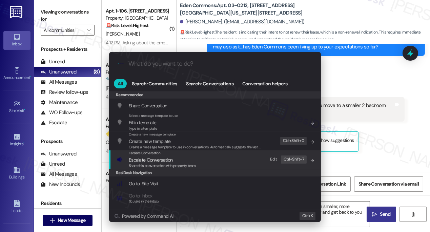
click at [179, 164] on span "Share this conversation with property team" at bounding box center [162, 165] width 67 height 5
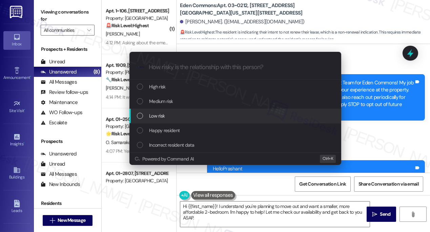
scroll to position [3139, 0]
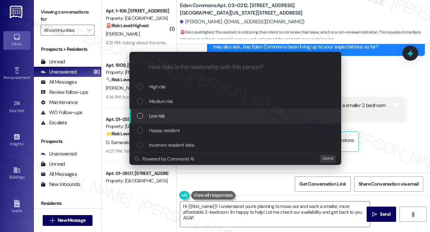
click at [164, 115] on span "Low risk" at bounding box center [157, 115] width 16 height 7
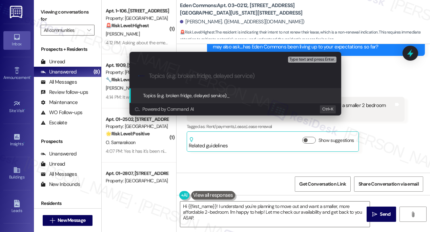
click at [379, 118] on div "Escalate Conversation Low risk Topics (e.g. broken fridge, delayed service) Any…" at bounding box center [215, 116] width 430 height 232
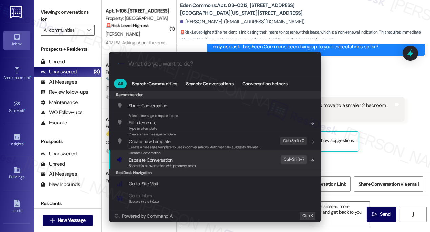
click at [215, 167] on div "Escalate Conversation Escalate Conversation Share this conversation with proper…" at bounding box center [216, 160] width 198 height 18
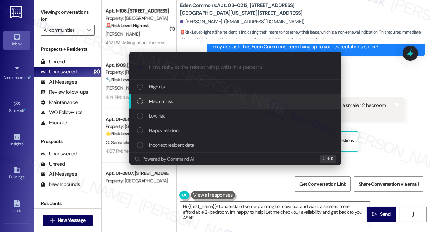
click at [175, 103] on div "Medium risk" at bounding box center [236, 101] width 198 height 7
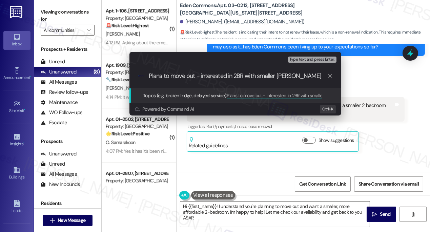
type input "Plans to move out - interested in 2BR with smaller rent"
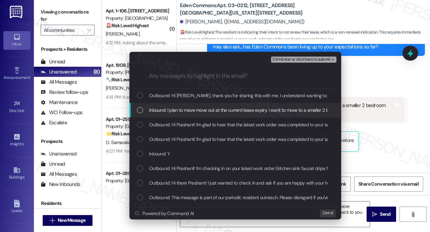
click at [198, 107] on span "Inbound: I plan to move move out at the current lease expiry. I want to move to…" at bounding box center [271, 109] width 245 height 7
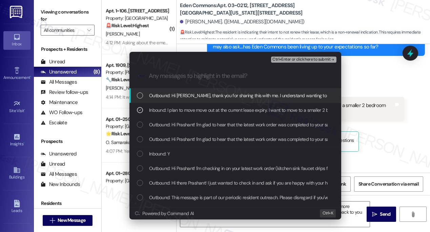
click at [290, 59] on span "Ctrl+Enter or click here to submit" at bounding box center [302, 59] width 58 height 5
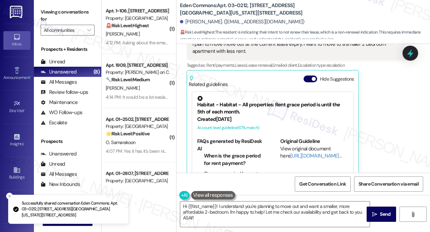
scroll to position [3200, 0]
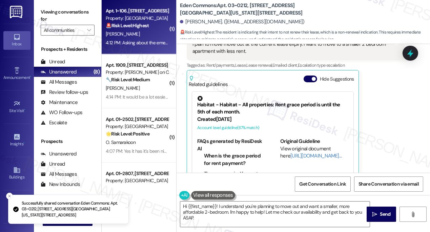
click at [142, 36] on div "[PERSON_NAME]" at bounding box center [137, 34] width 64 height 8
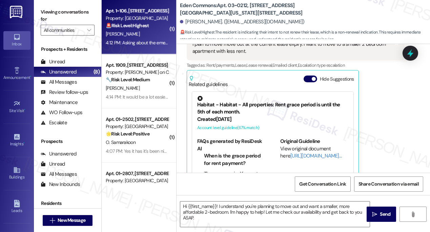
type textarea "Fetching suggested responses. Please feel free to read through the conversation…"
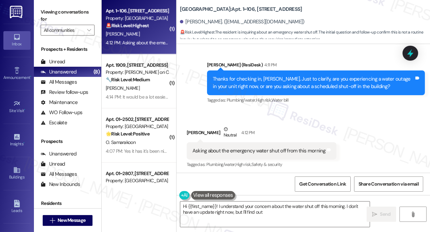
scroll to position [1499, 0]
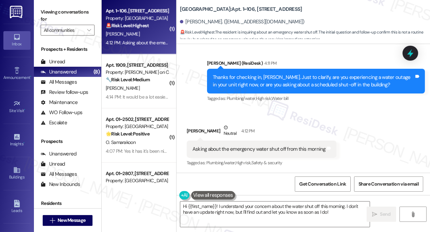
click at [232, 155] on div "Asking about the emergency water shut off from this morning Tags and notes" at bounding box center [262, 149] width 150 height 17
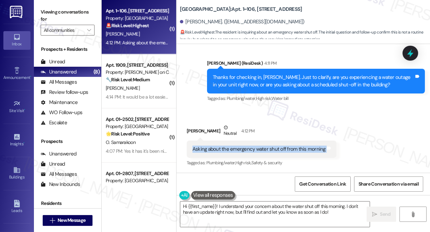
click at [232, 155] on div "Asking about the emergency water shut off from this morning Tags and notes" at bounding box center [262, 149] width 150 height 17
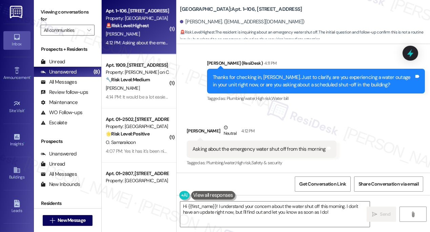
click at [258, 76] on div "Thanks for checking in, [PERSON_NAME]. Just to clarify, are you experiencing a …" at bounding box center [313, 81] width 201 height 15
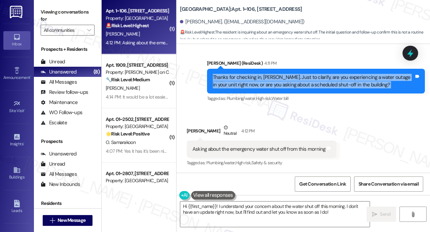
click at [258, 76] on div "Thanks for checking in, [PERSON_NAME]. Just to clarify, are you experiencing a …" at bounding box center [313, 81] width 201 height 15
click at [303, 83] on div "Thanks for checking in, [PERSON_NAME]. Just to clarify, are you experiencing a …" at bounding box center [313, 81] width 201 height 15
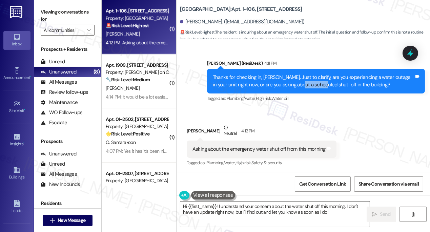
click at [303, 83] on div "Thanks for checking in, [PERSON_NAME]. Just to clarify, are you experiencing a …" at bounding box center [313, 81] width 201 height 15
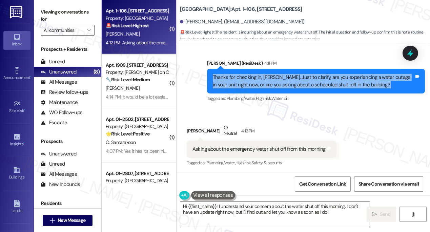
click at [303, 83] on div "Thanks for checking in, [PERSON_NAME]. Just to clarify, are you experiencing a …" at bounding box center [313, 81] width 201 height 15
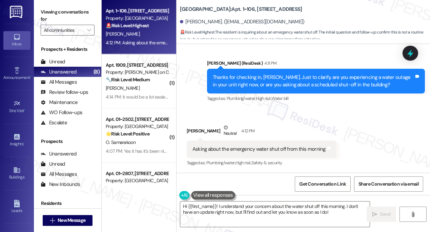
click at [244, 146] on div "Asking about the emergency water shut off from this morning" at bounding box center [259, 149] width 133 height 7
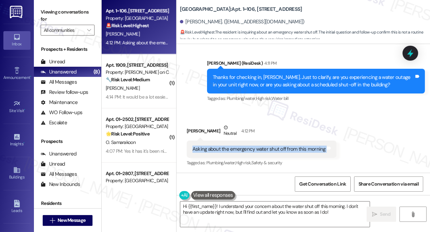
click at [244, 146] on div "Asking about the emergency water shut off from this morning" at bounding box center [259, 149] width 133 height 7
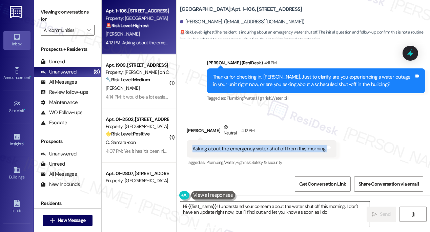
click at [269, 210] on textarea "Hi {{first_name}}! I understand your concern about the water shut off this morn…" at bounding box center [275, 214] width 190 height 25
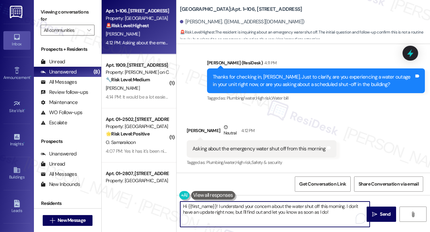
click at [269, 210] on textarea "Hi {{first_name}}! I understand your concern about the water shut off this morn…" at bounding box center [275, 214] width 190 height 25
click at [280, 206] on textarea "Hi {{first_name}}! I understand your concern about the water shut off this morn…" at bounding box center [275, 214] width 190 height 25
drag, startPoint x: 345, startPoint y: 206, endPoint x: 167, endPoint y: 207, distance: 178.7
click at [167, 207] on div "Apt. 1~106, [STREET_ADDRESS] Property: [GEOGRAPHIC_DATA] 🚨 Risk Level: Highest …" at bounding box center [266, 116] width 329 height 232
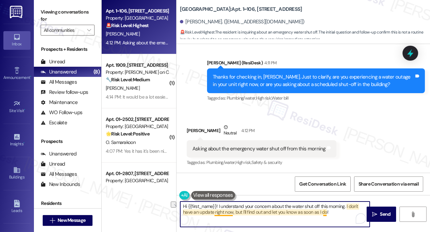
click at [232, 210] on textarea "Hi {{first_name}}! I understand your concern about the water shut off this morn…" at bounding box center [275, 214] width 190 height 25
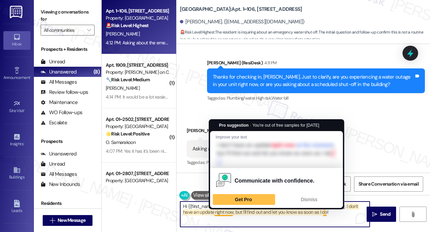
click at [334, 215] on textarea "Hi {{first_name}}! I understand your concern about the water shut off this morn…" at bounding box center [275, 214] width 190 height 25
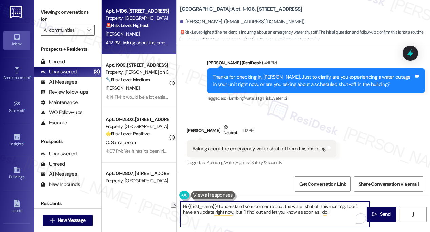
drag, startPoint x: 346, startPoint y: 206, endPoint x: 149, endPoint y: 203, distance: 197.1
click at [149, 203] on div "Apt. 1~106, [STREET_ADDRESS] Property: [GEOGRAPHIC_DATA] 🚨 Risk Level: Highest …" at bounding box center [266, 116] width 329 height 232
drag, startPoint x: 226, startPoint y: 213, endPoint x: 219, endPoint y: 212, distance: 6.6
click at [219, 212] on textarea "Im sorry to hear about that. Let me go ahead and follow up with the team. I don…" at bounding box center [275, 214] width 190 height 25
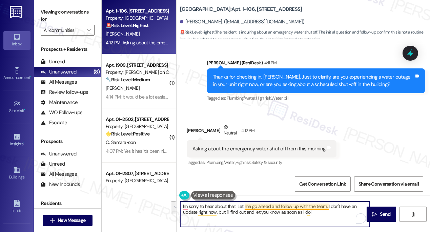
drag, startPoint x: 325, startPoint y: 214, endPoint x: 329, endPoint y: 205, distance: 9.4
click at [329, 205] on textarea "Im sorry to hear about that. Let me go ahead and follow up with the team. I don…" at bounding box center [275, 214] width 190 height 25
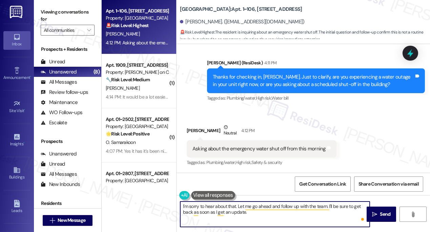
click at [235, 206] on textarea "I'm sorry to hear about that. Let me go ahead and follow up with the team. I'll…" at bounding box center [275, 214] width 190 height 25
click at [267, 216] on textarea "I'm sorry to hear about that. Let me go ahead and follow up with the team. I'll…" at bounding box center [275, 214] width 190 height 25
drag, startPoint x: 237, startPoint y: 207, endPoint x: 185, endPoint y: 207, distance: 51.9
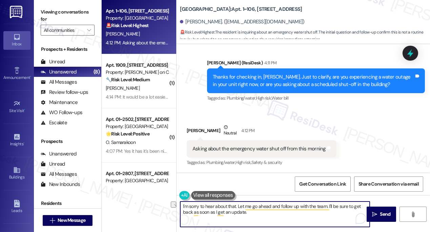
click at [185, 207] on textarea "I'm sorry to hear about that. Let me go ahead and follow up with the team. I'll…" at bounding box center [275, 214] width 190 height 25
click at [238, 210] on textarea "I'm sorry to hear about that. Let me go ahead and follow up with the team. I'll…" at bounding box center [275, 214] width 190 height 25
drag, startPoint x: 237, startPoint y: 206, endPoint x: 155, endPoint y: 207, distance: 82.4
click at [155, 207] on div "Apt. 1~106, [STREET_ADDRESS] Property: [GEOGRAPHIC_DATA] 🚨 Risk Level: Highest …" at bounding box center [266, 116] width 329 height 232
click at [265, 206] on textarea "Thanks for clarifying, [PERSON_NAME]. Let me go ahead and follow up with the te…" at bounding box center [275, 214] width 190 height 25
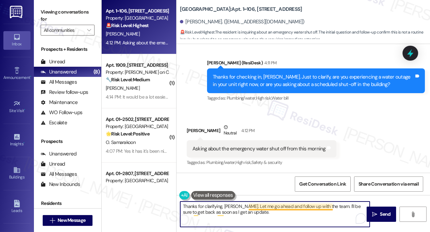
click at [265, 206] on textarea "Thanks for clarifying, [PERSON_NAME]. Let me go ahead and follow up with the te…" at bounding box center [275, 214] width 190 height 25
click at [276, 213] on textarea "Thanks for clarifying, [PERSON_NAME]. Let me go ahead and follow up with the te…" at bounding box center [275, 214] width 190 height 25
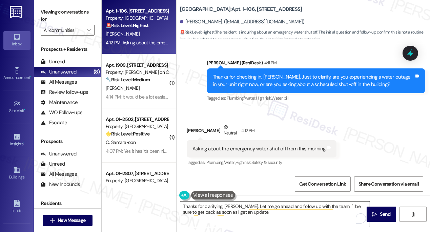
drag, startPoint x: 384, startPoint y: 212, endPoint x: 270, endPoint y: 210, distance: 114.6
click at [270, 210] on div "Thanks for clarifying, [PERSON_NAME]. Let me go ahead and follow up with the te…" at bounding box center [304, 220] width 254 height 51
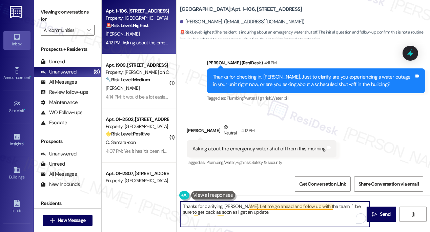
click at [329, 207] on textarea "Thanks for clarifying, [PERSON_NAME]. Let me go ahead and follow up with the te…" at bounding box center [275, 214] width 190 height 25
click at [330, 207] on textarea "Thanks for clarifying, [PERSON_NAME]. Let me go ahead and follow up with the te…" at bounding box center [275, 214] width 190 height 25
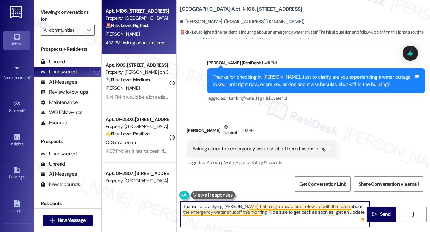
click at [313, 206] on textarea "Thanks for clarifying, [PERSON_NAME]. Let me go ahead and follow up with the te…" at bounding box center [275, 214] width 190 height 25
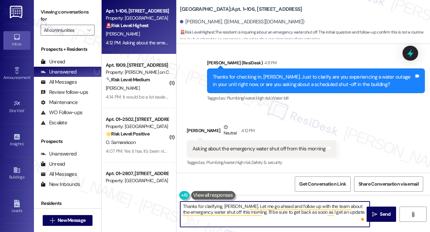
click at [364, 113] on div "Received via SMS [PERSON_NAME] Neutral 4:12 PM Asking about the emergency water…" at bounding box center [304, 141] width 254 height 64
click at [243, 206] on textarea "Thanks for clarifying, [PERSON_NAME]. Let me go ahead and follow up with the te…" at bounding box center [275, 214] width 190 height 25
click at [389, 213] on span "Send" at bounding box center [385, 214] width 11 height 7
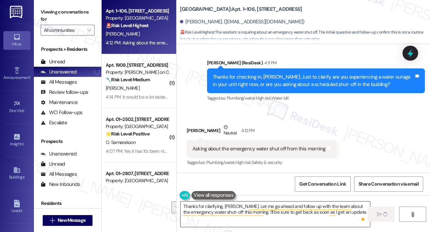
click at [270, 212] on textarea "Thanks for clarifying, [PERSON_NAME]. Let me go ahead and follow up with the te…" at bounding box center [276, 214] width 190 height 25
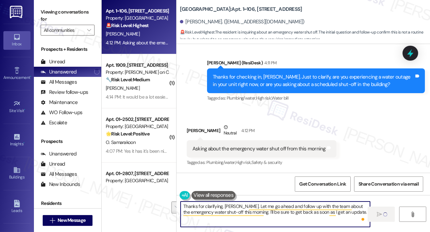
click at [270, 212] on textarea "Thanks for clarifying, [PERSON_NAME]. Let me go ahead and follow up with the te…" at bounding box center [276, 214] width 190 height 25
click at [332, 113] on div "Received via SMS [PERSON_NAME] Neutral 4:12 PM Asking about the emergency water…" at bounding box center [304, 141] width 254 height 64
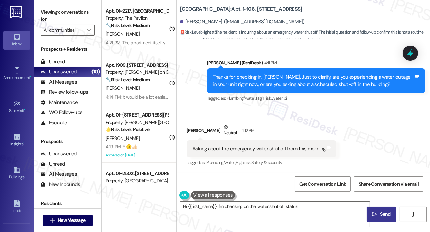
scroll to position [1499, 0]
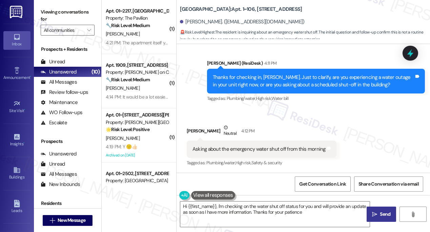
type textarea "Hi {{first_name}}, I'm checking on the water shut off status for you and will p…"
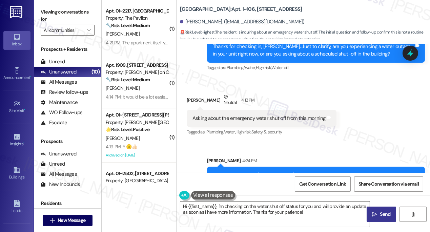
scroll to position [1554, 0]
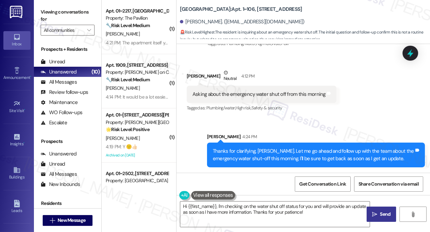
click at [319, 133] on div "Sent via SMS [PERSON_NAME] 4:24 PM Thanks for clarifying, [PERSON_NAME]. Let me…" at bounding box center [316, 150] width 228 height 44
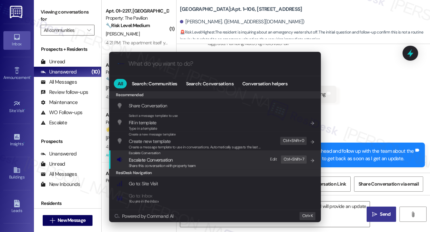
click at [187, 164] on span "Share this conversation with property team" at bounding box center [162, 165] width 67 height 5
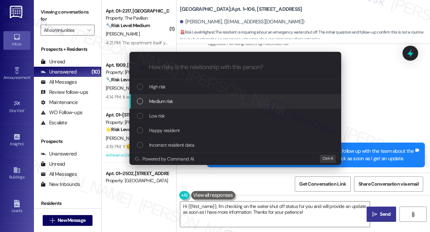
click at [175, 98] on div "Medium risk" at bounding box center [236, 101] width 198 height 7
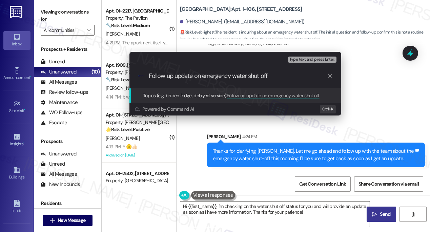
type input "Follow up update on emergency water shut off"
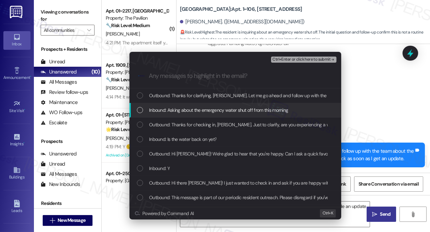
click at [177, 111] on span "Inbound: Asking about the emergency water shut off from this morning" at bounding box center [218, 109] width 139 height 7
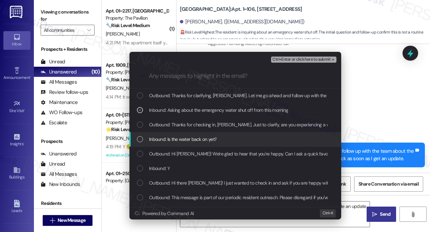
click at [203, 140] on span "Inbound: Is the water back on yet?" at bounding box center [182, 139] width 67 height 7
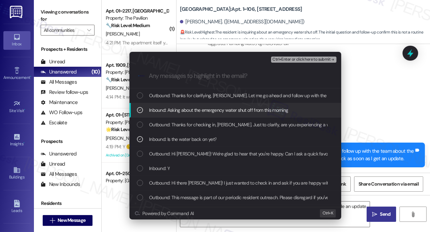
click at [285, 58] on span "Ctrl+Enter or click here to submit" at bounding box center [302, 59] width 58 height 5
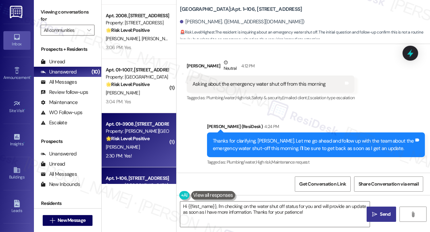
scroll to position [358, 0]
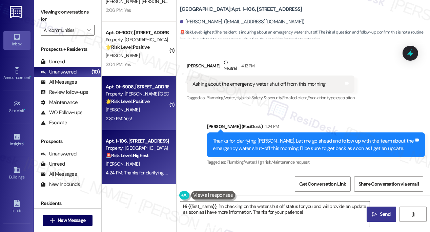
click at [147, 101] on strong "🌟 Risk Level: Positive" at bounding box center [128, 101] width 44 height 6
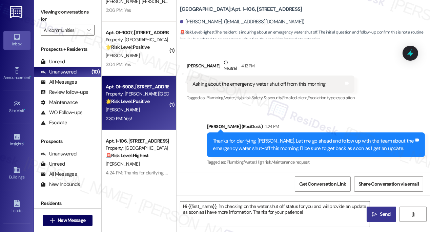
type textarea "Fetching suggested responses. Please feel free to read through the conversation…"
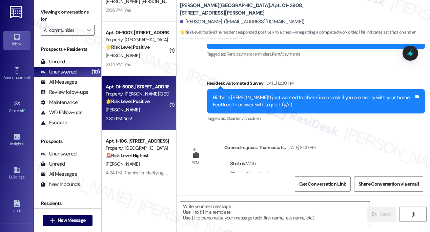
type textarea "Fetching suggested responses. Please feel free to read through the conversation…"
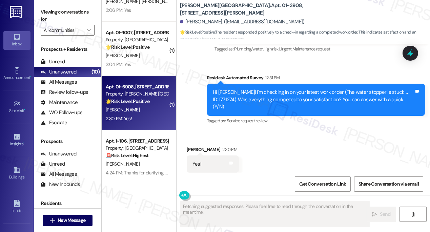
scroll to position [1878, 0]
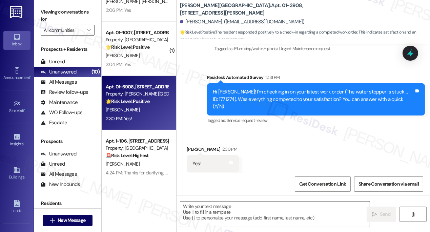
click at [45, 7] on label "Viewing conversations for" at bounding box center [68, 16] width 54 height 18
click at [203, 204] on textarea at bounding box center [275, 214] width 190 height 25
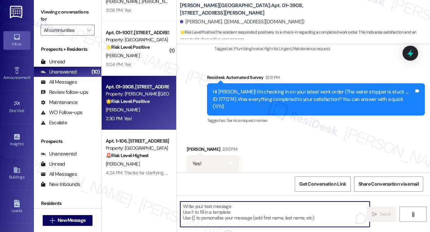
paste textarea "Hi {{first_name}}! I'm glad to hear that the latest work order was completed to…"
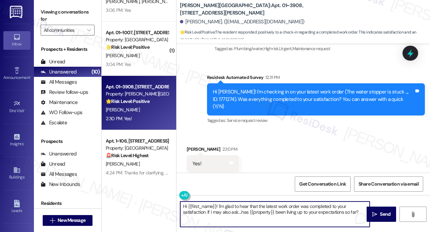
type textarea "Hi {{first_name}}! I'm glad to hear that the latest work order was completed to…"
click at [193, 146] on div "[PERSON_NAME] 2:30 PM" at bounding box center [213, 150] width 52 height 9
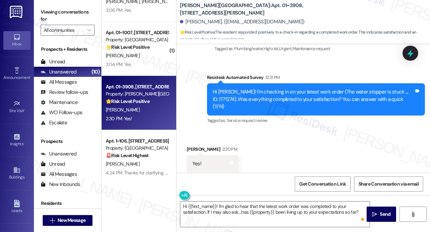
click at [345, 168] on div "Received via SMS [PERSON_NAME] 2:30 PM Yes! Tags and notes Tagged as: Positive …" at bounding box center [304, 159] width 254 height 57
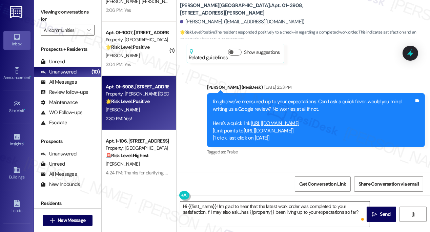
drag, startPoint x: 341, startPoint y: 216, endPoint x: 345, endPoint y: 216, distance: 4.1
click at [341, 216] on textarea "Hi {{first_name}}! I'm glad to hear that the latest work order was completed to…" at bounding box center [275, 214] width 190 height 25
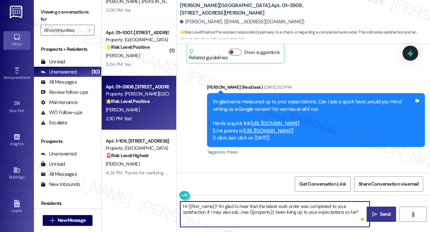
click at [382, 215] on span "Send" at bounding box center [385, 214] width 11 height 7
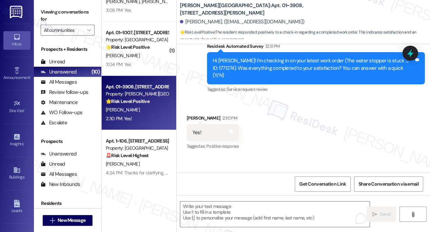
scroll to position [1932, 0]
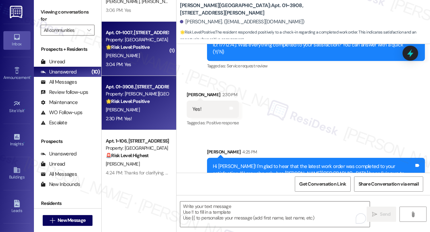
click at [143, 60] on div "3:04 PM: Yes 3:04 PM: Yes" at bounding box center [137, 64] width 64 height 8
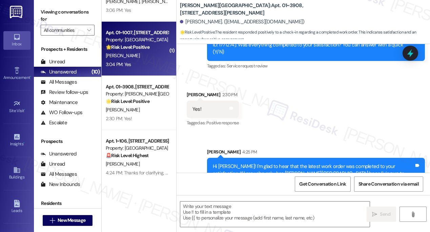
type textarea "Fetching suggested responses. Please feel free to read through the conversation…"
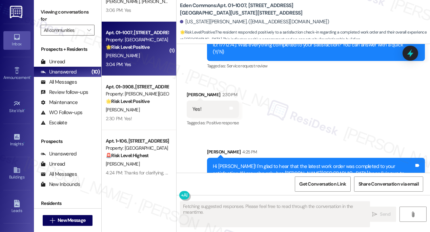
scroll to position [1707, 0]
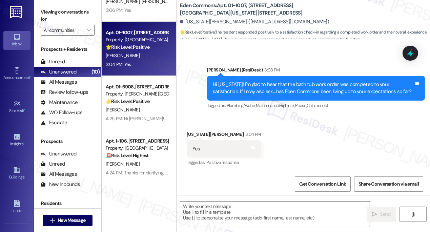
drag, startPoint x: 46, startPoint y: 13, endPoint x: 103, endPoint y: 55, distance: 70.9
click at [46, 13] on label "Viewing conversations for" at bounding box center [68, 16] width 54 height 18
click at [266, 214] on textarea at bounding box center [275, 214] width 190 height 25
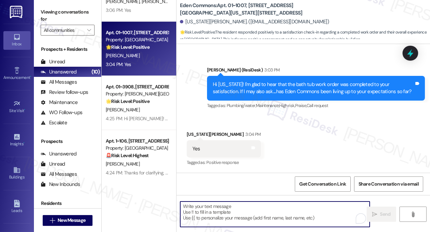
paste textarea "That’s awesome to hear, [PERSON_NAME]! Thank you! If you don’t mind, would you …"
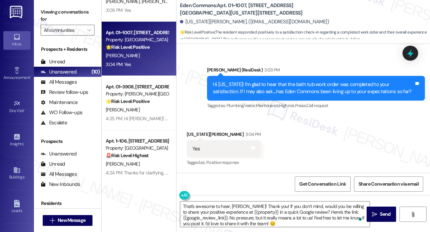
click at [191, 131] on div "[US_STATE][PERSON_NAME] 3:04 PM" at bounding box center [224, 135] width 74 height 9
copy div "[US_STATE]"
click at [238, 206] on textarea "That’s awesome to hear, [PERSON_NAME]! Thank you! If you don’t mind, would you …" at bounding box center [275, 214] width 190 height 25
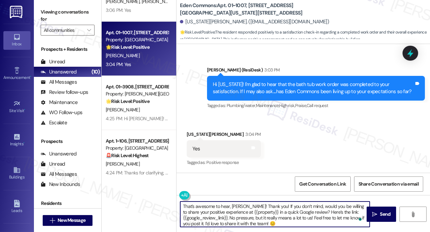
paste textarea "[US_STATE]"
drag, startPoint x: 233, startPoint y: 213, endPoint x: 261, endPoint y: 212, distance: 27.8
click at [261, 212] on textarea "That’s awesome to hear, [US_STATE]! Thank you! If you don’t mind, would you be …" at bounding box center [275, 214] width 190 height 25
type textarea "That’s awesome to hear, [US_STATE]! Thank you! If you don’t mind, would you be …"
click at [375, 211] on span " Send" at bounding box center [381, 214] width 21 height 7
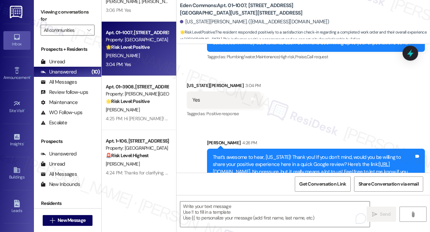
scroll to position [1777, 0]
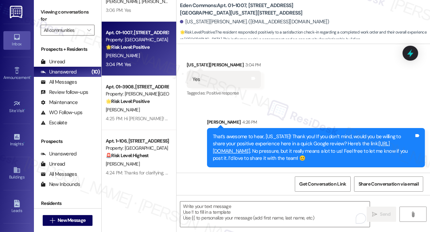
click at [234, 139] on div "That’s awesome to hear, [US_STATE]! Thank you! If you don’t mind, would you be …" at bounding box center [313, 147] width 201 height 29
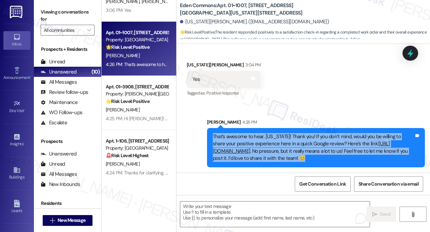
click at [234, 139] on div "That’s awesome to hear, [US_STATE]! Thank you! If you don’t mind, would you be …" at bounding box center [313, 147] width 201 height 29
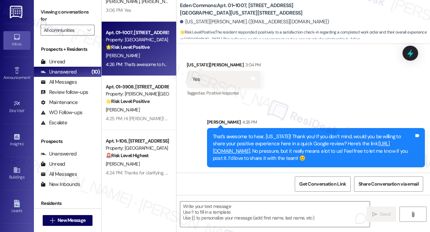
click at [266, 111] on div "Sent via SMS [PERSON_NAME] 4:26 PM That’s awesome to hear, [US_STATE]! Thank yo…" at bounding box center [304, 137] width 254 height 69
click at [252, 134] on div "That’s awesome to hear, [US_STATE]! Thank you! If you don’t mind, would you be …" at bounding box center [313, 147] width 201 height 29
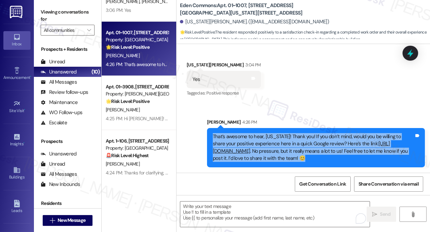
click at [252, 134] on div "That’s awesome to hear, [US_STATE]! Thank you! If you don’t mind, would you be …" at bounding box center [313, 147] width 201 height 29
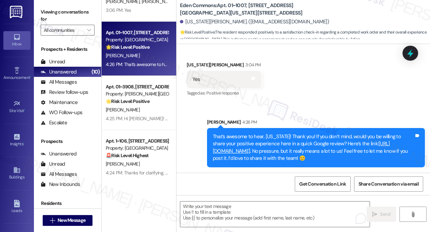
click at [286, 95] on div "Received via SMS [US_STATE][PERSON_NAME] 3:04 PM Yes Tags and notes Tagged as: …" at bounding box center [304, 74] width 254 height 57
click at [306, 134] on div "That’s awesome to hear, [US_STATE]! Thank you! If you don’t mind, would you be …" at bounding box center [313, 147] width 201 height 29
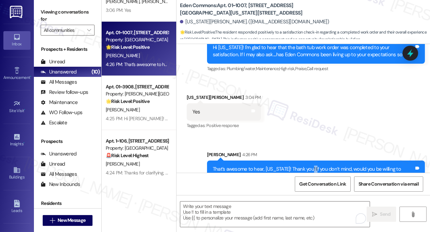
scroll to position [1715, 0]
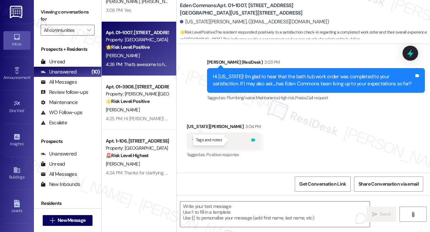
click at [251, 139] on icon at bounding box center [253, 140] width 4 height 3
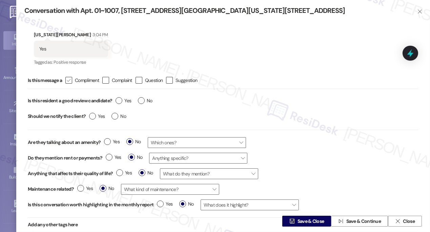
click at [71, 80] on icon "" at bounding box center [68, 80] width 4 height 7
click at [66, 80] on input " Compliment" at bounding box center [64, 80] width 4 height 4
checkbox input "true"
click at [120, 103] on label "Yes" at bounding box center [124, 100] width 16 height 7
click at [120, 103] on input "Yes" at bounding box center [124, 101] width 16 height 9
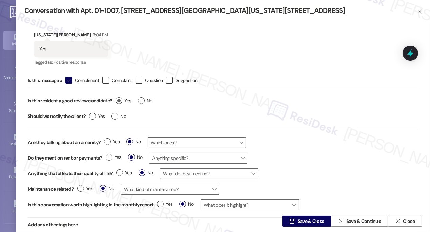
radio input "true"
click at [114, 116] on label "No" at bounding box center [119, 116] width 15 height 7
click at [114, 116] on input "No" at bounding box center [119, 117] width 15 height 9
radio input "true"
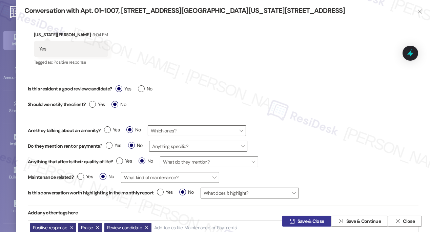
click at [298, 218] on span "Save & Close" at bounding box center [311, 221] width 27 height 7
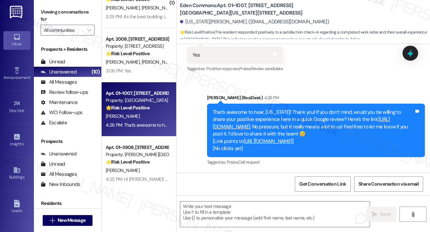
scroll to position [266, 0]
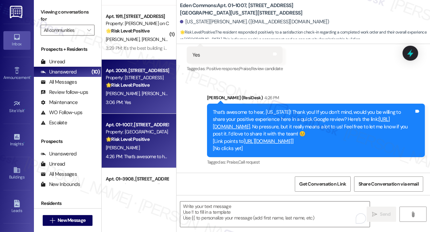
click at [149, 85] on strong "🌟 Risk Level: Positive" at bounding box center [128, 85] width 44 height 6
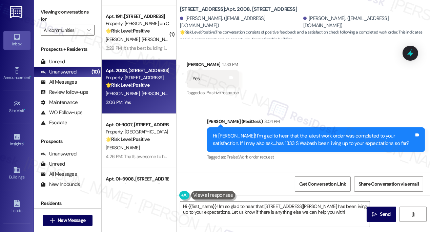
scroll to position [23, 0]
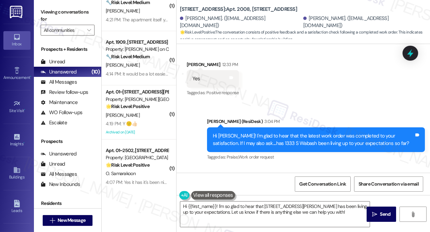
click at [34, 10] on div "Viewing conversations for All communities " at bounding box center [67, 21] width 67 height 42
click at [221, 213] on textarea "Hi {{first_name}}! I'm so glad to hear that [STREET_ADDRESS][PERSON_NAME] has b…" at bounding box center [275, 214] width 190 height 25
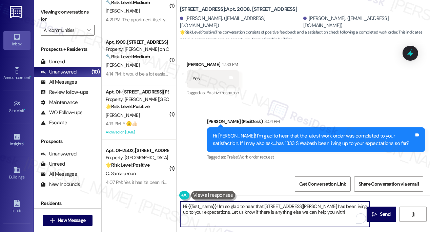
paste textarea "That’s awesome to hear, [PERSON_NAME]! Thank you! If you don’t mind, would you …"
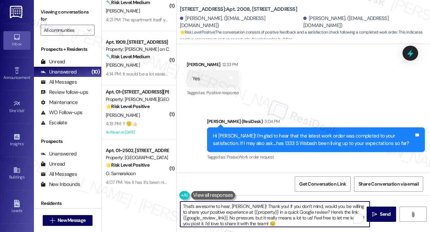
click at [191, 182] on div "[PERSON_NAME] 3:06 PM" at bounding box center [213, 186] width 52 height 9
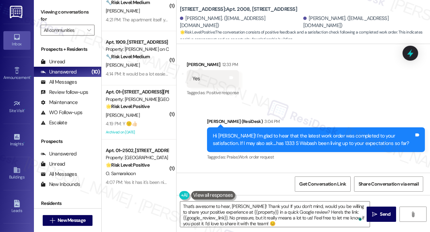
click at [191, 182] on div "[PERSON_NAME] 3:06 PM" at bounding box center [213, 186] width 52 height 9
copy div "Allaina"
click at [237, 207] on textarea "That’s awesome to hear, [PERSON_NAME]! Thank you! If you don’t mind, would you …" at bounding box center [275, 214] width 190 height 25
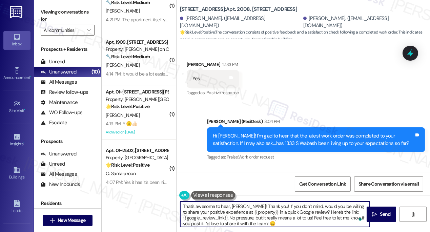
click at [237, 207] on textarea "That’s awesome to hear, [PERSON_NAME]! Thank you! If you don’t mind, would you …" at bounding box center [275, 214] width 190 height 25
paste textarea "Allaina"
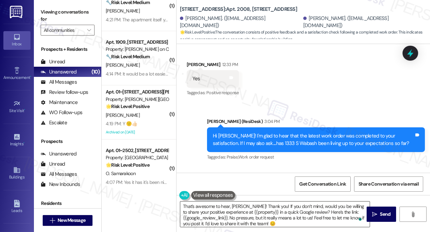
click at [312, 213] on textarea "That’s awesome to hear, [PERSON_NAME]! Thank you! If you don’t mind, would you …" at bounding box center [275, 214] width 190 height 25
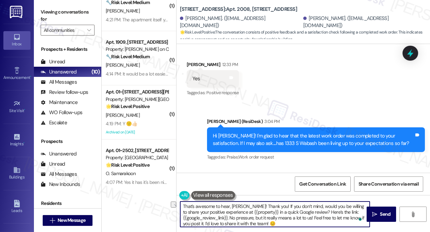
drag, startPoint x: 232, startPoint y: 212, endPoint x: 261, endPoint y: 213, distance: 29.5
click at [261, 213] on textarea "That’s awesome to hear, [PERSON_NAME]! Thank you! If you don’t mind, would you …" at bounding box center [275, 214] width 190 height 25
type textarea "That’s awesome to hear, [PERSON_NAME]! Thank you! If you don’t mind, would you …"
click at [368, 212] on button " Send" at bounding box center [382, 214] width 30 height 15
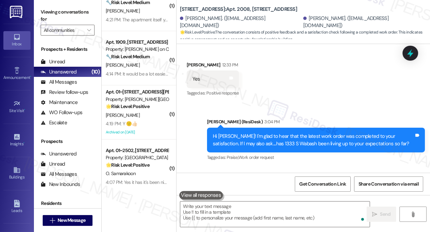
scroll to position [3025, 0]
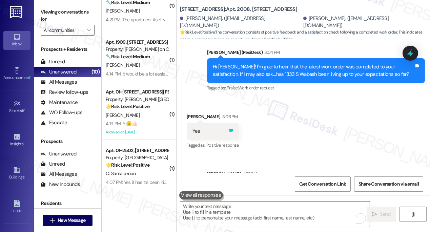
click at [230, 129] on icon at bounding box center [232, 130] width 4 height 3
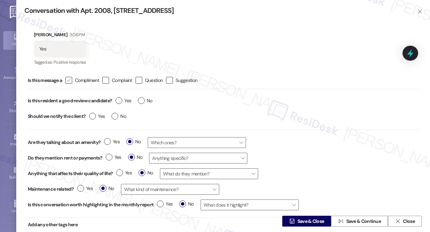
click at [76, 81] on label " Compliment" at bounding box center [82, 80] width 34 height 7
click at [66, 81] on input " Compliment" at bounding box center [64, 80] width 4 height 4
checkbox input "true"
click at [118, 102] on label "Yes" at bounding box center [124, 100] width 16 height 7
click at [118, 102] on input "Yes" at bounding box center [124, 101] width 16 height 9
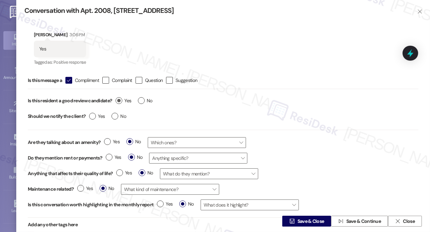
radio input "true"
click at [115, 116] on label "No" at bounding box center [119, 116] width 15 height 7
click at [115, 116] on input "No" at bounding box center [119, 117] width 15 height 9
radio input "true"
click at [290, 220] on icon "" at bounding box center [292, 221] width 5 height 5
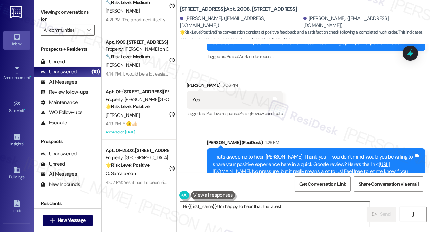
scroll to position [2995, 0]
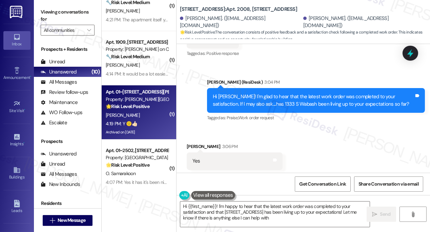
type textarea "Hi {{first_name}}! I'm happy to hear that the latest work order was completed t…"
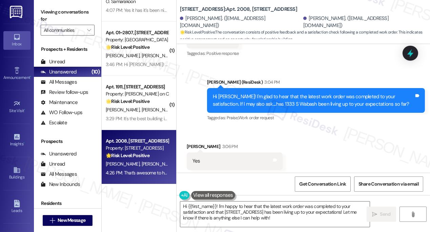
scroll to position [239, 0]
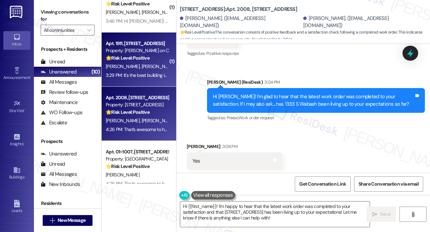
click at [127, 51] on div "Property: [PERSON_NAME] on Canal" at bounding box center [137, 50] width 63 height 7
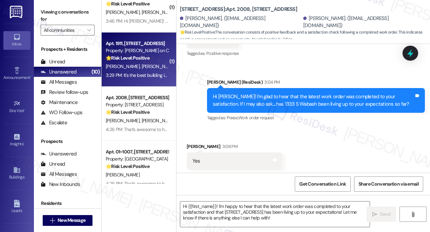
type textarea "Fetching suggested responses. Please feel free to read through the conversation…"
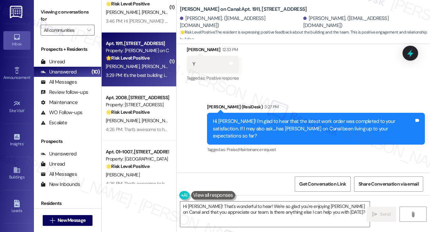
scroll to position [1763, 0]
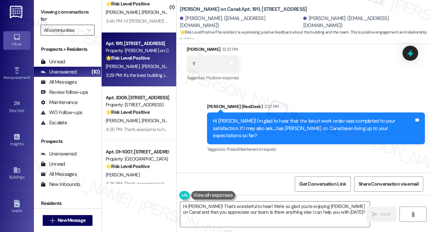
drag, startPoint x: 48, startPoint y: 9, endPoint x: 81, endPoint y: 33, distance: 40.6
click at [48, 9] on label "Viewing conversations for" at bounding box center [68, 16] width 54 height 18
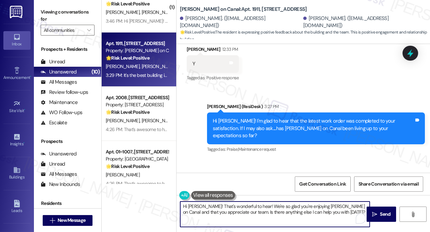
click at [234, 208] on textarea "Hi [PERSON_NAME]! That's wonderful to hear! We're so glad you're enjoying [PERS…" at bounding box center [275, 214] width 190 height 25
paste textarea "That’s awesome to hear, [PERSON_NAME]! Thank you! If you don’t mind, would you …"
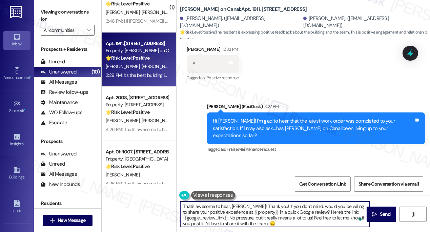
click at [193, 175] on div "[PERSON_NAME] 3:29 PM" at bounding box center [243, 179] width 112 height 9
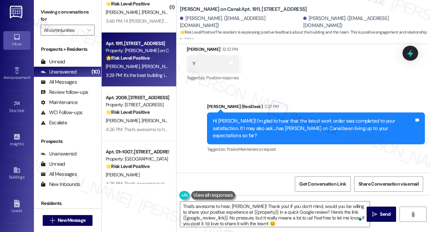
click at [193, 175] on div "[PERSON_NAME] 3:29 PM" at bounding box center [243, 179] width 112 height 9
copy div "[PERSON_NAME]"
click at [234, 205] on textarea "That’s awesome to hear, [PERSON_NAME]! Thank you! If you don’t mind, would you …" at bounding box center [275, 214] width 190 height 25
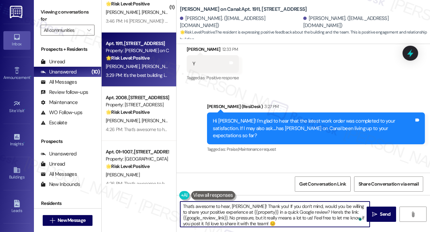
click at [234, 205] on textarea "That’s awesome to hear, [PERSON_NAME]! Thank you! If you don’t mind, would you …" at bounding box center [275, 214] width 190 height 25
paste textarea "rmin"
type textarea "That’s awesome to hear, [PERSON_NAME]! Thank you! If you don’t mind, would you …"
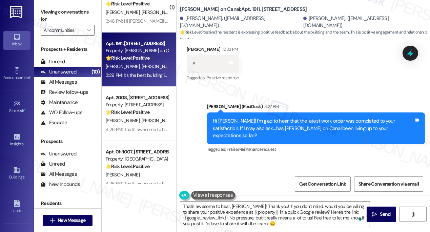
scroll to position [241, 0]
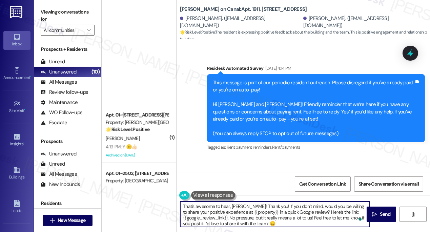
scroll to position [1763, 0]
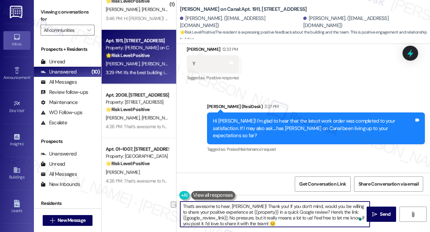
drag, startPoint x: 232, startPoint y: 211, endPoint x: 263, endPoint y: 211, distance: 31.5
click at [261, 211] on textarea "That’s awesome to hear, [PERSON_NAME]! Thank you! If you don’t mind, would you …" at bounding box center [275, 214] width 190 height 25
type textarea "That’s awesome to hear, [PERSON_NAME]! Thank you! If you don’t mind, would you …"
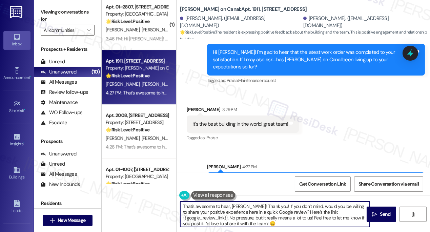
scroll to position [211, 0]
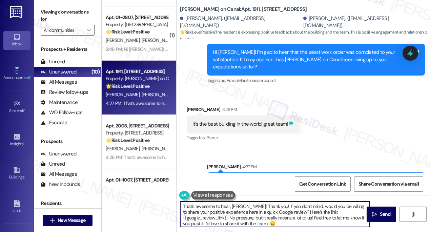
click at [290, 122] on icon at bounding box center [292, 123] width 4 height 3
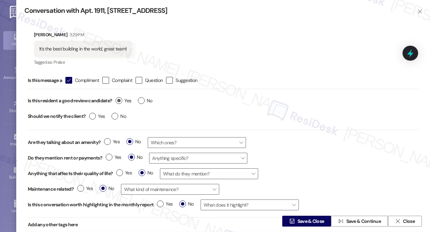
click at [120, 103] on label "Yes" at bounding box center [124, 100] width 16 height 7
click at [120, 103] on input "Yes" at bounding box center [124, 101] width 16 height 9
radio input "true"
click at [117, 116] on label "No" at bounding box center [119, 116] width 15 height 7
click at [117, 116] on input "No" at bounding box center [119, 117] width 15 height 9
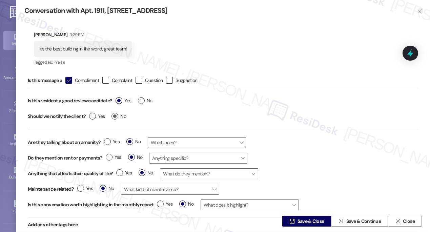
radio input "true"
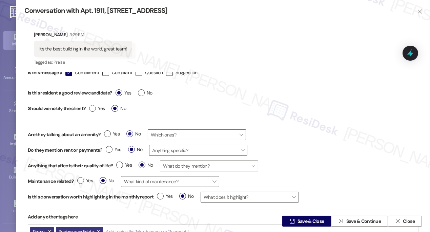
scroll to position [12, 0]
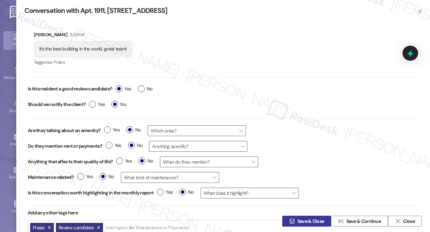
click at [309, 222] on span "Save & Close" at bounding box center [311, 221] width 27 height 7
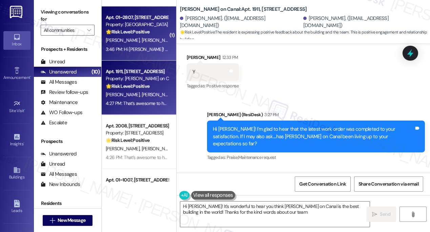
scroll to position [1763, 0]
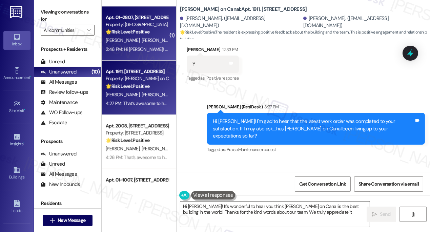
type textarea "Hi [PERSON_NAME]! It's wonderful to hear you think [PERSON_NAME] on Canal is th…"
click at [148, 52] on div "3:46 PM: Hi [PERSON_NAME]! Yes it has! Thank you 3:46 PM: Hi [PERSON_NAME]! Yes…" at bounding box center [156, 49] width 100 height 6
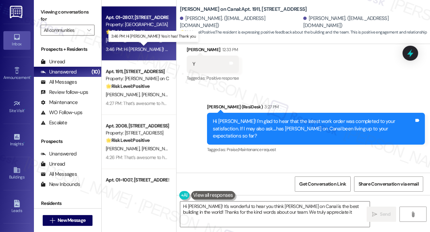
type textarea "Hi [PERSON_NAME]! It's wonderful to hear you think [PERSON_NAME] on Canal is th…"
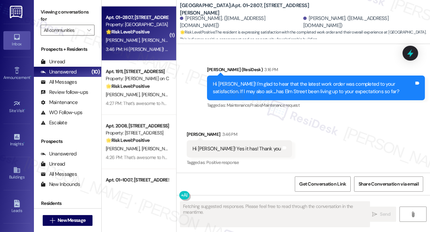
scroll to position [839, 0]
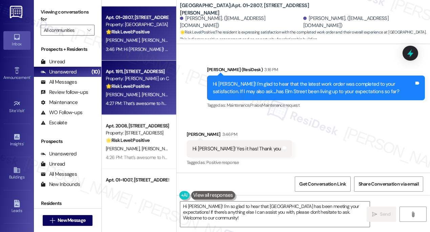
drag, startPoint x: 52, startPoint y: 11, endPoint x: 149, endPoint y: 108, distance: 137.6
click at [52, 11] on label "Viewing conversations for" at bounding box center [68, 16] width 54 height 18
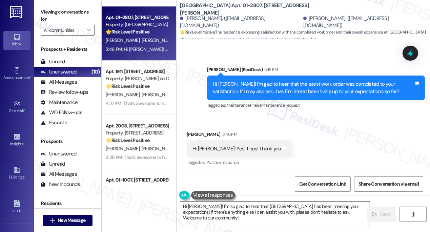
click at [222, 206] on textarea "Hi [PERSON_NAME]! I'm so glad to hear that [GEOGRAPHIC_DATA] has been meeting y…" at bounding box center [275, 214] width 190 height 25
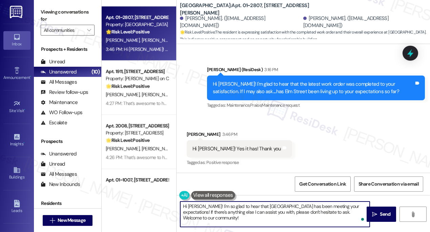
paste textarea "That’s awesome to hear, [PERSON_NAME]! Thank you! If you don’t mind, would you …"
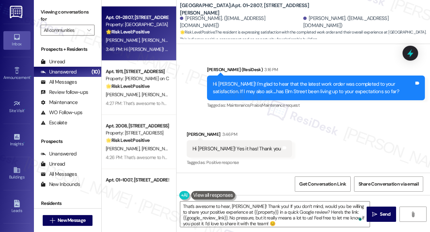
click at [200, 133] on div "[PERSON_NAME] 3:46 PM" at bounding box center [239, 135] width 105 height 9
copy div "[PERSON_NAME]"
click at [242, 205] on textarea "That’s awesome to hear, [PERSON_NAME]! Thank you! If you don’t mind, would you …" at bounding box center [275, 214] width 190 height 25
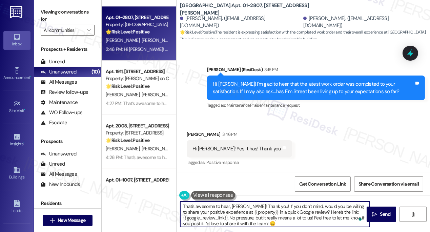
click at [235, 206] on textarea "That’s awesome to hear, [PERSON_NAME]! Thank you! If you don’t mind, would you …" at bounding box center [275, 214] width 190 height 25
paste textarea "[PERSON_NAME]"
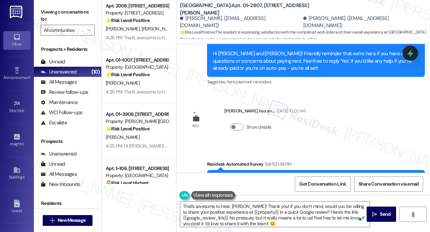
scroll to position [596, 0]
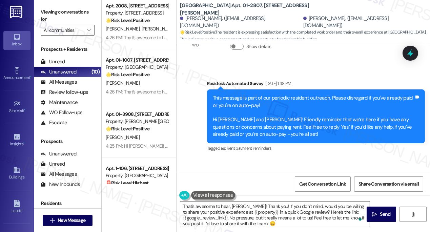
click at [284, 130] on div "This message is part of our periodic resident outreach. Please disregard if you…" at bounding box center [313, 117] width 201 height 44
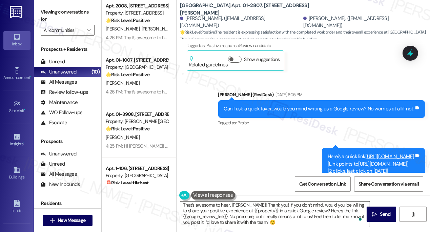
scroll to position [1, 0]
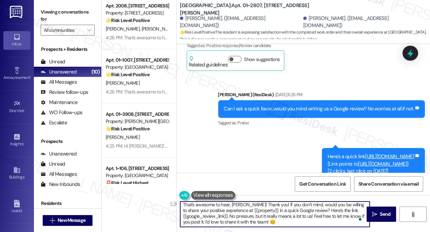
drag, startPoint x: 244, startPoint y: 211, endPoint x: 273, endPoint y: 210, distance: 29.2
click at [273, 210] on textarea "That’s awesome to hear, [PERSON_NAME]! Thank you! If you don’t mind, would you …" at bounding box center [275, 214] width 190 height 25
type textarea "That’s awesome to hear, [PERSON_NAME]! Thank you! If you don’t mind, would you …"
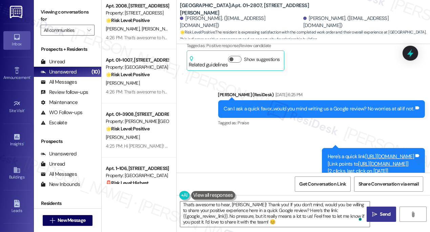
drag, startPoint x: 389, startPoint y: 217, endPoint x: 380, endPoint y: 215, distance: 8.5
click at [389, 217] on span "Send" at bounding box center [385, 214] width 11 height 7
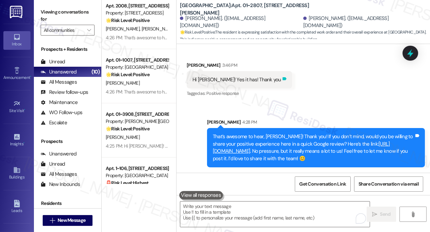
click at [282, 78] on icon at bounding box center [284, 78] width 5 height 5
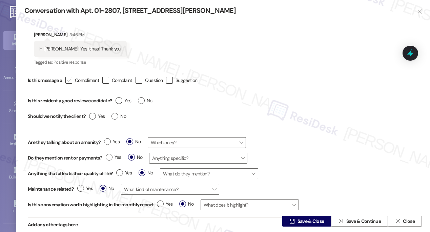
click at [75, 83] on label " Compliment" at bounding box center [82, 80] width 34 height 7
click at [66, 83] on input " Compliment" at bounding box center [64, 80] width 4 height 4
checkbox input "true"
click at [119, 102] on label "Yes" at bounding box center [124, 100] width 16 height 7
click at [119, 102] on input "Yes" at bounding box center [124, 101] width 16 height 9
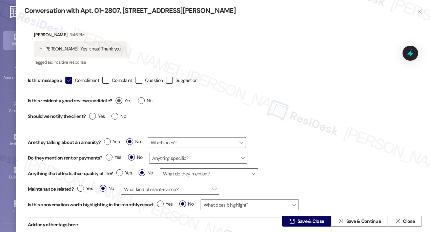
radio input "true"
click at [117, 115] on label "No" at bounding box center [119, 116] width 15 height 7
click at [117, 115] on input "No" at bounding box center [119, 117] width 15 height 9
radio input "true"
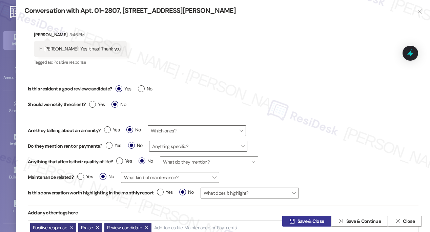
click at [301, 217] on span " Save & Close" at bounding box center [306, 221] width 37 height 10
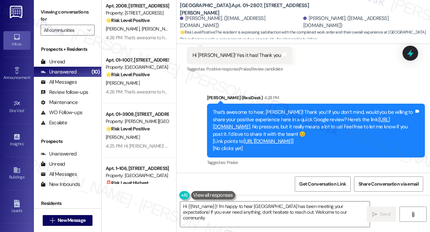
type textarea "Hi {{first_name}}! I'm happy to hear [GEOGRAPHIC_DATA] has been meeting your ex…"
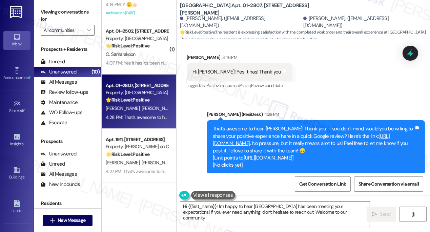
click at [146, 59] on div "4:07 PM: Yes it has it's been nice here 4:07 PM: Yes it has it's been nice here" at bounding box center [137, 63] width 64 height 8
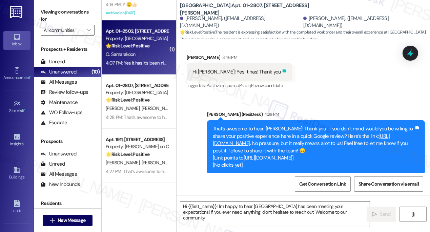
type textarea "Fetching suggested responses. Please feel free to read through the conversation…"
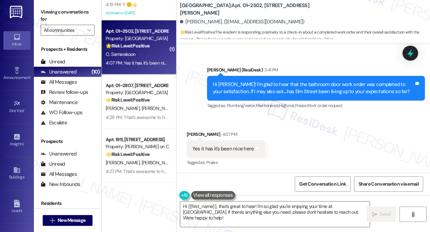
click at [298, 86] on div "Hi [PERSON_NAME]! I'm glad to hear that the bathroom door work order was comple…" at bounding box center [313, 88] width 201 height 15
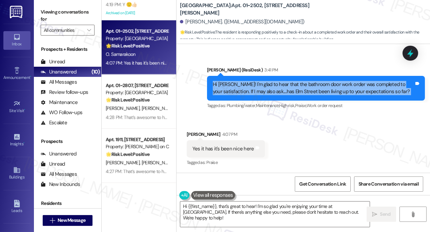
click at [298, 86] on div "Hi [PERSON_NAME]! I'm glad to hear that the bathroom door work order was comple…" at bounding box center [313, 88] width 201 height 15
click at [230, 207] on textarea "Hi {{first_name}}, that's great to hear! I'm so glad you're enjoying your time …" at bounding box center [275, 214] width 190 height 25
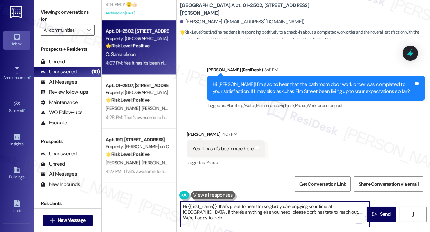
click at [230, 207] on textarea "Hi {{first_name}}, that's great to hear! I'm so glad you're enjoying your time …" at bounding box center [275, 214] width 190 height 25
click at [330, 215] on textarea "Hi {{first_name}}, that's great to hear! I'm so glad you're enjoying your time …" at bounding box center [275, 214] width 190 height 25
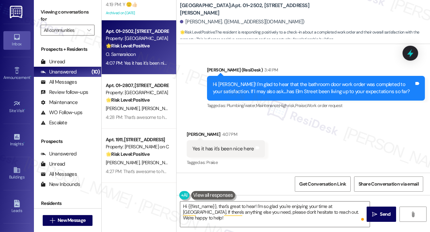
click at [47, 5] on div "Viewing conversations for All communities " at bounding box center [67, 21] width 67 height 42
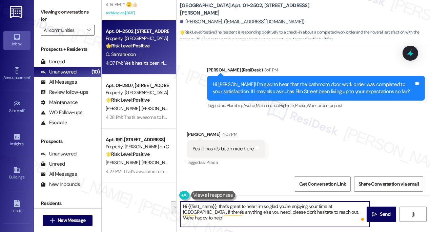
drag, startPoint x: 354, startPoint y: 211, endPoint x: 355, endPoint y: 205, distance: 6.5
click at [355, 205] on textarea "Hi {{first_name}}, that's great to hear! I'm so glad you're enjoying your time …" at bounding box center [275, 214] width 190 height 25
paste textarea "you don’t mind, would you be willing to share your positive experience at {{pro…"
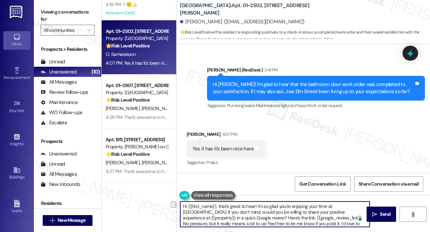
drag, startPoint x: 320, startPoint y: 212, endPoint x: 349, endPoint y: 212, distance: 28.8
click at [349, 212] on textarea "Hi {{first_name}}, that's great to hear! I'm so glad you're enjoying your time …" at bounding box center [275, 214] width 190 height 25
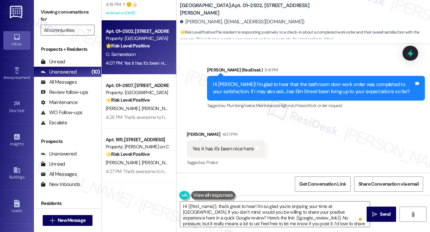
click at [306, 137] on div "Received via SMS [PERSON_NAME] 4:07 PM Yes it has it's been nice here Tags and …" at bounding box center [304, 144] width 254 height 57
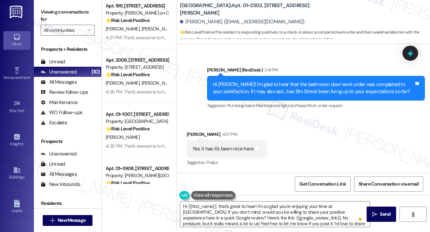
scroll to position [387, 0]
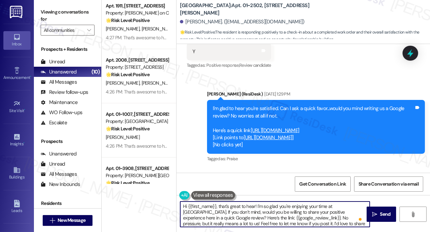
drag, startPoint x: 219, startPoint y: 206, endPoint x: 159, endPoint y: 202, distance: 60.5
click at [159, 202] on div "Apt. 01~2502, [STREET_ADDRESS][PERSON_NAME] Property: [GEOGRAPHIC_DATA] 🌟 Risk …" at bounding box center [266, 116] width 329 height 232
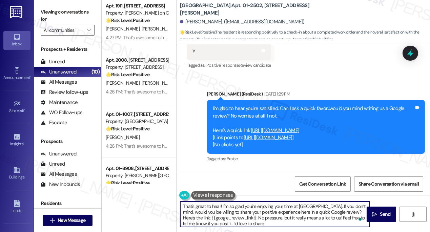
click at [191, 22] on div "[PERSON_NAME]. ([EMAIL_ADDRESS][DOMAIN_NAME])" at bounding box center [242, 21] width 125 height 7
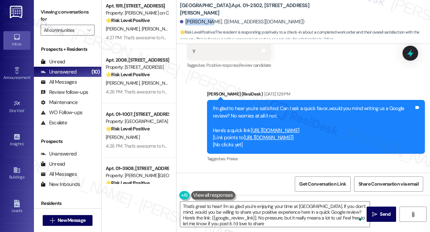
click at [191, 22] on div "[PERSON_NAME]. ([EMAIL_ADDRESS][DOMAIN_NAME])" at bounding box center [242, 21] width 125 height 7
copy div "Ochithyaa"
click at [221, 205] on textarea "That's great to hear! I'm so glad you're enjoying your time at [GEOGRAPHIC_DATA…" at bounding box center [275, 214] width 190 height 25
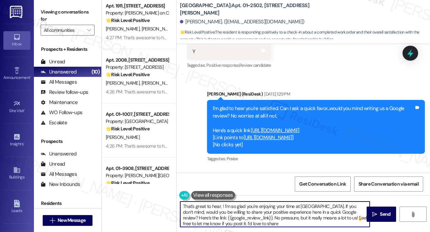
paste textarea "Ochithyaa"
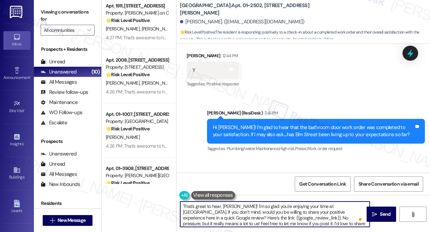
scroll to position [703, 0]
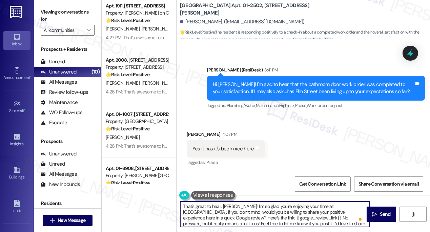
click at [222, 210] on textarea "That's great to hear, [PERSON_NAME]! I'm so glad you're enjoying your time at […" at bounding box center [275, 214] width 190 height 25
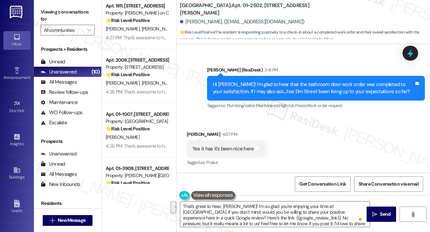
click at [294, 147] on div "Received via SMS [PERSON_NAME] 4:07 PM Yes it has it's been nice here Tags and …" at bounding box center [304, 144] width 254 height 57
click at [306, 213] on textarea "That's great to hear, [PERSON_NAME]! I'm so glad you're enjoying your time at […" at bounding box center [275, 214] width 190 height 25
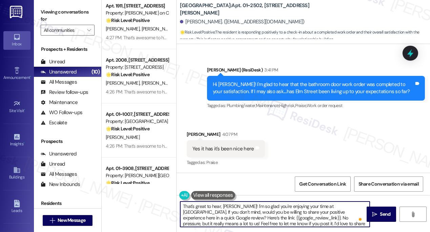
click at [306, 213] on textarea "That's great to hear, [PERSON_NAME]! I'm so glad you're enjoying your time at […" at bounding box center [275, 214] width 190 height 25
click at [313, 212] on textarea "That's great to hear, [PERSON_NAME]! I'm so glad you're enjoying your time at […" at bounding box center [275, 214] width 190 height 25
click at [303, 223] on textarea "That's great to hear, [PERSON_NAME]! I'm so glad you're enjoying your time at […" at bounding box center [275, 214] width 190 height 25
type textarea "That's great to hear, [PERSON_NAME]! I'm so glad you're enjoying your time at […"
click at [384, 216] on span "Send" at bounding box center [385, 214] width 11 height 7
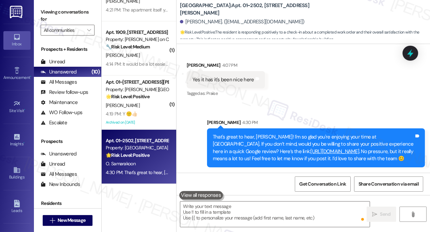
scroll to position [33, 0]
click at [256, 78] on icon at bounding box center [257, 78] width 4 height 3
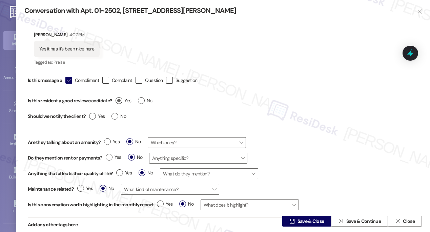
click at [120, 99] on label "Yes" at bounding box center [124, 100] width 16 height 7
click at [120, 99] on input "Yes" at bounding box center [124, 101] width 16 height 9
radio input "true"
click at [112, 117] on label "No" at bounding box center [119, 116] width 15 height 7
click at [112, 117] on input "No" at bounding box center [119, 117] width 15 height 9
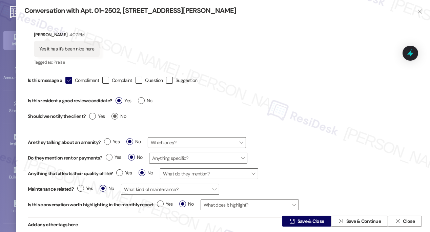
radio input "true"
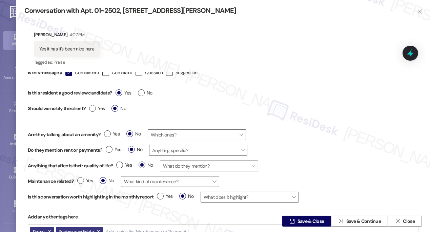
scroll to position [12, 0]
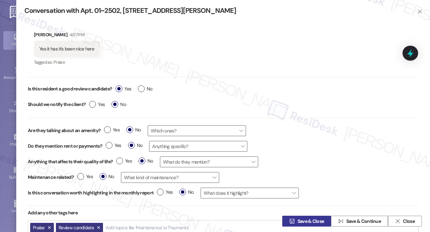
click at [306, 222] on span "Save & Close" at bounding box center [311, 221] width 27 height 7
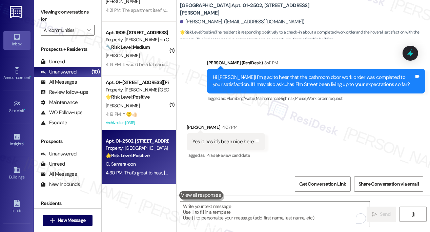
scroll to position [703, 0]
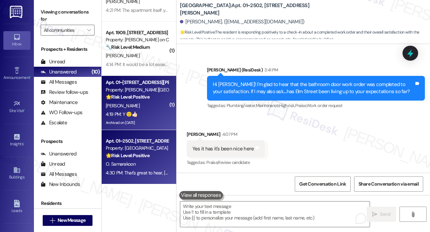
click at [147, 105] on div "[PERSON_NAME]" at bounding box center [137, 106] width 64 height 8
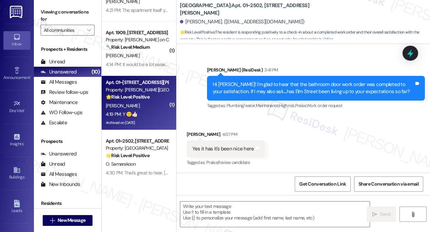
type textarea "Fetching suggested responses. Please feel free to read through the conversation…"
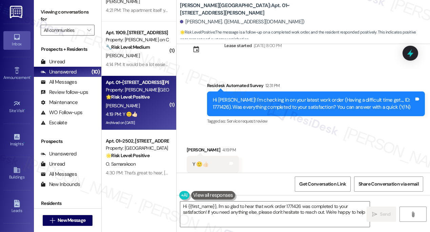
type textarea "Hi {{first_name}}, I'm so glad to hear that work order 1771426 was completed to…"
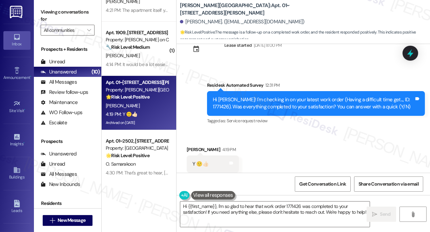
click at [56, 12] on label "Viewing conversations for" at bounding box center [68, 16] width 54 height 18
click at [225, 214] on textarea "Hi {{first_name}}, I'm so glad to hear that work order 1771426 was completed to…" at bounding box center [275, 214] width 190 height 25
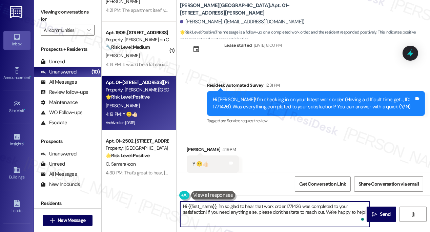
click at [226, 214] on textarea "Hi {{first_name}}, I'm so glad to hear that work order 1771426 was completed to…" at bounding box center [275, 214] width 190 height 25
click at [383, 210] on button " Send" at bounding box center [382, 214] width 30 height 15
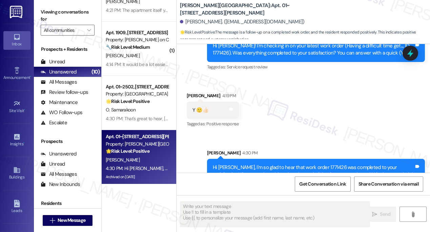
scroll to position [2164, 0]
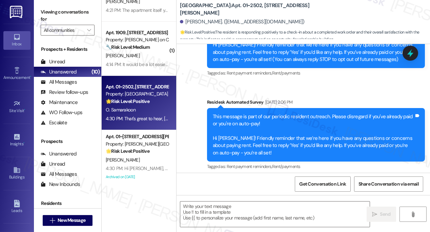
type textarea "Fetching suggested responses. Please feel free to read through the conversation…"
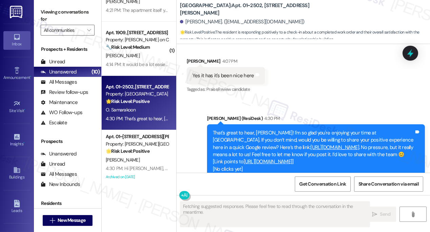
scroll to position [804, 0]
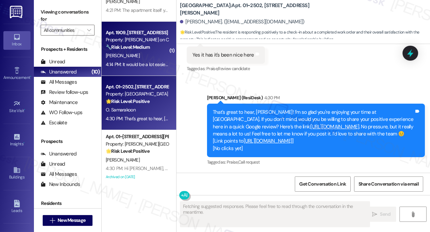
click at [151, 70] on div "Apt. 1909, [STREET_ADDRESS] Property: [PERSON_NAME] on Canal 🔧 Risk Level: Medi…" at bounding box center [139, 49] width 75 height 54
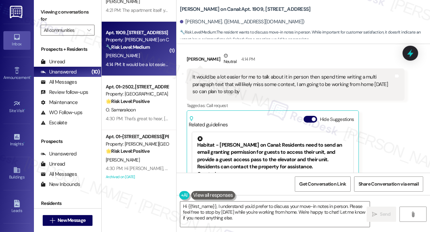
scroll to position [373, 0]
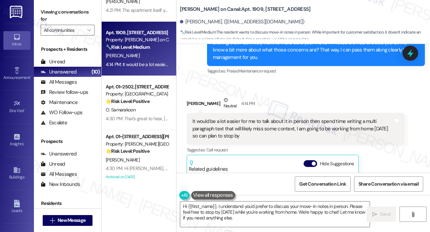
click at [255, 120] on div "It would be a lot easier for me to talk about it in person then spend time writ…" at bounding box center [293, 129] width 201 height 22
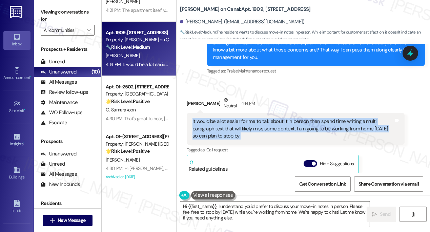
click at [255, 120] on div "It would be a lot easier for me to talk about it in person then spend time writ…" at bounding box center [293, 129] width 201 height 22
click at [228, 118] on div "It would be a lot easier for me to talk about it in person then spend time writ…" at bounding box center [293, 129] width 201 height 22
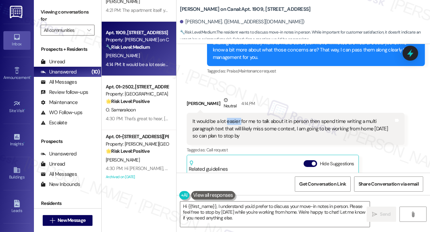
click at [228, 118] on div "It would be a lot easier for me to talk about it in person then spend time writ…" at bounding box center [293, 129] width 201 height 22
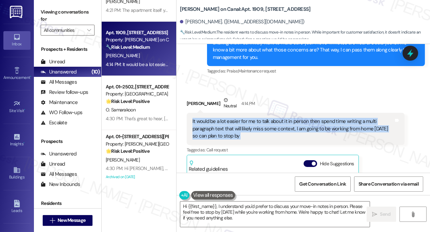
click at [228, 118] on div "It would be a lot easier for me to talk about it in person then spend time writ…" at bounding box center [293, 129] width 201 height 22
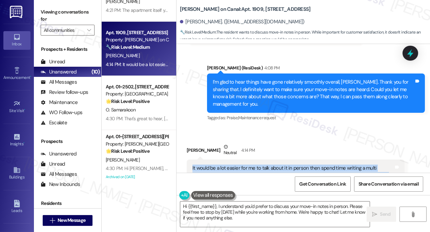
scroll to position [280, 0]
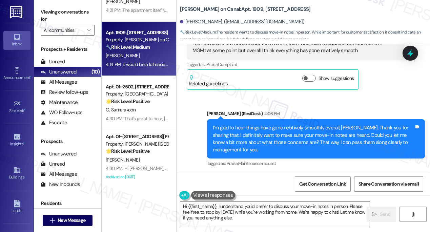
click at [238, 124] on div "I’m glad to hear things have gone relatively smoothly overall, [PERSON_NAME]. T…" at bounding box center [313, 138] width 201 height 29
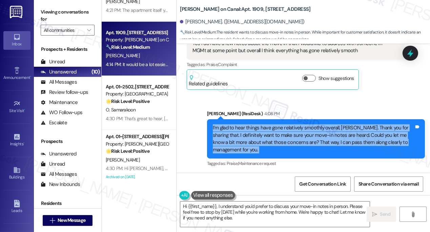
click at [238, 124] on div "I’m glad to hear things have gone relatively smoothly overall, [PERSON_NAME]. T…" at bounding box center [313, 138] width 201 height 29
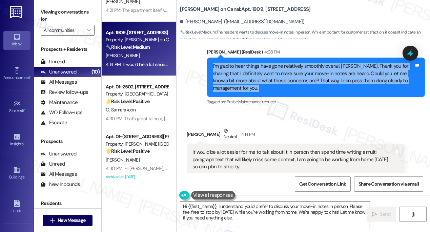
scroll to position [373, 0]
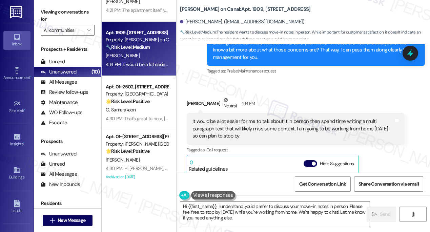
click at [226, 121] on div "It would be a lot easier for me to talk about it in person then spend time writ…" at bounding box center [293, 129] width 201 height 22
drag, startPoint x: 218, startPoint y: 206, endPoint x: 146, endPoint y: 197, distance: 72.4
click at [146, 197] on div "( 1 ) Apt. 01~[GEOGRAPHIC_DATA][PERSON_NAME] Property: The Pavilion 🔧 Risk Leve…" at bounding box center [266, 116] width 329 height 232
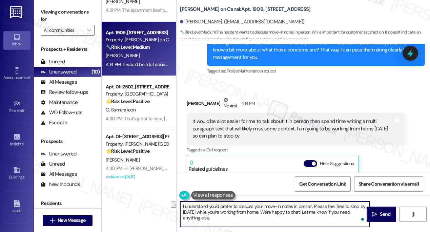
drag, startPoint x: 203, startPoint y: 212, endPoint x: 266, endPoint y: 210, distance: 62.4
click at [266, 210] on textarea "I understand you'd prefer to discuss your move-in notes in person. Please feel …" at bounding box center [275, 214] width 190 height 25
click at [355, 210] on textarea "I understand you'd prefer to discuss your move-in notes in person. Please feel …" at bounding box center [275, 214] width 190 height 25
click at [228, 118] on div "It would be a lot easier for me to talk about it in person then spend time writ…" at bounding box center [293, 129] width 201 height 22
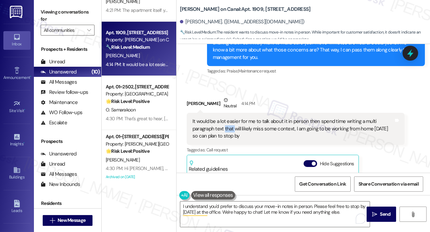
click at [228, 118] on div "It would be a lot easier for me to talk about it in person then spend time writ…" at bounding box center [293, 129] width 201 height 22
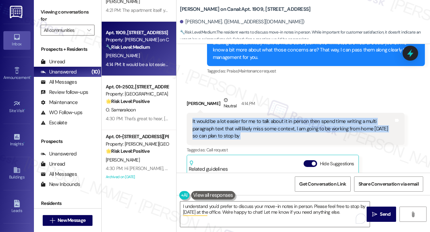
click at [228, 118] on div "It would be a lot easier for me to talk about it in person then spend time writ…" at bounding box center [293, 129] width 201 height 22
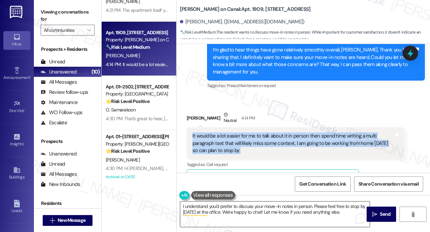
scroll to position [370, 0]
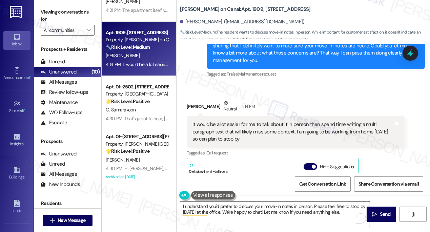
click at [299, 208] on textarea "I understand you'd prefer to discuss your move-in notes in person. Please feel …" at bounding box center [275, 214] width 190 height 25
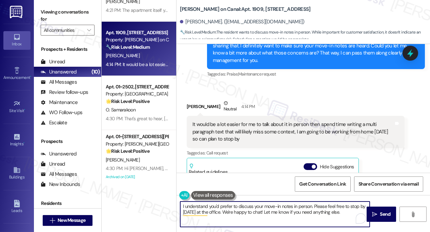
click at [299, 208] on textarea "I understand you'd prefer to discuss your move-in notes in person. Please feel …" at bounding box center [275, 214] width 190 height 25
click at [275, 210] on textarea "I understand you'd prefer to discuss your move-in notes in person. Please feel …" at bounding box center [275, 214] width 190 height 25
drag, startPoint x: 270, startPoint y: 213, endPoint x: 229, endPoint y: 212, distance: 41.0
click at [229, 212] on textarea "I understand you'd prefer to discuss your move-in notes in person. Please feel …" at bounding box center [275, 214] width 190 height 25
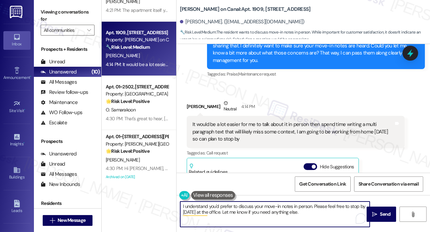
type textarea "I understand you'd prefer to discuss your move-in notes in person. Please feel …"
